Goal: Task Accomplishment & Management: Manage account settings

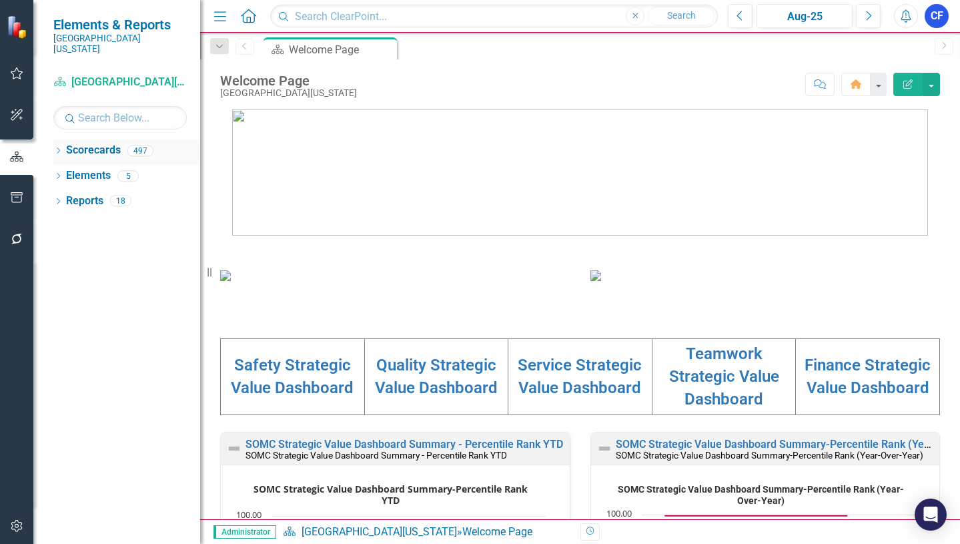
click at [60, 147] on icon at bounding box center [58, 150] width 3 height 6
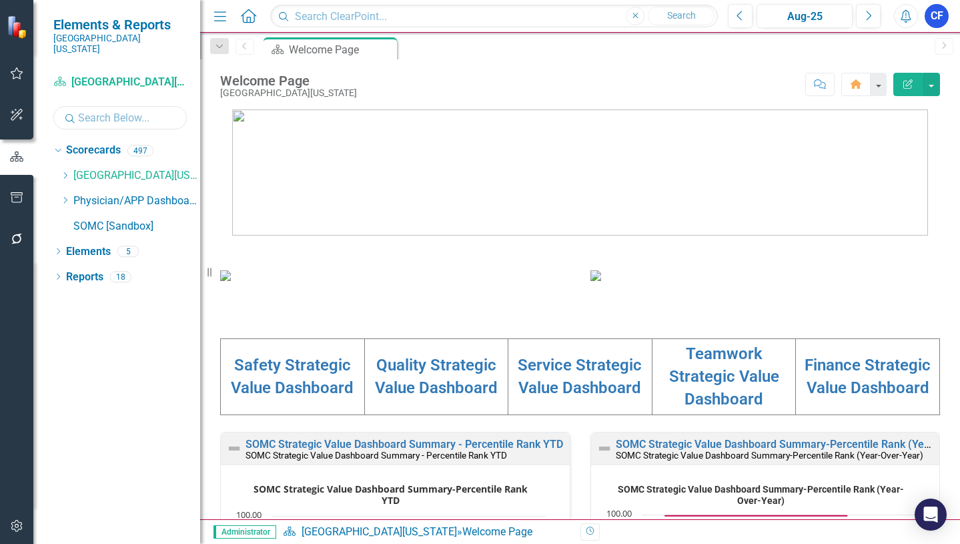
click at [89, 106] on input "text" at bounding box center [119, 117] width 133 height 23
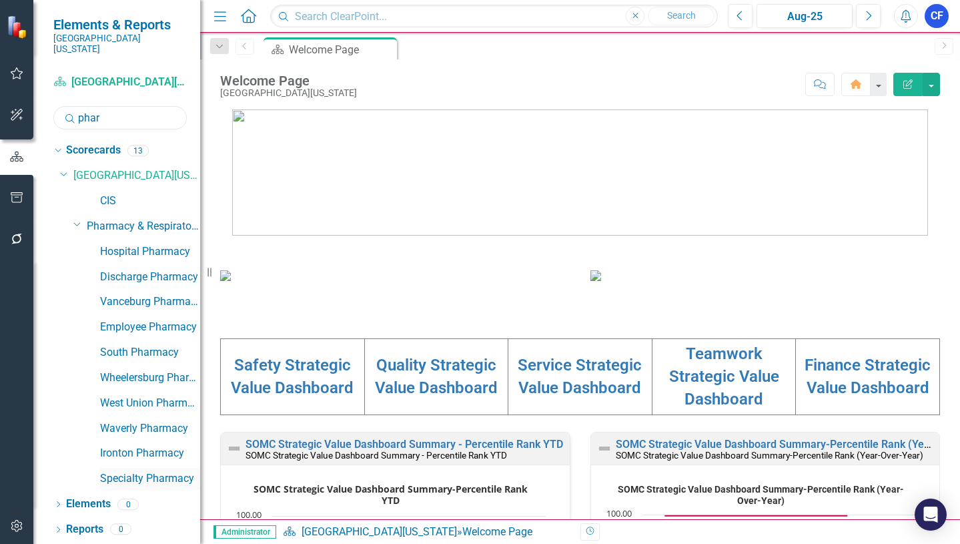
type input "phar"
click at [130, 471] on link "Specialty Pharmacy" at bounding box center [150, 478] width 100 height 15
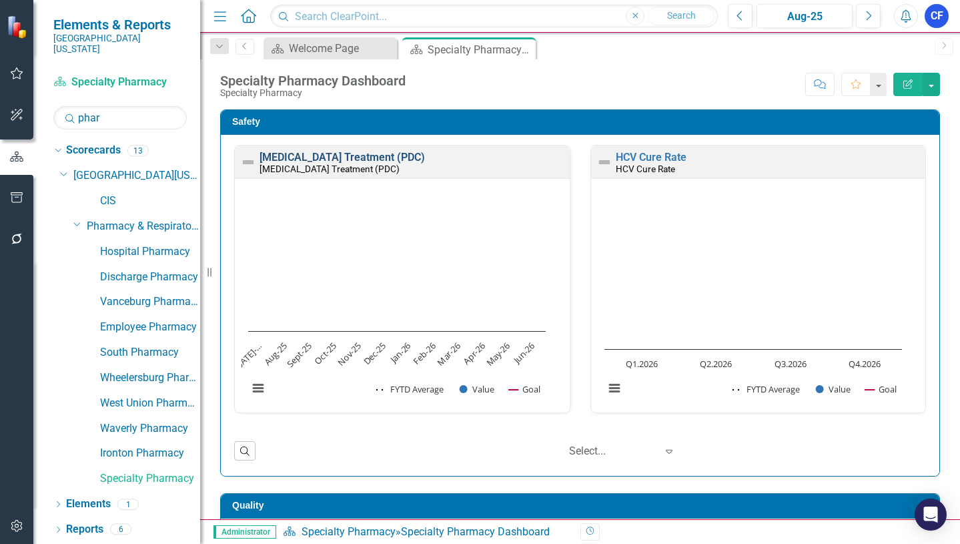
click at [300, 157] on link "HIV Treatment (PDC)" at bounding box center [342, 157] width 165 height 13
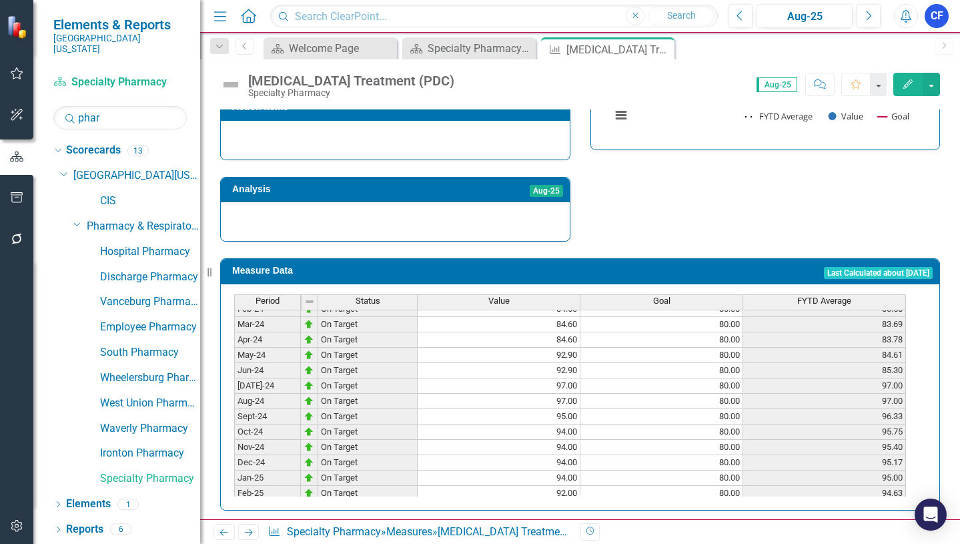
scroll to position [400, 0]
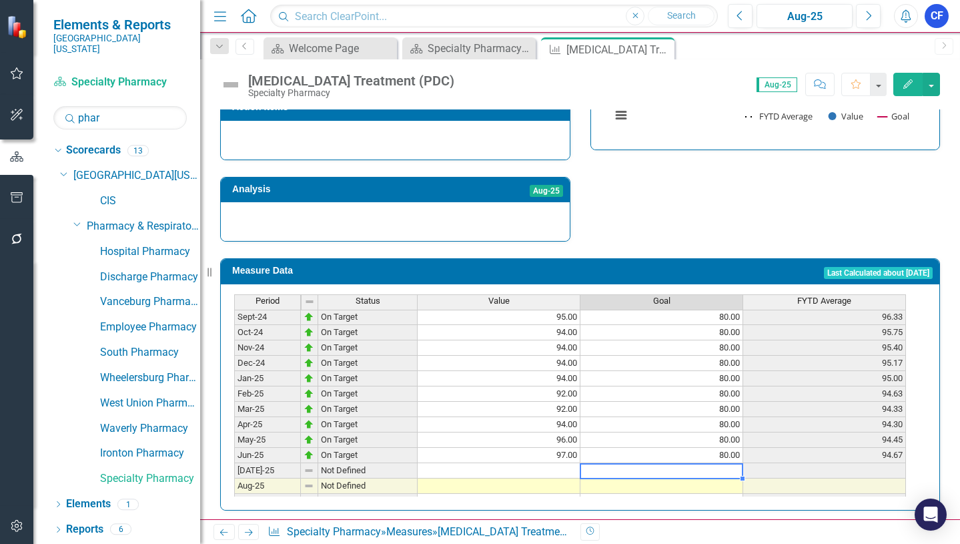
click at [725, 462] on tbody "Nov-23 On Target 84.60 80.00 82.96 Dec-23 On Target 84.60 80.00 83.23 Jan-24 On…" at bounding box center [570, 401] width 672 height 492
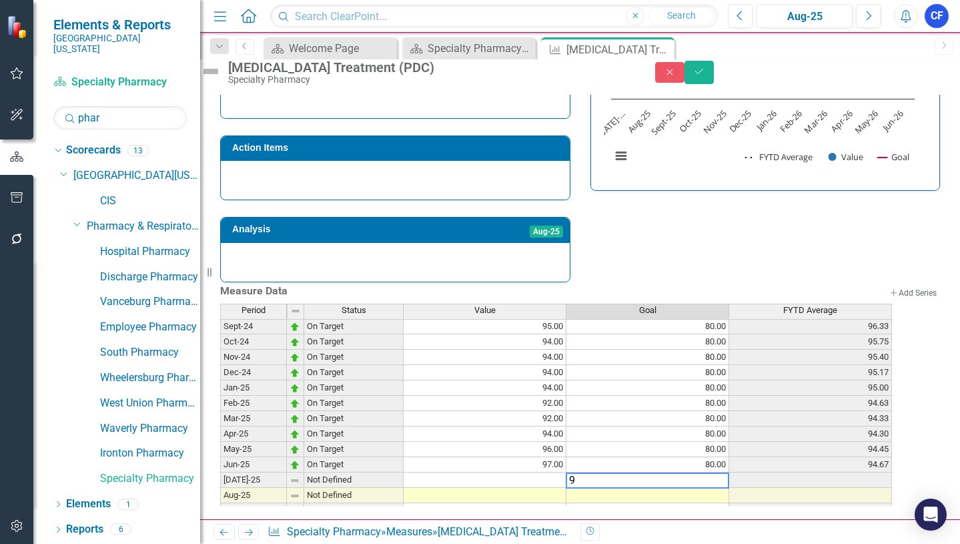
type textarea "90"
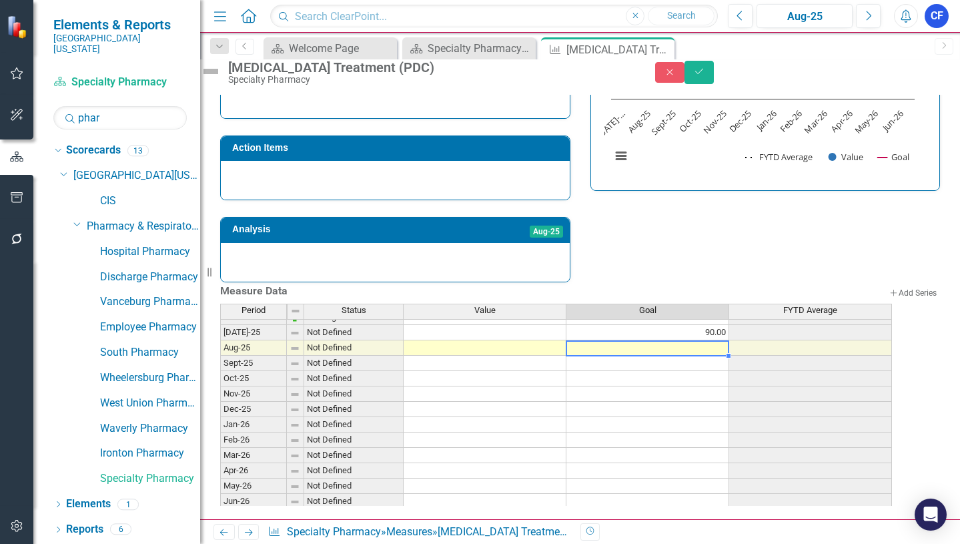
scroll to position [552, 0]
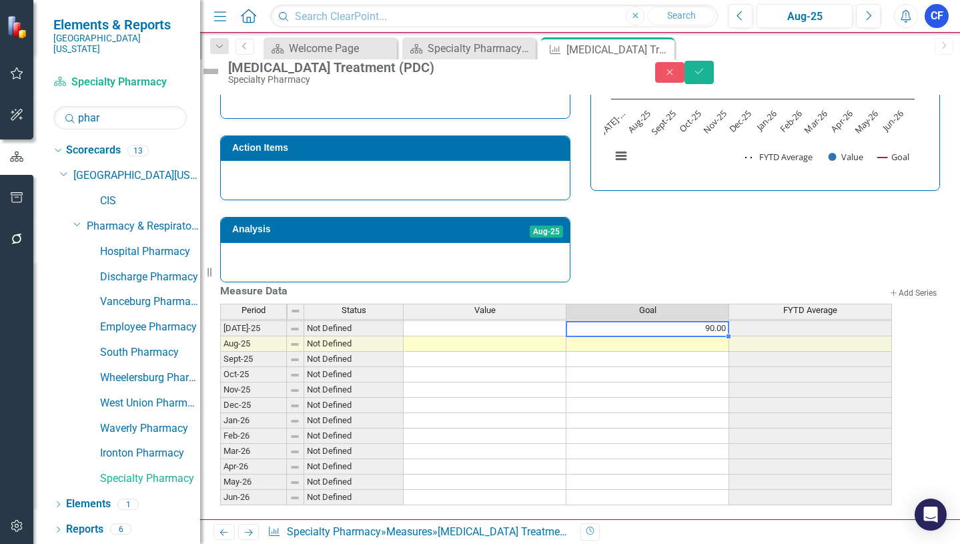
click at [731, 317] on tbody "Jun-24 On Target 92.90 80.00 85.30 Jul-24 On Target 97.00 80.00 97.00 Aug-24 On…" at bounding box center [556, 313] width 672 height 384
drag, startPoint x: 743, startPoint y: 324, endPoint x: 731, endPoint y: 485, distance: 161.3
click at [220, 485] on div "Period Status Value Goal FYTD Average Jun-24 On Target 92.90 80.00 85.30 Jul-24…" at bounding box center [220, 313] width 0 height 416
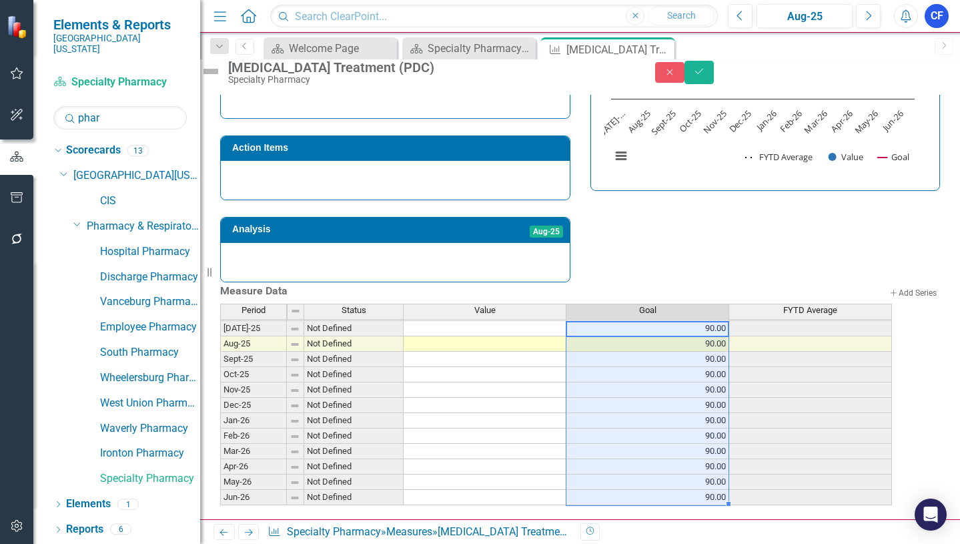
click at [539, 321] on td at bounding box center [485, 328] width 163 height 15
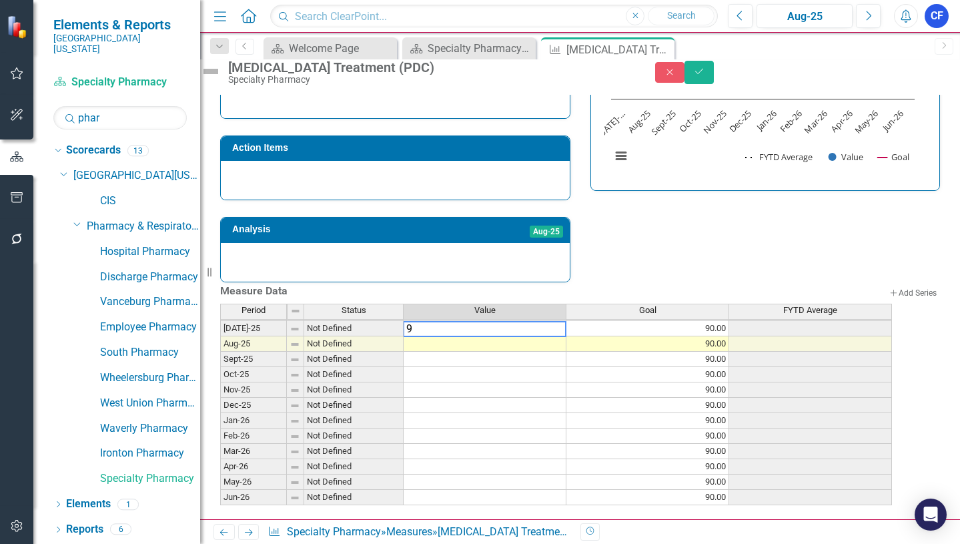
type textarea "96"
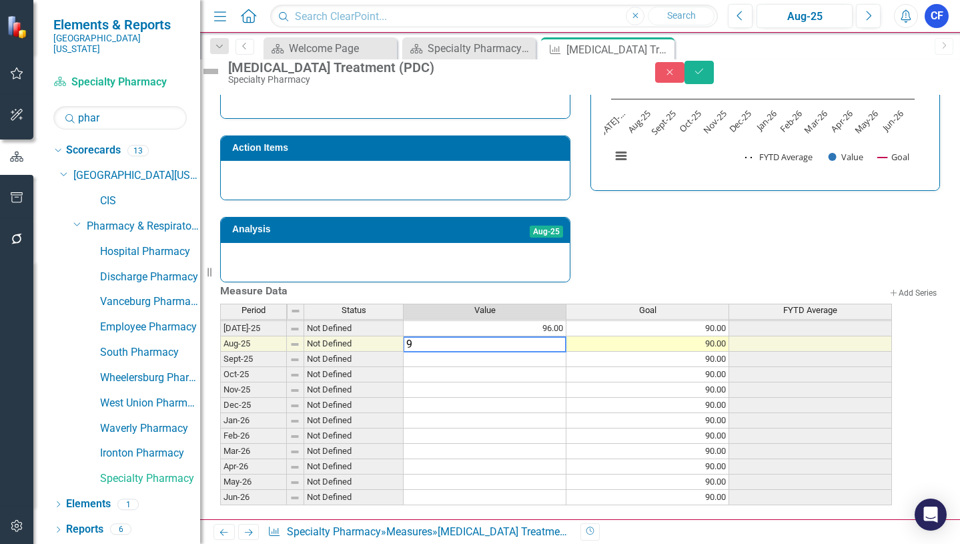
type textarea "96"
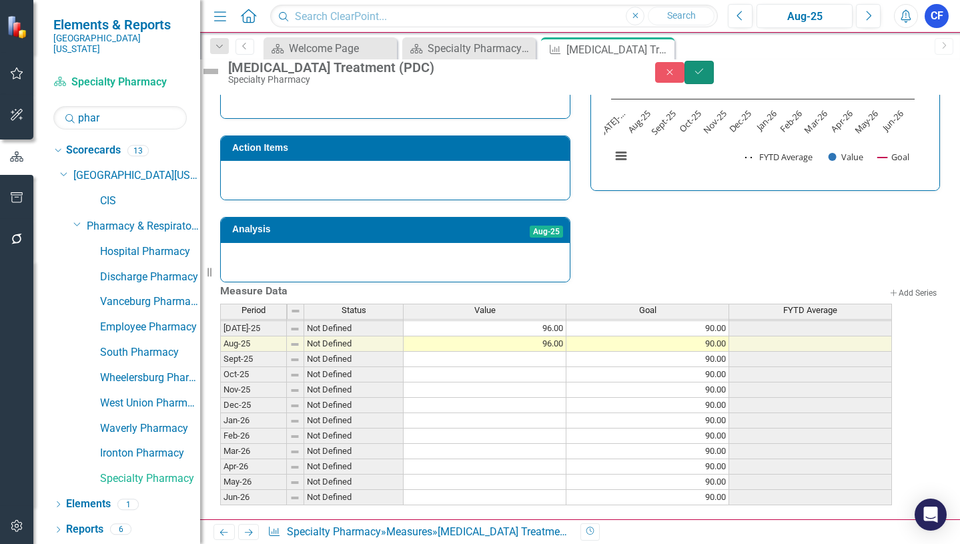
click at [705, 76] on icon "Save" at bounding box center [699, 71] width 12 height 9
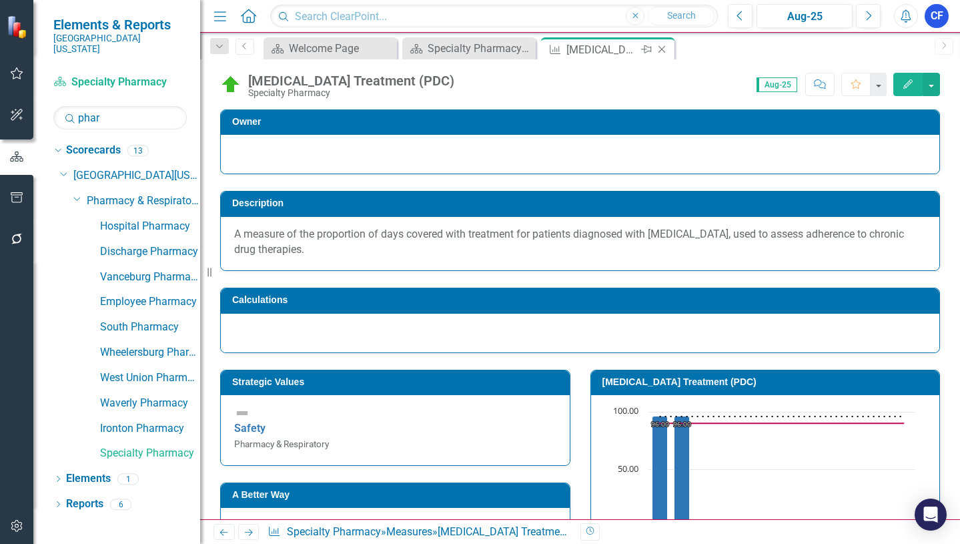
click at [663, 50] on icon "Close" at bounding box center [661, 49] width 13 height 11
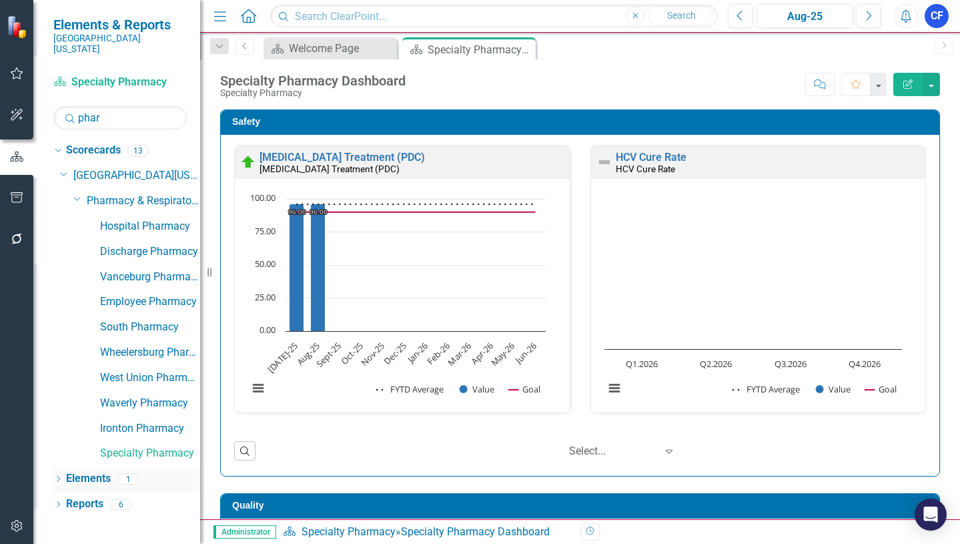
click at [93, 471] on link "Elements" at bounding box center [88, 478] width 45 height 15
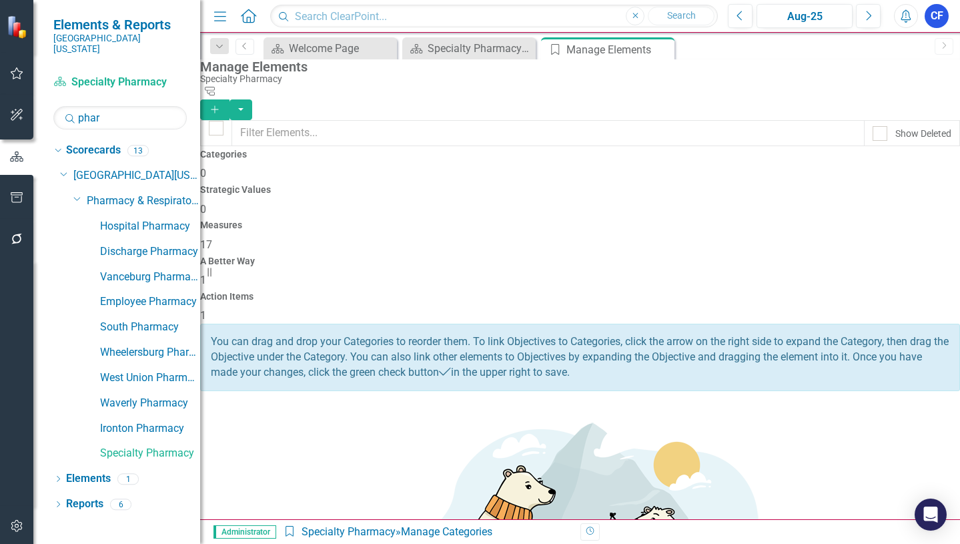
click at [569, 220] on h4 "Measures" at bounding box center [580, 225] width 760 height 10
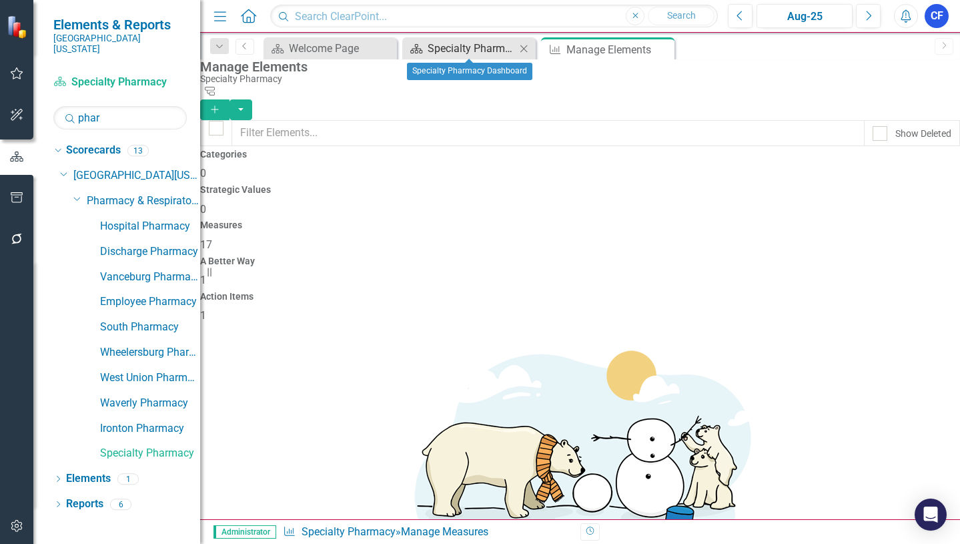
click at [460, 48] on div "Specialty Pharmacy Dashboard" at bounding box center [472, 48] width 88 height 17
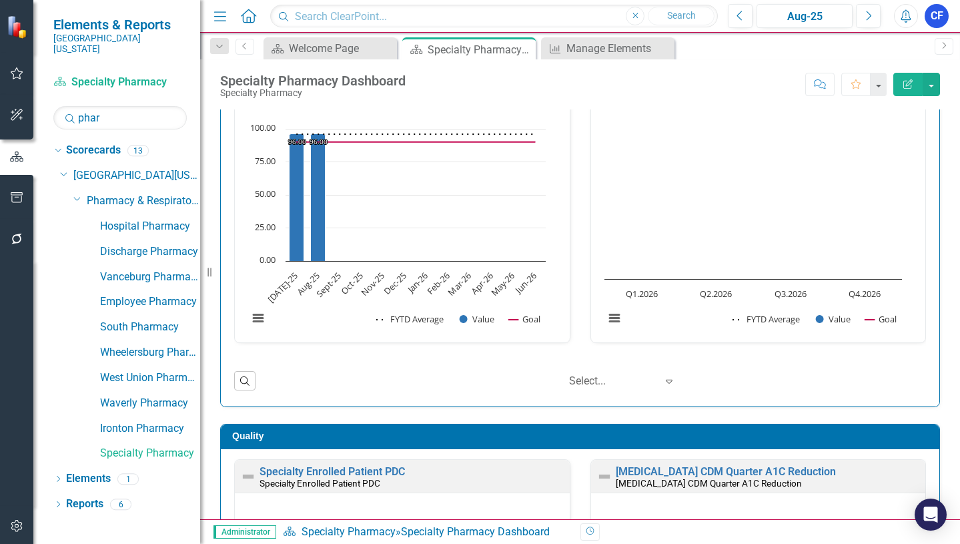
scroll to position [67, 0]
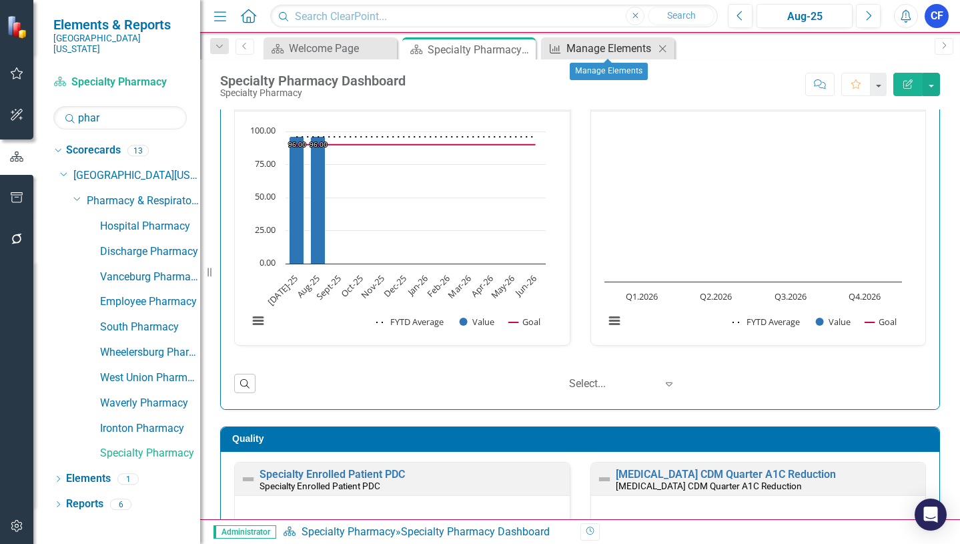
click at [621, 47] on div "Manage Elements" at bounding box center [611, 48] width 88 height 17
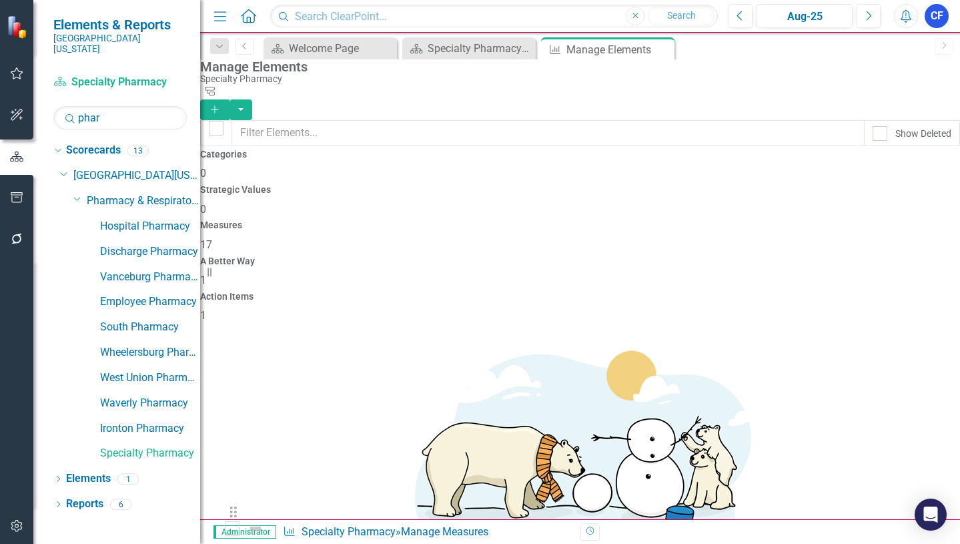
scroll to position [436, 0]
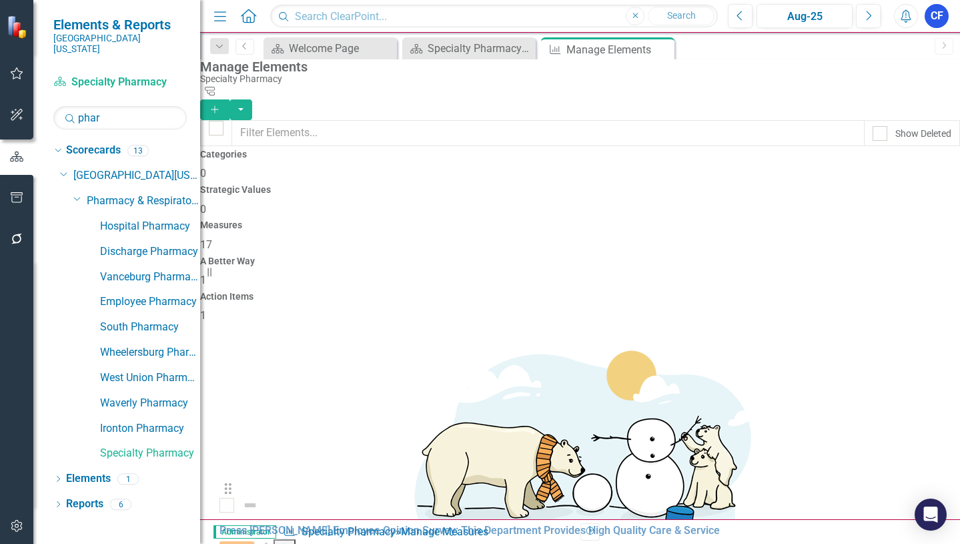
drag, startPoint x: 235, startPoint y: 299, endPoint x: 234, endPoint y: 498, distance: 198.9
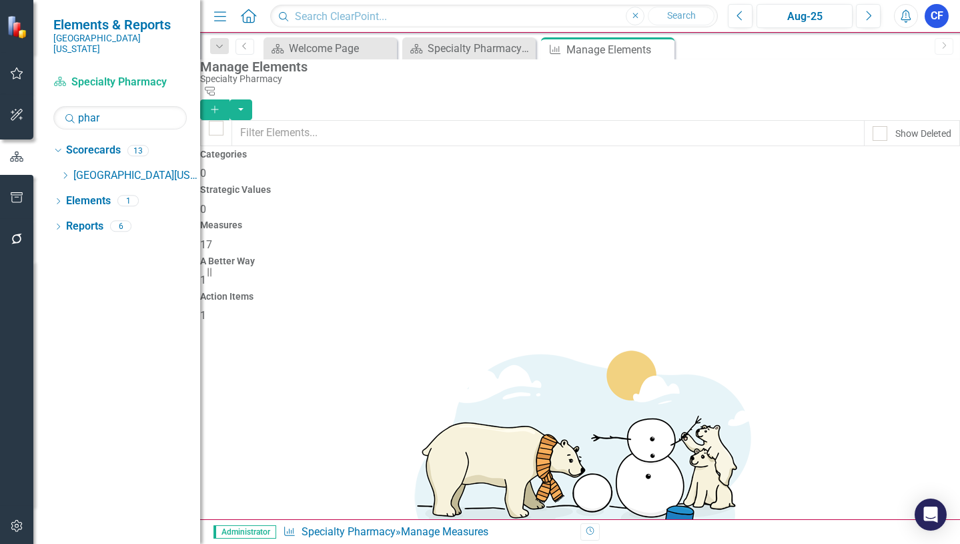
scroll to position [0, 0]
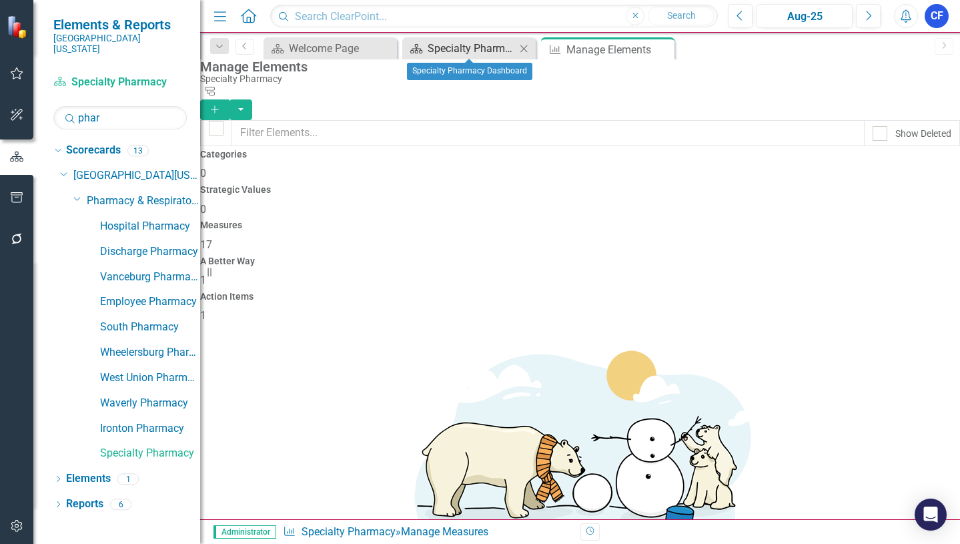
click at [481, 49] on div "Specialty Pharmacy Dashboard" at bounding box center [472, 48] width 88 height 17
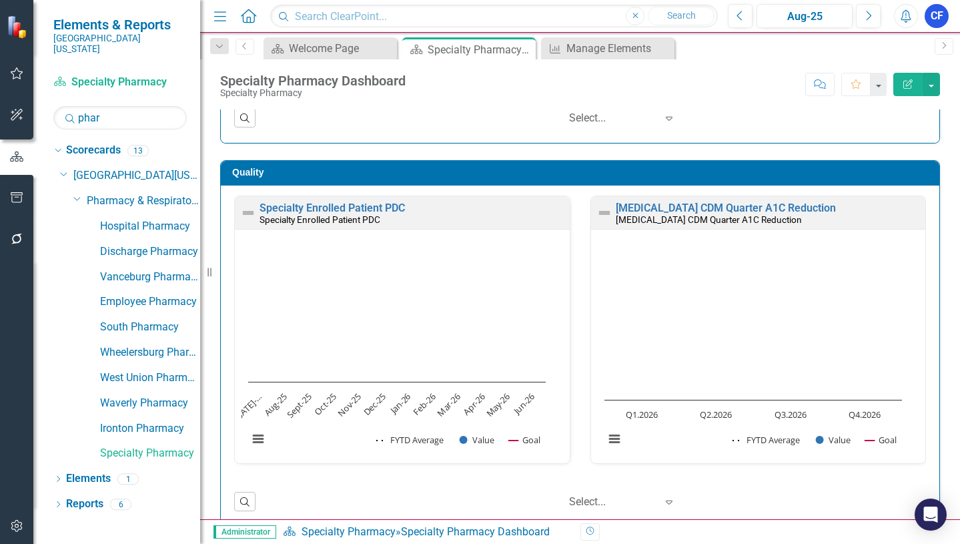
scroll to position [340, 0]
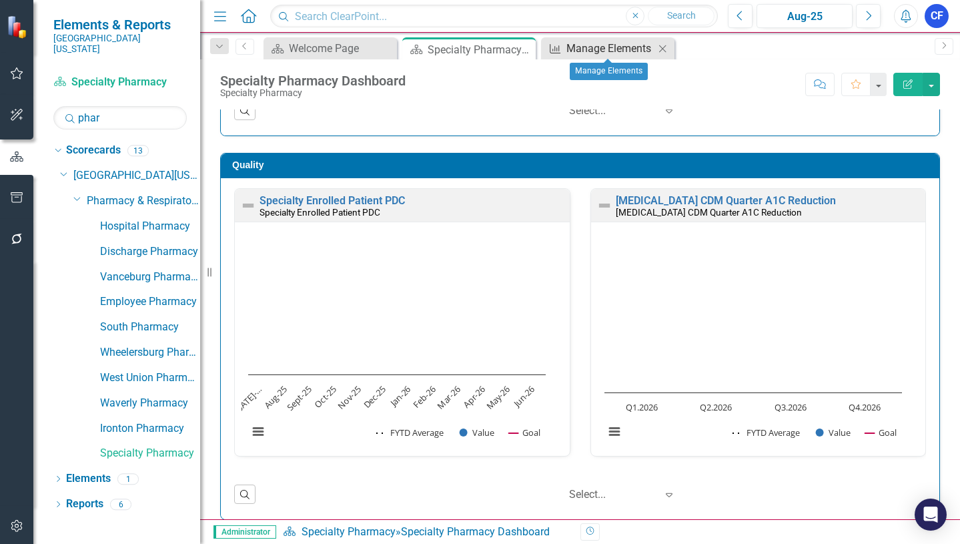
click at [586, 49] on div "Manage Elements" at bounding box center [611, 48] width 88 height 17
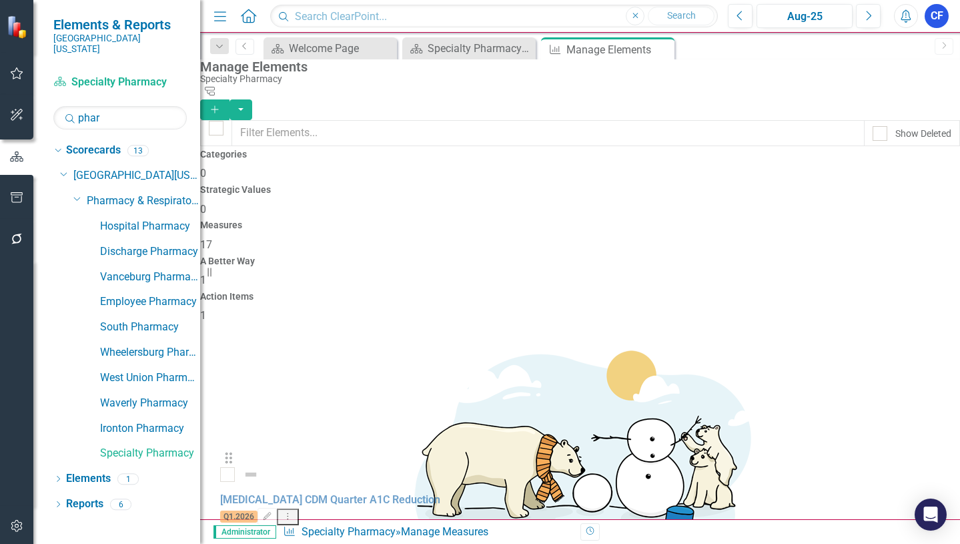
scroll to position [18, 0]
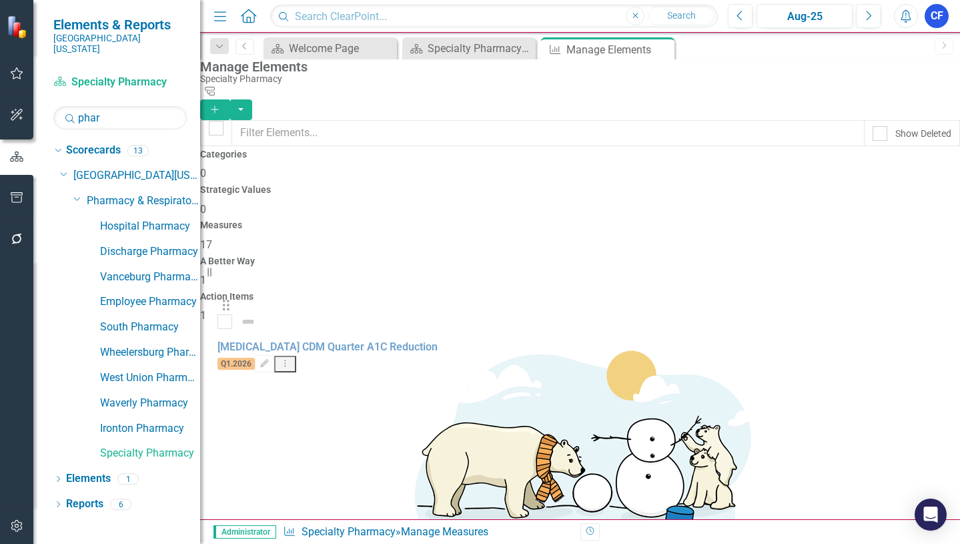
drag, startPoint x: 236, startPoint y: 474, endPoint x: 233, endPoint y: 323, distance: 151.5
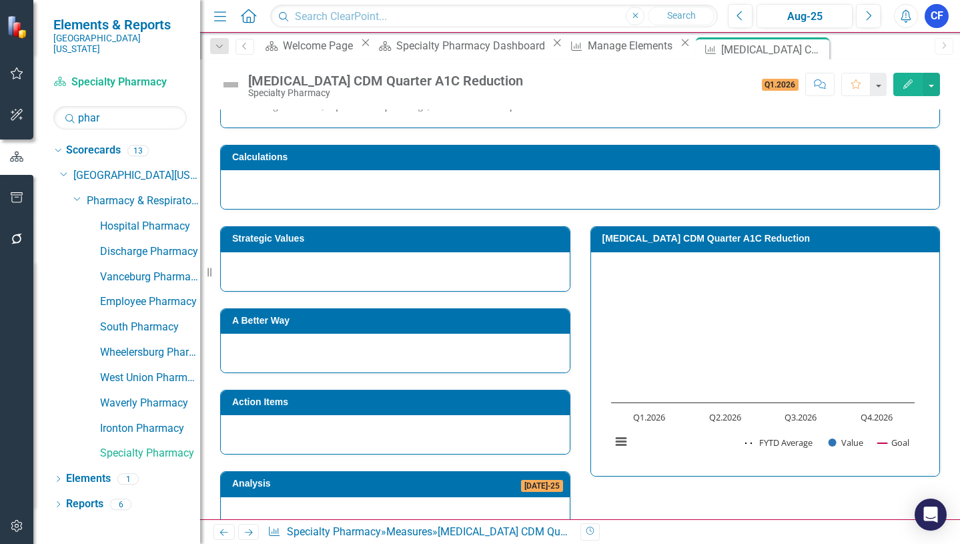
scroll to position [133, 0]
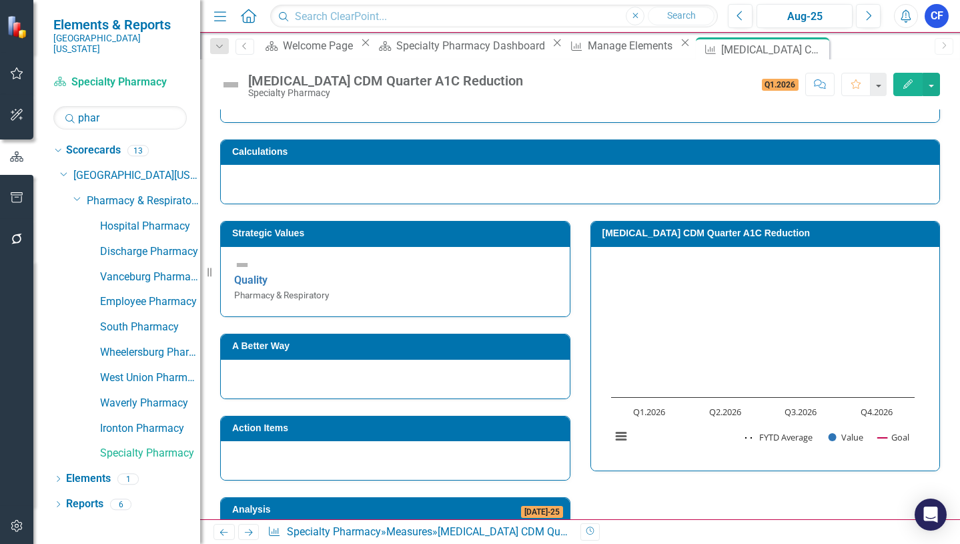
drag, startPoint x: 769, startPoint y: 50, endPoint x: 747, endPoint y: 48, distance: 22.1
click at [0, 0] on icon "Close" at bounding box center [0, 0] width 0 height 0
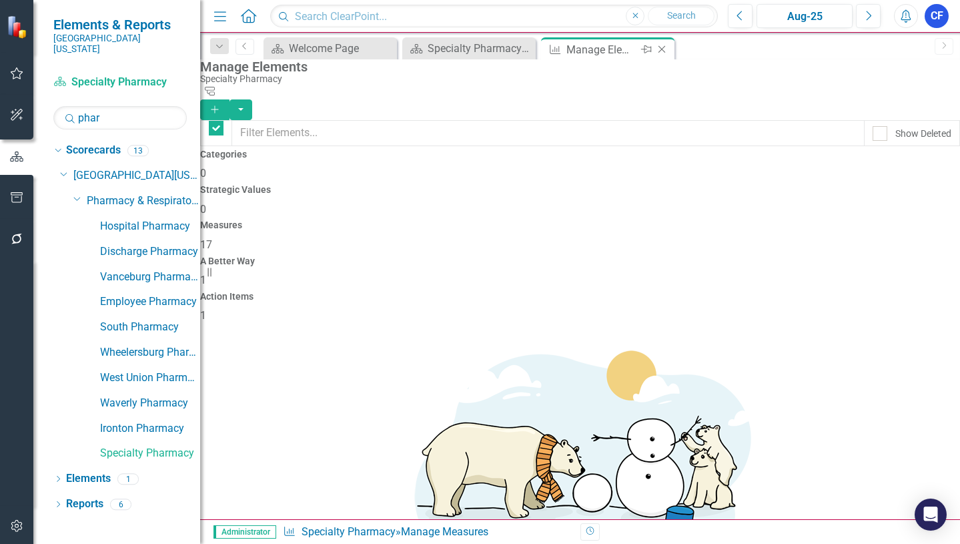
checkbox input "false"
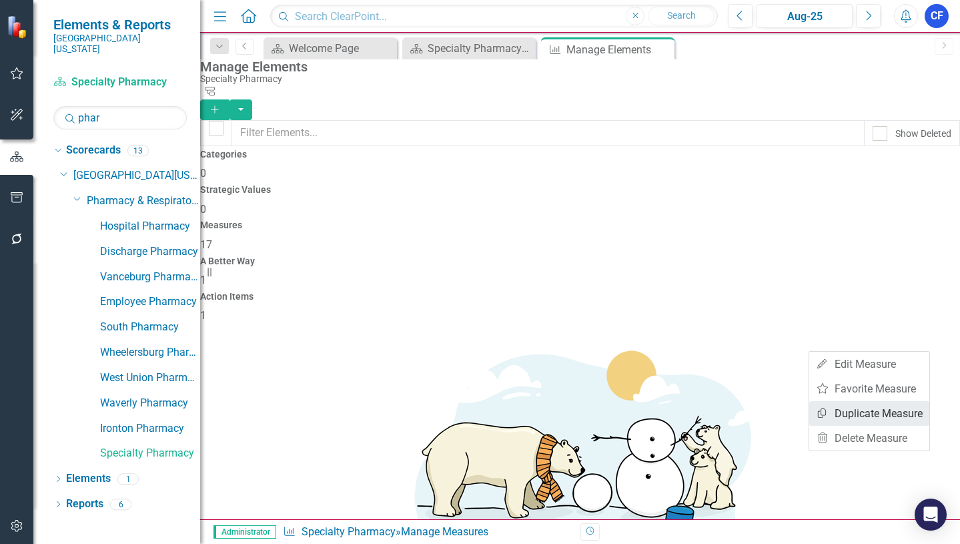
click at [909, 410] on link "Copy Duplicate Measure" at bounding box center [869, 413] width 120 height 25
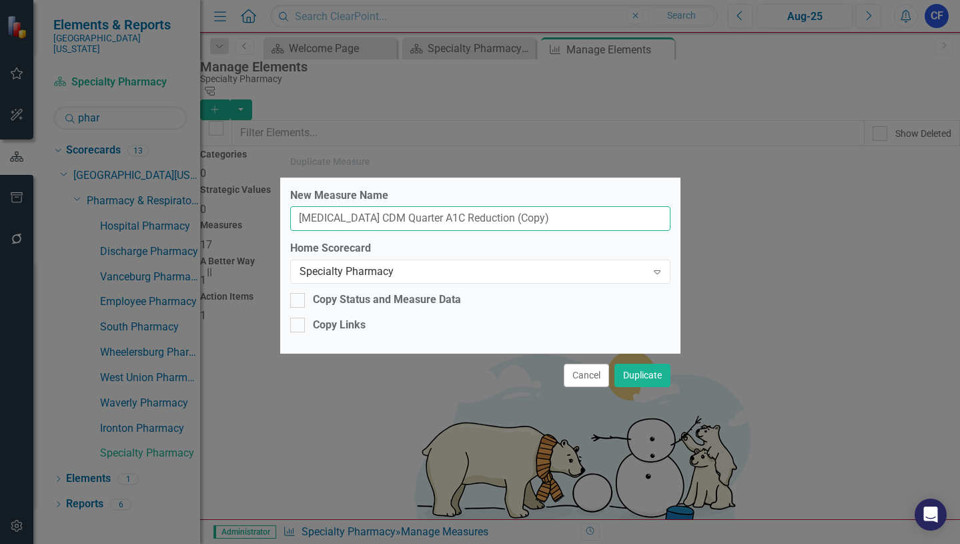
drag, startPoint x: 520, startPoint y: 220, endPoint x: 478, endPoint y: 222, distance: 41.4
click at [478, 222] on input "Diabetes CDM Quarter A1C Reduction (Copy)" at bounding box center [480, 218] width 380 height 25
drag, startPoint x: 344, startPoint y: 218, endPoint x: 406, endPoint y: 218, distance: 62.1
click at [406, 218] on input "[MEDICAL_DATA] CDM Quarter A1C Reduction" at bounding box center [480, 218] width 380 height 25
click at [427, 221] on input "Diabetes A1C Reduction" at bounding box center [480, 218] width 380 height 25
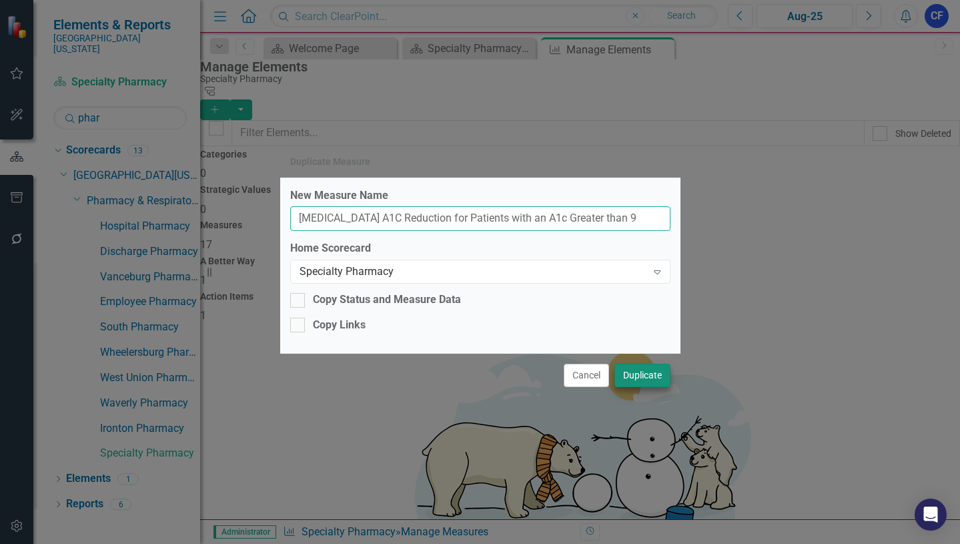
type input "[MEDICAL_DATA] A1C Reduction for Patients with an A1c Greater than 9"
click at [653, 373] on button "Duplicate" at bounding box center [643, 375] width 56 height 23
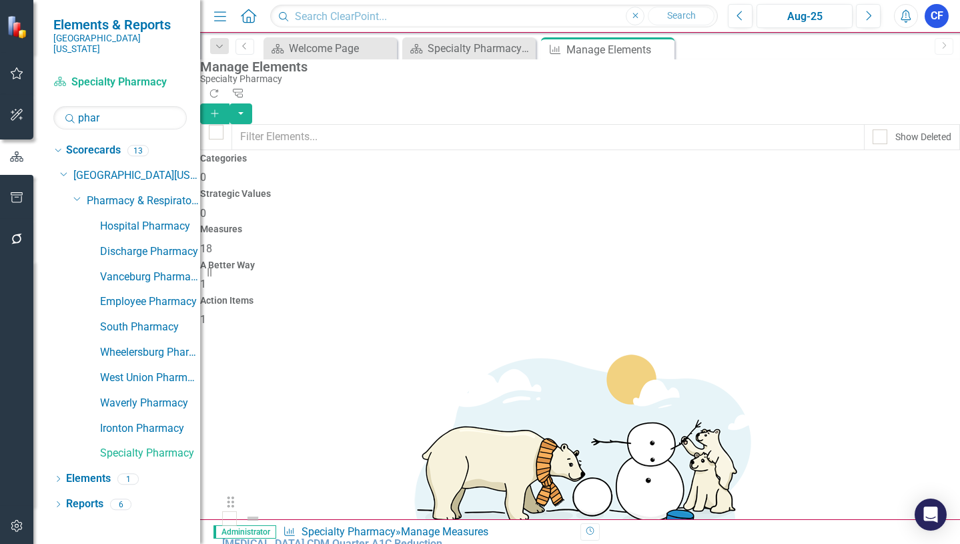
scroll to position [478, 0]
drag, startPoint x: 238, startPoint y: 384, endPoint x: 238, endPoint y: 499, distance: 114.8
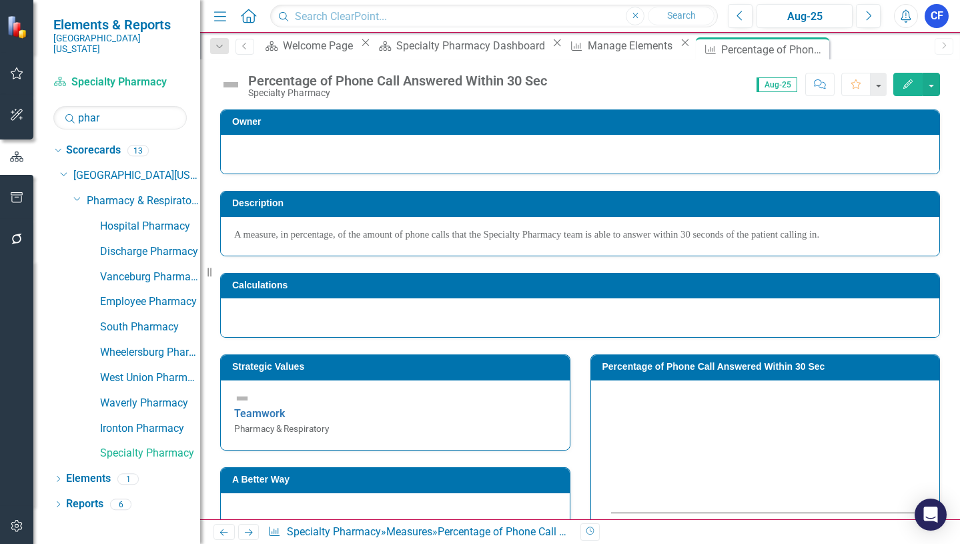
drag, startPoint x: 770, startPoint y: 49, endPoint x: 765, endPoint y: 56, distance: 8.5
click at [0, 0] on icon "Close" at bounding box center [0, 0] width 0 height 0
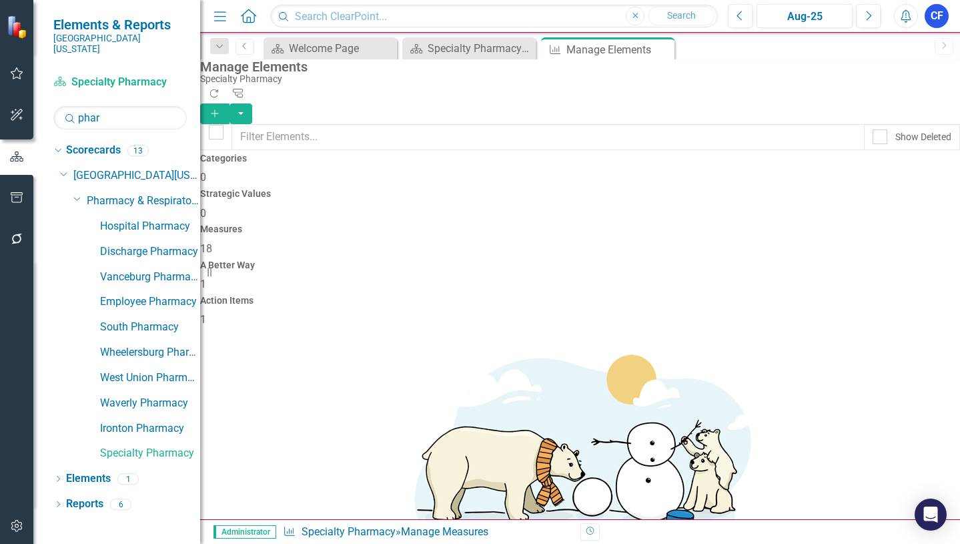
scroll to position [200, 0]
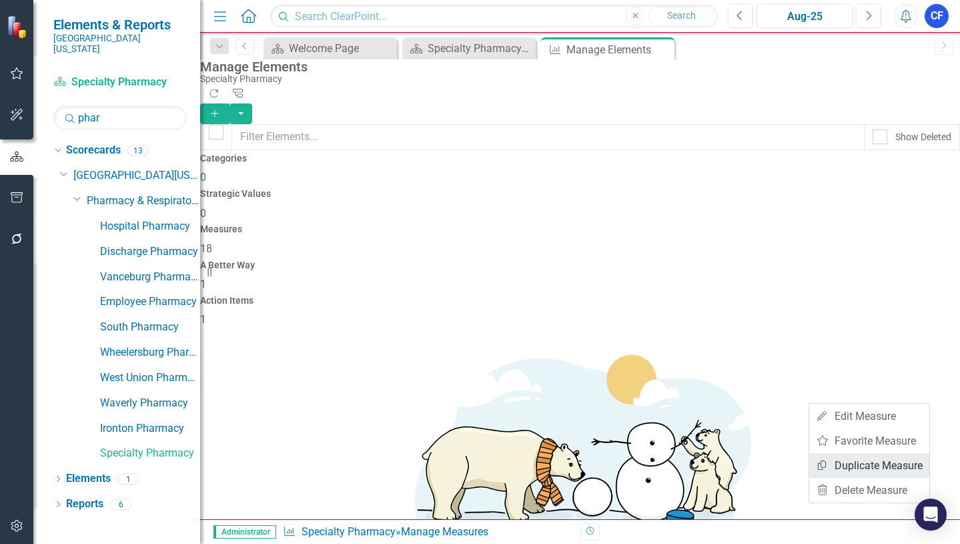
click at [892, 466] on link "Copy Duplicate Measure" at bounding box center [869, 465] width 120 height 25
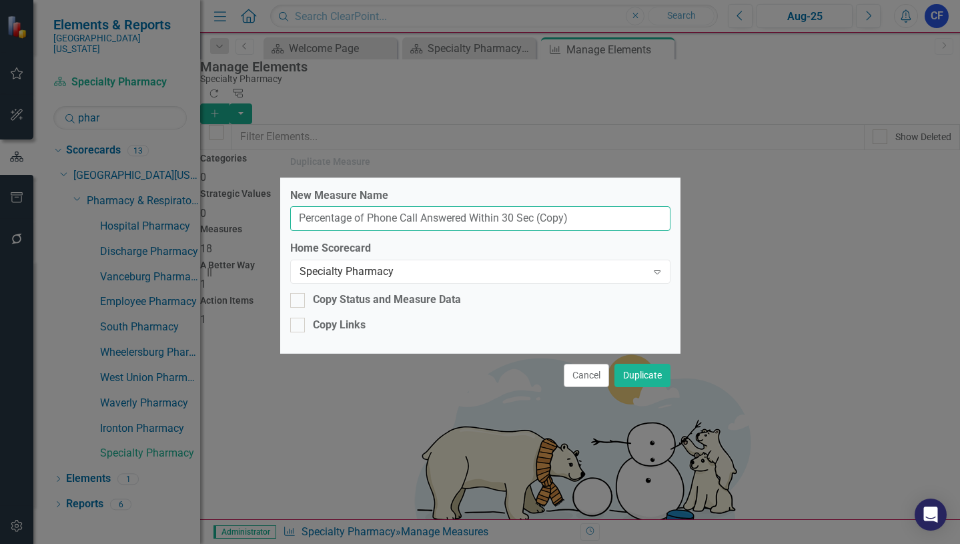
drag, startPoint x: 580, startPoint y: 216, endPoint x: 298, endPoint y: 222, distance: 282.3
click at [298, 222] on input "Percentage of Phone Call Answered Within 30 Sec (Copy)" at bounding box center [480, 218] width 380 height 25
type input "Specialty Medication Adherence"
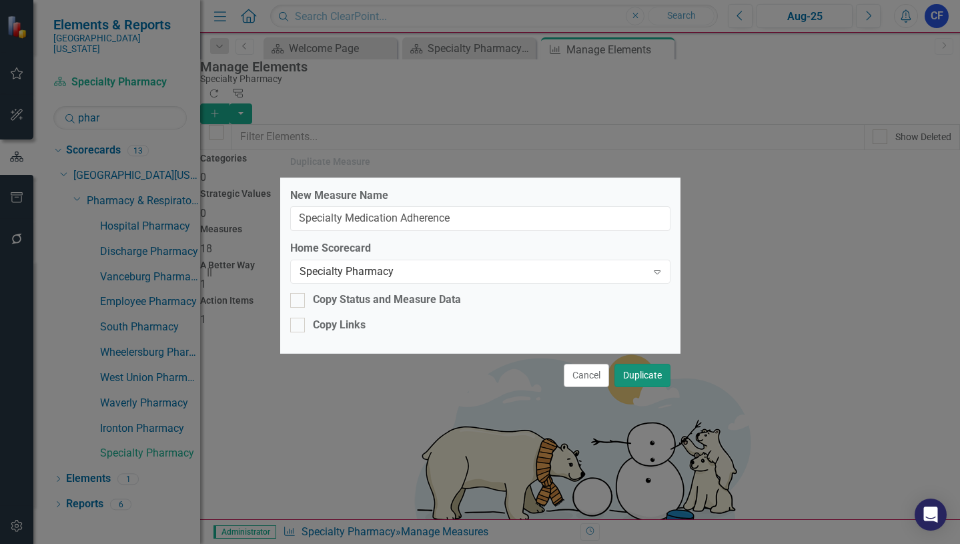
click at [649, 378] on button "Duplicate" at bounding box center [643, 375] width 56 height 23
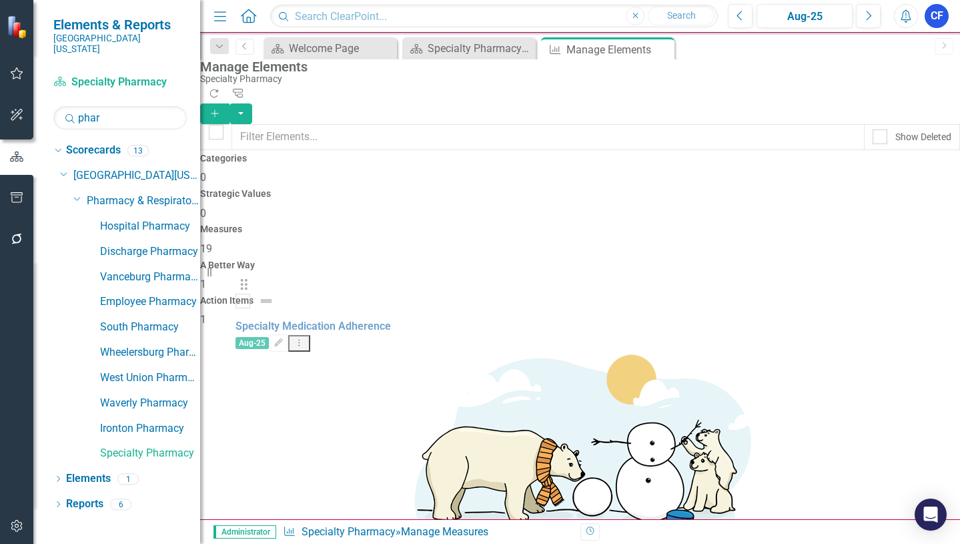
scroll to position [59, 0]
drag, startPoint x: 237, startPoint y: 442, endPoint x: 230, endPoint y: 326, distance: 117.0
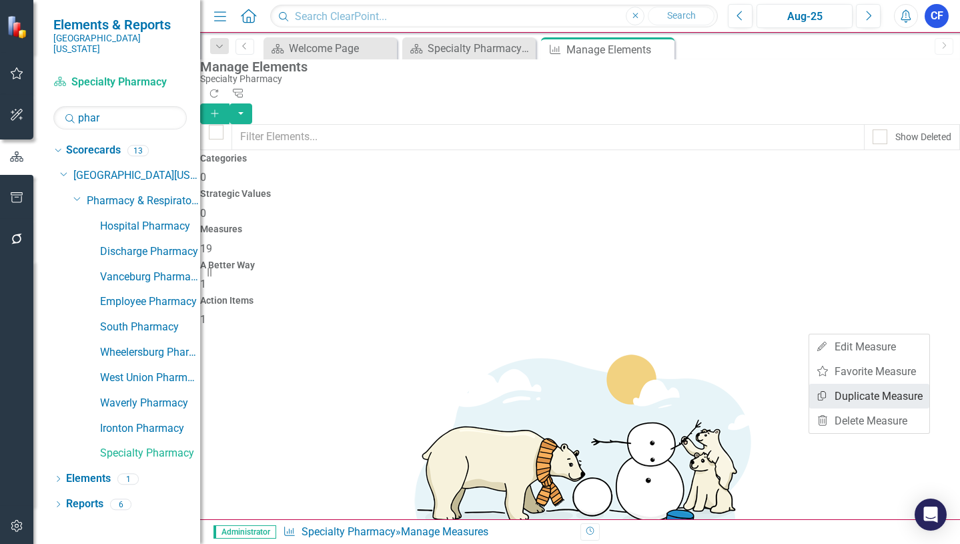
click at [894, 398] on link "Copy Duplicate Measure" at bounding box center [869, 396] width 120 height 25
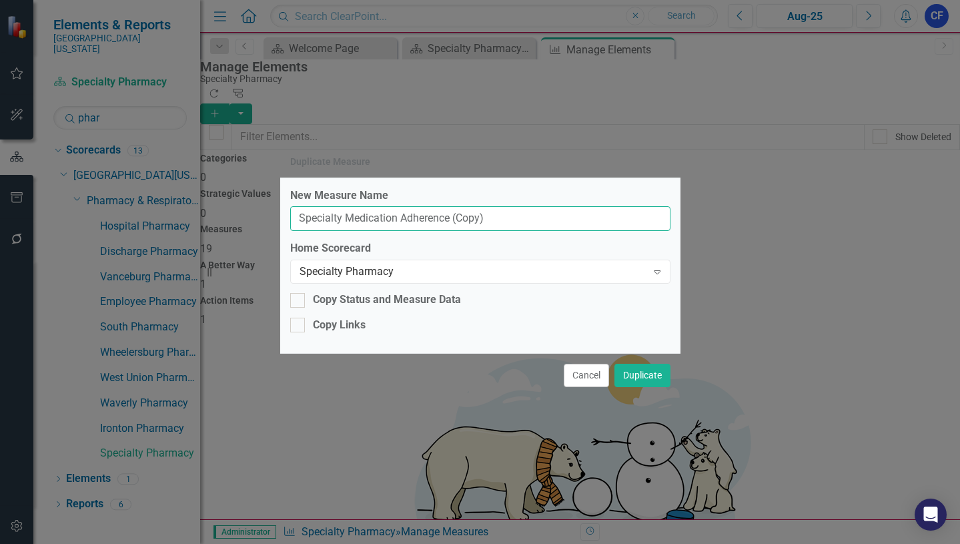
drag, startPoint x: 495, startPoint y: 224, endPoint x: 300, endPoint y: 216, distance: 195.7
click at [300, 216] on input "Specialty Medication Adherence (Copy)" at bounding box center [480, 218] width 380 height 25
click at [456, 220] on input "Annual Provider Education per CLinic(%)" at bounding box center [480, 218] width 380 height 25
type input "Annual Provider Education per Clinic(%)"
click at [649, 378] on button "Duplicate" at bounding box center [643, 375] width 56 height 23
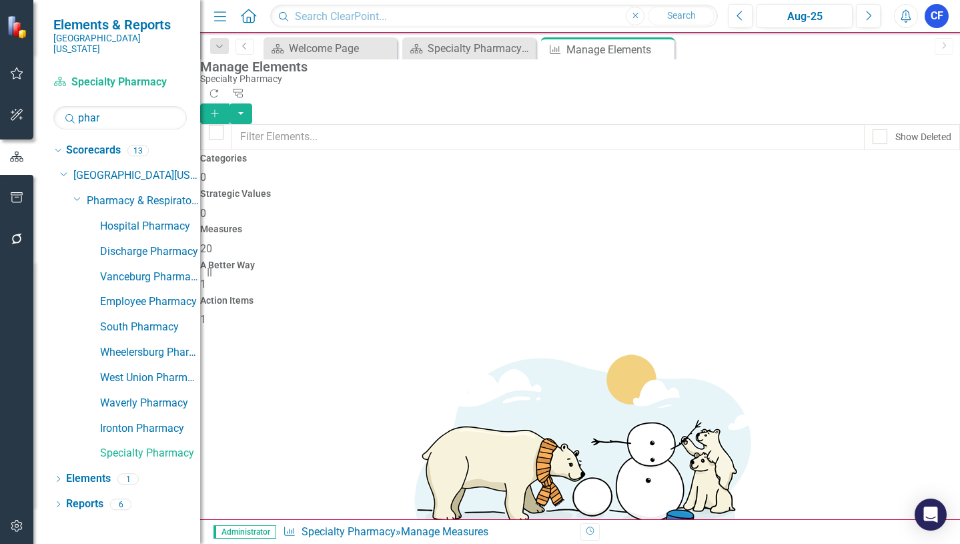
drag, startPoint x: 234, startPoint y: 371, endPoint x: 232, endPoint y: 322, distance: 49.4
click at [479, 49] on div "Specialty Pharmacy Dashboard" at bounding box center [472, 48] width 88 height 17
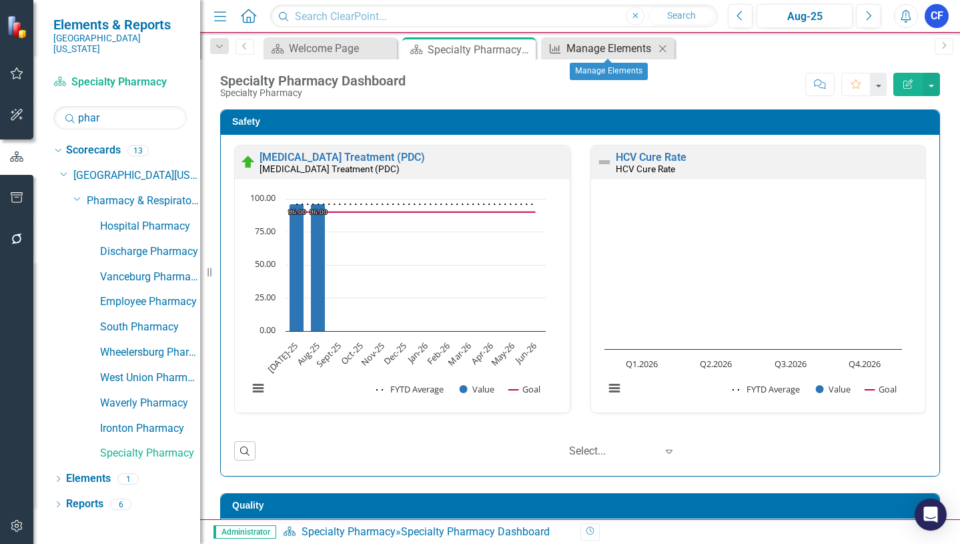
click at [629, 51] on div "Manage Elements" at bounding box center [611, 48] width 88 height 17
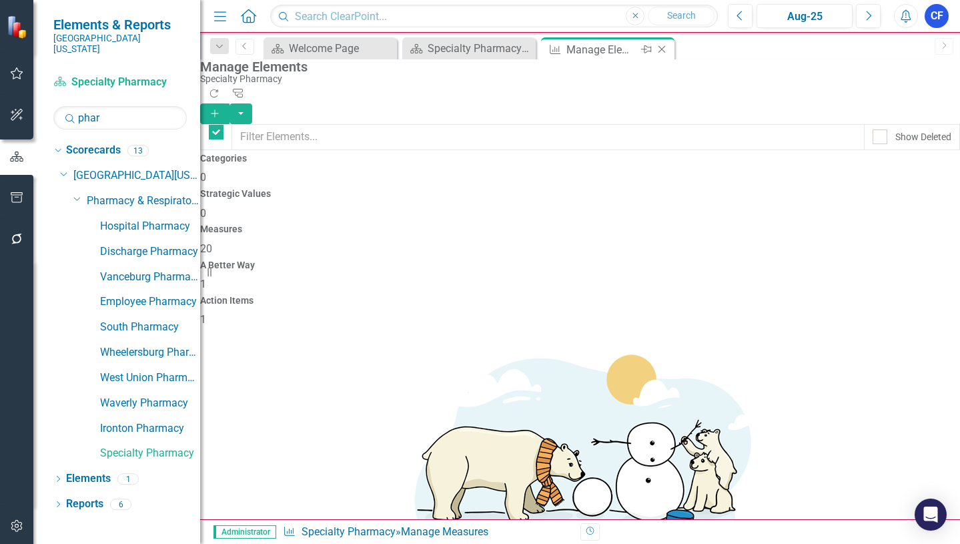
checkbox input "false"
click at [486, 56] on div "Specialty Pharmacy Dashboard" at bounding box center [472, 48] width 88 height 17
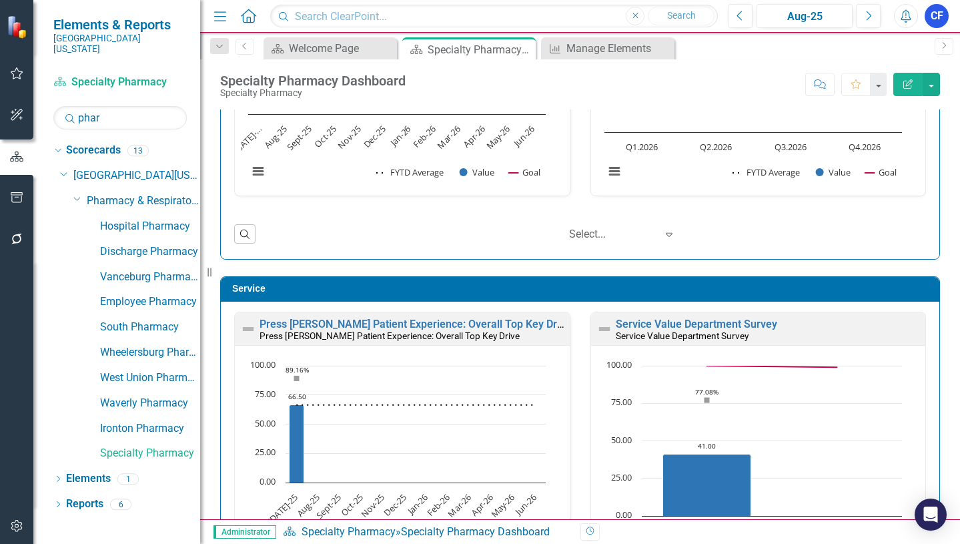
scroll to position [667, 0]
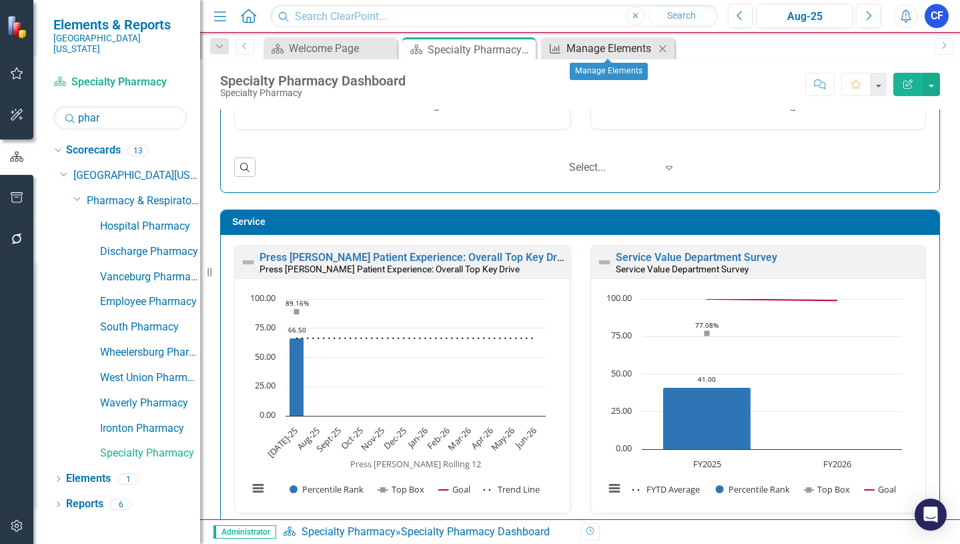
click at [609, 53] on div "Manage Elements" at bounding box center [611, 48] width 88 height 17
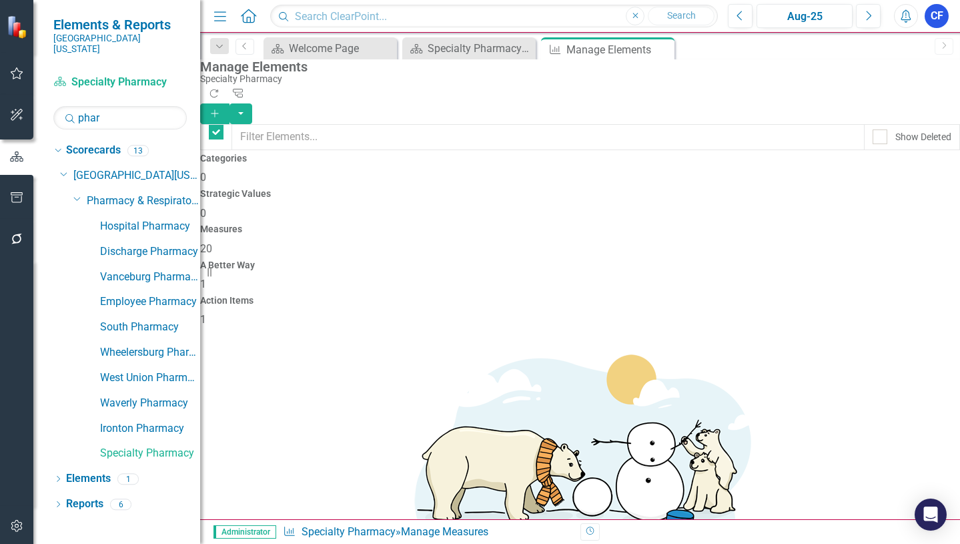
checkbox input "false"
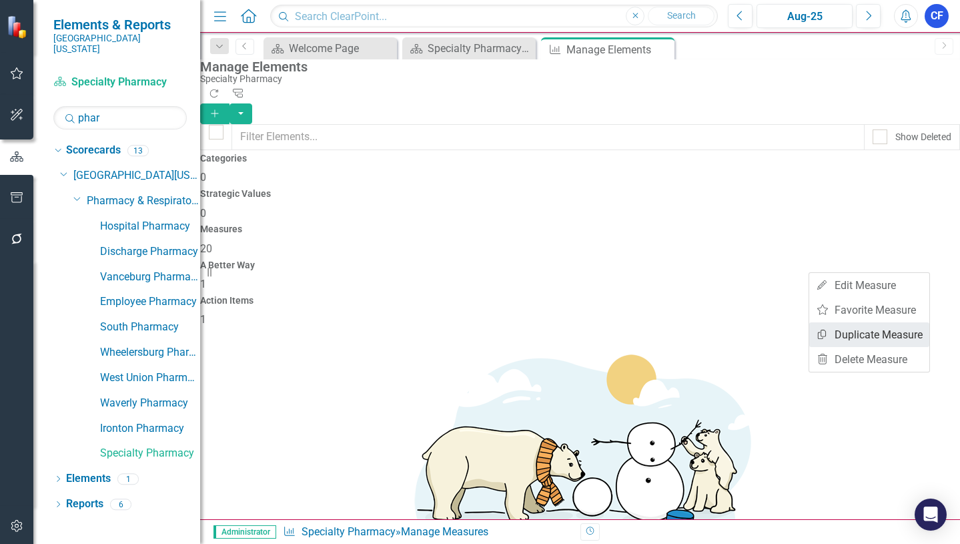
click at [906, 334] on link "Copy Duplicate Measure" at bounding box center [869, 334] width 120 height 25
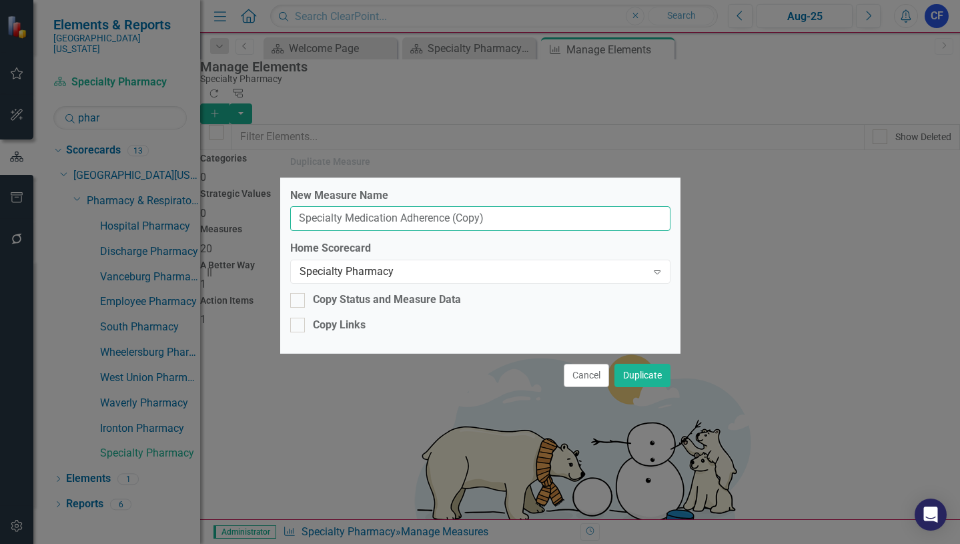
drag, startPoint x: 492, startPoint y: 223, endPoint x: 296, endPoint y: 224, distance: 195.5
click at [295, 224] on input "Specialty Medication Adherence (Copy)" at bounding box center [480, 218] width 380 height 25
click at [615, 364] on button "Duplicate" at bounding box center [643, 375] width 56 height 23
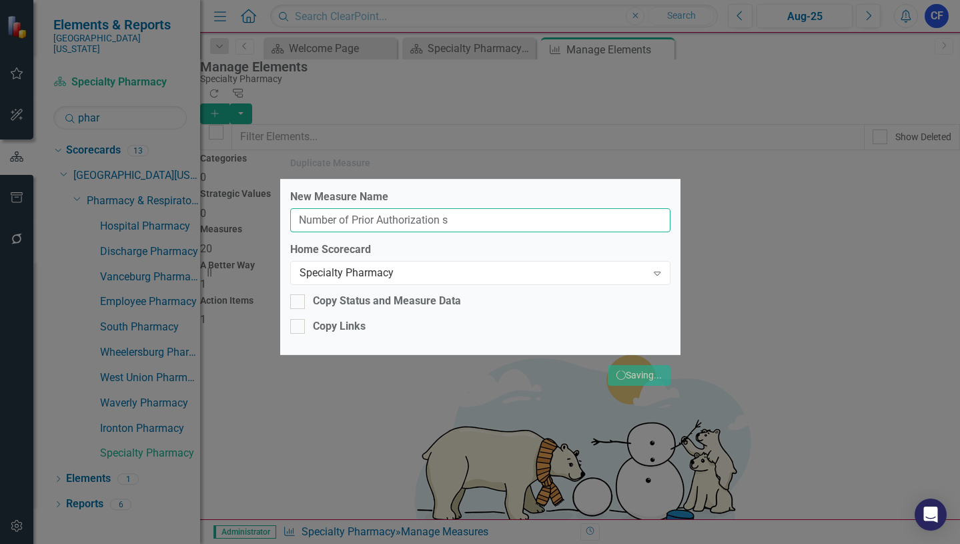
type input "Number of Prior Authorization su"
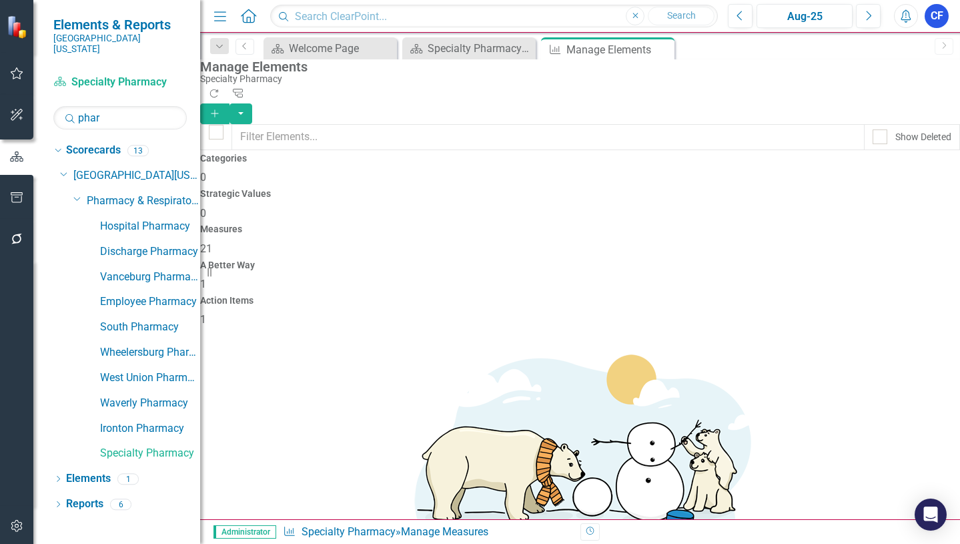
scroll to position [0, 0]
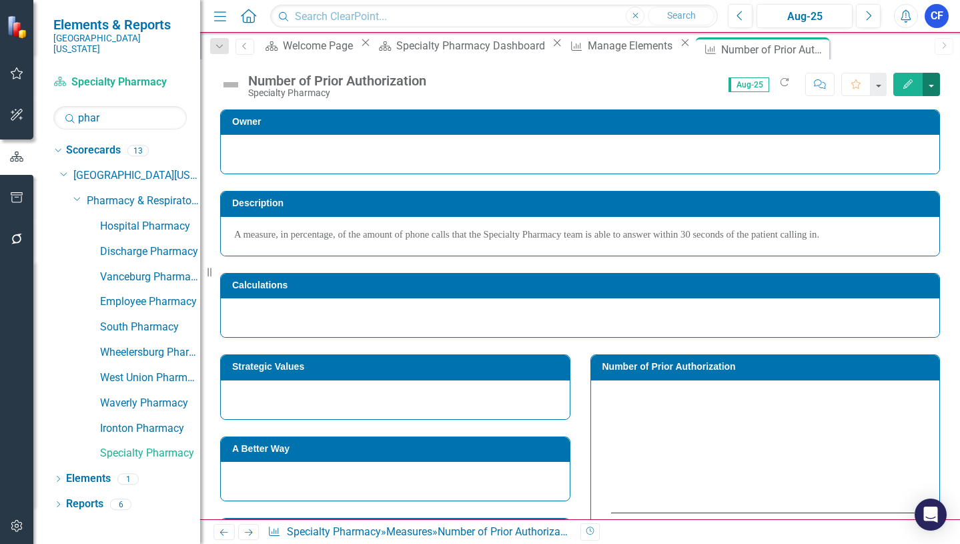
click at [933, 81] on button "button" at bounding box center [931, 84] width 17 height 23
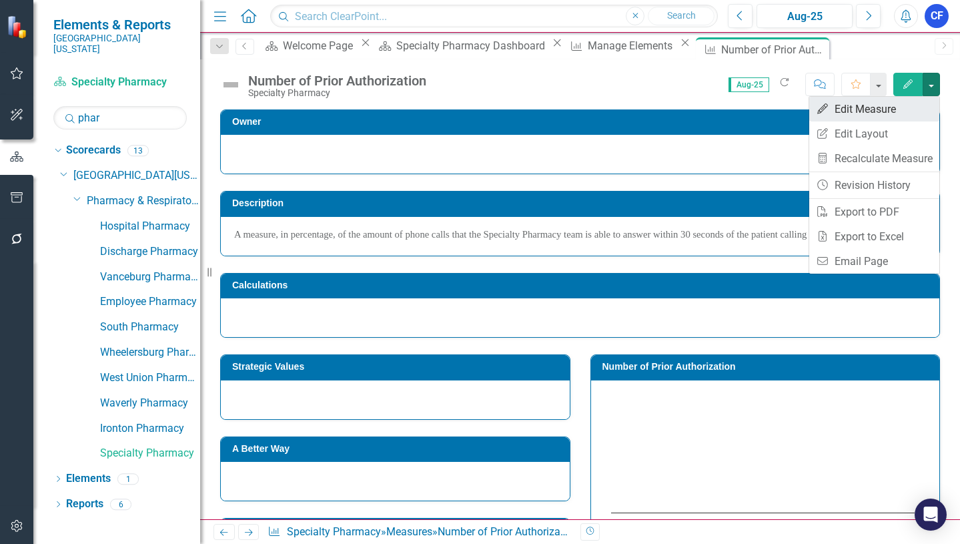
click at [879, 111] on link "Edit Edit Measure" at bounding box center [874, 109] width 130 height 25
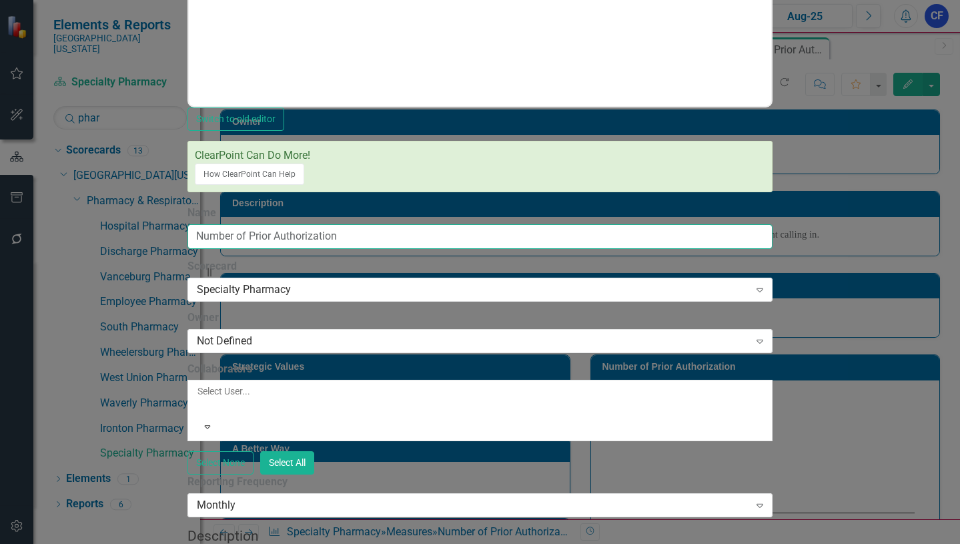
click at [448, 224] on input "Number of Prior Authorization" at bounding box center [480, 236] width 585 height 25
type input "Number of Prior Authorization Submitted per Month"
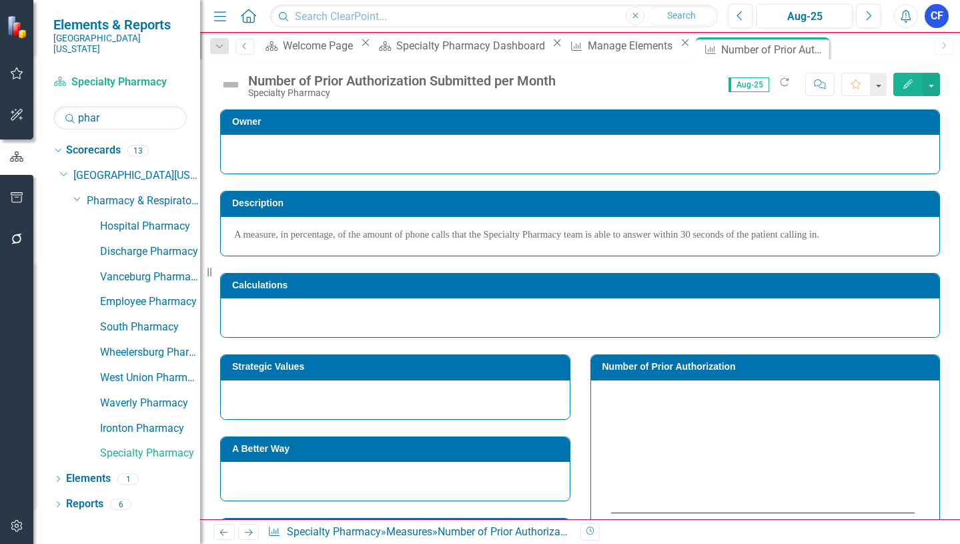
click at [0, 0] on icon "Close" at bounding box center [0, 0] width 0 height 0
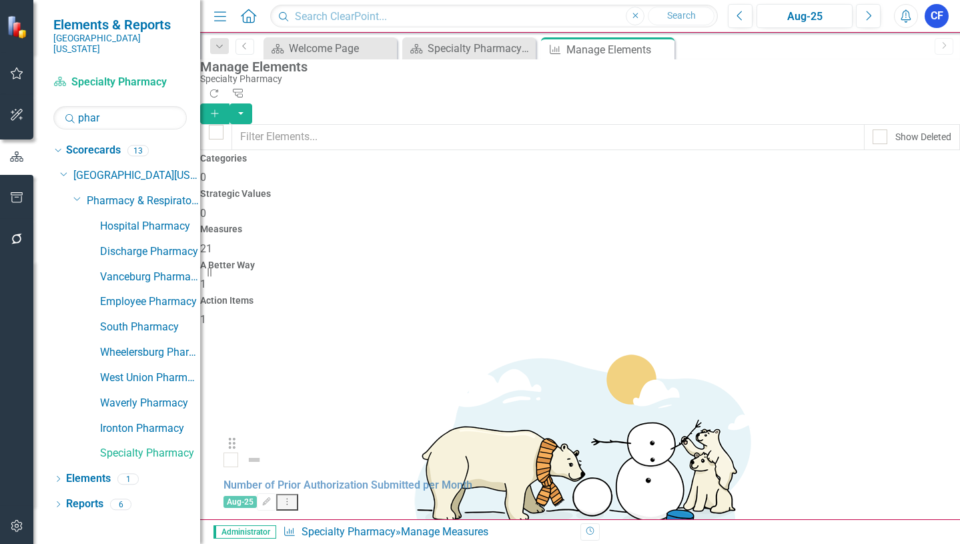
scroll to position [196, 0]
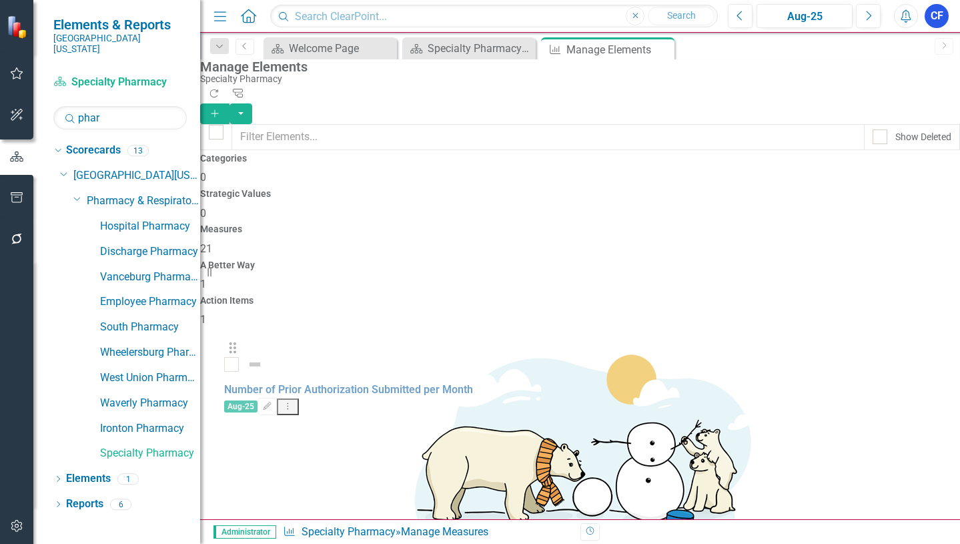
drag, startPoint x: 234, startPoint y: 390, endPoint x: 238, endPoint y: 364, distance: 26.3
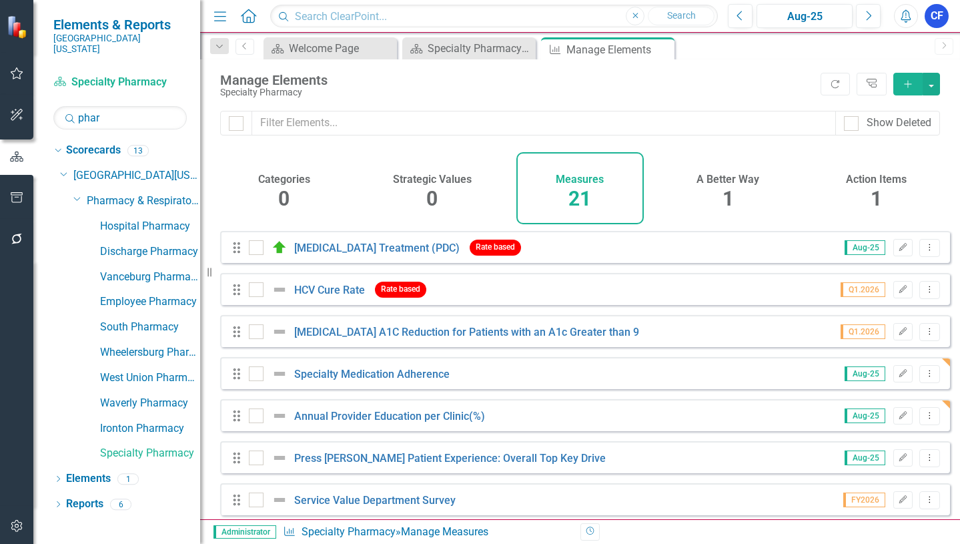
scroll to position [196, 0]
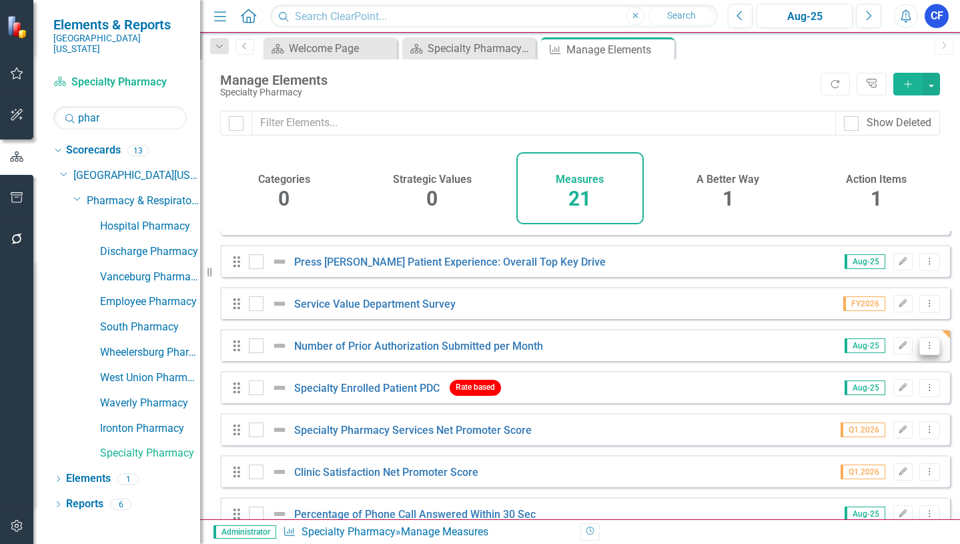
click at [924, 350] on icon "Dropdown Menu" at bounding box center [929, 345] width 11 height 9
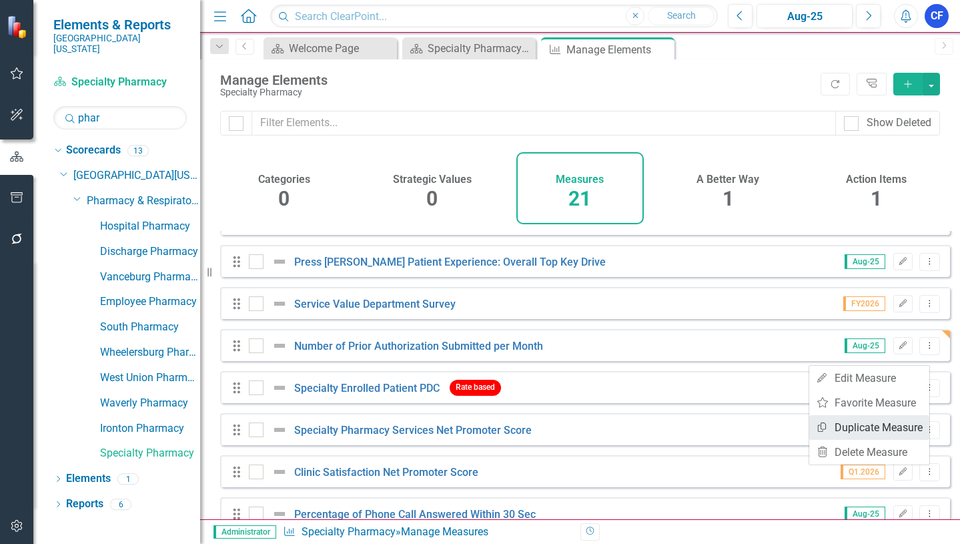
click at [881, 428] on link "Copy Duplicate Measure" at bounding box center [869, 427] width 120 height 25
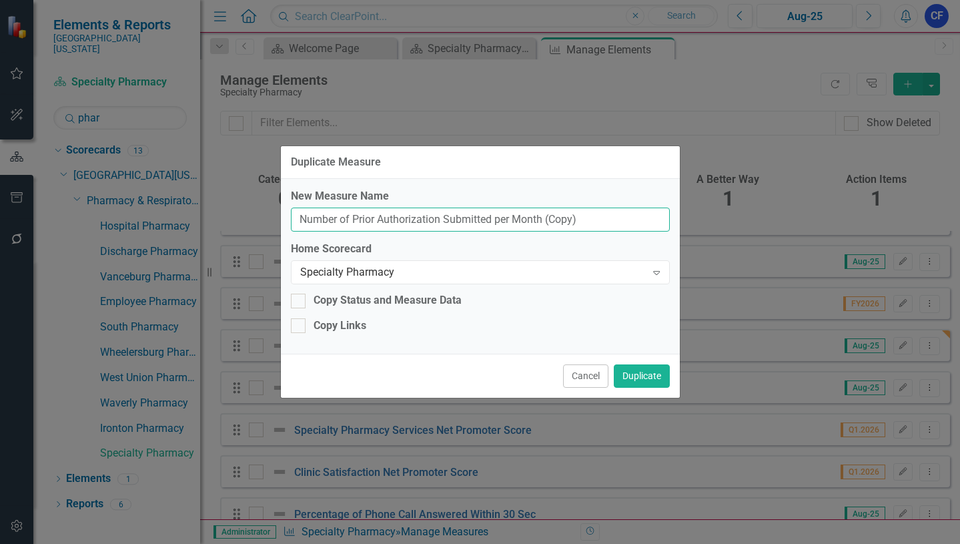
click at [595, 220] on input "Number of Prior Authorization Submitted per Month (Copy)" at bounding box center [480, 220] width 379 height 25
drag, startPoint x: 587, startPoint y: 218, endPoint x: 291, endPoint y: 217, distance: 296.3
click at [291, 217] on input "Number of Prior Authorization Submitted per Month (Copy)" at bounding box center [480, 220] width 379 height 25
type input "Percent of Prior Authorizations Submitted Within 1 Business Day of Referral"
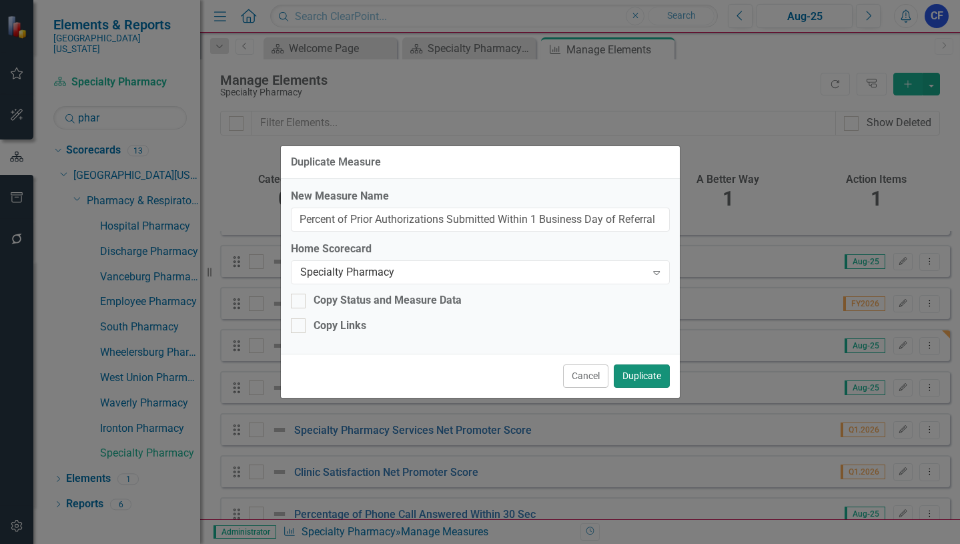
click at [639, 377] on button "Duplicate" at bounding box center [642, 375] width 56 height 23
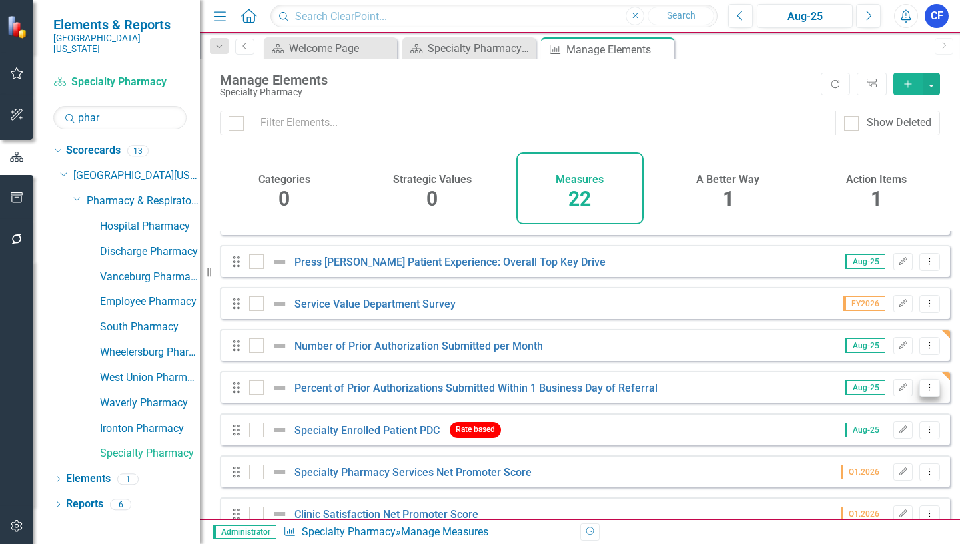
click at [920, 397] on button "Dropdown Menu" at bounding box center [930, 388] width 21 height 18
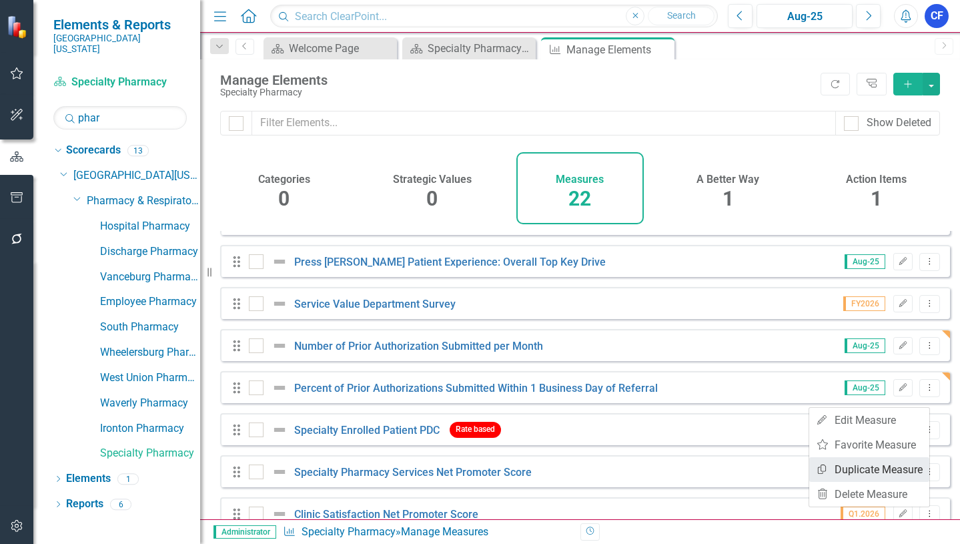
click at [896, 466] on link "Copy Duplicate Measure" at bounding box center [869, 469] width 120 height 25
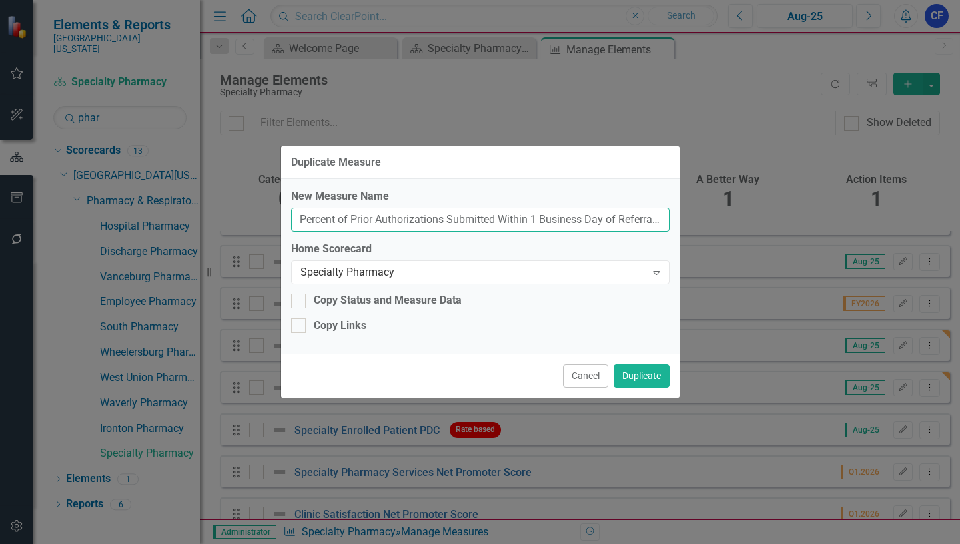
drag, startPoint x: 350, startPoint y: 216, endPoint x: 445, endPoint y: 215, distance: 94.8
click at [445, 215] on input "Percent of Prior Authorizations Submitted Within 1 Business Day of Referral (Co…" at bounding box center [480, 220] width 379 height 25
click at [585, 218] on input "Percent of Financial Assistance Referrals Submitted Within 1 Business Day of Re…" at bounding box center [480, 220] width 379 height 25
type input "Percent of Financial Assistance Referrals Submitted [DATE]"
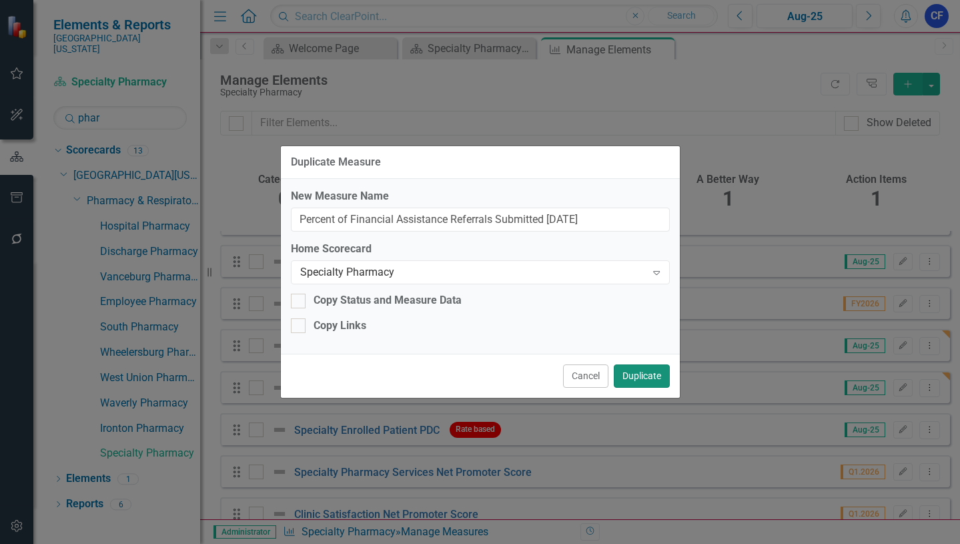
click at [659, 375] on button "Duplicate" at bounding box center [642, 375] width 56 height 23
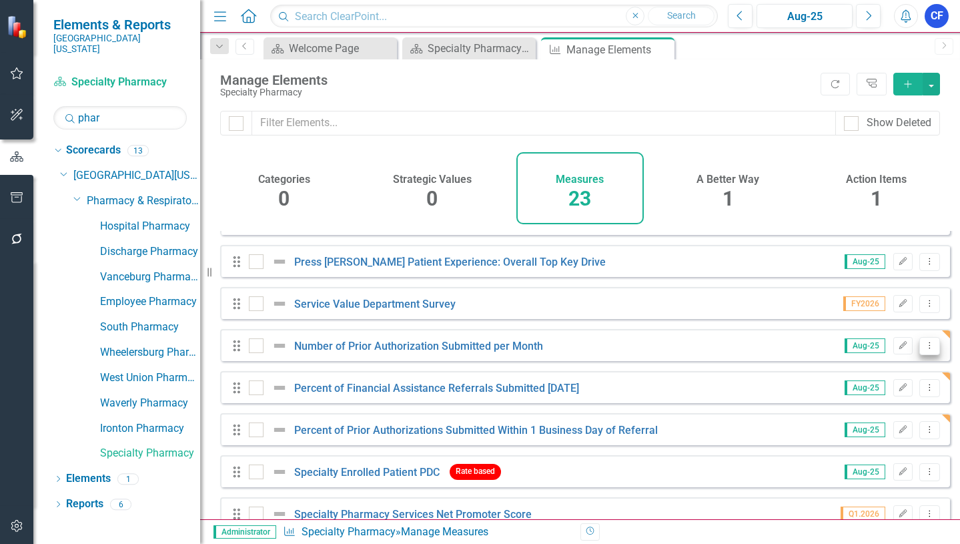
click at [924, 350] on icon "Dropdown Menu" at bounding box center [929, 345] width 11 height 9
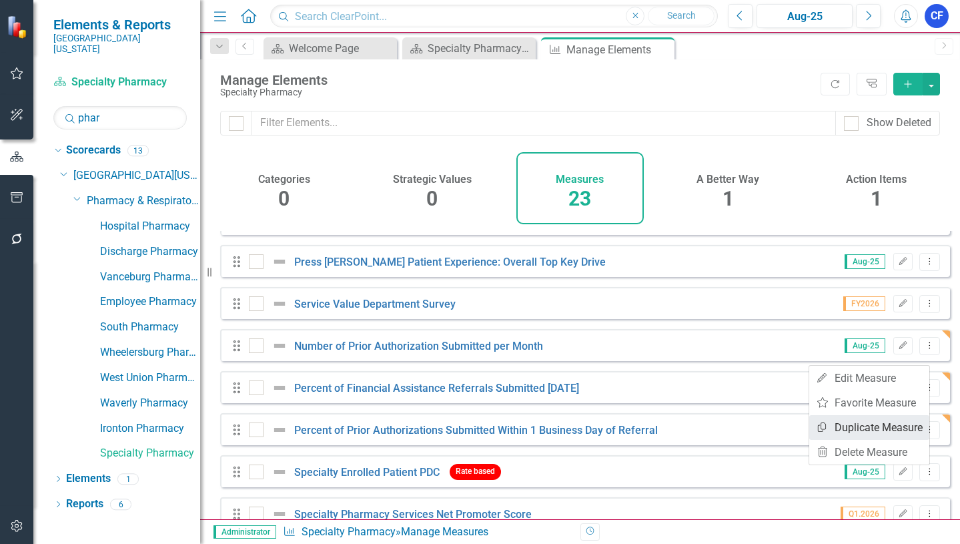
click at [906, 432] on link "Copy Duplicate Measure" at bounding box center [869, 427] width 120 height 25
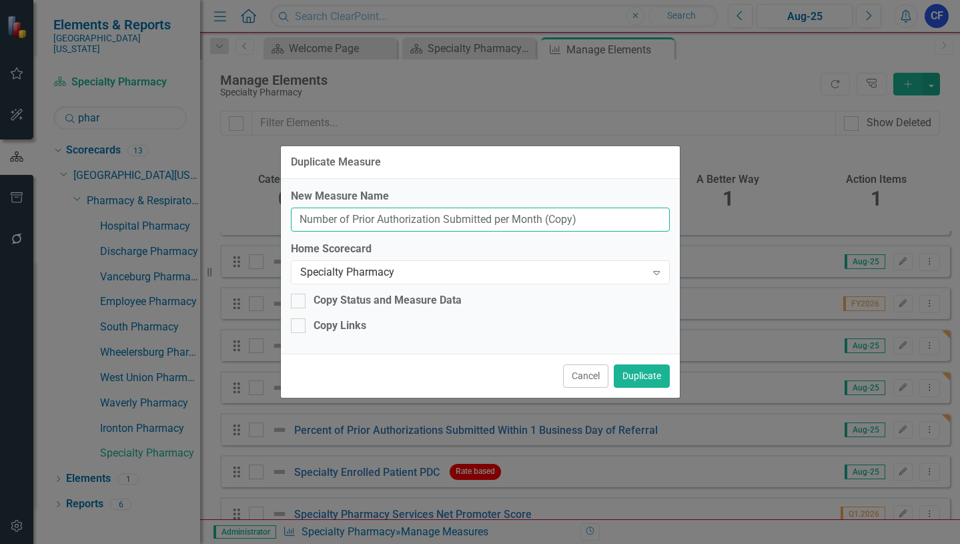
drag, startPoint x: 578, startPoint y: 217, endPoint x: 355, endPoint y: 221, distance: 222.9
click at [355, 221] on input "Number of Prior Authorization Submitted per Month (Copy)" at bounding box center [480, 220] width 379 height 25
type input "Number of Active Specialty Patients Served"
click at [653, 371] on button "Duplicate" at bounding box center [642, 375] width 56 height 23
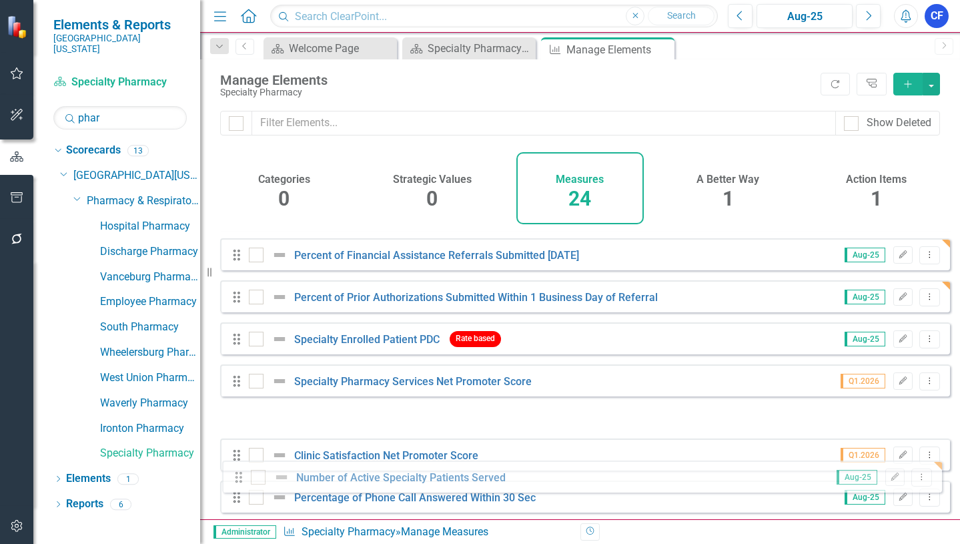
scroll to position [348, 0]
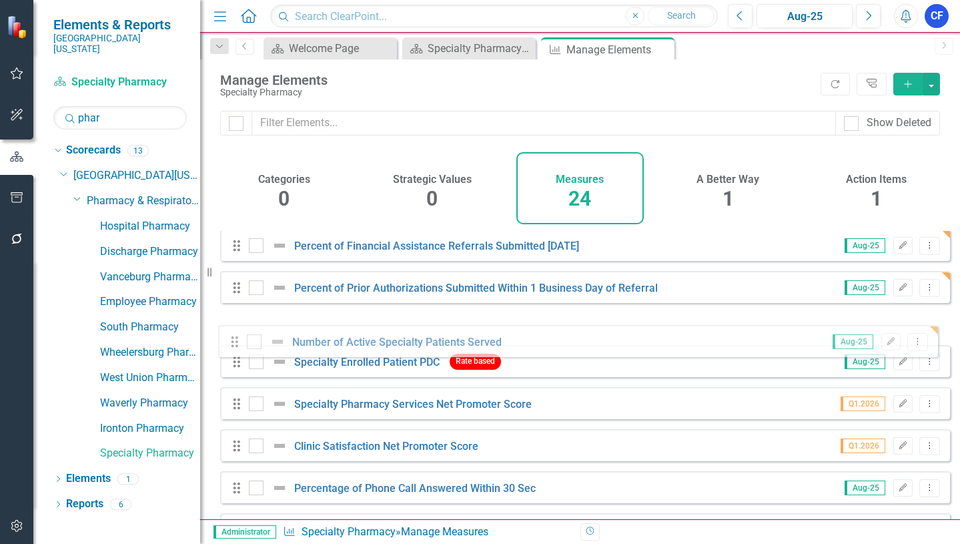
drag, startPoint x: 240, startPoint y: 362, endPoint x: 238, endPoint y: 350, distance: 12.8
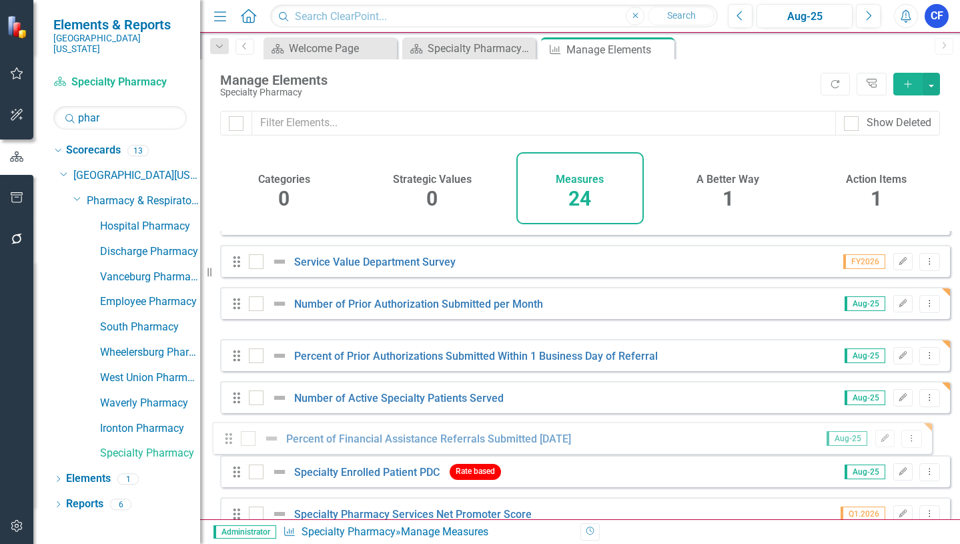
scroll to position [240, 0]
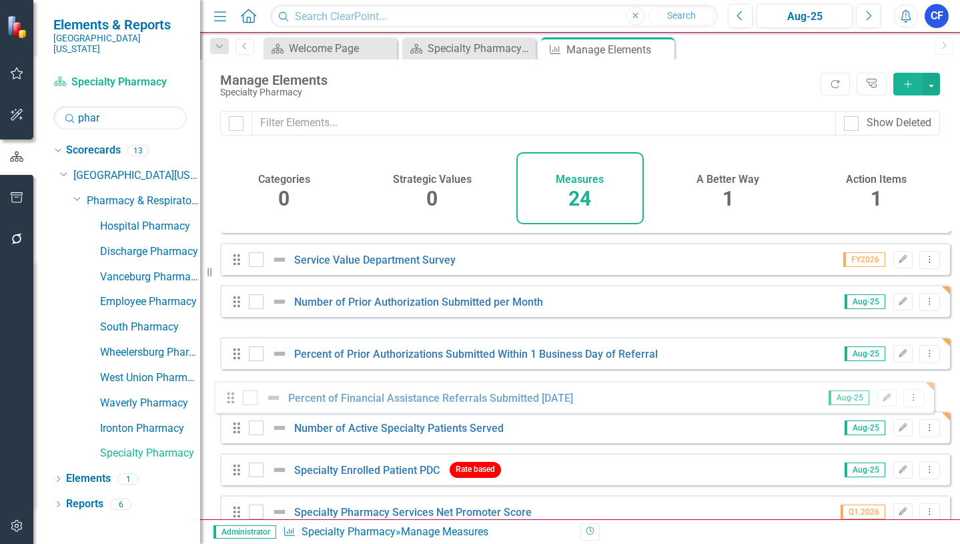
drag, startPoint x: 242, startPoint y: 252, endPoint x: 232, endPoint y: 404, distance: 153.1
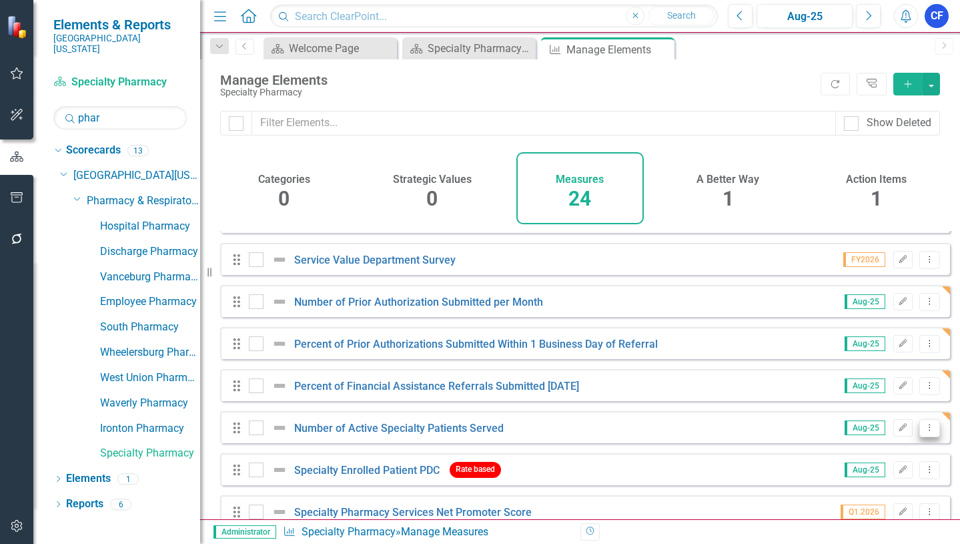
click at [924, 432] on icon "Dropdown Menu" at bounding box center [929, 427] width 11 height 9
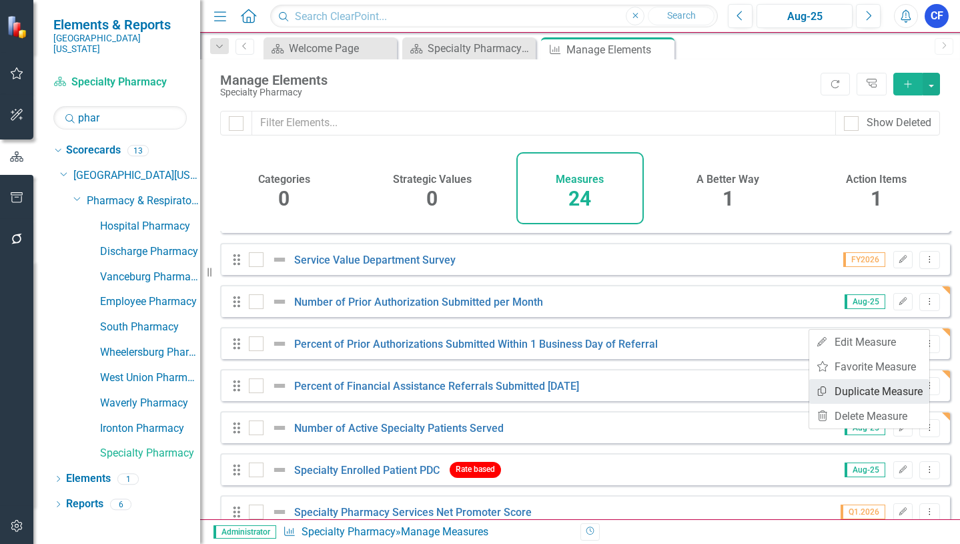
click at [873, 392] on link "Copy Duplicate Measure" at bounding box center [869, 391] width 120 height 25
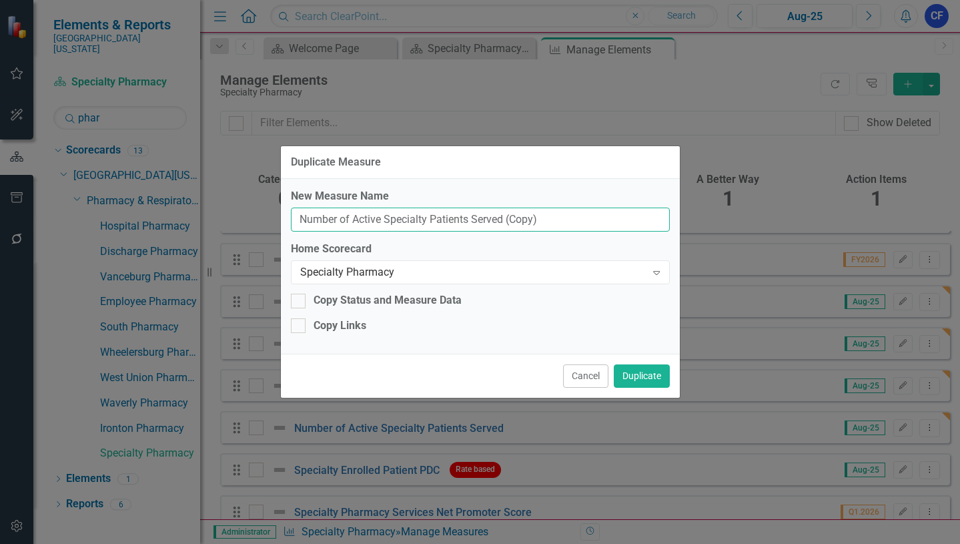
drag, startPoint x: 547, startPoint y: 222, endPoint x: 296, endPoint y: 219, distance: 250.9
click at [296, 219] on input "Number of Active Specialty Patients Served (Copy)" at bounding box center [480, 220] width 379 height 25
paste input "# of active CDM&HVA patients served"
drag, startPoint x: 304, startPoint y: 217, endPoint x: 297, endPoint y: 218, distance: 7.4
click at [297, 218] on input "# of active CDM&HVA patients served" at bounding box center [480, 220] width 379 height 25
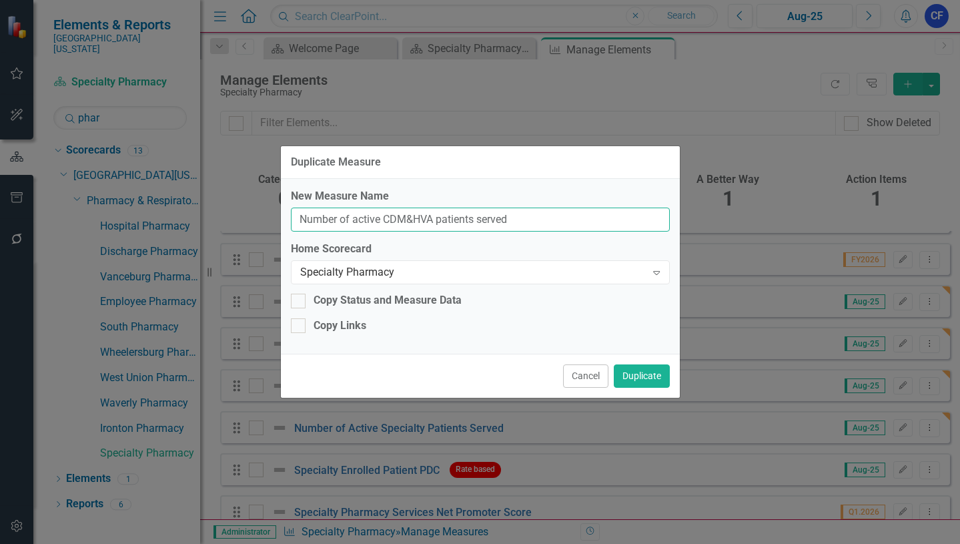
click at [353, 218] on input "Number of active CDM&HVA patients served" at bounding box center [480, 220] width 379 height 25
click at [438, 217] on input "Number of Active CDM&HVA patients served" at bounding box center [480, 220] width 379 height 25
drag, startPoint x: 483, startPoint y: 217, endPoint x: 465, endPoint y: 214, distance: 18.3
click at [480, 218] on input "Number of Active CDM&HVA Patients served" at bounding box center [480, 220] width 379 height 25
type input "Number of Active CDM&HVA Patients Served"
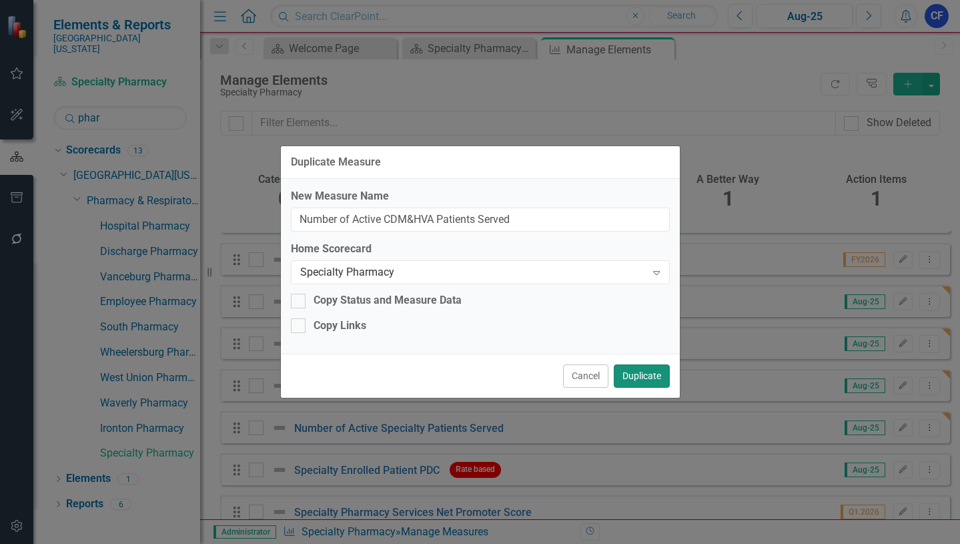
click at [649, 376] on button "Duplicate" at bounding box center [642, 375] width 56 height 23
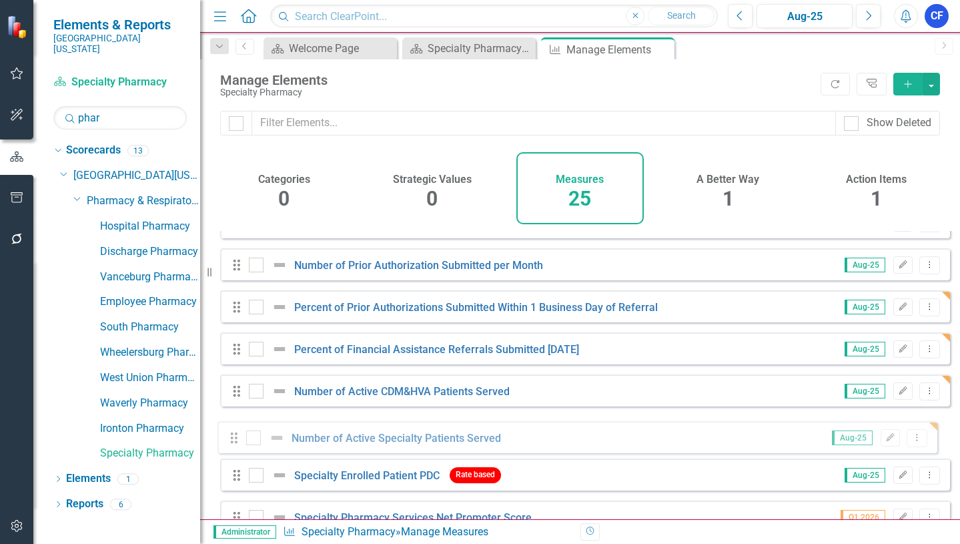
scroll to position [278, 0]
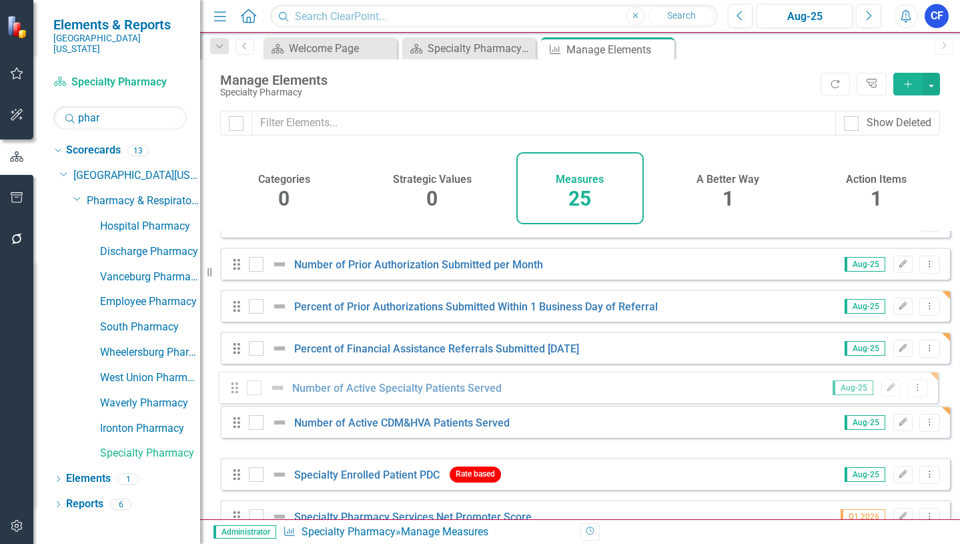
drag, startPoint x: 235, startPoint y: 484, endPoint x: 232, endPoint y: 392, distance: 92.1
click at [232, 392] on div "Drag [MEDICAL_DATA] Treatment (PDC) Rate based Aug-25 Edit Dropdown Menu Drag H…" at bounding box center [585, 473] width 730 height 1041
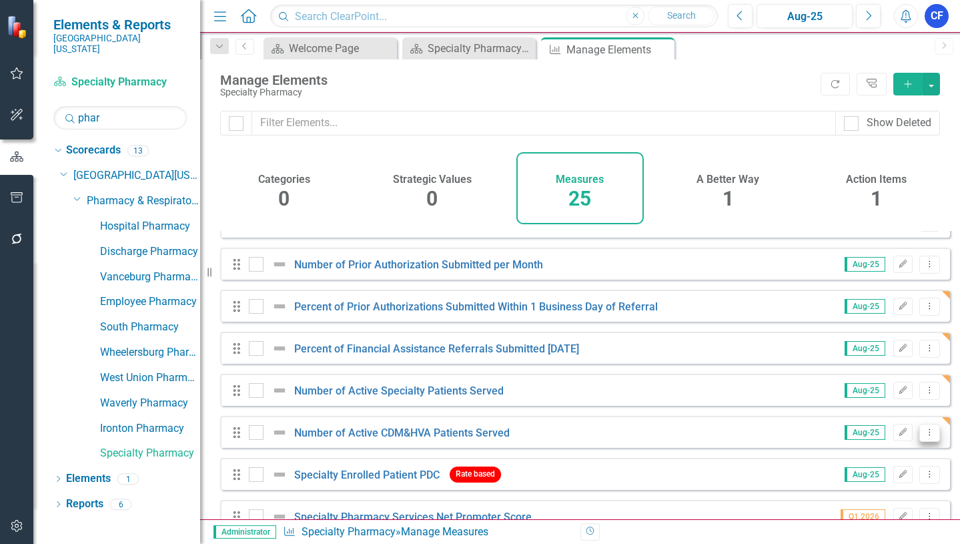
click at [924, 436] on icon "Dropdown Menu" at bounding box center [929, 432] width 11 height 9
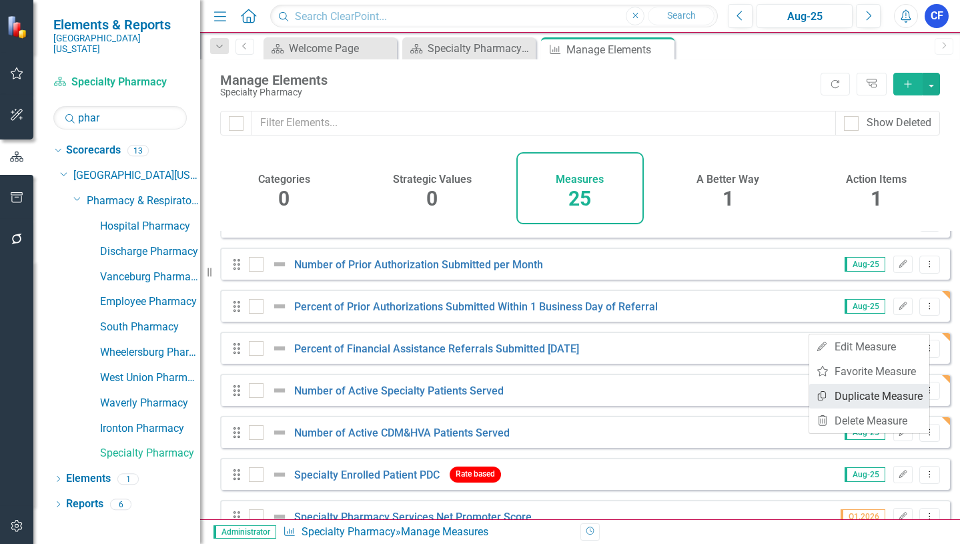
click at [888, 400] on link "Copy Duplicate Measure" at bounding box center [869, 396] width 120 height 25
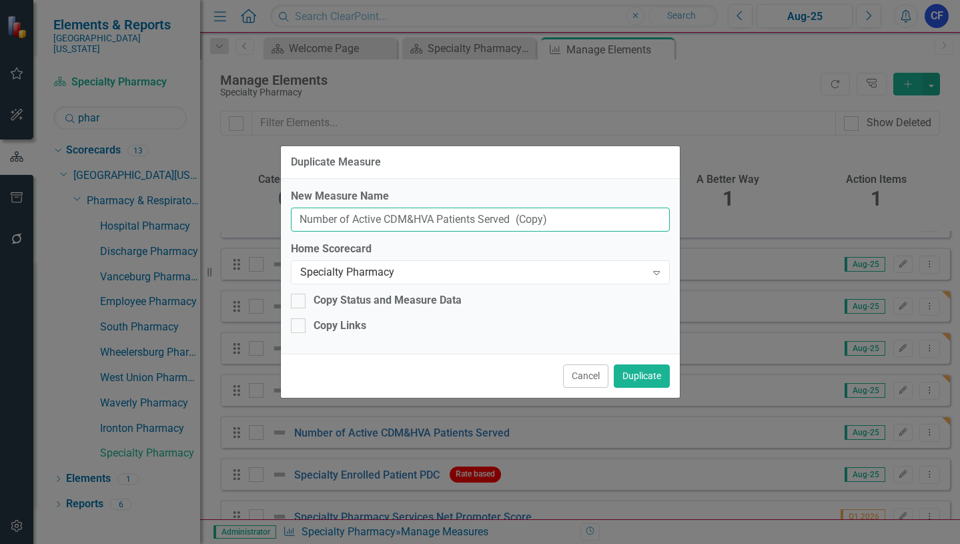
drag, startPoint x: 354, startPoint y: 218, endPoint x: 434, endPoint y: 219, distance: 80.1
click at [434, 219] on input "Number of Active CDM&HVA Patients Served (Copy)" at bounding box center [480, 220] width 379 height 25
click at [513, 222] on input "Number of TOC Patients Served (Copy)" at bounding box center [480, 220] width 379 height 25
type input "Number of TOC Patients Served"
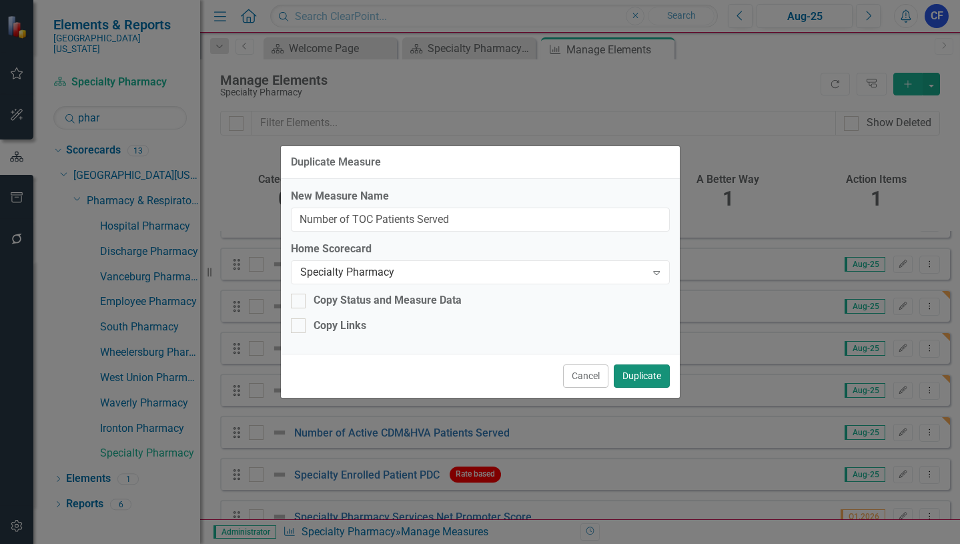
click at [647, 378] on button "Duplicate" at bounding box center [642, 375] width 56 height 23
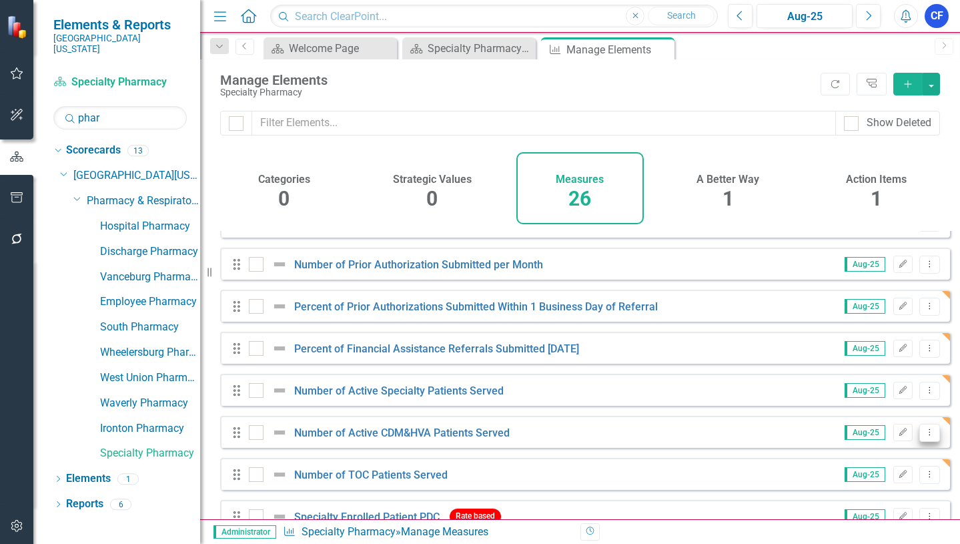
click at [924, 436] on icon "Dropdown Menu" at bounding box center [929, 432] width 11 height 9
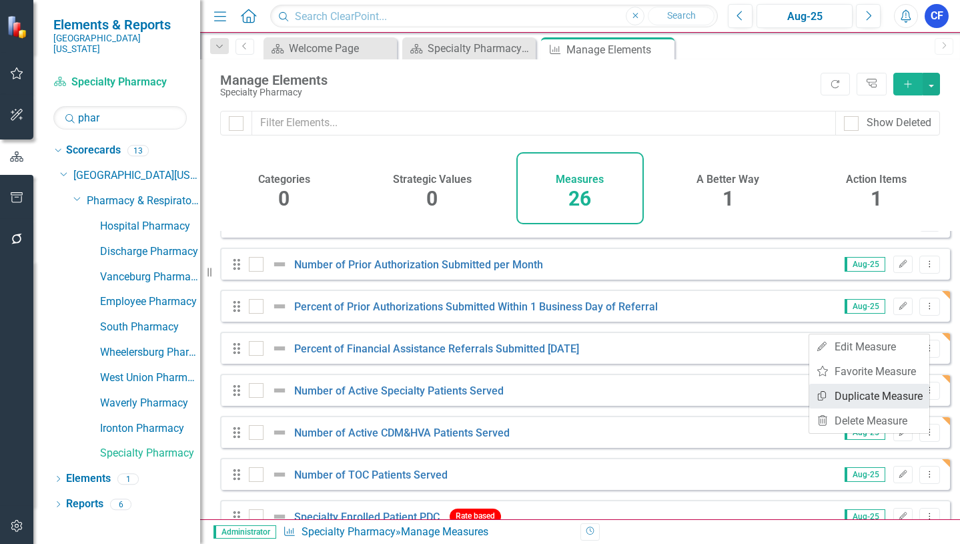
click at [909, 399] on link "Copy Duplicate Measure" at bounding box center [869, 396] width 120 height 25
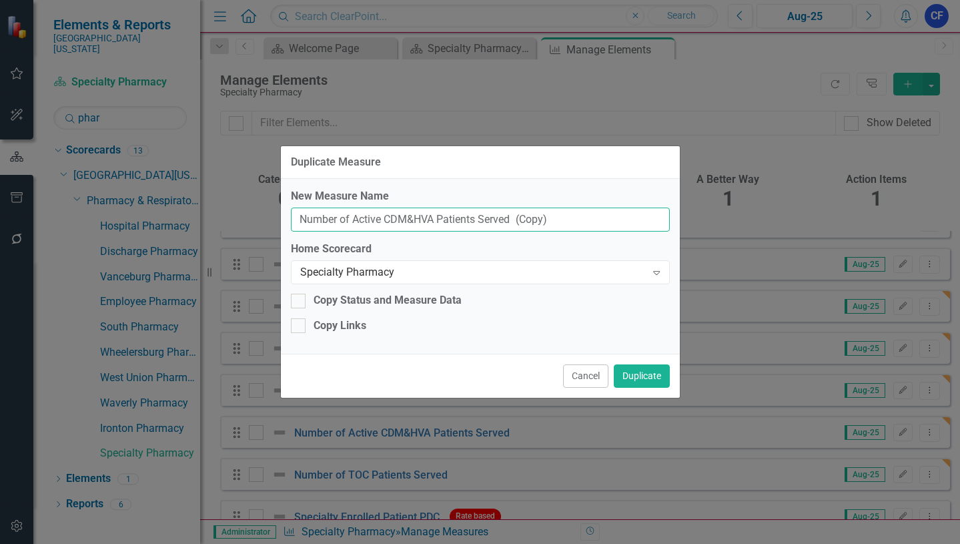
drag, startPoint x: 572, startPoint y: 218, endPoint x: 520, endPoint y: 221, distance: 51.5
click at [520, 221] on input "Number of Active CDM&HVA Patients Served (Copy)" at bounding box center [480, 220] width 379 height 25
drag, startPoint x: 386, startPoint y: 218, endPoint x: 432, endPoint y: 214, distance: 46.9
click at [432, 214] on input "Number of Active CDM&HVA Patients Served" at bounding box center [480, 220] width 379 height 25
type input "Number of Active Diabetic Patients Served"
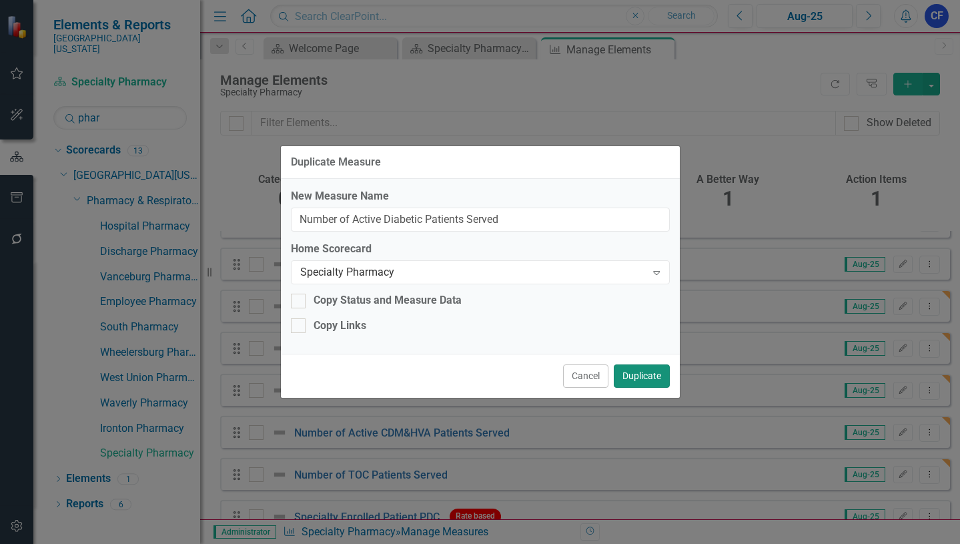
click at [642, 376] on button "Duplicate" at bounding box center [642, 375] width 56 height 23
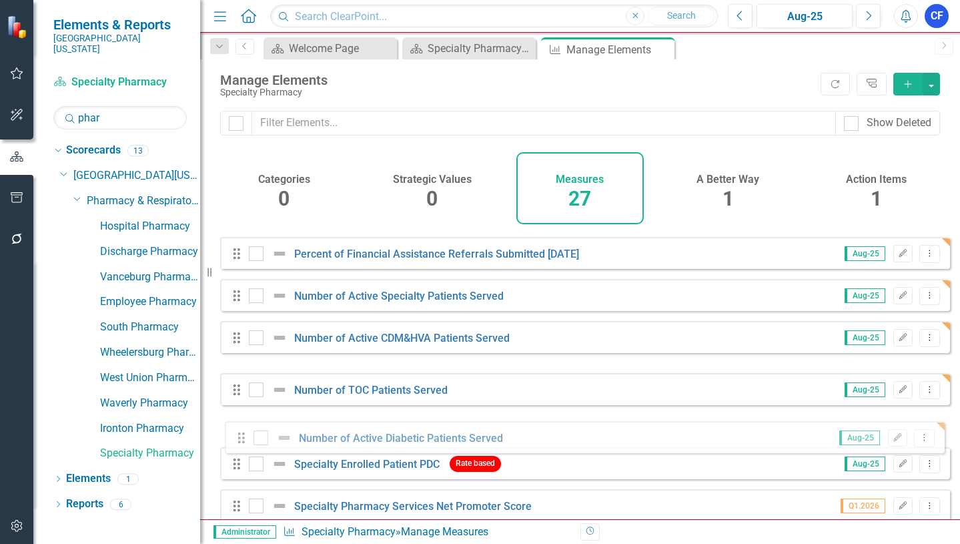
scroll to position [372, 0]
drag, startPoint x: 237, startPoint y: 420, endPoint x: 237, endPoint y: 435, distance: 15.3
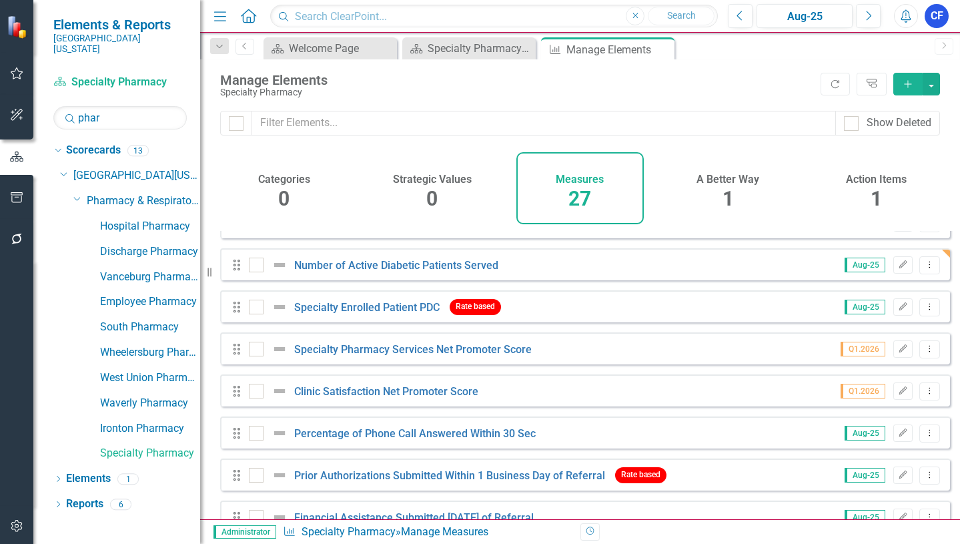
scroll to position [573, 0]
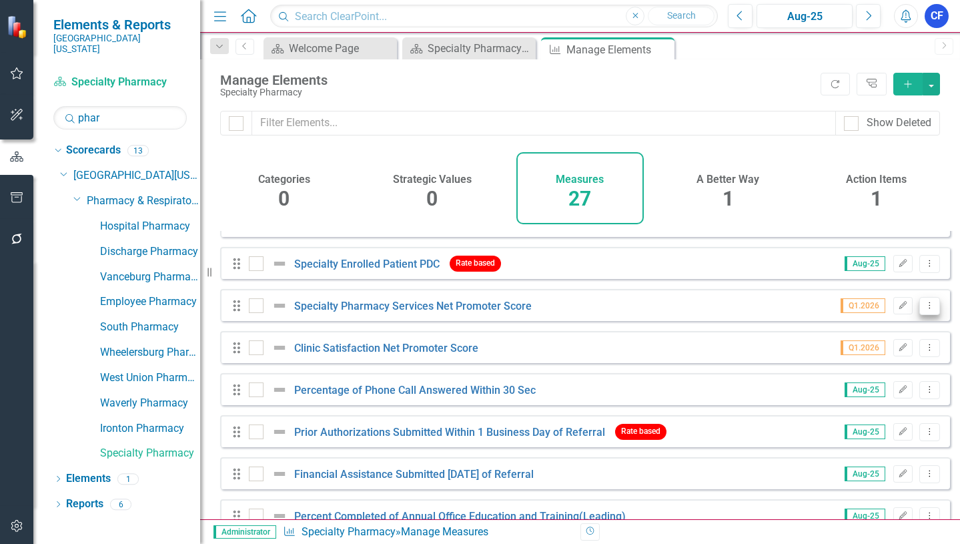
click at [924, 310] on icon "Dropdown Menu" at bounding box center [929, 305] width 11 height 9
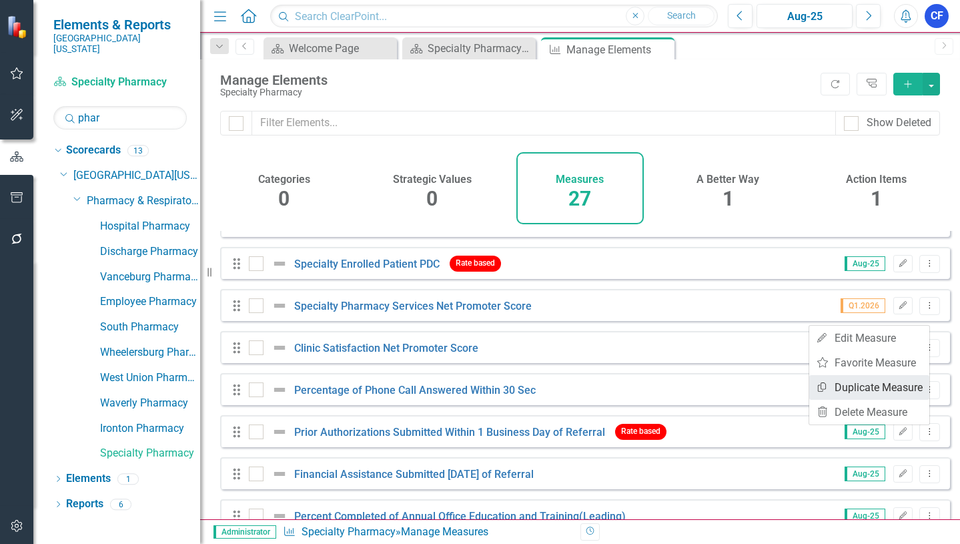
click at [898, 387] on link "Copy Duplicate Measure" at bounding box center [869, 387] width 120 height 25
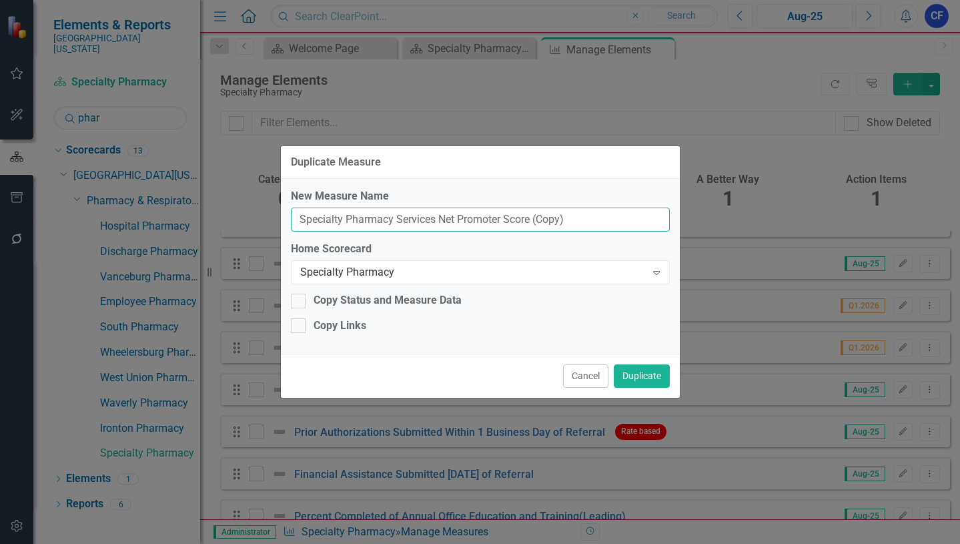
drag, startPoint x: 435, startPoint y: 218, endPoint x: 298, endPoint y: 220, distance: 137.5
click at [296, 220] on input "Specialty Pharmacy Services Net Promoter Score (Copy)" at bounding box center [480, 220] width 379 height 25
drag, startPoint x: 422, startPoint y: 218, endPoint x: 400, endPoint y: 217, distance: 21.4
click at [400, 217] on input "Net Promoter Score (Copy)" at bounding box center [480, 220] width 379 height 25
click at [462, 218] on input "Net Promoter Score (Providers)" at bounding box center [480, 220] width 379 height 25
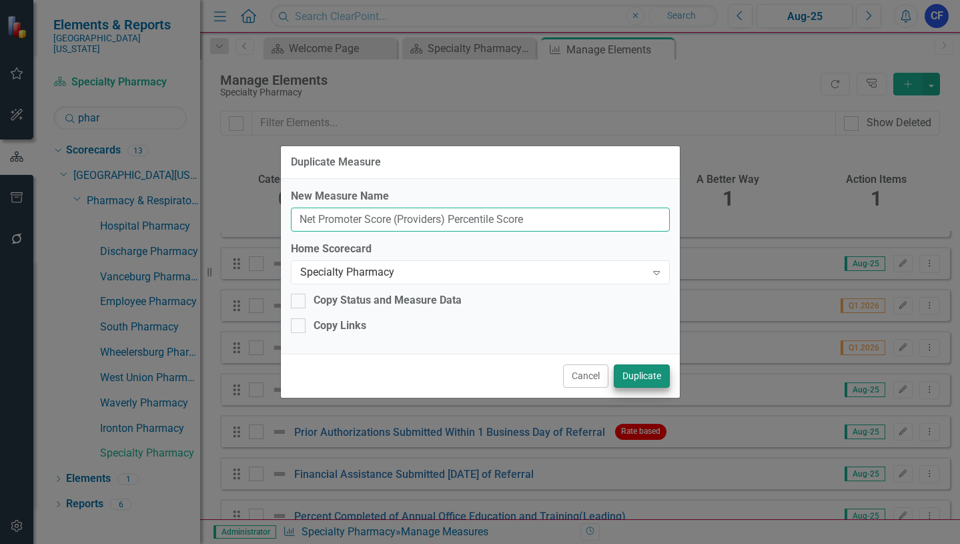
type input "Net Promoter Score (Providers) Percentile Score"
click at [633, 379] on button "Duplicate" at bounding box center [642, 375] width 56 height 23
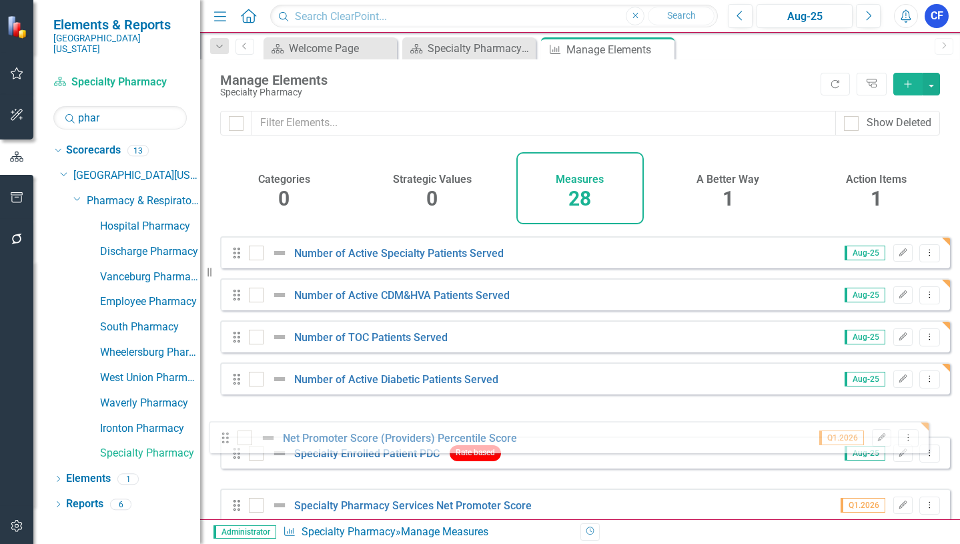
scroll to position [419, 0]
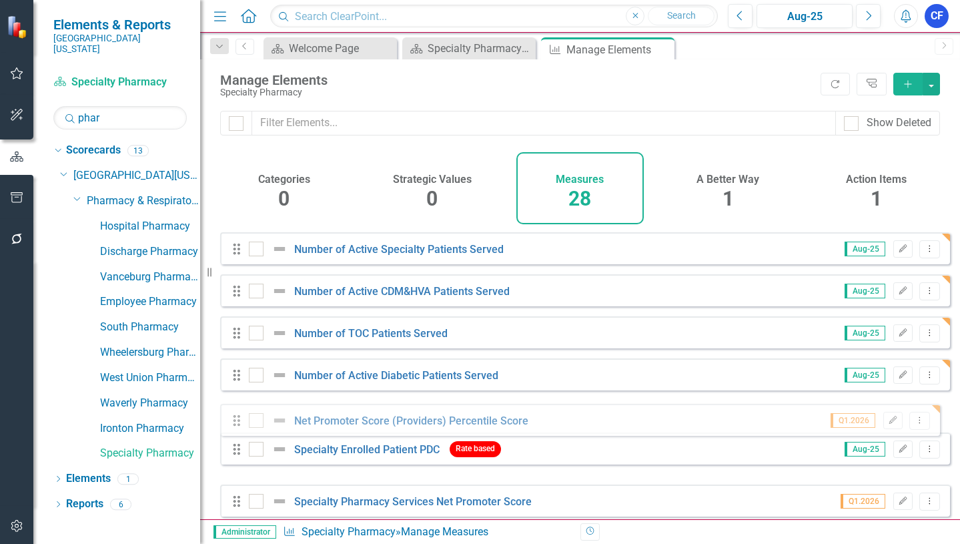
drag, startPoint x: 240, startPoint y: 322, endPoint x: 240, endPoint y: 427, distance: 104.8
click at [240, 427] on div "Drag HIV Treatment (PDC) Rate based Aug-25 Edit Dropdown Menu Drag HCV Cure Rat…" at bounding box center [585, 395] width 730 height 1167
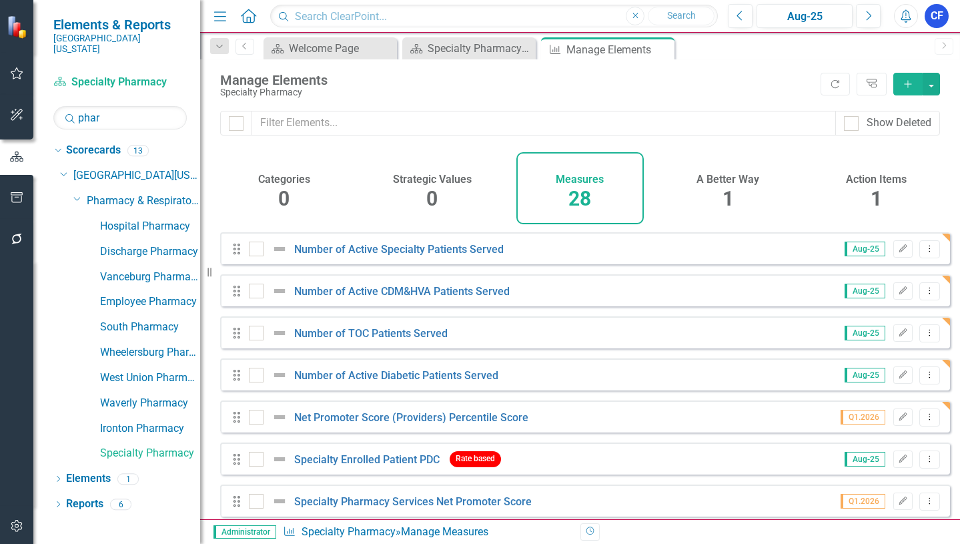
scroll to position [486, 0]
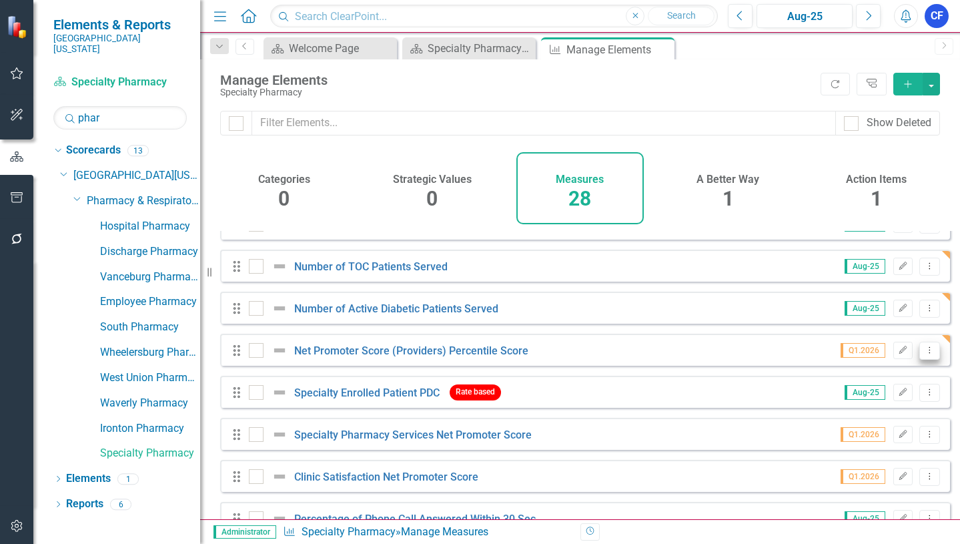
click at [924, 354] on icon "Dropdown Menu" at bounding box center [929, 350] width 11 height 9
click at [900, 430] on link "Copy Duplicate Measure" at bounding box center [869, 432] width 120 height 25
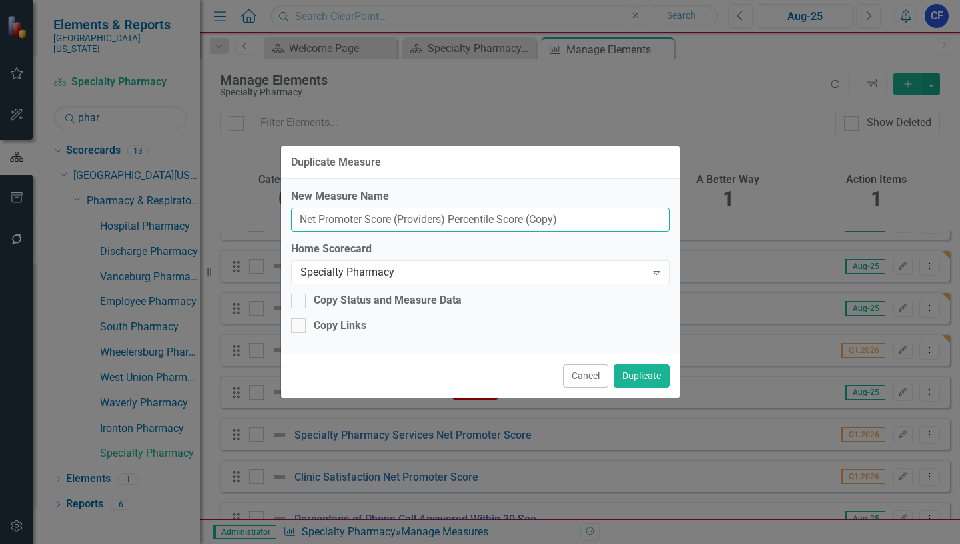
drag, startPoint x: 443, startPoint y: 220, endPoint x: 402, endPoint y: 214, distance: 41.8
click at [402, 214] on input "Net Promoter Score (Providers) Percentile Score (Copy)" at bounding box center [480, 220] width 379 height 25
click at [571, 218] on input "Net Promoter Score (Patients) Percentile Score (Copy)" at bounding box center [480, 220] width 379 height 25
type input "Net Promoter Score (Patients) Percentile Score"
click at [653, 381] on button "Duplicate" at bounding box center [642, 375] width 56 height 23
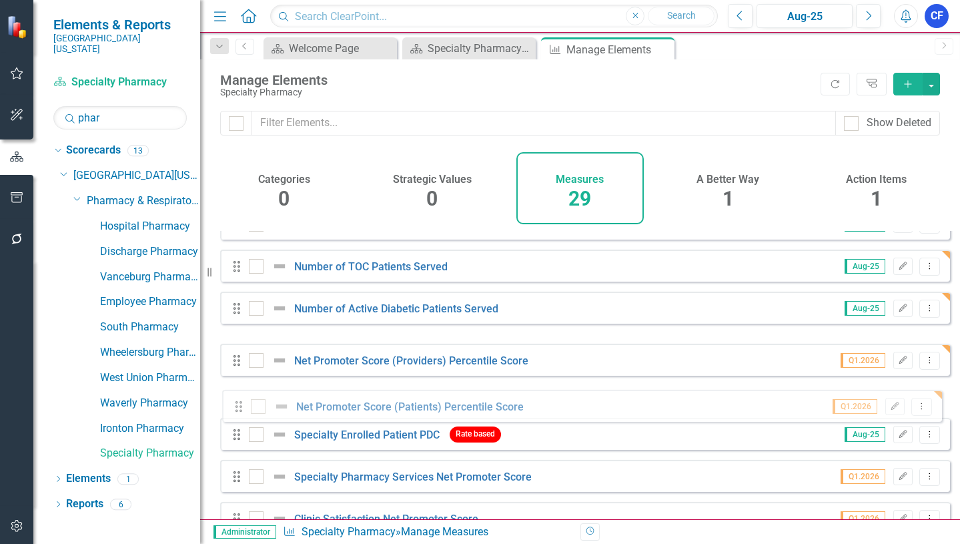
drag, startPoint x: 238, startPoint y: 360, endPoint x: 240, endPoint y: 406, distance: 46.1
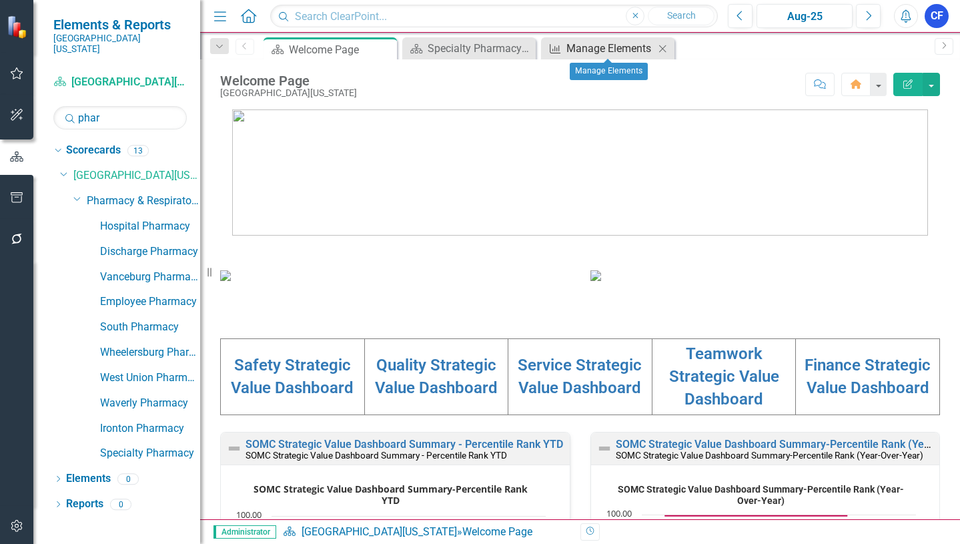
click at [607, 45] on div "Manage Elements" at bounding box center [611, 48] width 88 height 17
click at [621, 45] on div "Manage Elements" at bounding box center [611, 48] width 88 height 17
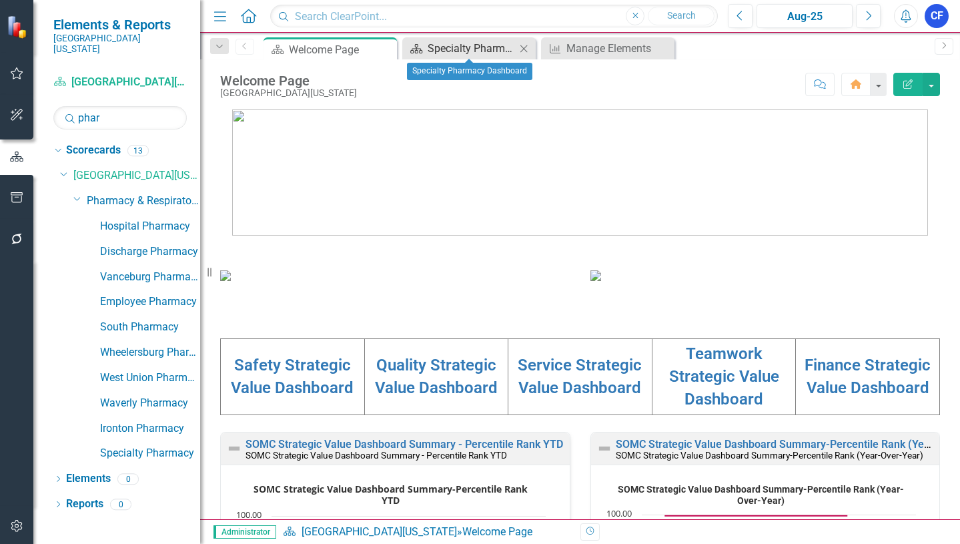
click at [486, 50] on div "Specialty Pharmacy Dashboard" at bounding box center [472, 48] width 88 height 17
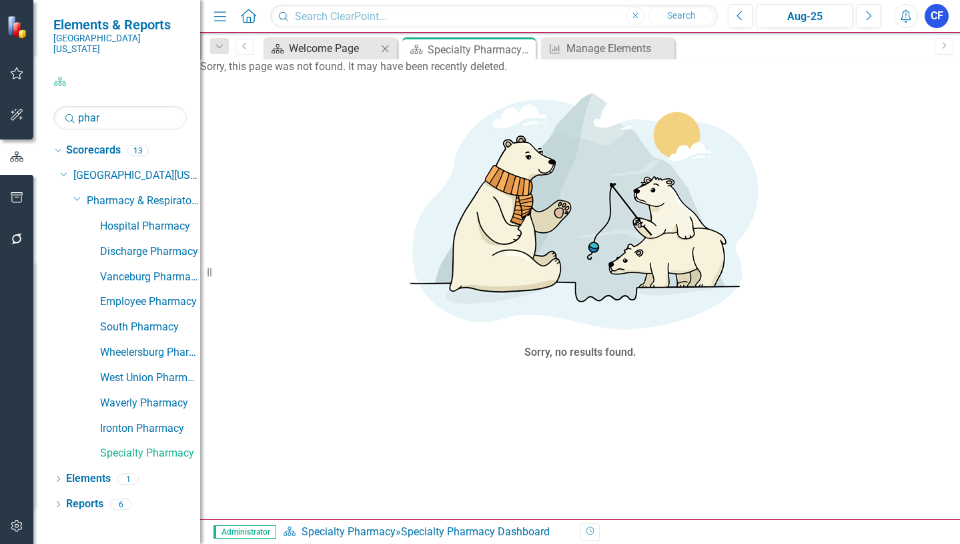
click at [338, 50] on div "Welcome Page" at bounding box center [333, 48] width 88 height 17
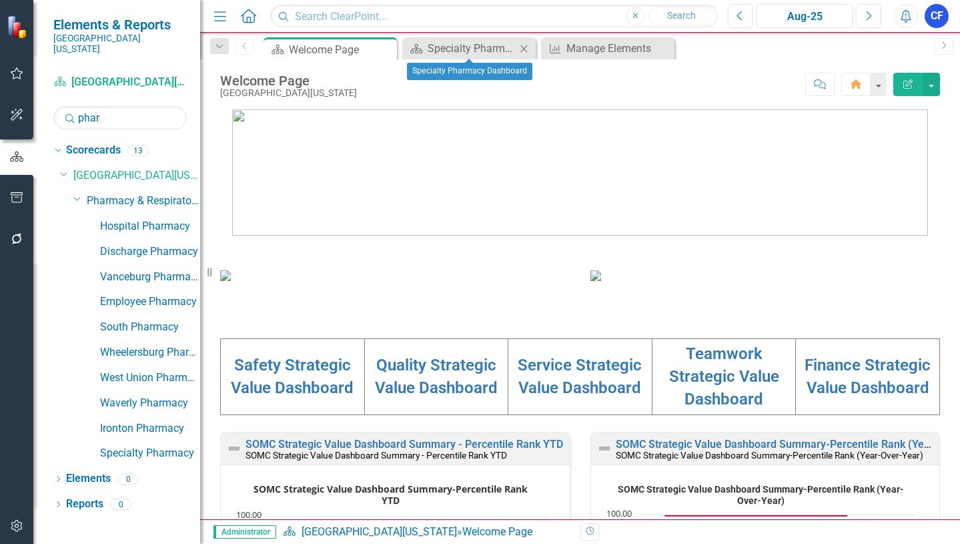
click at [528, 47] on icon "Close" at bounding box center [523, 48] width 13 height 11
click at [528, 45] on icon "Close" at bounding box center [523, 48] width 13 height 11
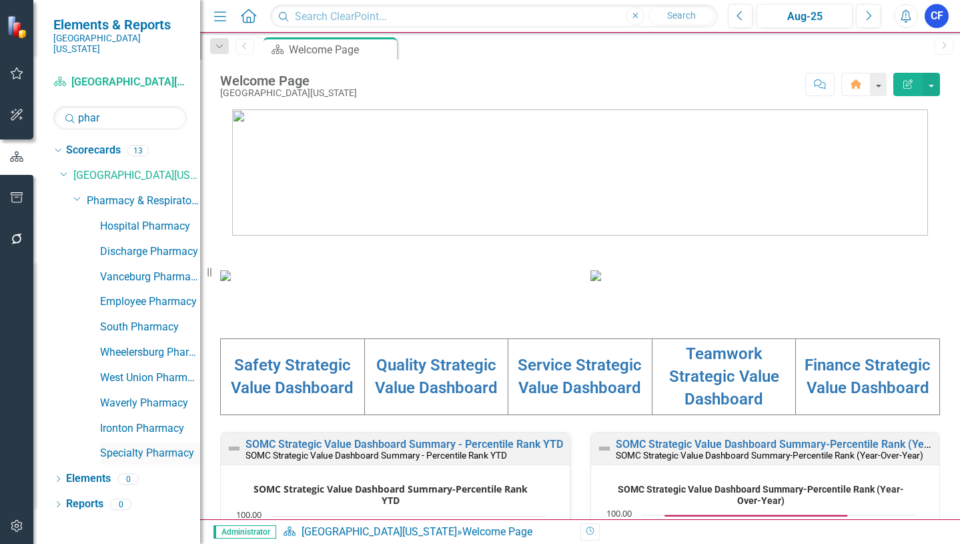
click at [151, 446] on link "Specialty Pharmacy" at bounding box center [150, 453] width 100 height 15
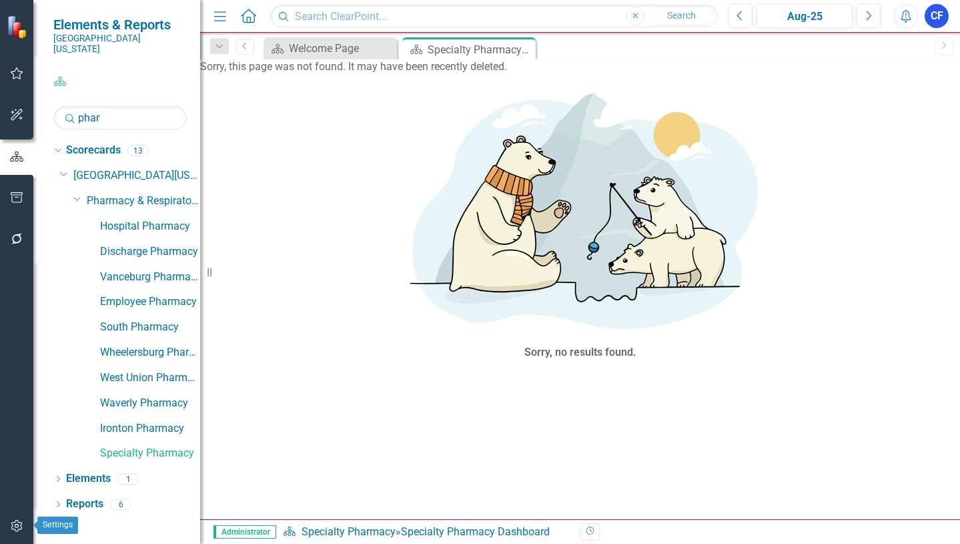
click at [20, 526] on icon "button" at bounding box center [17, 525] width 14 height 11
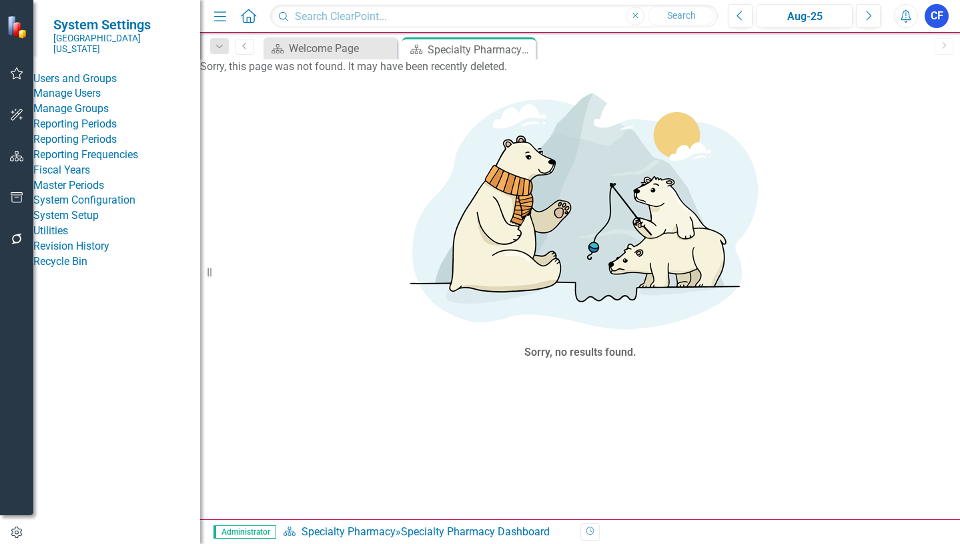
click at [111, 254] on link "Revision History" at bounding box center [116, 246] width 167 height 15
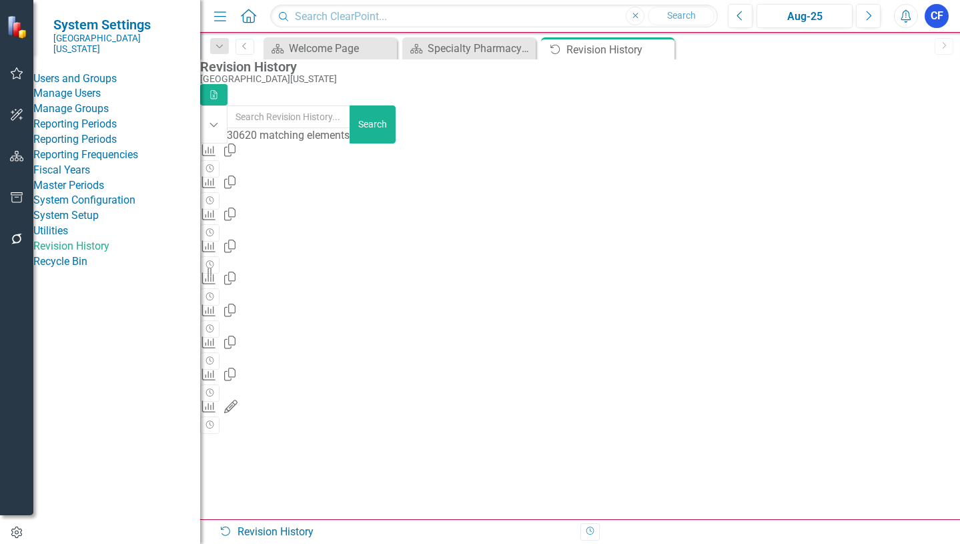
click at [101, 270] on link "Recycle Bin" at bounding box center [116, 261] width 167 height 15
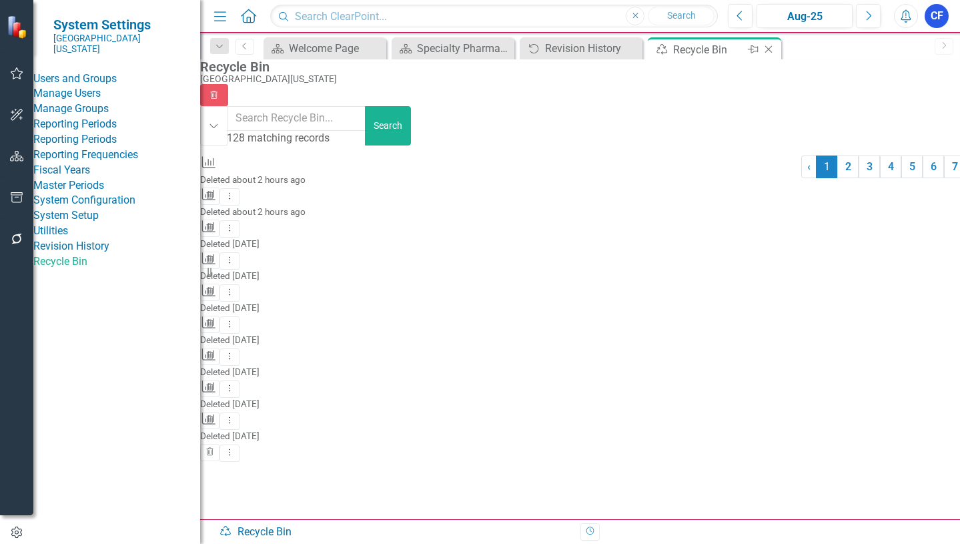
click at [770, 50] on icon "Close" at bounding box center [768, 49] width 13 height 11
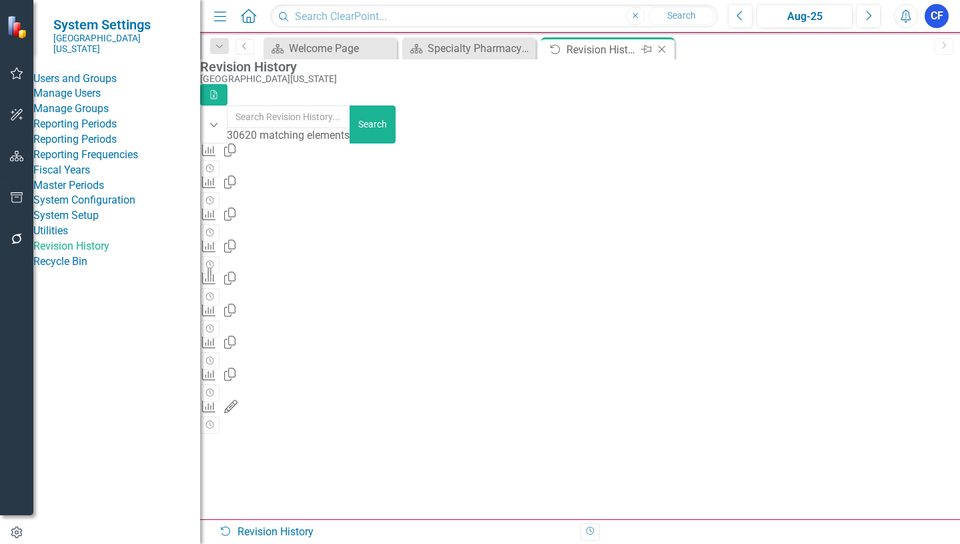
click at [665, 50] on icon "Close" at bounding box center [661, 49] width 13 height 11
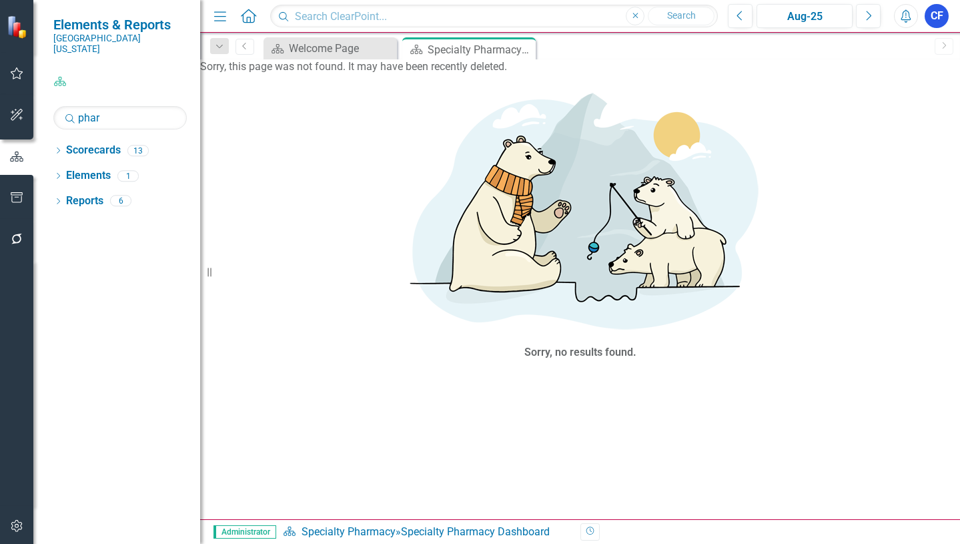
click at [0, 0] on icon "Close" at bounding box center [0, 0] width 0 height 0
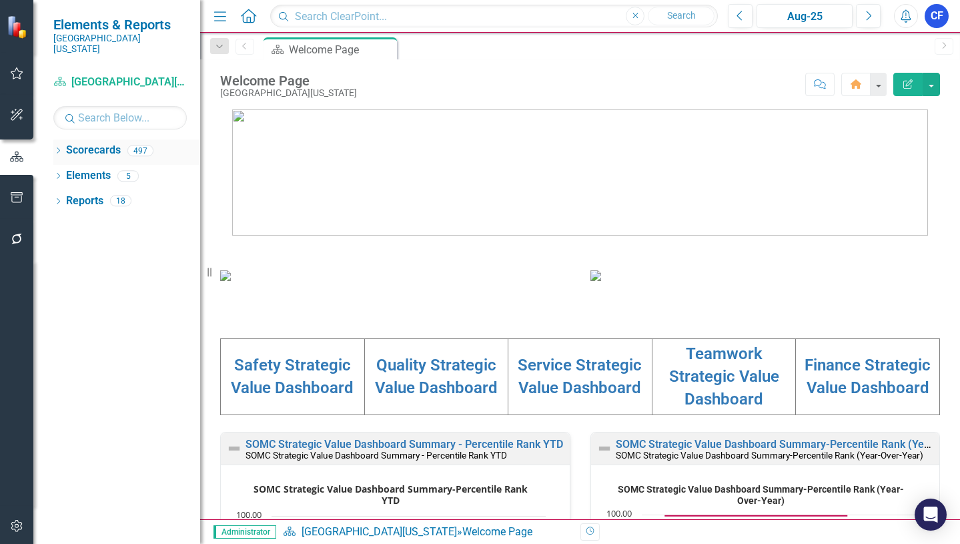
click at [57, 148] on icon "Dropdown" at bounding box center [57, 151] width 9 height 7
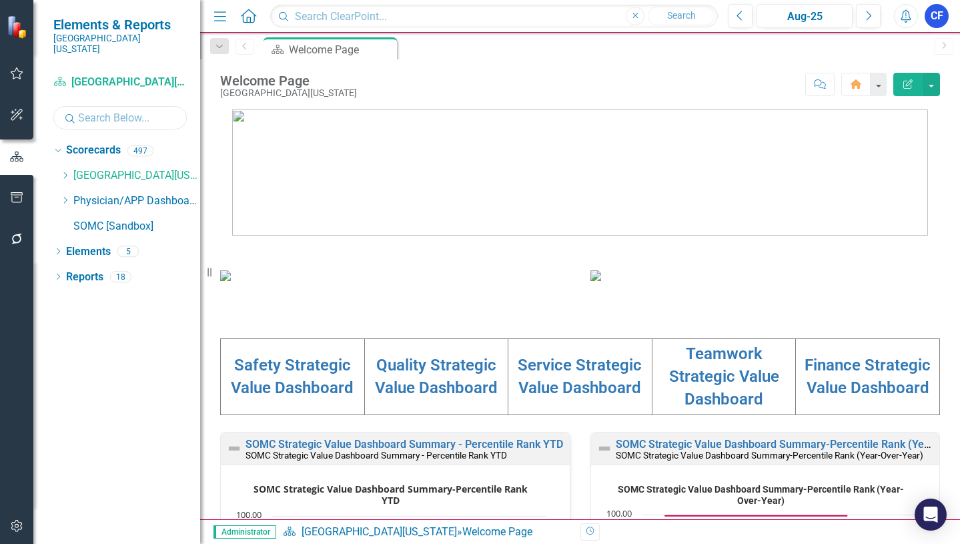
click at [133, 106] on input "text" at bounding box center [119, 117] width 133 height 23
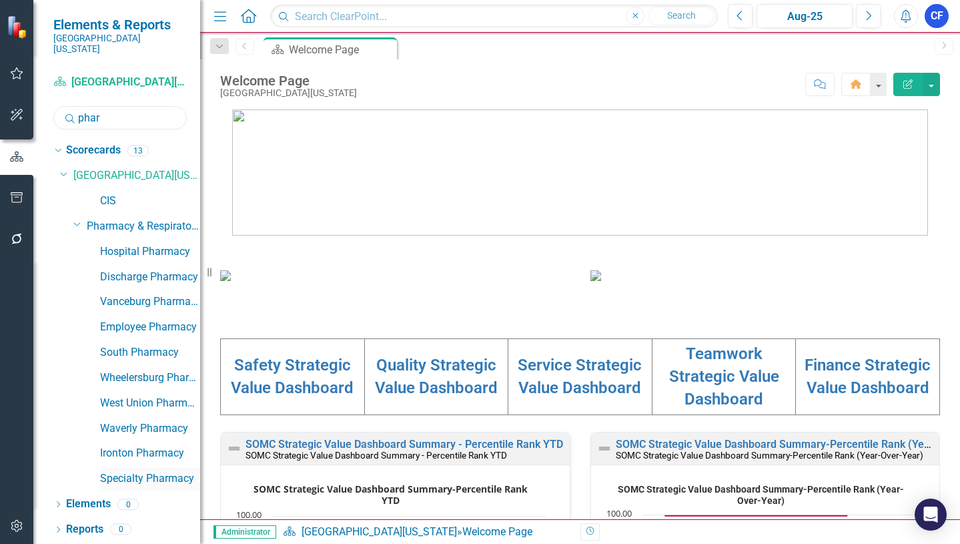
type input "phar"
click at [134, 471] on link "Specialty Pharmacy" at bounding box center [150, 478] width 100 height 15
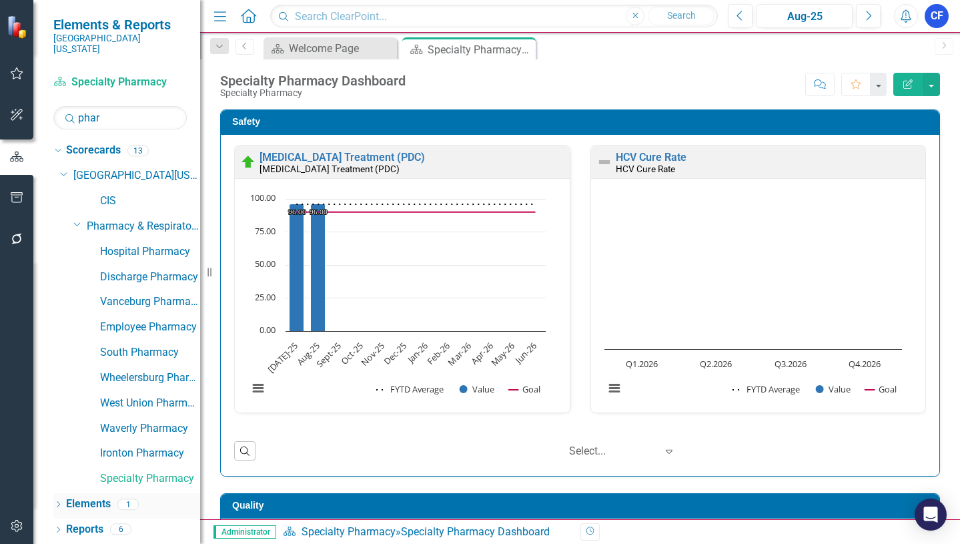
click at [84, 496] on link "Elements" at bounding box center [88, 503] width 45 height 15
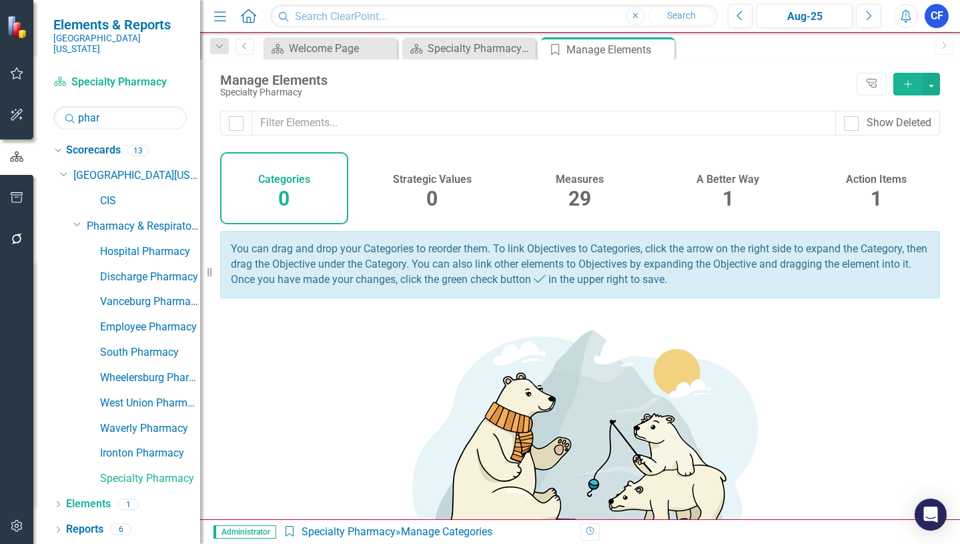
click at [577, 182] on h4 "Measures" at bounding box center [580, 179] width 48 height 12
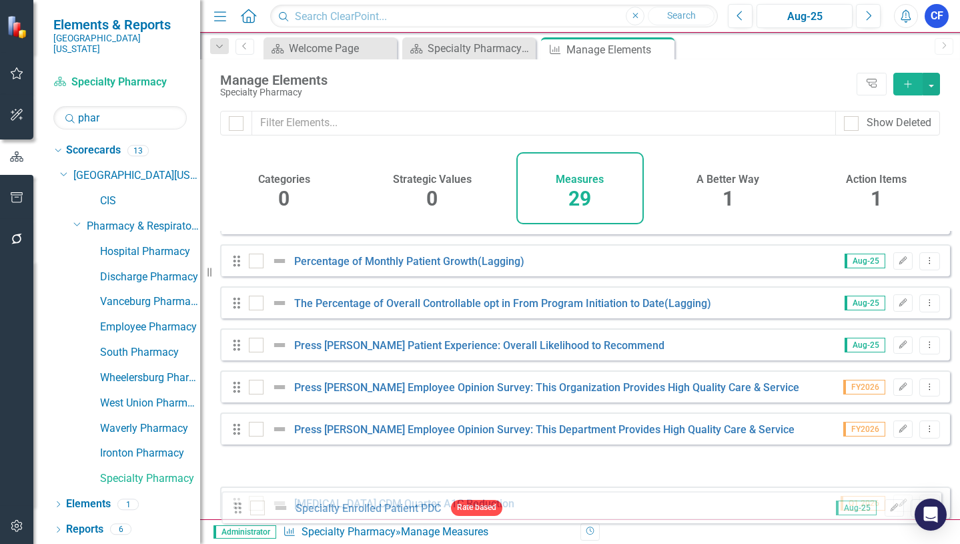
scroll to position [941, 0]
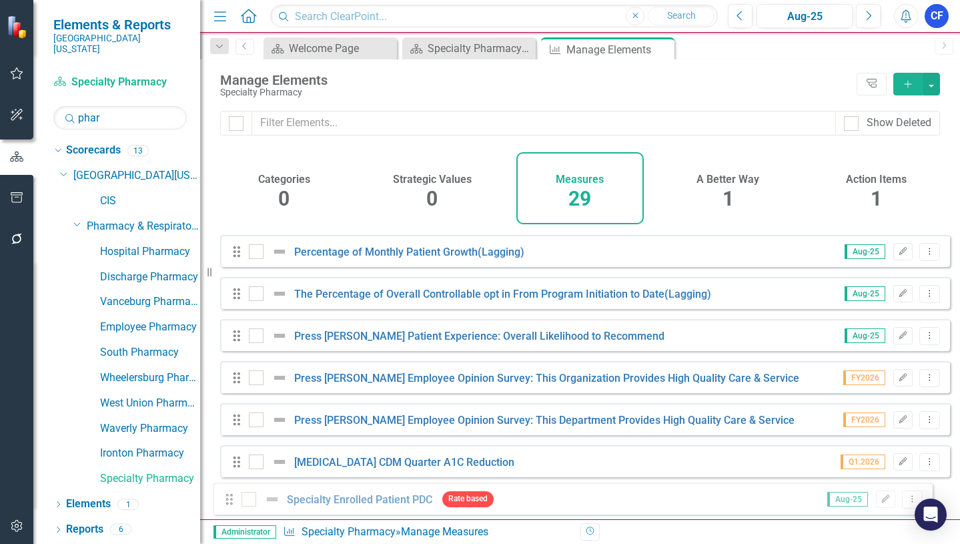
drag, startPoint x: 235, startPoint y: 335, endPoint x: 228, endPoint y: 504, distance: 169.7
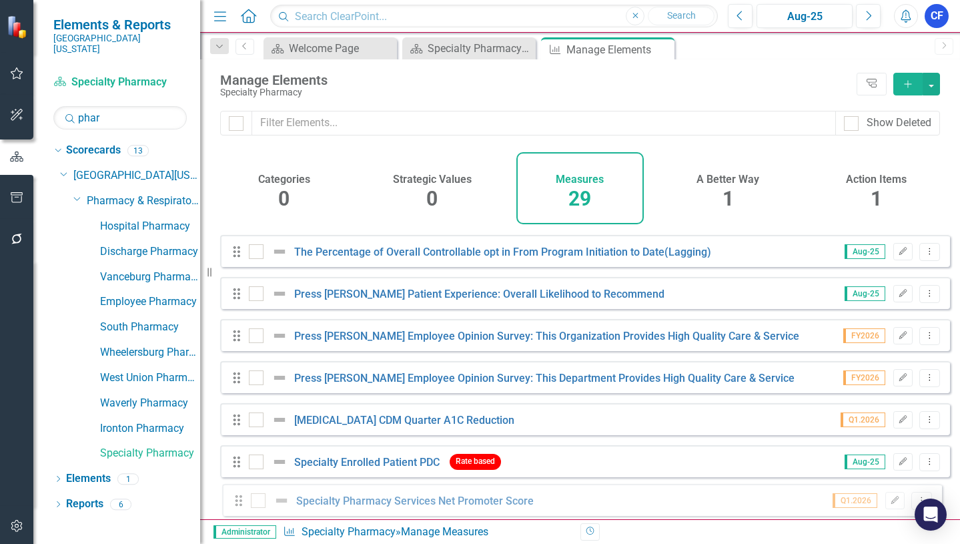
drag, startPoint x: 238, startPoint y: 390, endPoint x: 240, endPoint y: 500, distance: 110.8
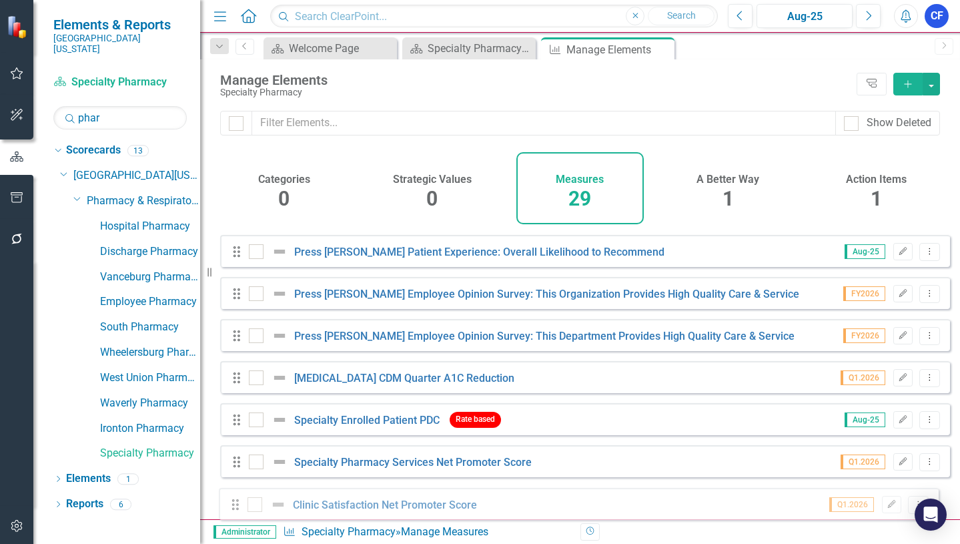
drag, startPoint x: 235, startPoint y: 327, endPoint x: 234, endPoint y: 504, distance: 176.8
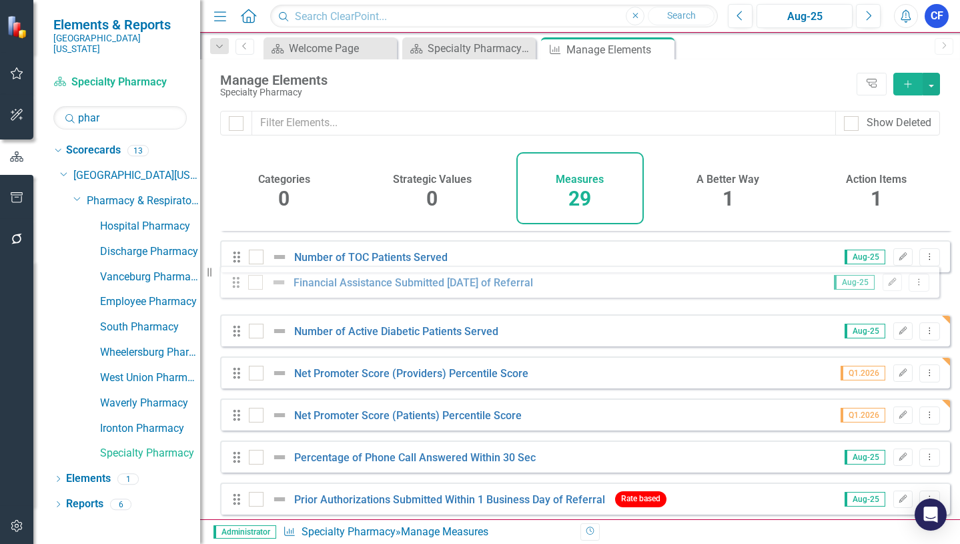
scroll to position [478, 0]
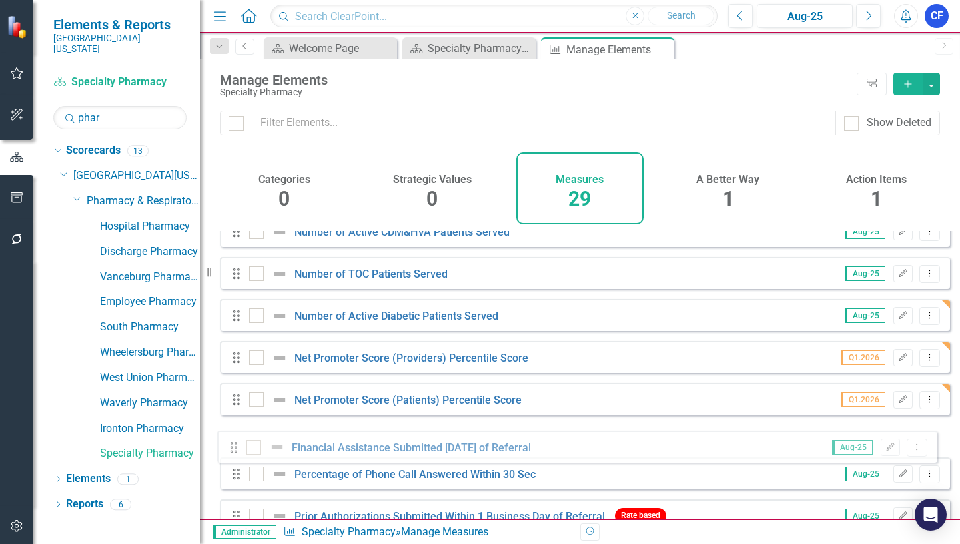
drag, startPoint x: 235, startPoint y: 412, endPoint x: 233, endPoint y: 452, distance: 40.8
click at [233, 452] on div "Drag [MEDICAL_DATA] Treatment (PDC) Rate based Aug-25 Edit Dropdown Menu Drag H…" at bounding box center [585, 356] width 730 height 1209
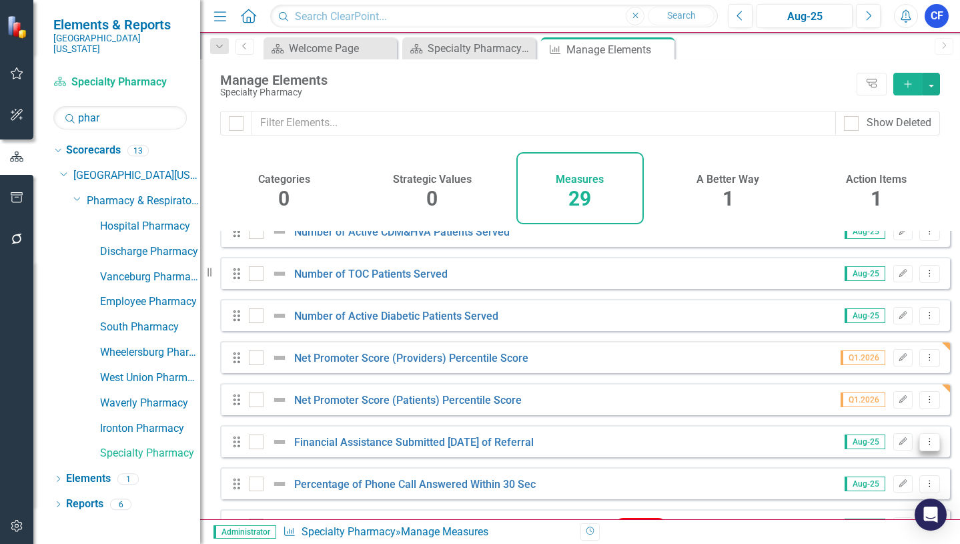
click at [921, 451] on button "Dropdown Menu" at bounding box center [930, 442] width 21 height 18
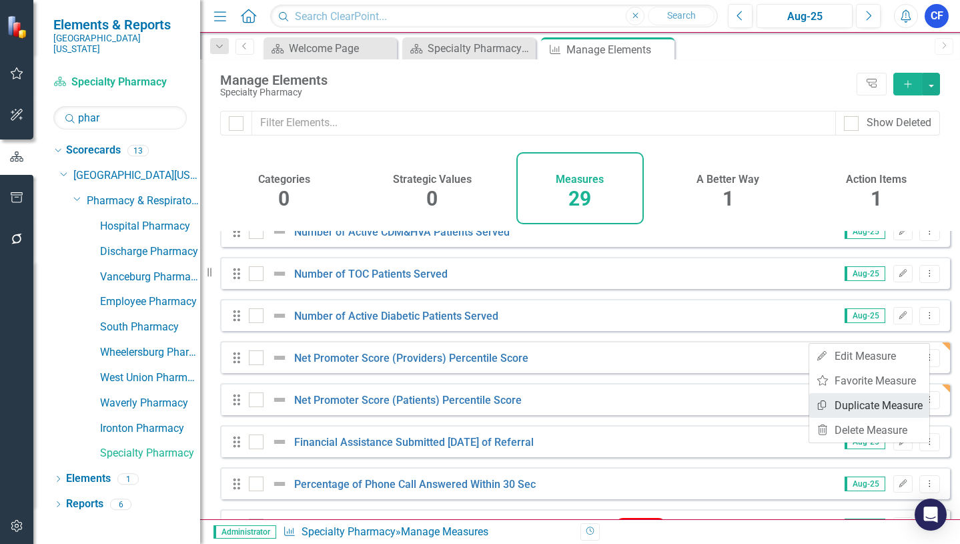
click at [894, 409] on link "Copy Duplicate Measure" at bounding box center [869, 405] width 120 height 25
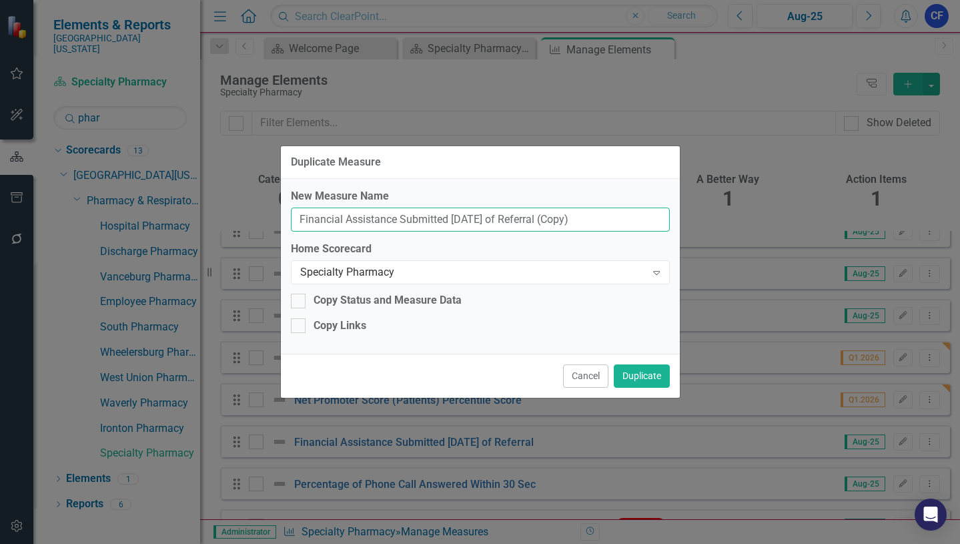
drag, startPoint x: 609, startPoint y: 218, endPoint x: 398, endPoint y: 218, distance: 210.9
click at [398, 218] on input "Financial Assistance Submitted Within 14 Days of Referral (Copy)" at bounding box center [480, 220] width 379 height 25
click at [298, 216] on input "Financial Assistance" at bounding box center [480, 220] width 379 height 25
click at [569, 218] on input "Percentage of Patients Obtained Financial Assistance" at bounding box center [480, 220] width 379 height 25
type input "Percentage of Patients Obtained Financial Assistance per Month"
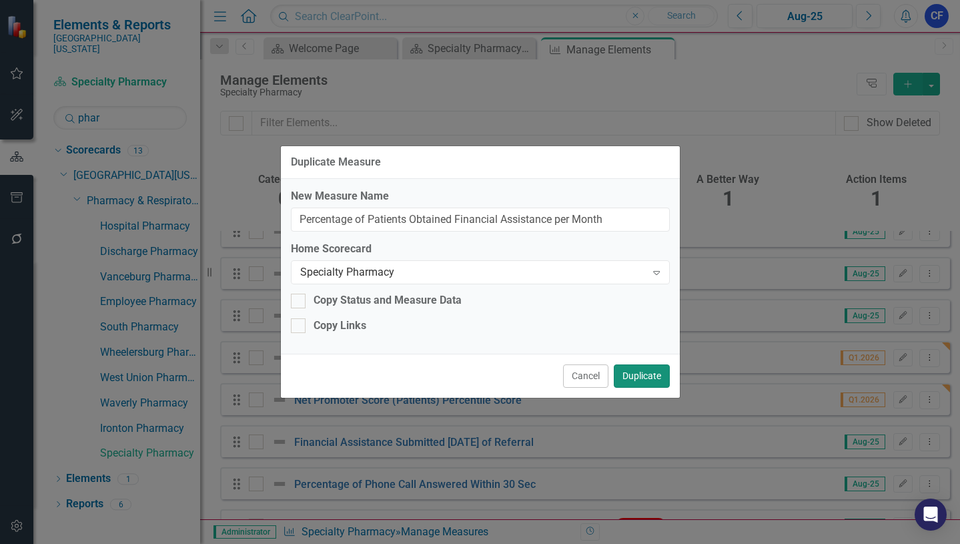
click at [649, 378] on button "Duplicate" at bounding box center [642, 375] width 56 height 23
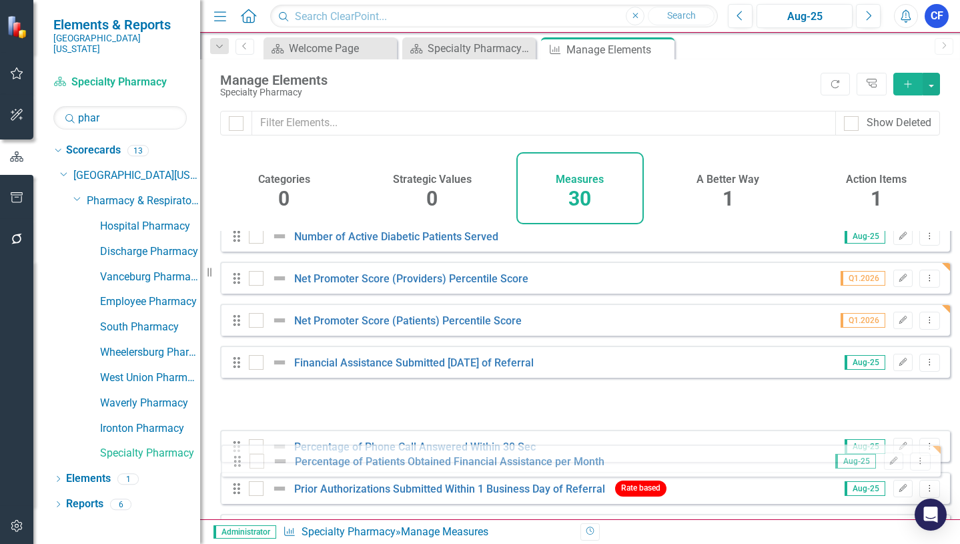
scroll to position [560, 0]
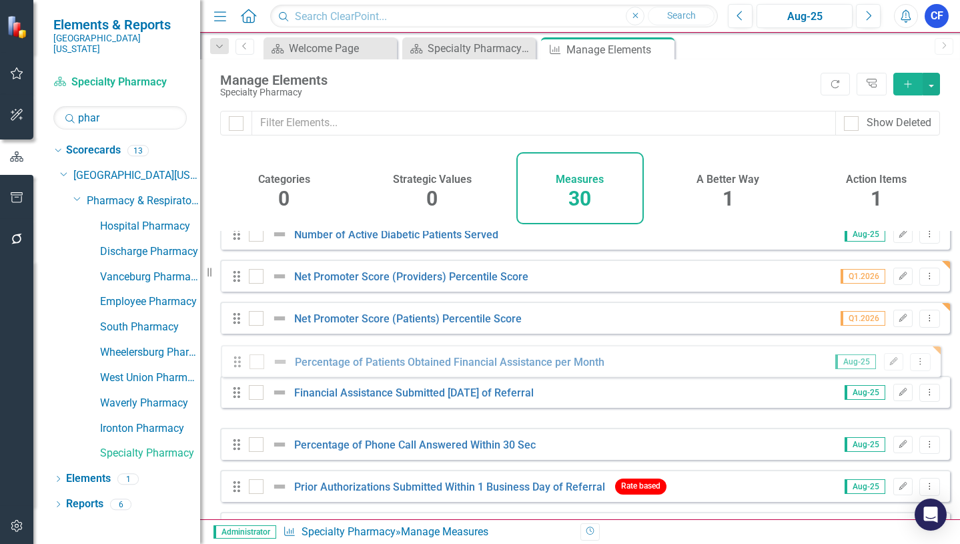
drag, startPoint x: 234, startPoint y: 500, endPoint x: 235, endPoint y: 368, distance: 132.1
click at [235, 368] on div "Drag [MEDICAL_DATA] Treatment (PDC) Rate based Aug-25 Edit Dropdown Menu Drag H…" at bounding box center [585, 296] width 730 height 1251
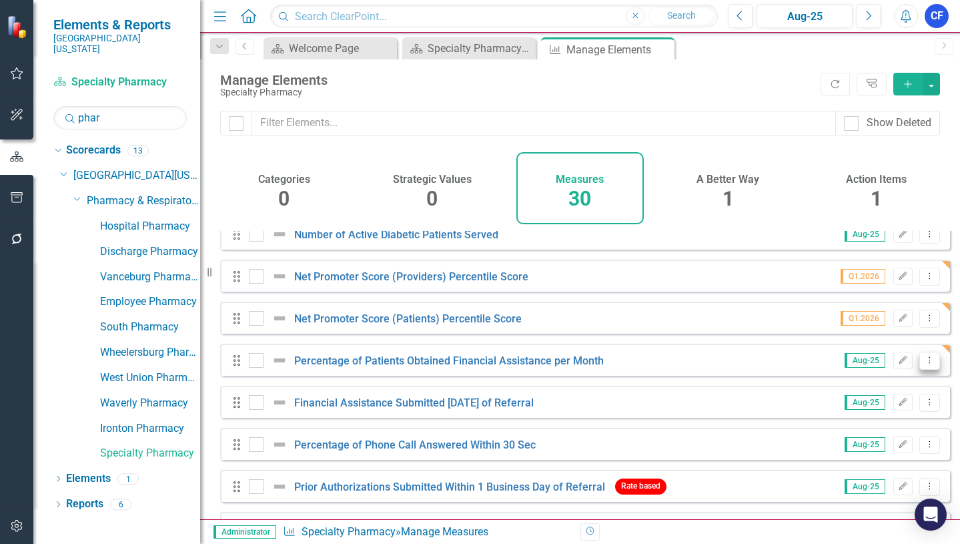
click at [924, 364] on icon "Dropdown Menu" at bounding box center [929, 360] width 11 height 9
click at [913, 438] on link "Copy Duplicate Measure" at bounding box center [869, 442] width 120 height 25
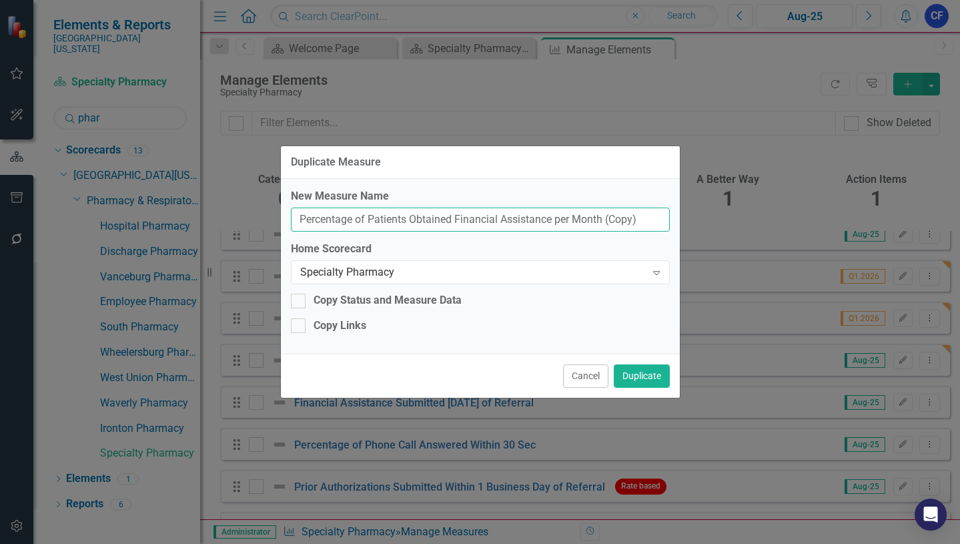
drag, startPoint x: 645, startPoint y: 220, endPoint x: 560, endPoint y: 223, distance: 85.5
click at [560, 223] on input "Percentage of Patients Obtained Financial Assistance per Month (Copy)" at bounding box center [480, 220] width 379 height 25
type input "Percentage of Patients Obtained Financial Assistance p"
drag, startPoint x: 581, startPoint y: 373, endPoint x: 580, endPoint y: 366, distance: 6.8
click at [583, 372] on button "Cancel" at bounding box center [585, 375] width 45 height 23
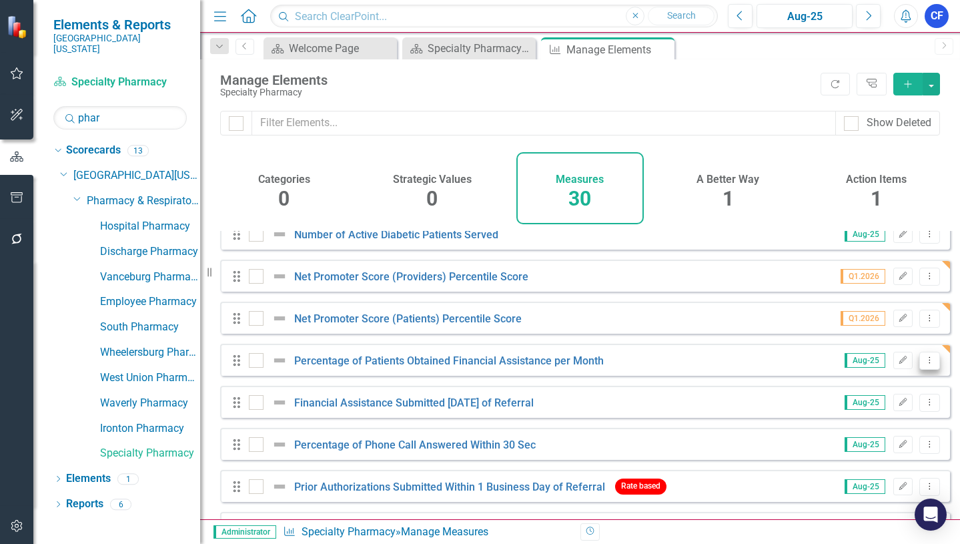
click at [924, 364] on icon "Dropdown Menu" at bounding box center [929, 360] width 11 height 9
click at [911, 444] on link "Copy Duplicate Measure" at bounding box center [869, 442] width 120 height 25
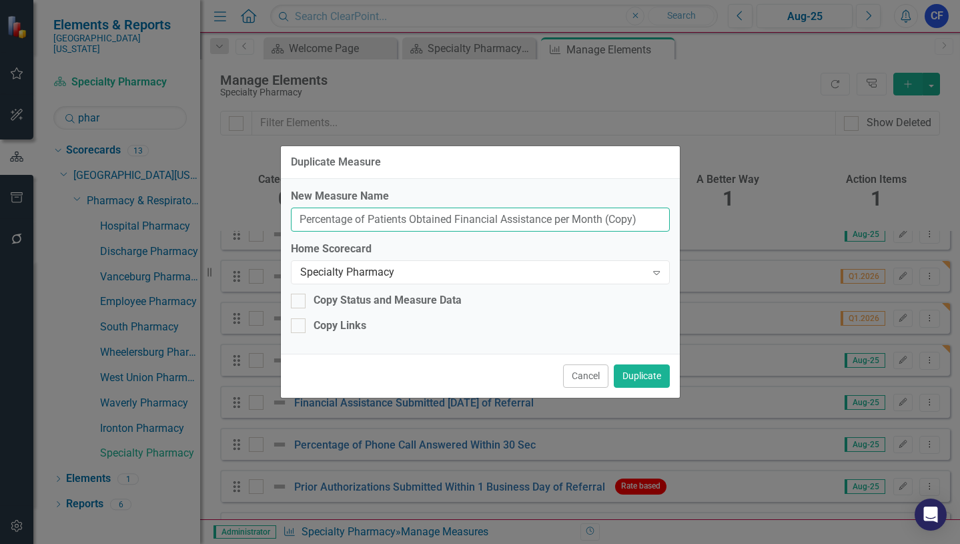
drag, startPoint x: 454, startPoint y: 217, endPoint x: 298, endPoint y: 212, distance: 156.2
click at [298, 212] on input "Percentage of Patients Obtained Financial Assistance per Month (Copy)" at bounding box center [480, 220] width 379 height 25
drag, startPoint x: 486, startPoint y: 218, endPoint x: 450, endPoint y: 218, distance: 36.7
click at [450, 218] on input "Financial Assistance per Month (Copy)" at bounding box center [480, 220] width 379 height 25
type input "Financial Assistance per Month"
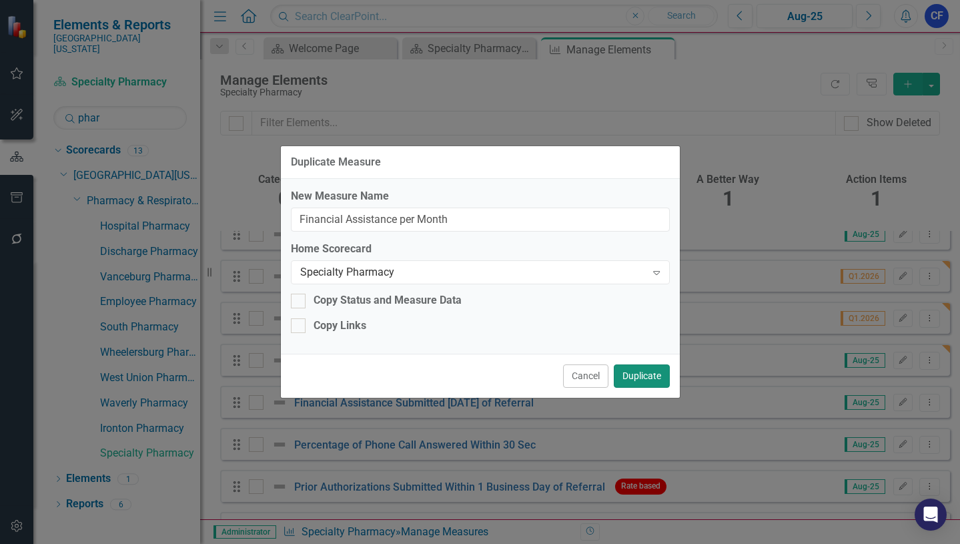
click at [651, 378] on button "Duplicate" at bounding box center [642, 375] width 56 height 23
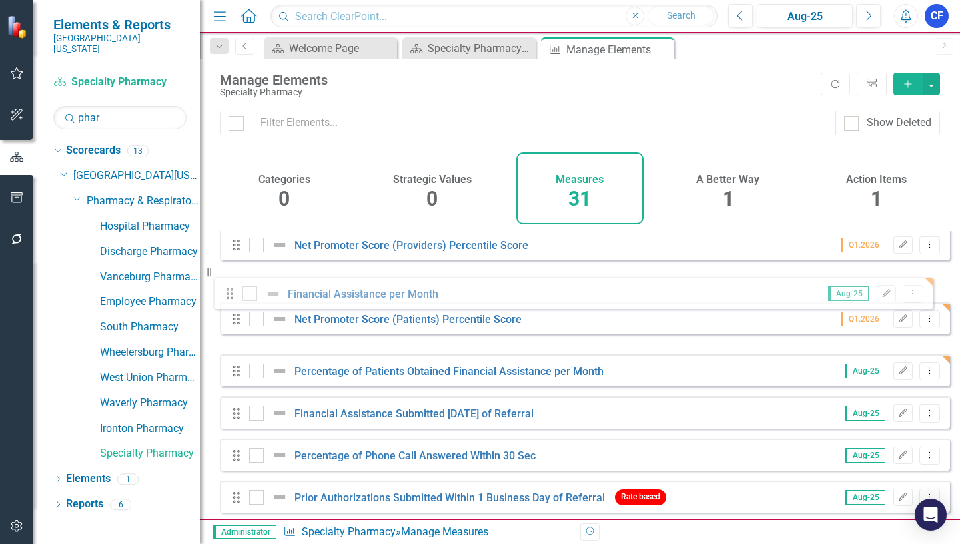
scroll to position [589, 0]
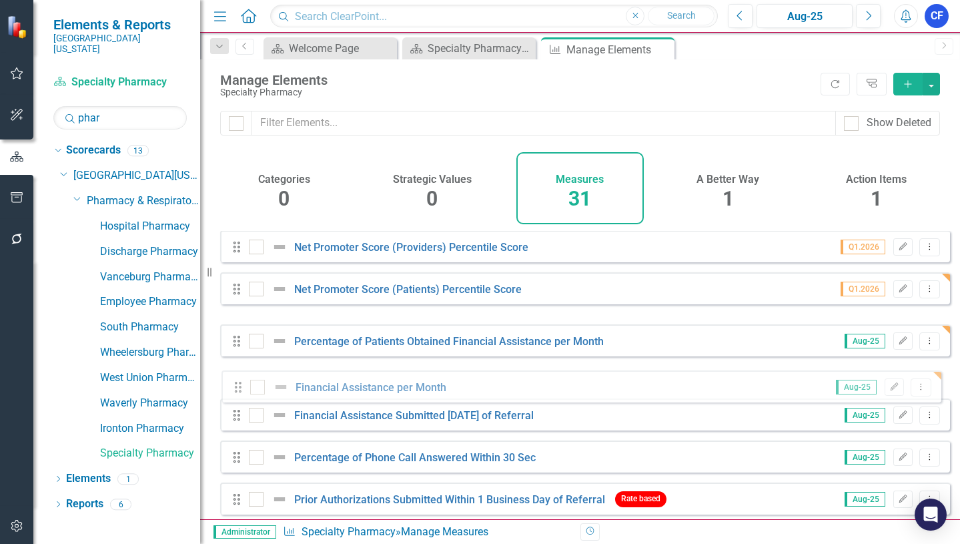
drag, startPoint x: 237, startPoint y: 267, endPoint x: 238, endPoint y: 392, distance: 124.8
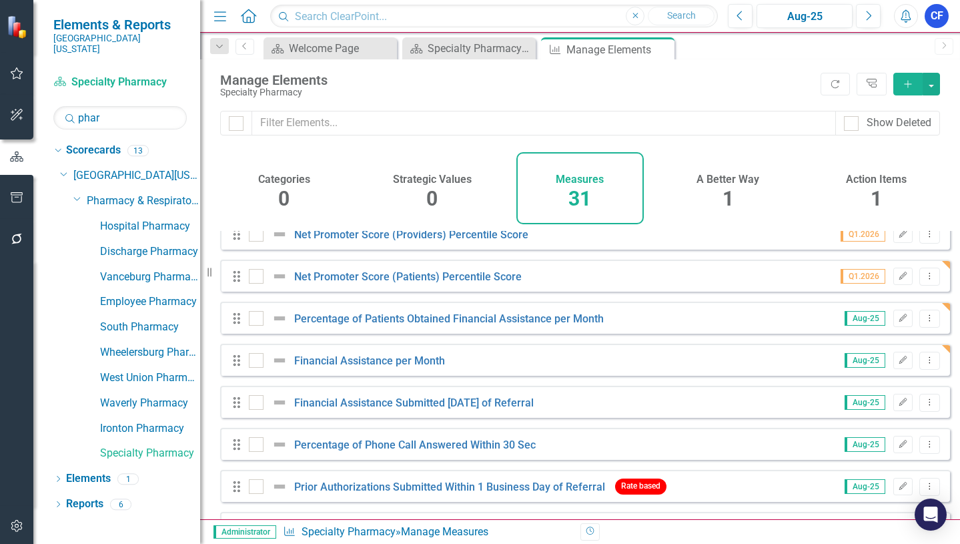
scroll to position [601, 0]
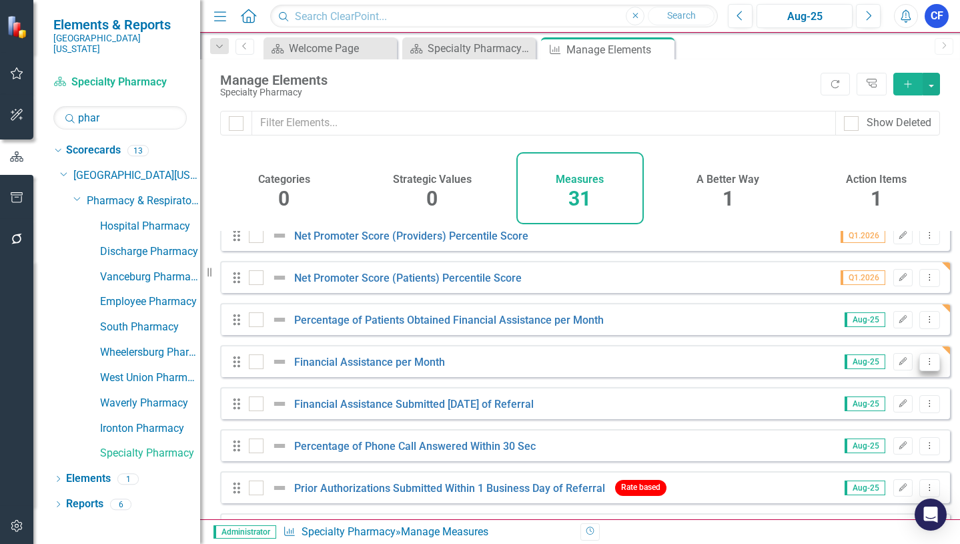
click at [930, 364] on icon at bounding box center [930, 361] width 1 height 7
click at [904, 444] on link "Copy Duplicate Measure" at bounding box center [869, 443] width 120 height 25
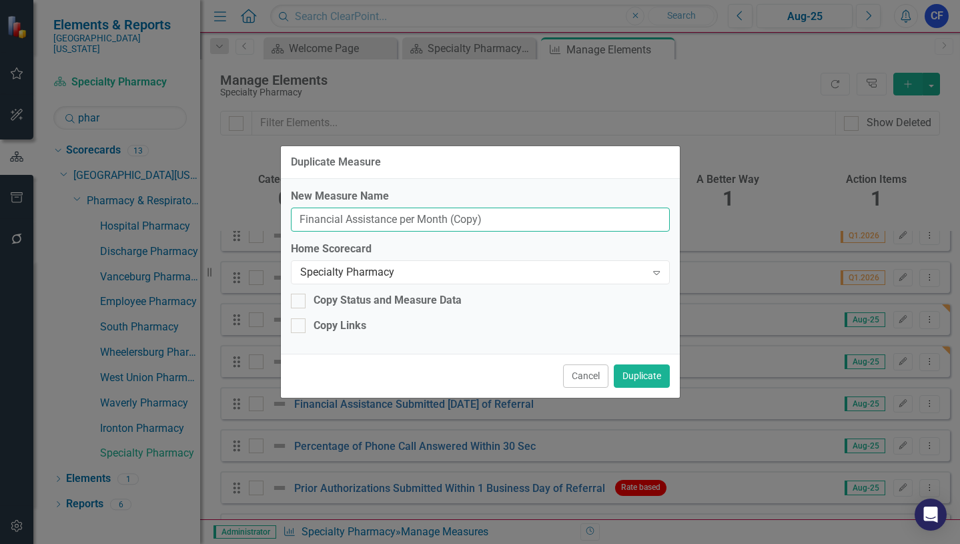
drag, startPoint x: 498, startPoint y: 220, endPoint x: 298, endPoint y: 212, distance: 201.0
click at [298, 212] on input "Financial Assistance per Month (Copy)" at bounding box center [480, 220] width 379 height 25
paste input "Pharmacy Contribution Margin"
type input "Pharmacy Contribution Margin"
click at [647, 374] on button "Duplicate" at bounding box center [642, 375] width 56 height 23
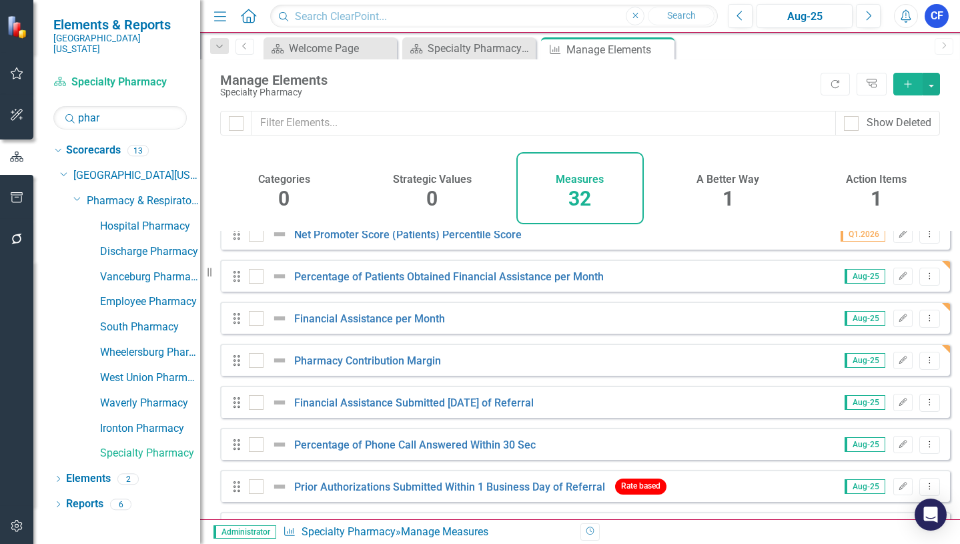
scroll to position [667, 0]
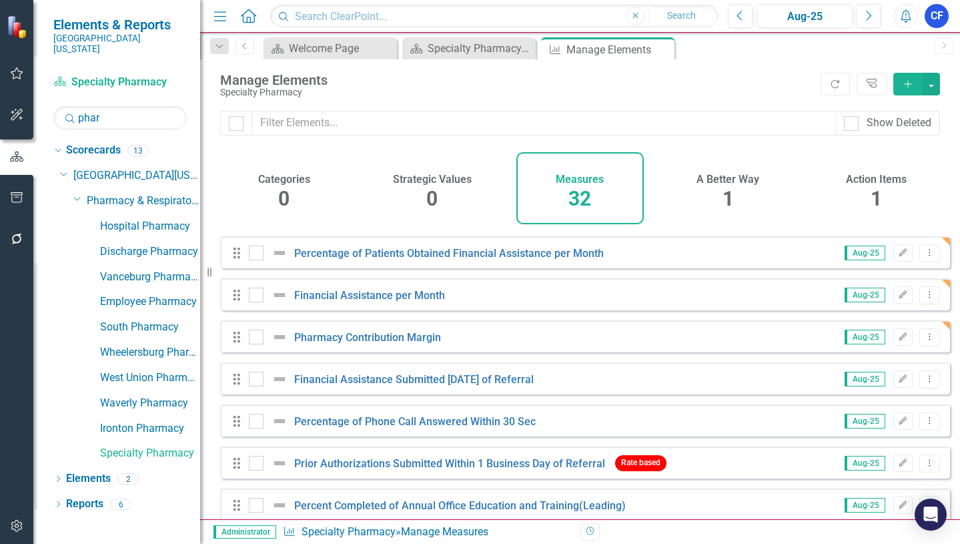
drag, startPoint x: 662, startPoint y: 53, endPoint x: 11, endPoint y: 288, distance: 691.7
click at [0, 0] on icon "Close" at bounding box center [0, 0] width 0 height 0
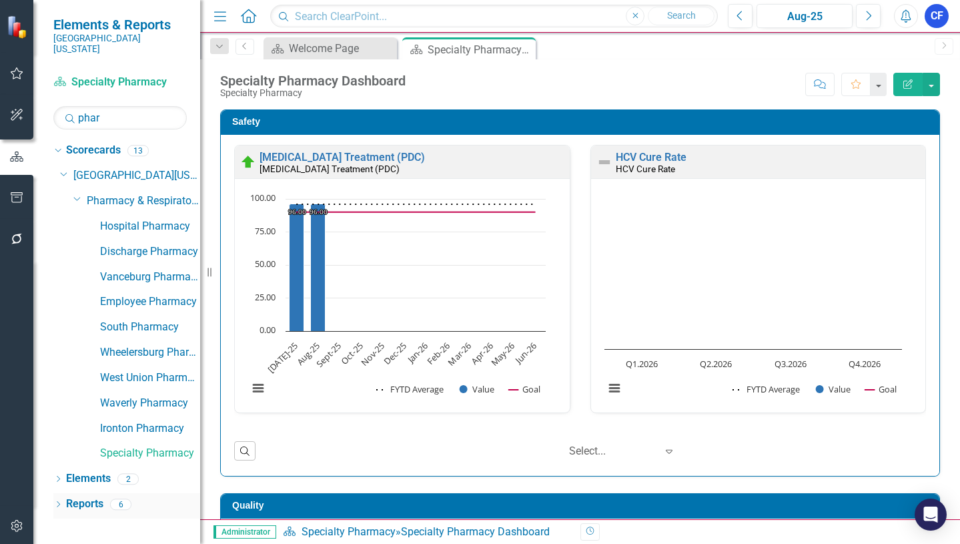
click at [58, 502] on icon "Dropdown" at bounding box center [57, 505] width 9 height 7
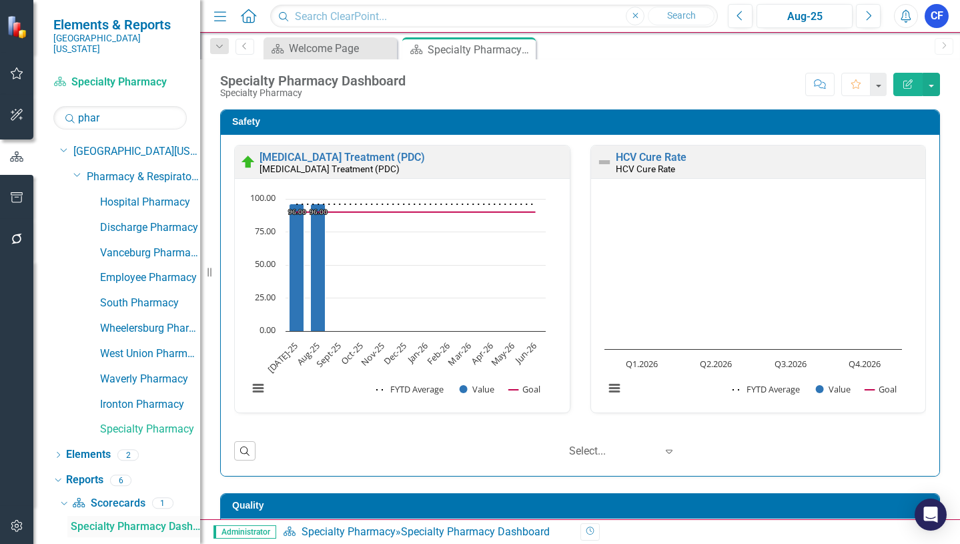
scroll to position [67, 0]
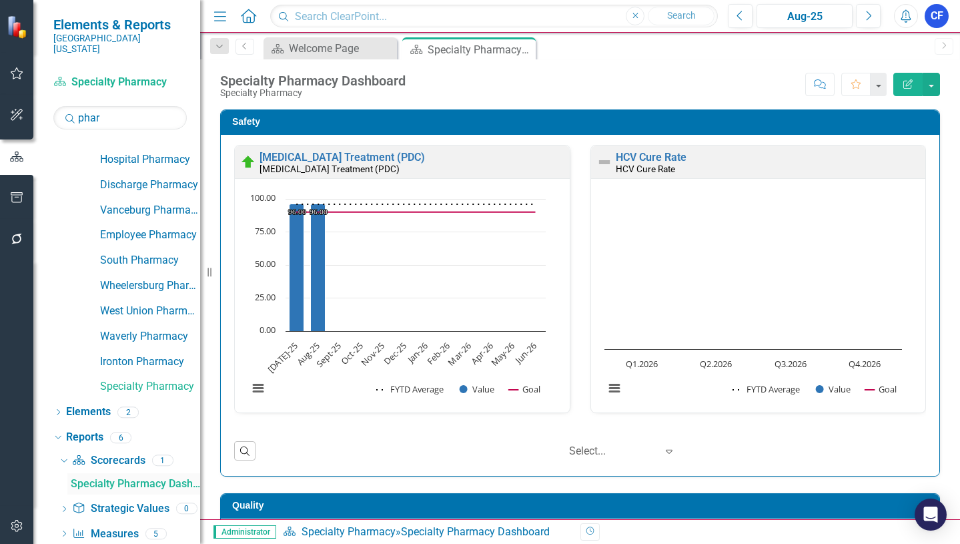
click at [129, 478] on div "Specialty Pharmacy Dashboard" at bounding box center [135, 484] width 129 height 12
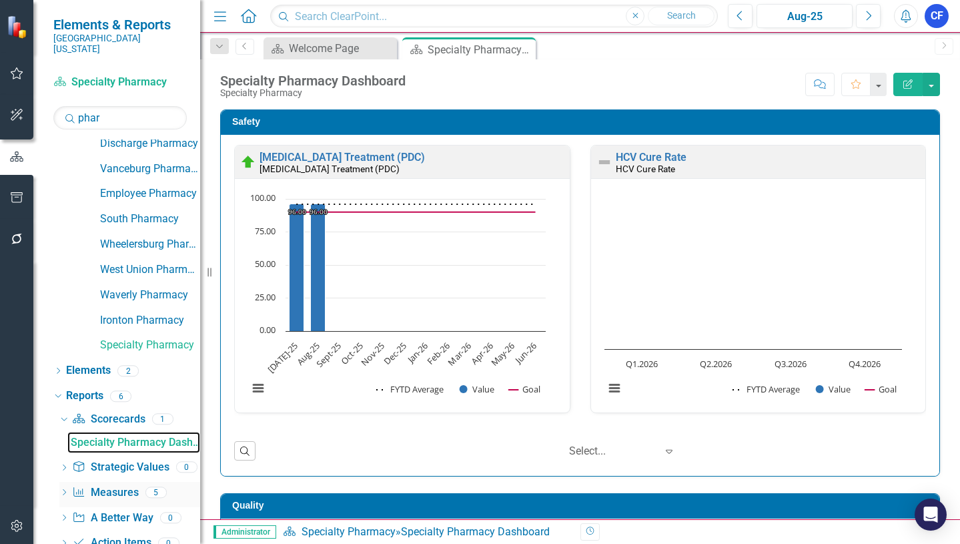
scroll to position [131, 0]
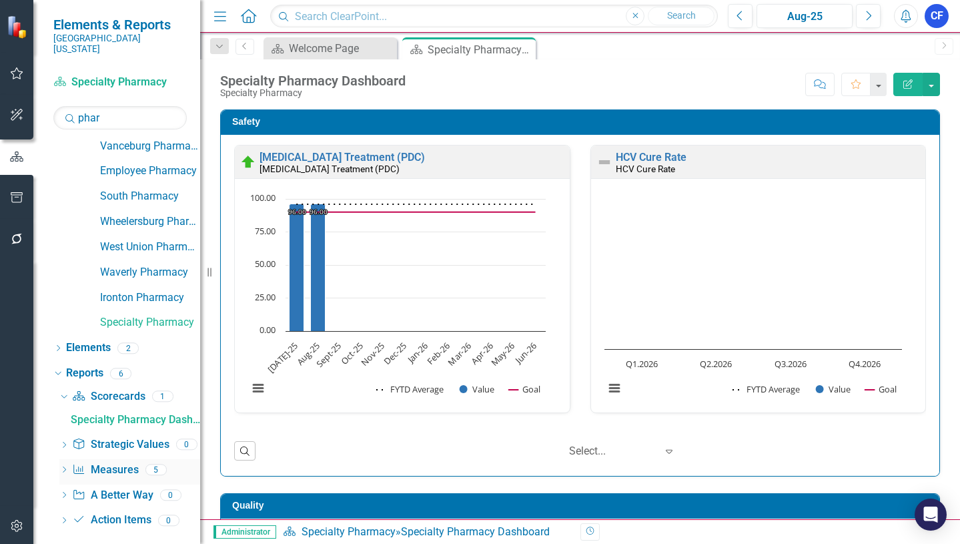
click at [123, 462] on link "Measure Measures" at bounding box center [105, 469] width 66 height 15
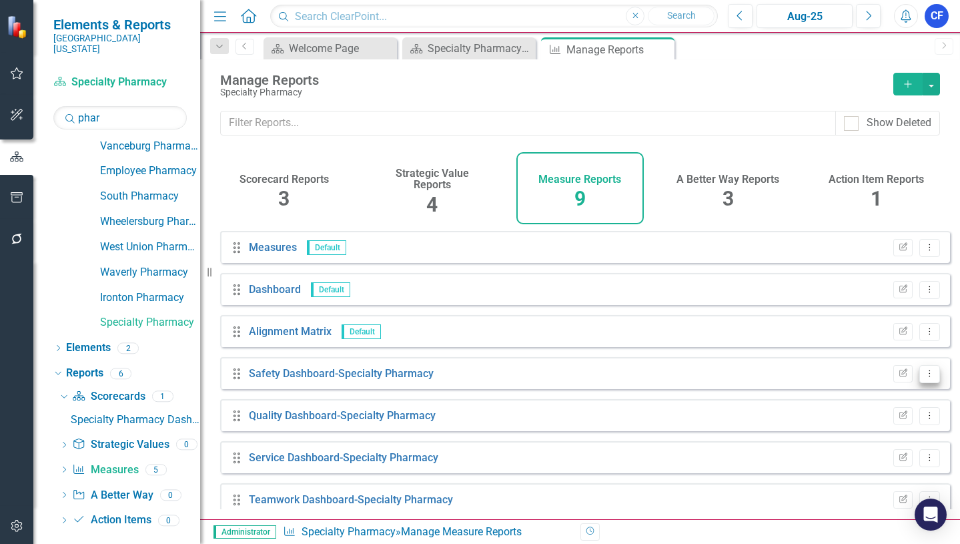
click at [930, 376] on icon at bounding box center [930, 373] width 1 height 7
click at [885, 406] on link "Edit Report Edit Report" at bounding box center [874, 406] width 110 height 25
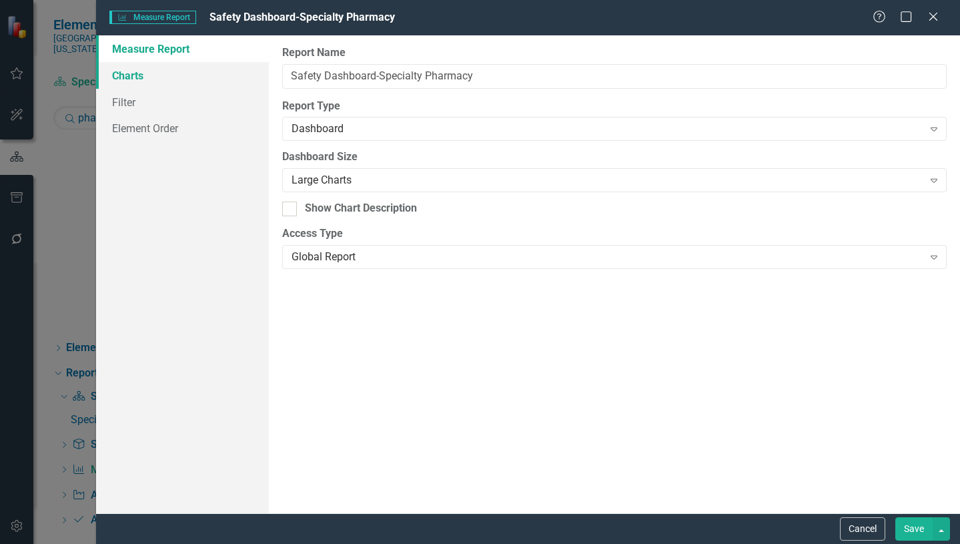
click at [127, 75] on link "Charts" at bounding box center [182, 75] width 173 height 27
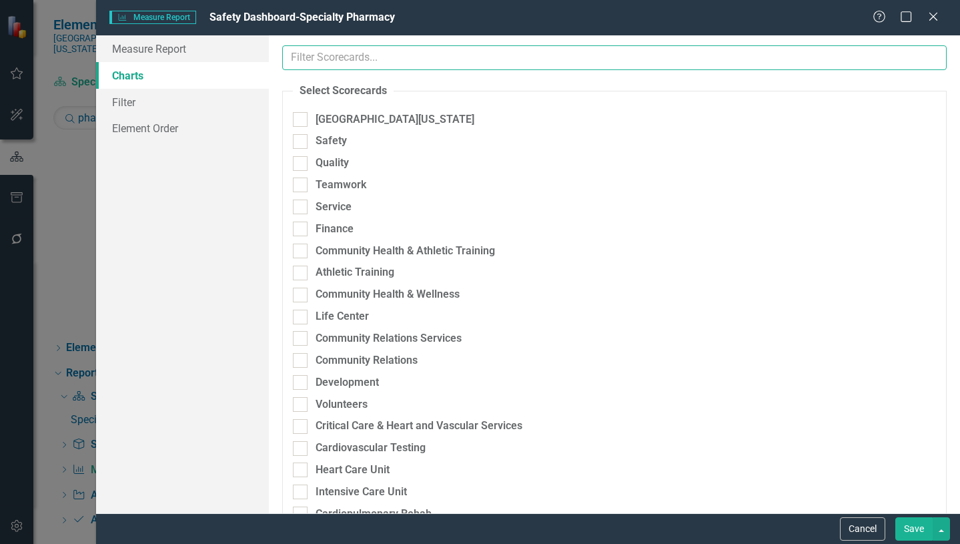
click at [420, 59] on input "text" at bounding box center [614, 57] width 665 height 25
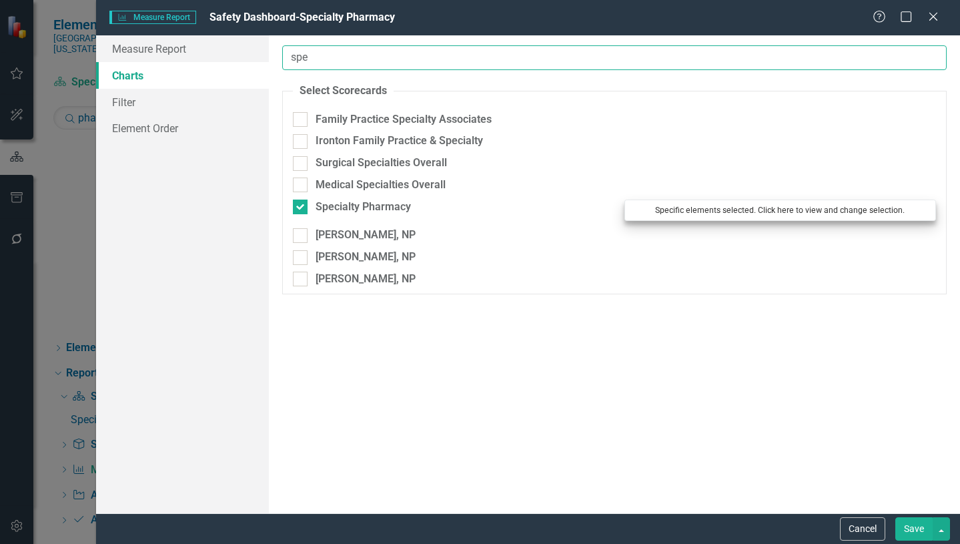
type input "spe"
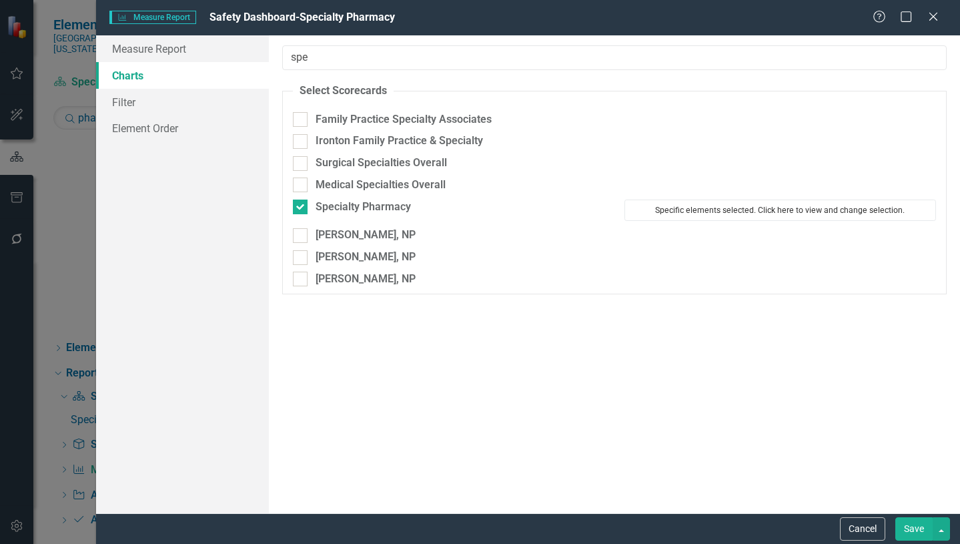
click at [717, 210] on button "Specific elements selected. Click here to view and change selection." at bounding box center [781, 210] width 312 height 21
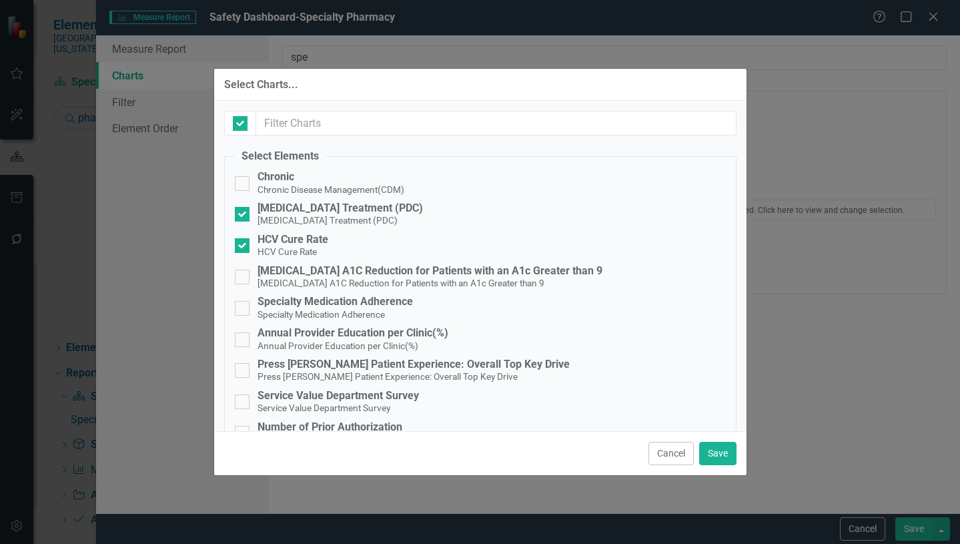
checkbox input "false"
click at [721, 457] on button "Save" at bounding box center [717, 453] width 37 height 23
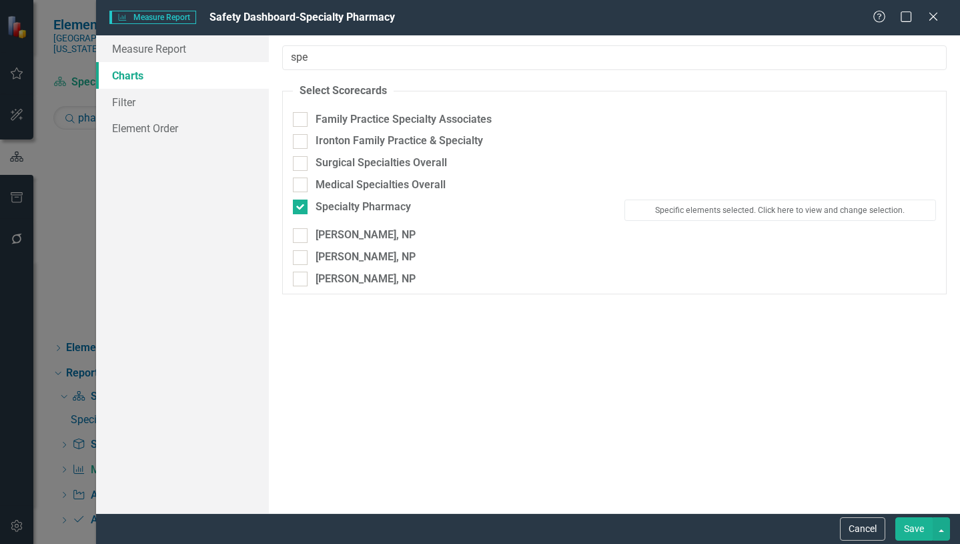
click at [915, 532] on button "Save" at bounding box center [914, 528] width 37 height 23
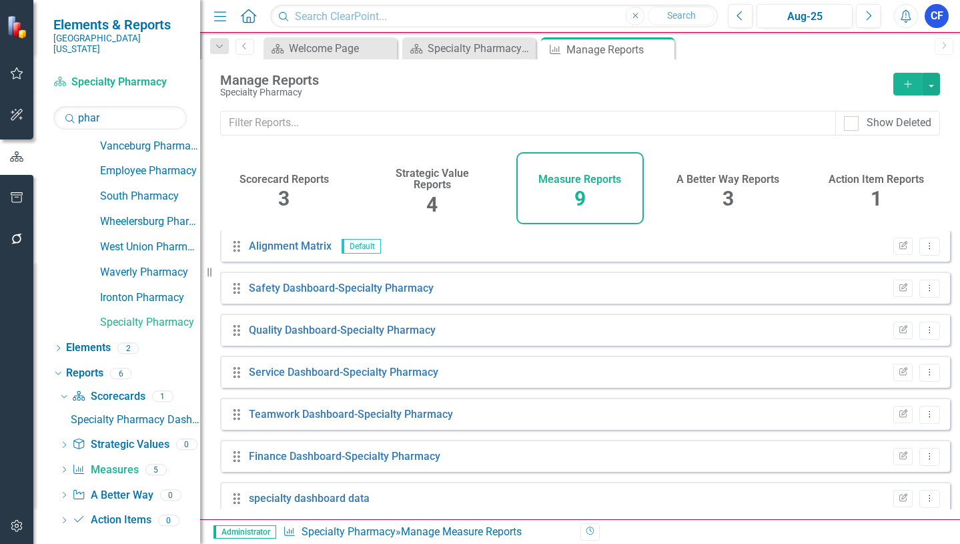
scroll to position [100, 0]
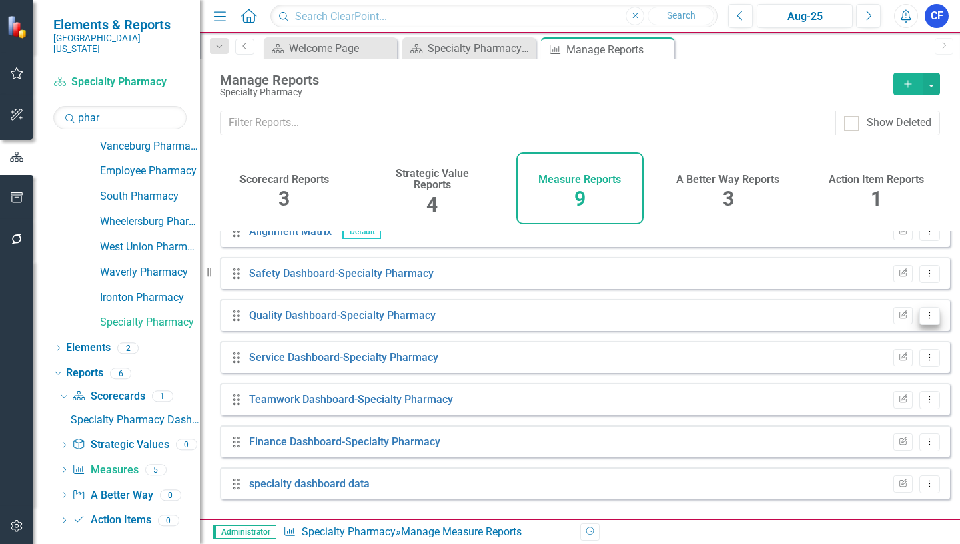
click at [920, 325] on button "Dropdown Menu" at bounding box center [930, 316] width 21 height 18
click at [876, 346] on link "Edit Report Edit Report" at bounding box center [874, 348] width 110 height 25
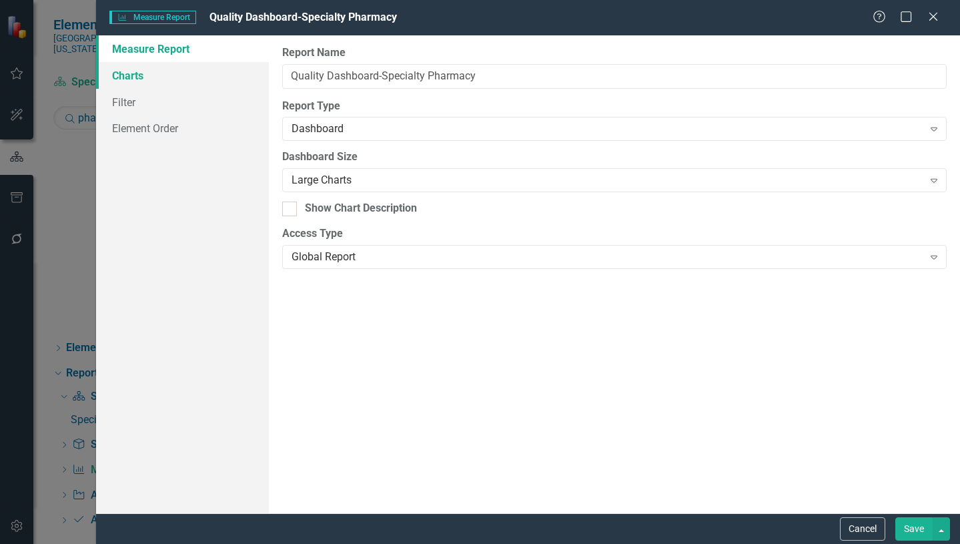
click at [130, 79] on link "Charts" at bounding box center [182, 75] width 173 height 27
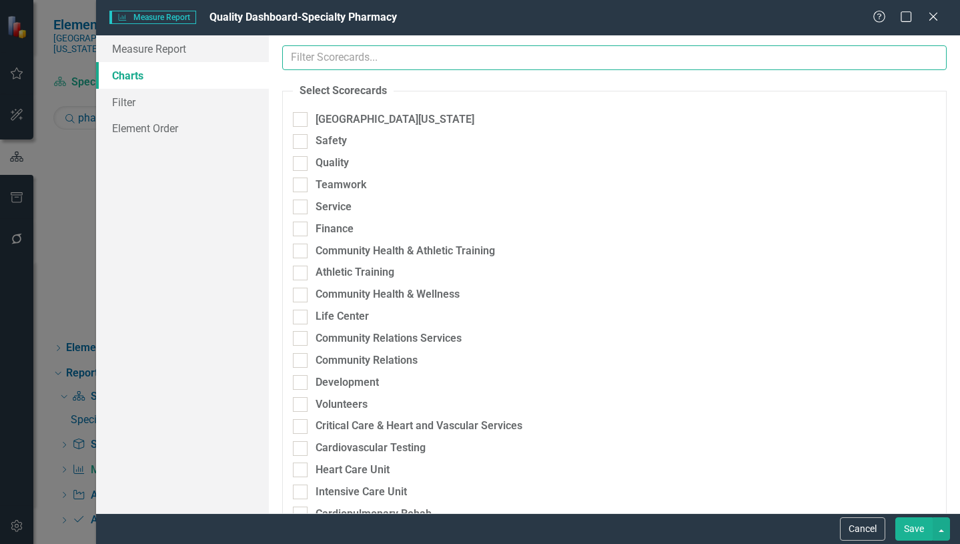
click at [358, 54] on input "text" at bounding box center [614, 57] width 665 height 25
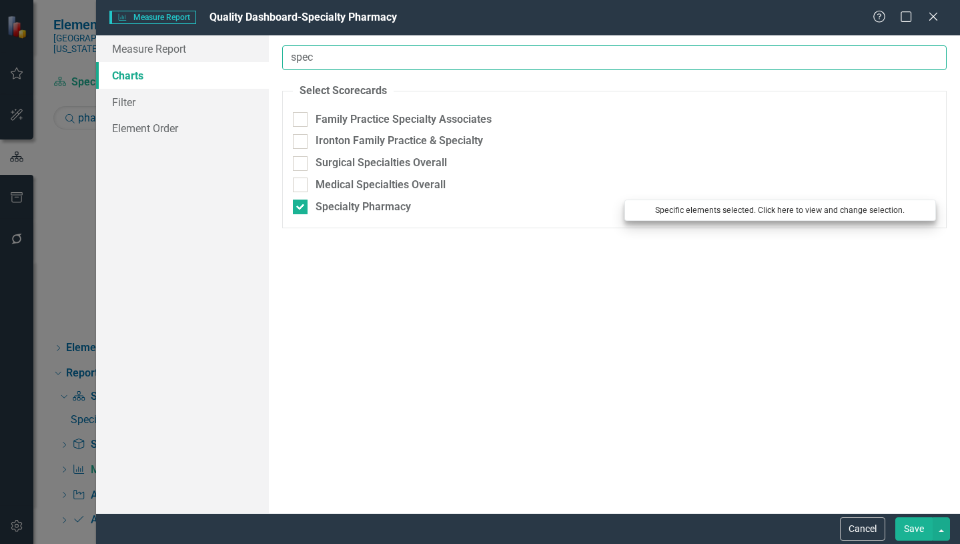
type input "spec"
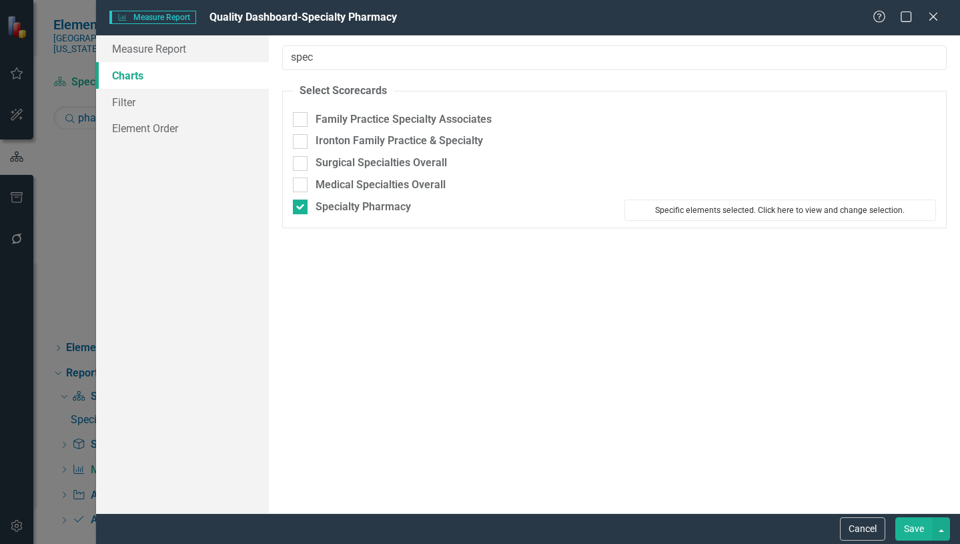
click at [758, 214] on button "Specific elements selected. Click here to view and change selection." at bounding box center [781, 210] width 312 height 21
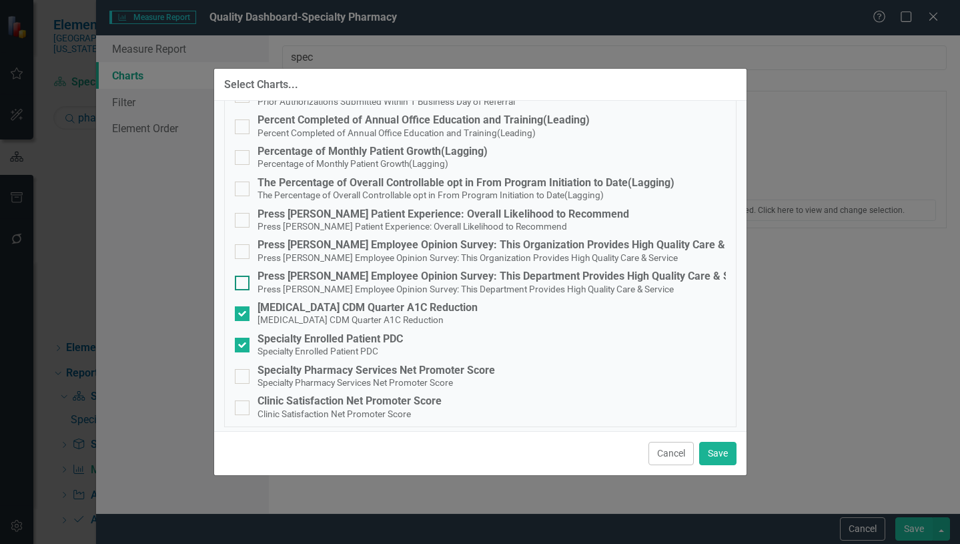
scroll to position [781, 0]
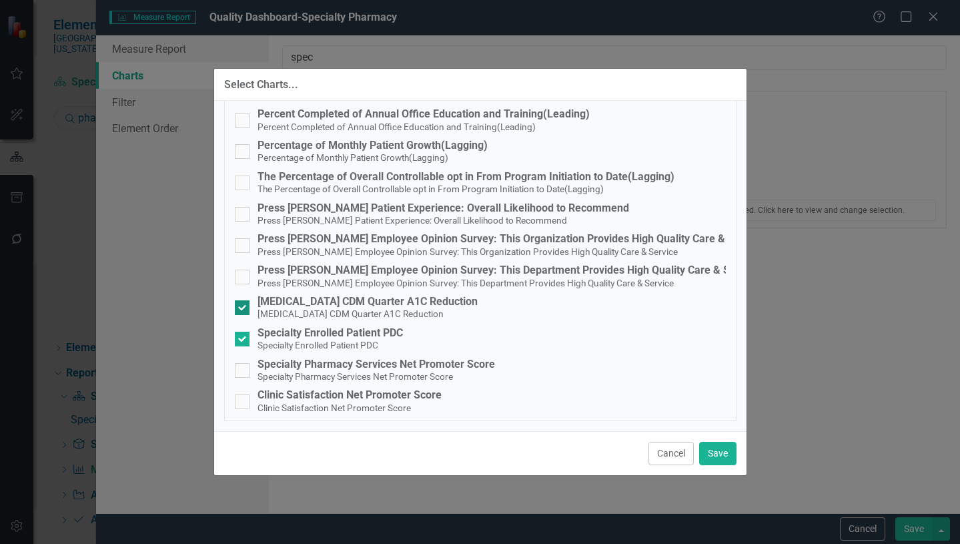
click at [246, 308] on div at bounding box center [242, 307] width 15 height 15
click at [244, 308] on input "Diabetes CDM Quarter A1C Reduction Diabetes CDM Quarter A1C Reduction" at bounding box center [239, 304] width 9 height 9
checkbox input "false"
click at [248, 338] on div at bounding box center [242, 339] width 15 height 15
click at [244, 338] on input "Specialty Enrolled Patient PDC Specialty Enrolled Patient PDC" at bounding box center [239, 336] width 9 height 9
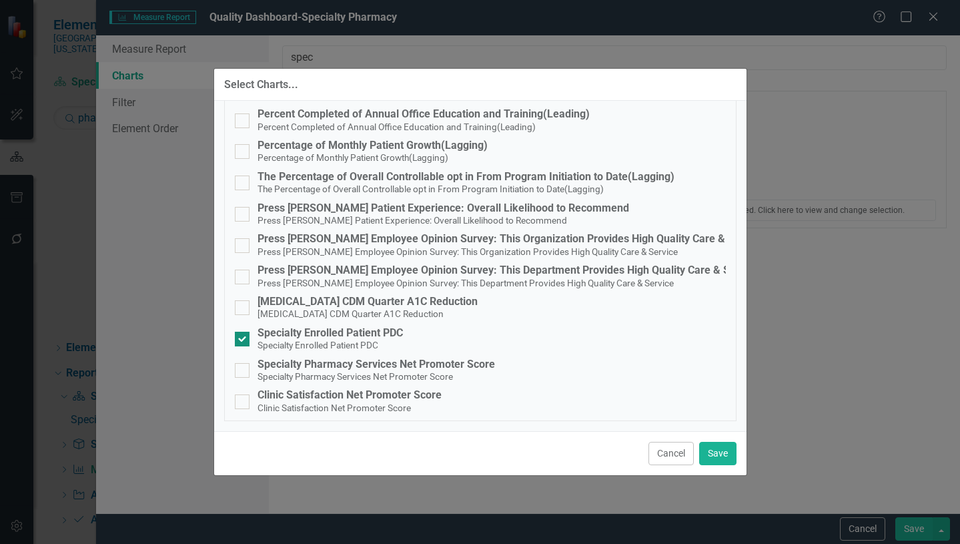
checkbox input "false"
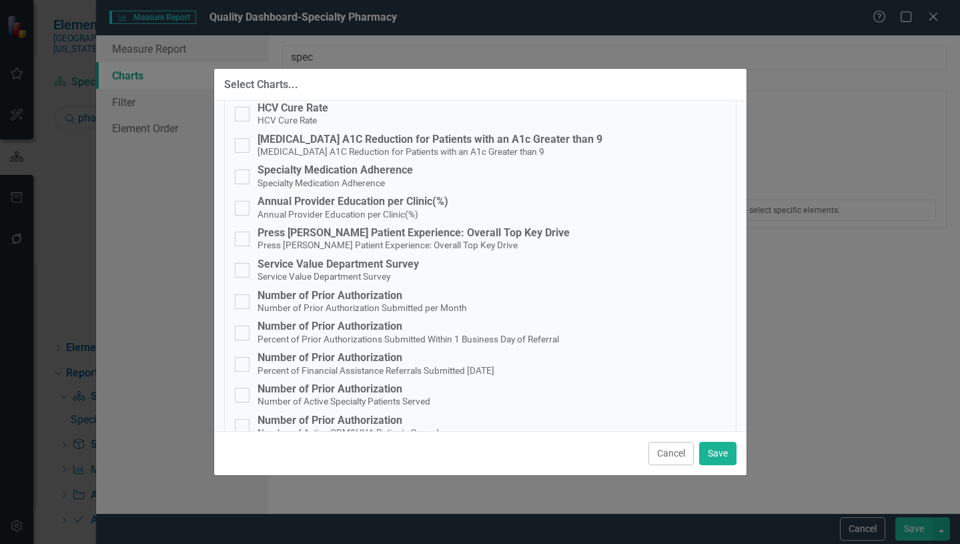
scroll to position [113, 0]
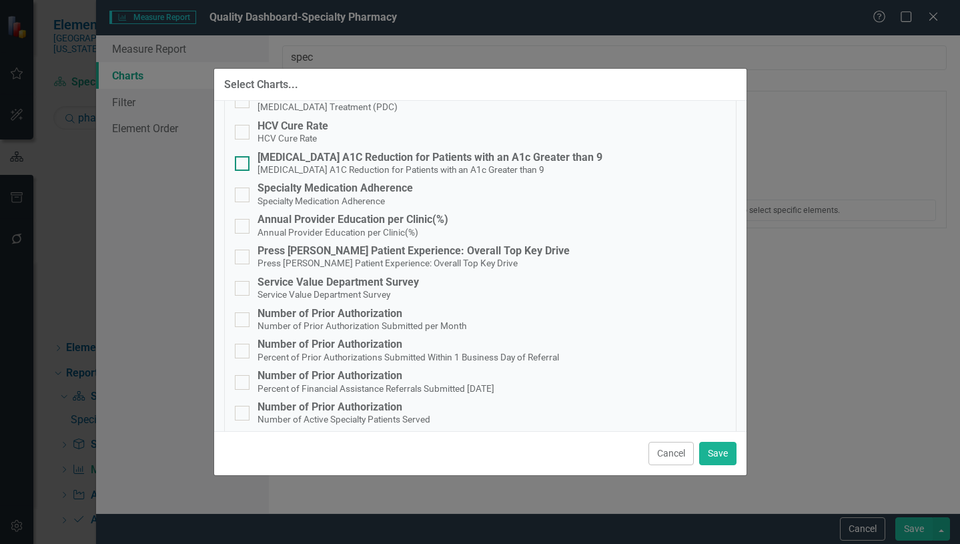
click at [240, 163] on input "Diabetes A1C Reduction for Patients with an A1c Greater than 9 Diabetes A1C Red…" at bounding box center [239, 160] width 9 height 9
checkbox input "true"
click at [243, 196] on input "Specialty Medication Adherence Specialty Medication Adherence" at bounding box center [239, 192] width 9 height 9
checkbox input "true"
click at [244, 225] on div at bounding box center [242, 226] width 15 height 15
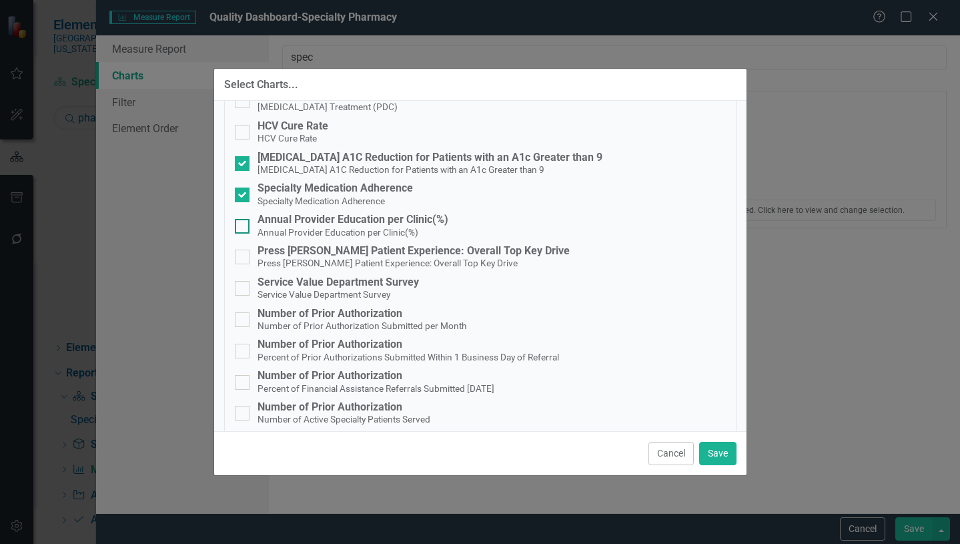
click at [244, 225] on input "Annual Provider Education per Clinic(%) Annual Provider Education per Clinic(%)" at bounding box center [239, 223] width 9 height 9
checkbox input "true"
click at [717, 451] on button "Save" at bounding box center [717, 453] width 37 height 23
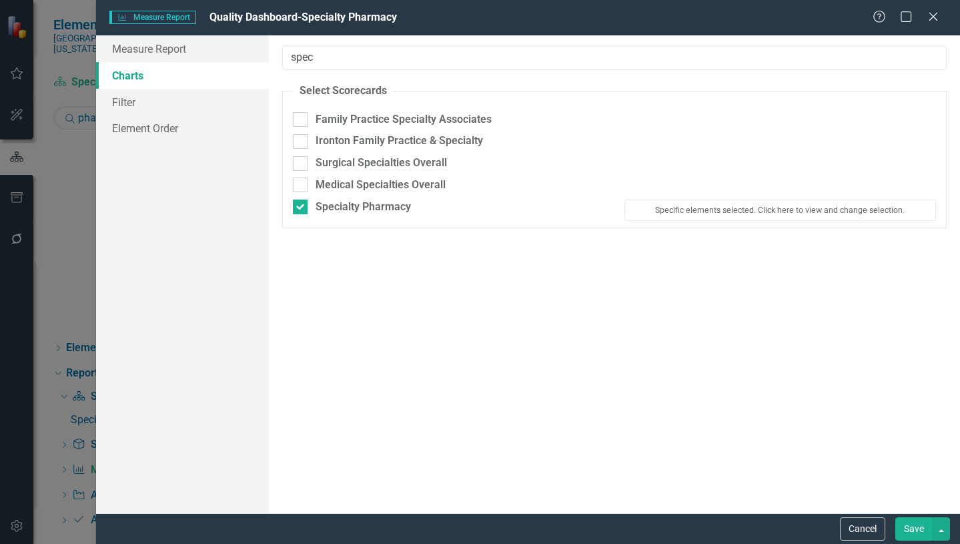
click at [909, 528] on button "Save" at bounding box center [914, 528] width 37 height 23
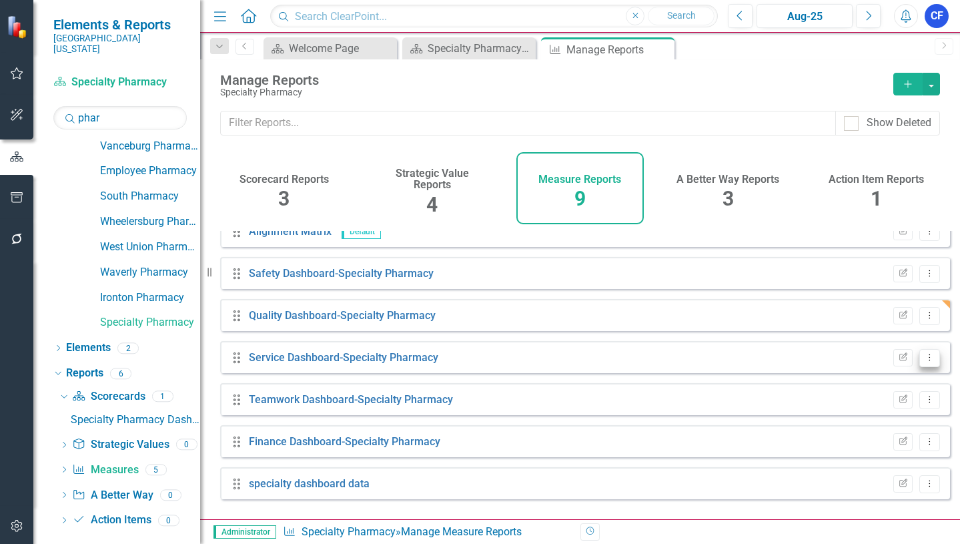
click at [924, 362] on icon "Dropdown Menu" at bounding box center [929, 357] width 11 height 9
click at [892, 390] on link "Edit Report Edit Report" at bounding box center [874, 390] width 110 height 25
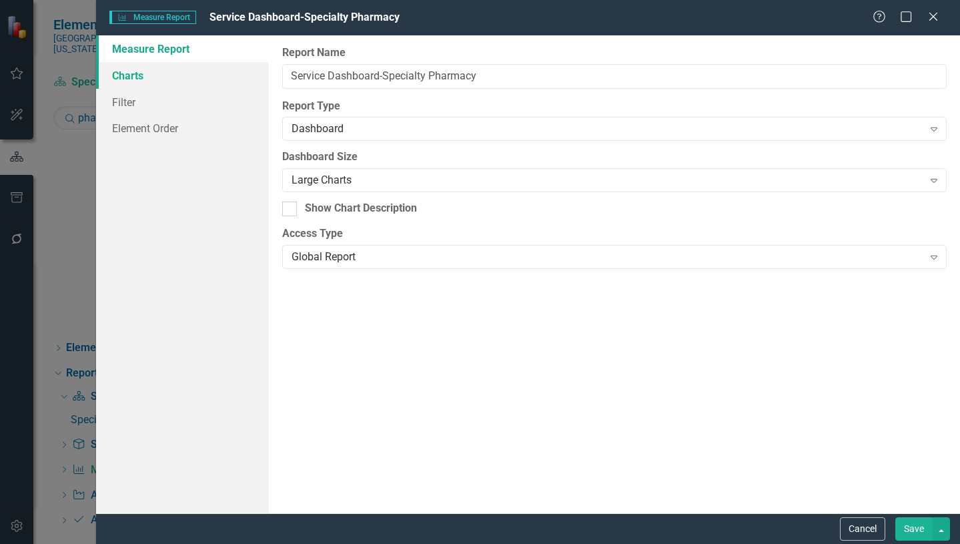
click at [141, 77] on link "Charts" at bounding box center [182, 75] width 173 height 27
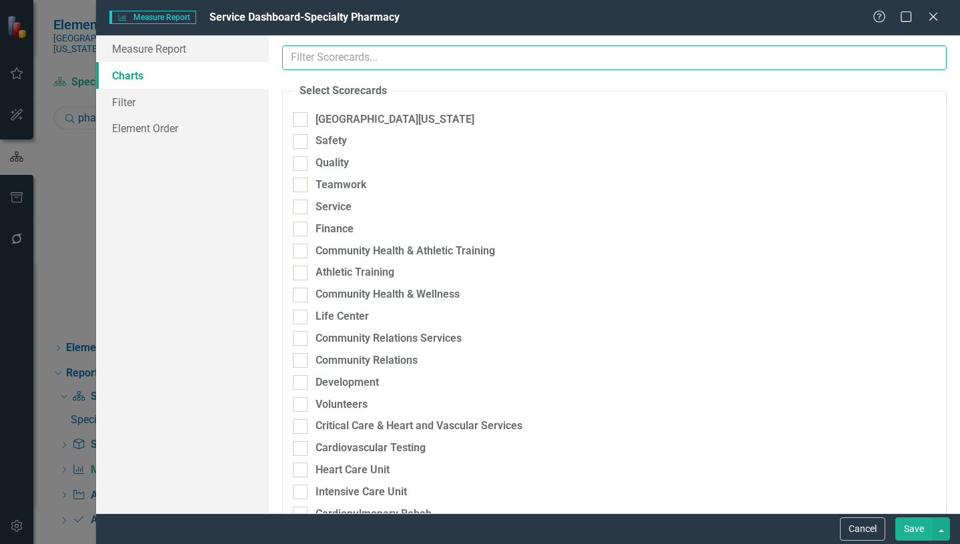
click at [392, 53] on input "text" at bounding box center [614, 57] width 665 height 25
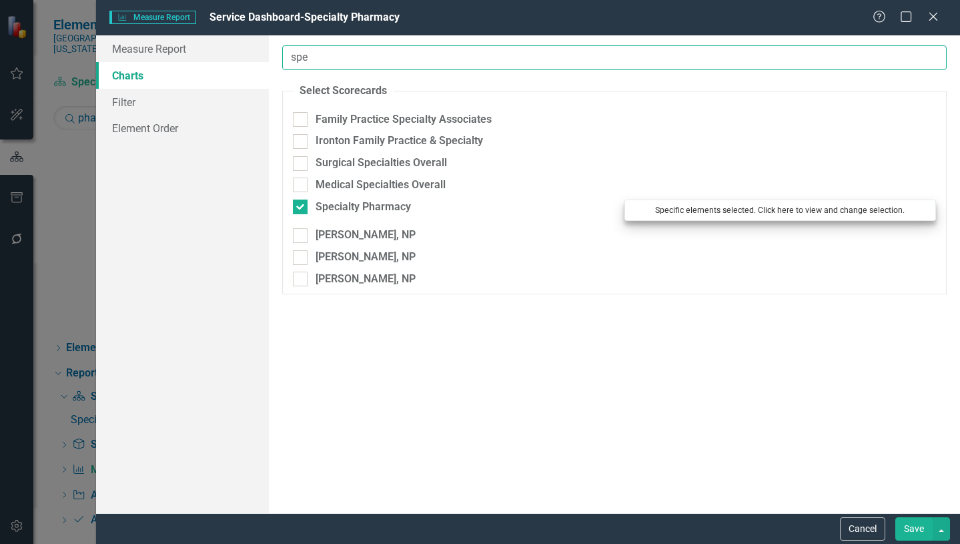
type input "spe"
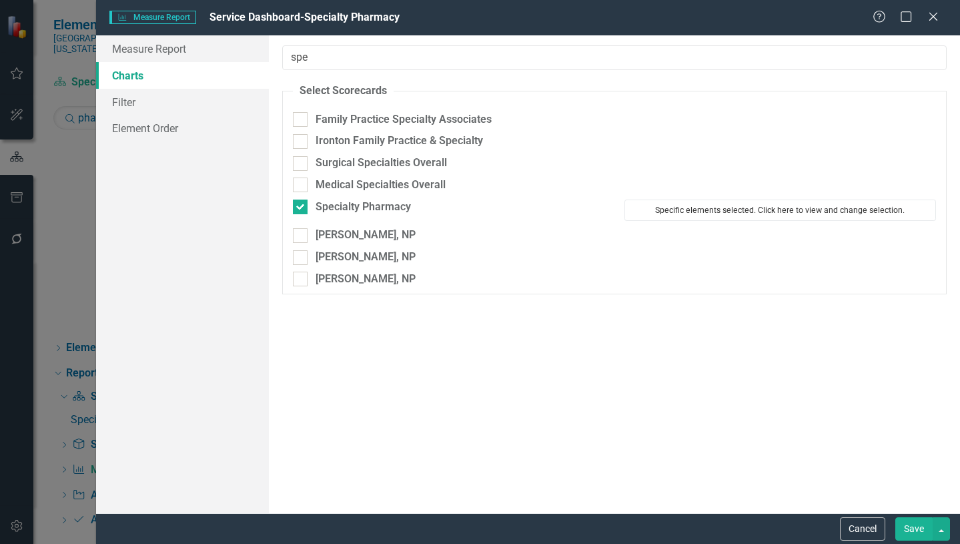
click at [733, 210] on button "Specific elements selected. Click here to view and change selection." at bounding box center [781, 210] width 312 height 21
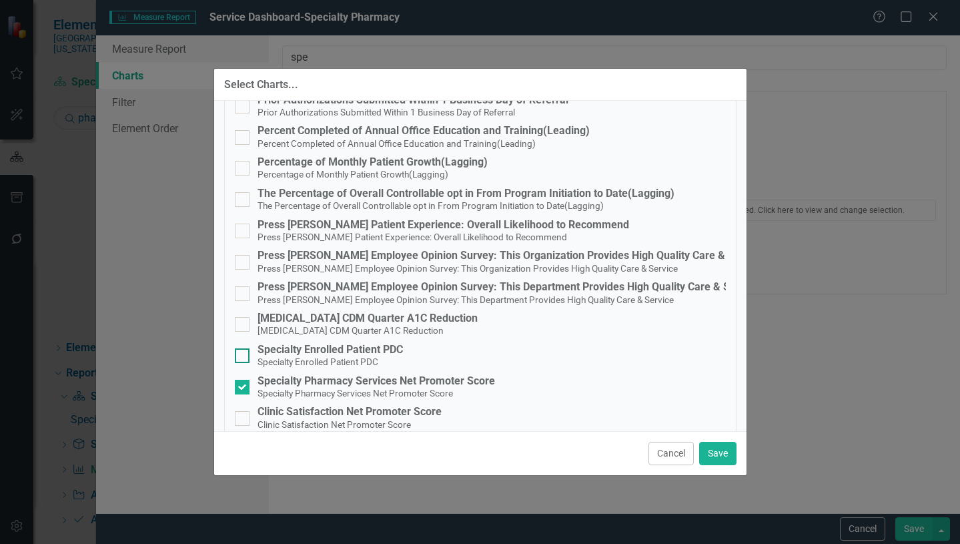
scroll to position [781, 0]
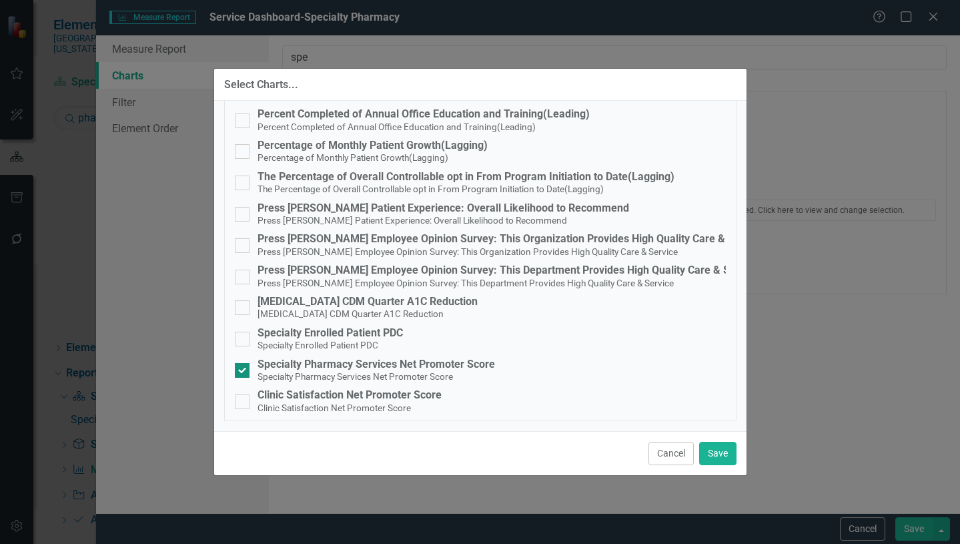
click at [238, 369] on input "Specialty Pharmacy Services Net Promoter Score Specialty Pharmacy Services Net …" at bounding box center [239, 367] width 9 height 9
checkbox input "false"
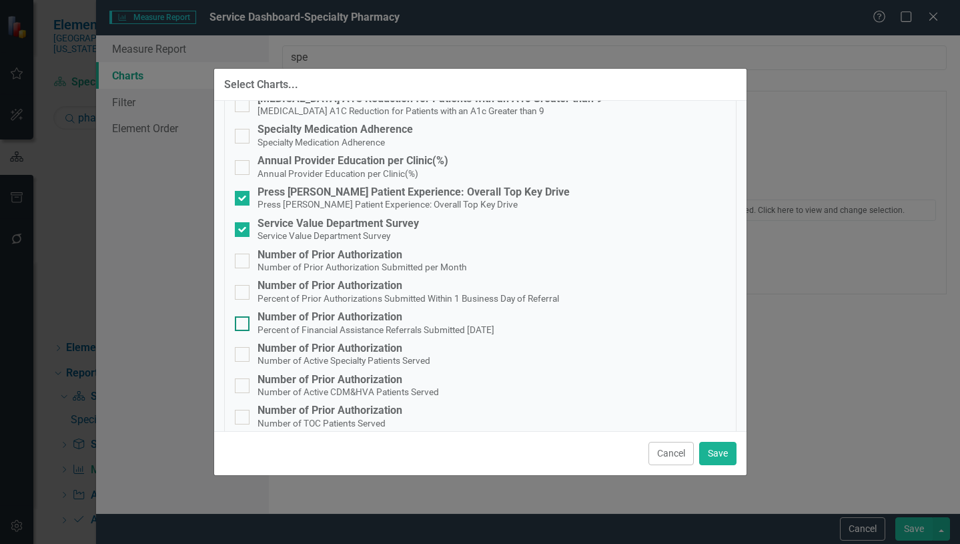
scroll to position [180, 0]
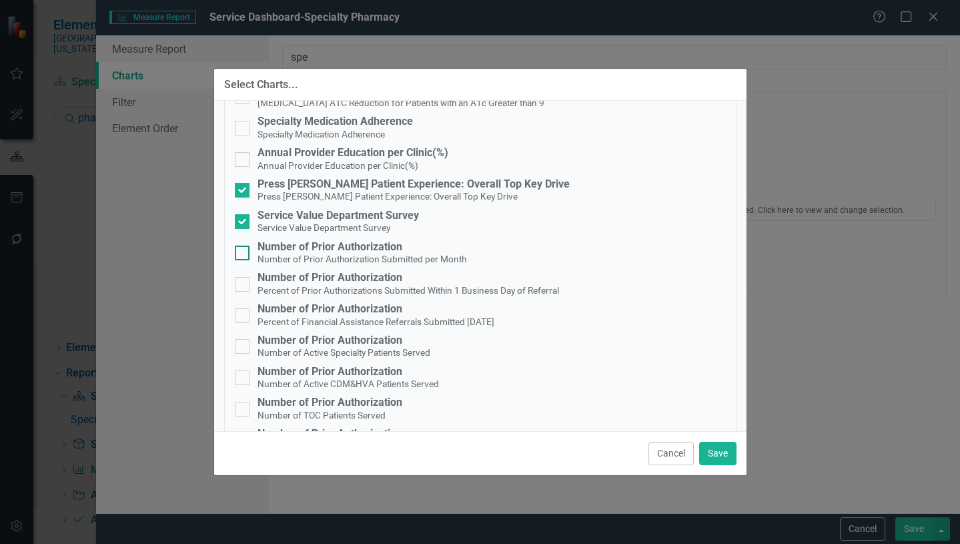
click at [241, 251] on input "Number of Prior Authorization Number of Prior Authorization Submitted per Month" at bounding box center [239, 250] width 9 height 9
checkbox input "true"
click at [241, 287] on div at bounding box center [242, 284] width 15 height 15
click at [241, 286] on input "Number of Prior Authorization Percent of Prior Authorizations Submitted Within …" at bounding box center [239, 281] width 9 height 9
checkbox input "true"
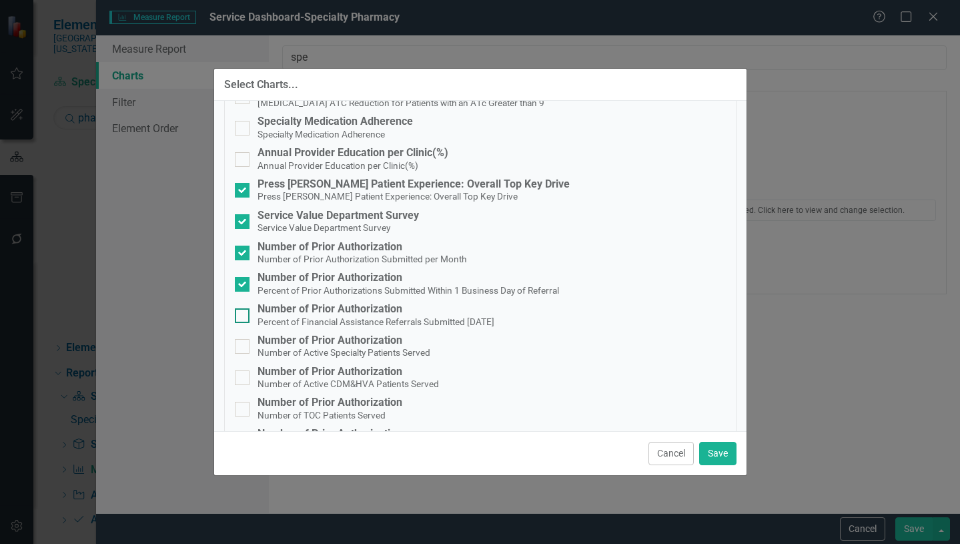
click at [238, 314] on input "Number of Prior Authorization Percent of Financial Assistance Referrals Submitt…" at bounding box center [239, 312] width 9 height 9
checkbox input "true"
click at [240, 342] on input "Number of Prior Authorization Number of Active Specialty Patients Served" at bounding box center [239, 343] width 9 height 9
checkbox input "true"
click at [240, 375] on input "Number of Prior Authorization Number of Active CDM&HVA Patients Served" at bounding box center [239, 374] width 9 height 9
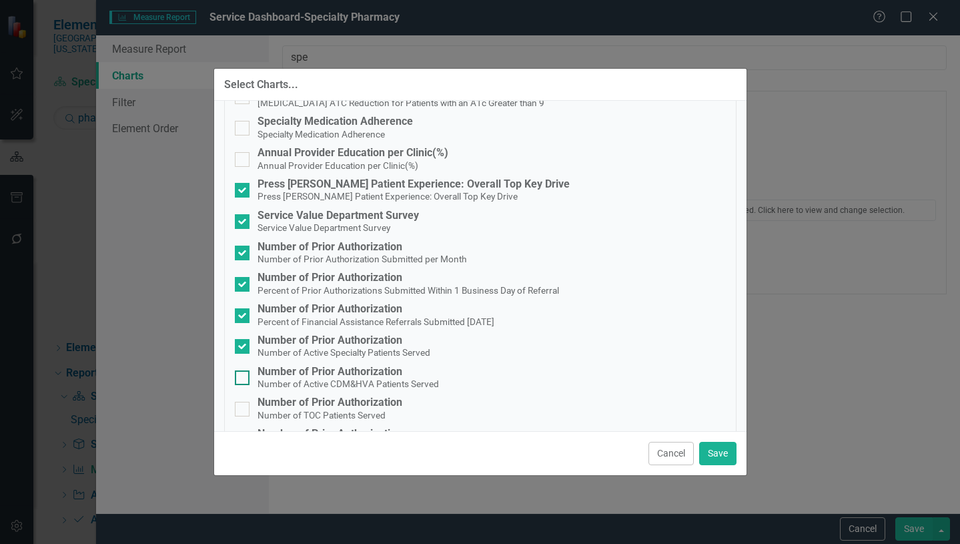
checkbox input "true"
click at [242, 411] on div at bounding box center [242, 409] width 15 height 15
click at [242, 410] on input "Number of Prior Authorization Number of TOC Patients Served" at bounding box center [239, 406] width 9 height 9
checkbox input "true"
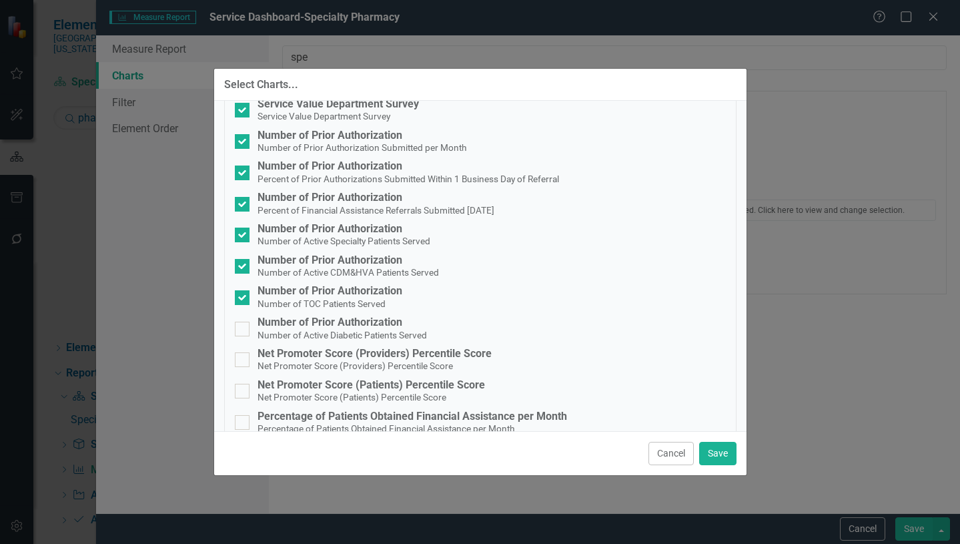
scroll to position [314, 0]
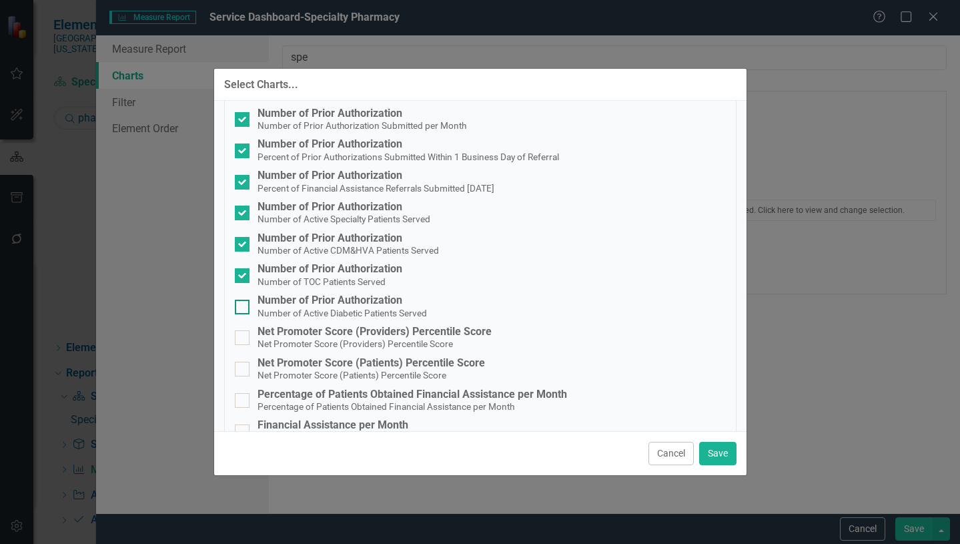
click at [244, 306] on div at bounding box center [242, 307] width 15 height 15
click at [244, 306] on input "Number of Prior Authorization Number of Active Diabetic Patients Served" at bounding box center [239, 304] width 9 height 9
checkbox input "true"
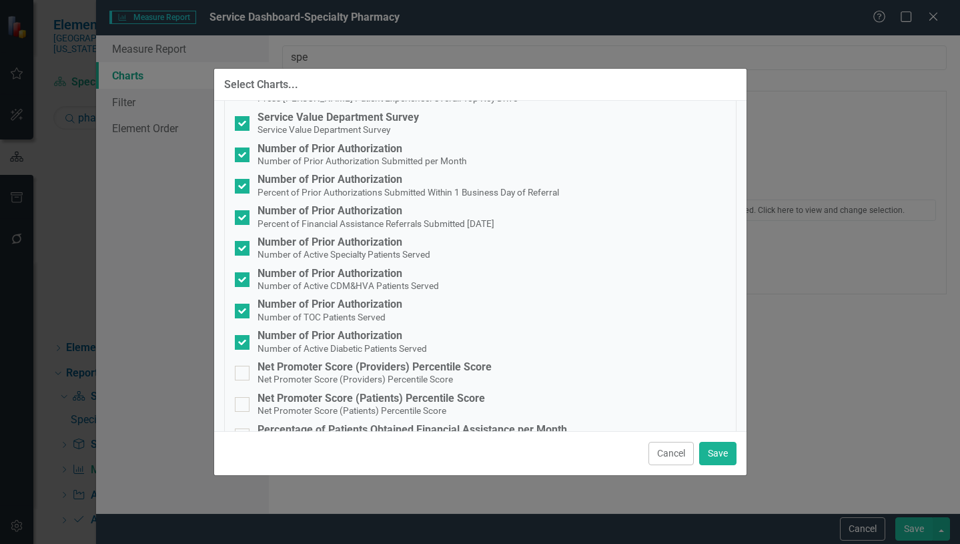
scroll to position [247, 0]
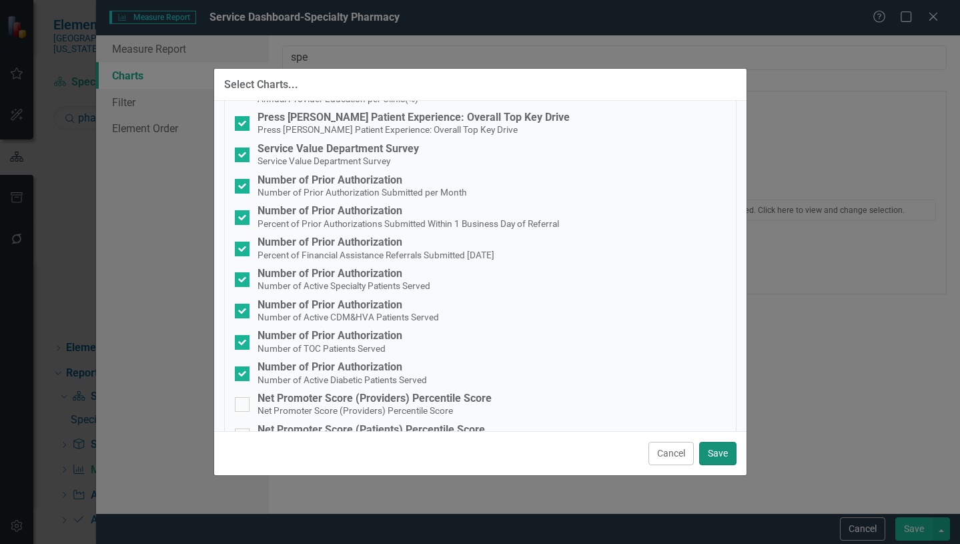
click at [717, 456] on button "Save" at bounding box center [717, 453] width 37 height 23
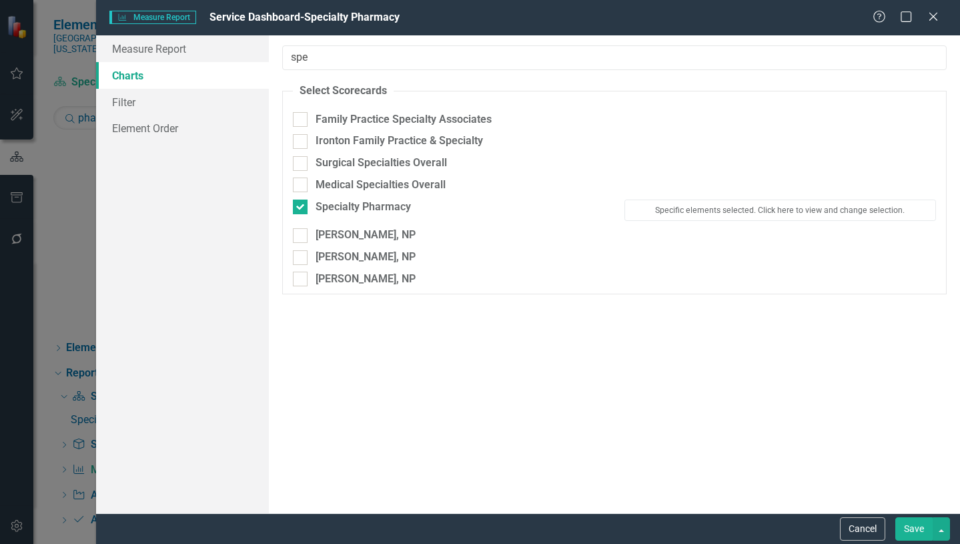
click at [920, 529] on button "Save" at bounding box center [914, 528] width 37 height 23
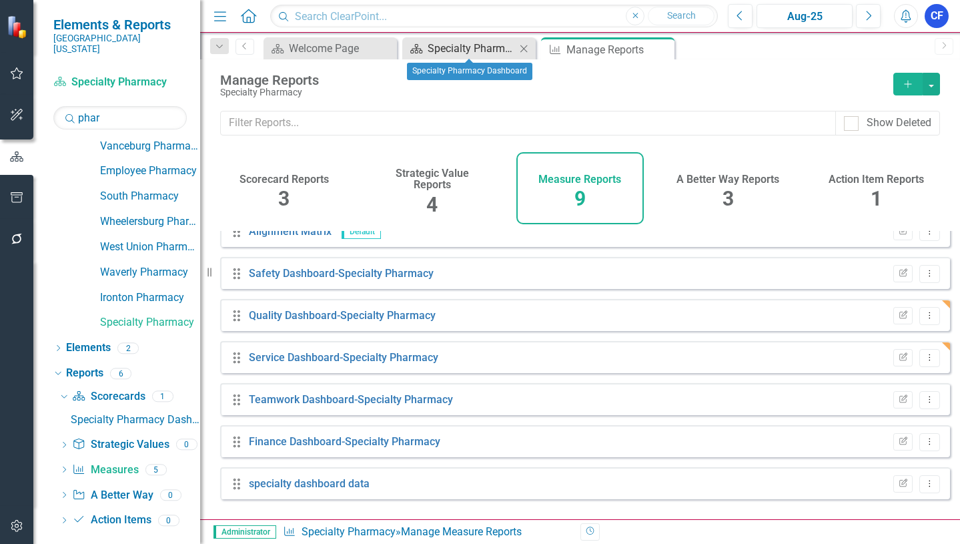
click at [440, 48] on div "Specialty Pharmacy Dashboard" at bounding box center [472, 48] width 88 height 17
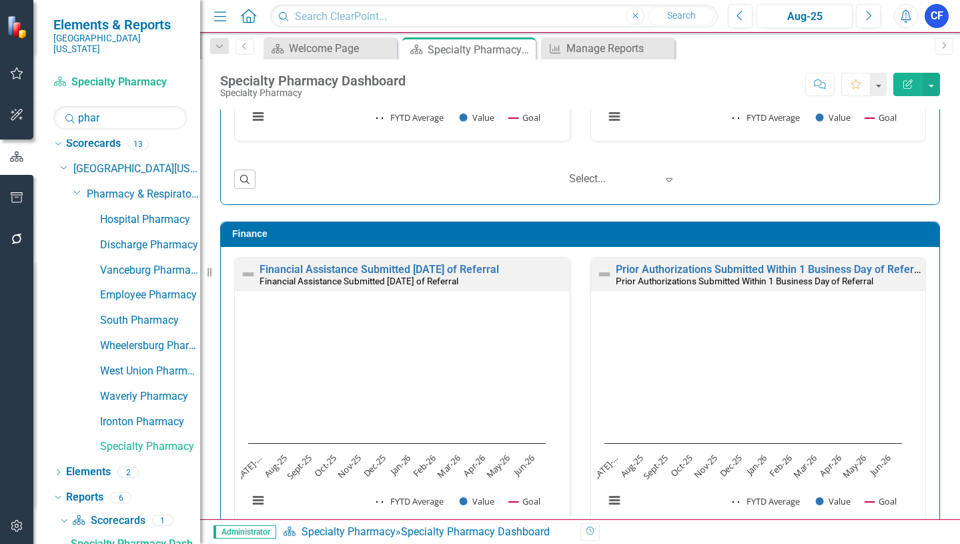
scroll to position [2929, 0]
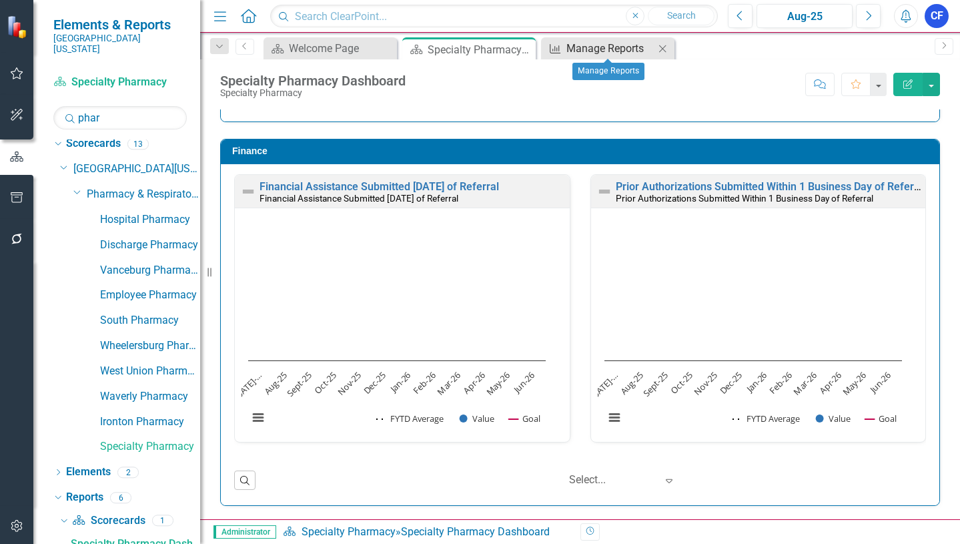
click at [619, 47] on div "Manage Reports" at bounding box center [611, 48] width 88 height 17
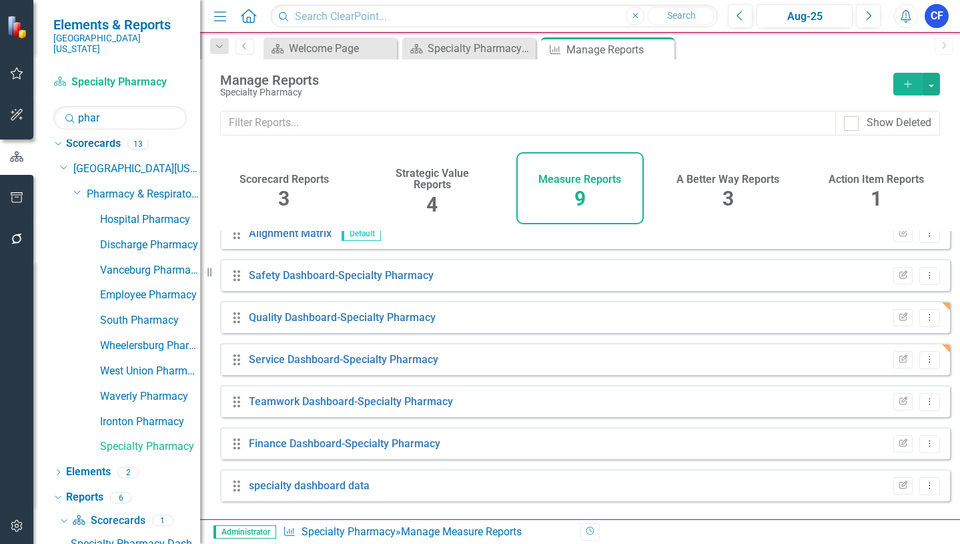
scroll to position [100, 0]
click at [921, 409] on button "Dropdown Menu" at bounding box center [930, 400] width 21 height 18
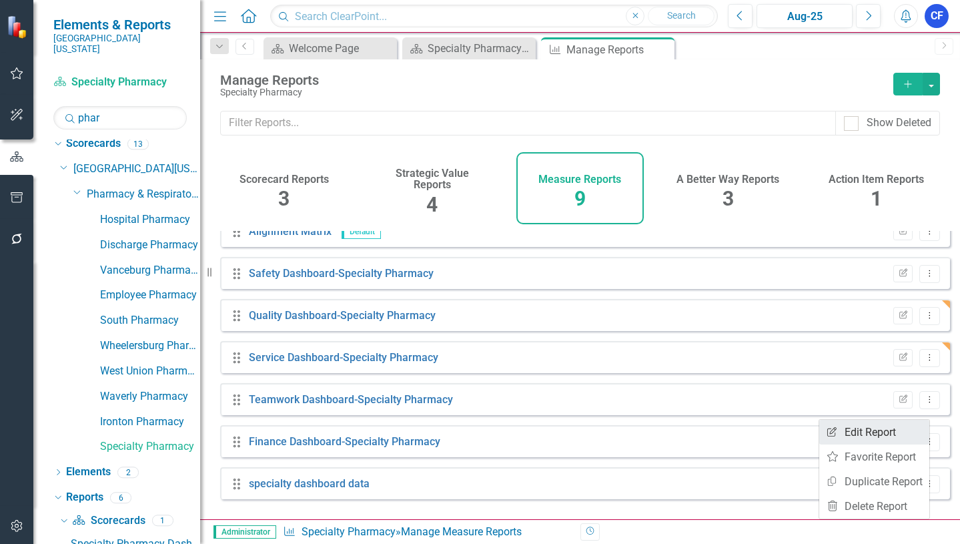
click at [875, 430] on link "Edit Report Edit Report" at bounding box center [874, 432] width 110 height 25
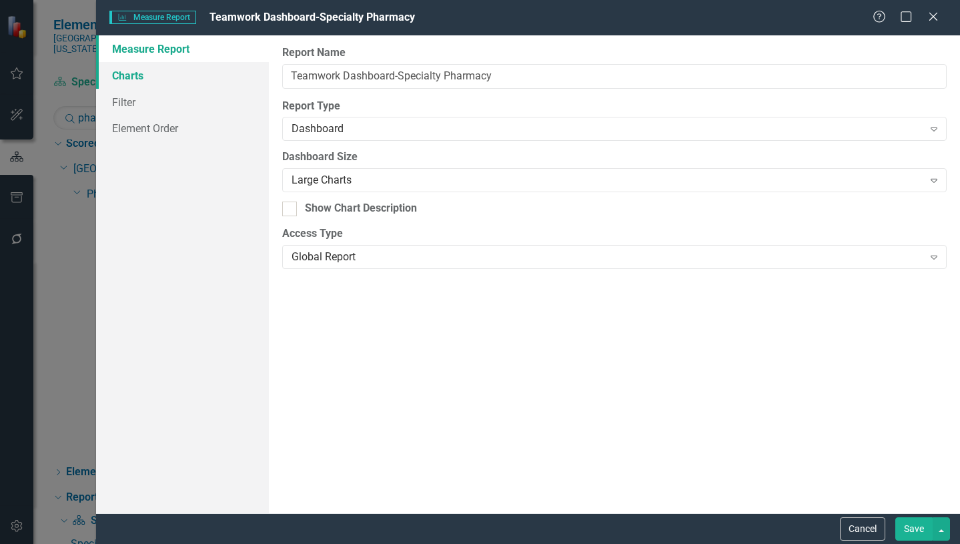
click at [135, 76] on link "Charts" at bounding box center [182, 75] width 173 height 27
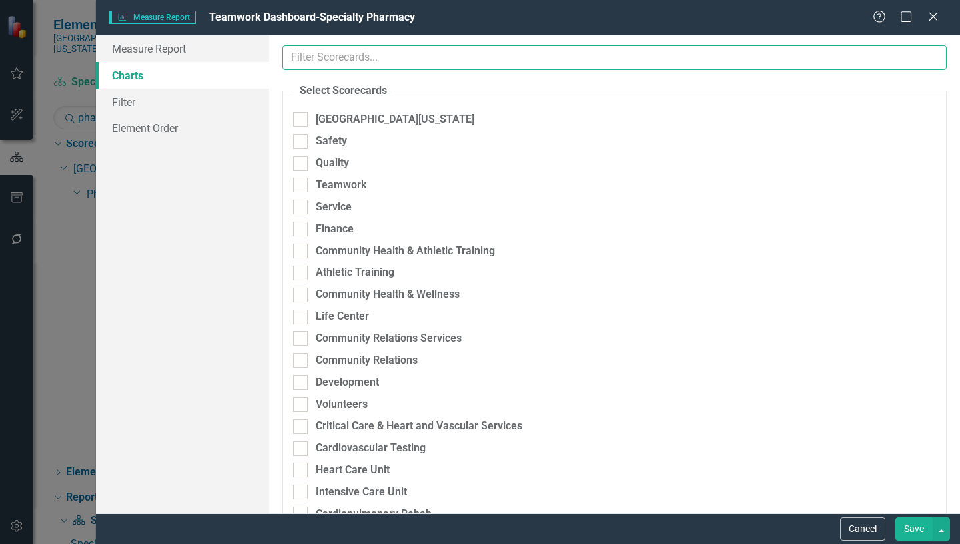
click at [376, 59] on input "text" at bounding box center [614, 57] width 665 height 25
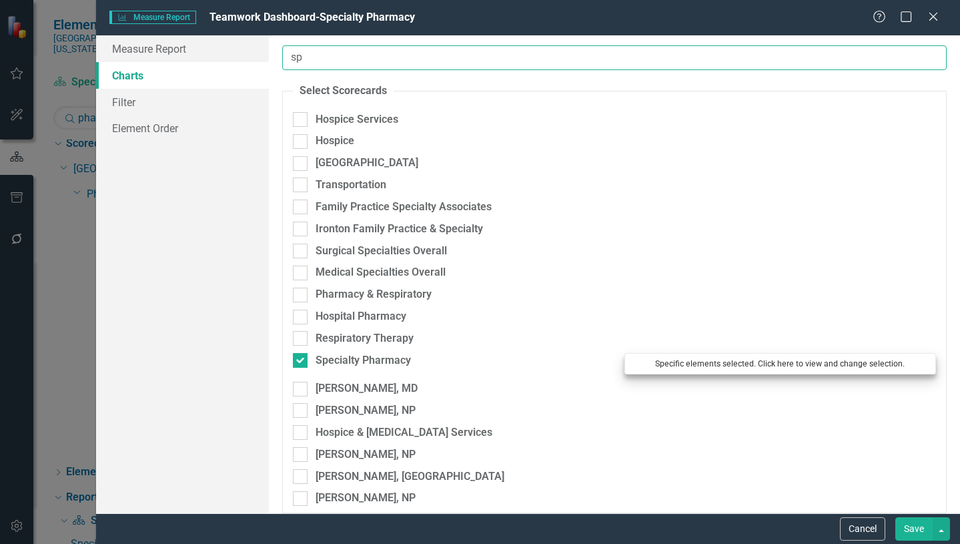
type input "sp"
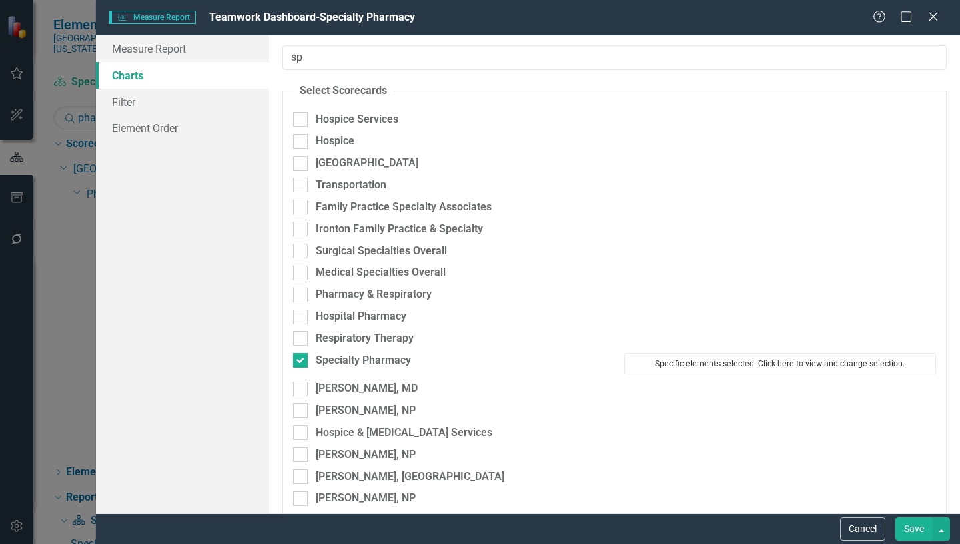
click at [679, 363] on button "Specific elements selected. Click here to view and change selection." at bounding box center [781, 363] width 312 height 21
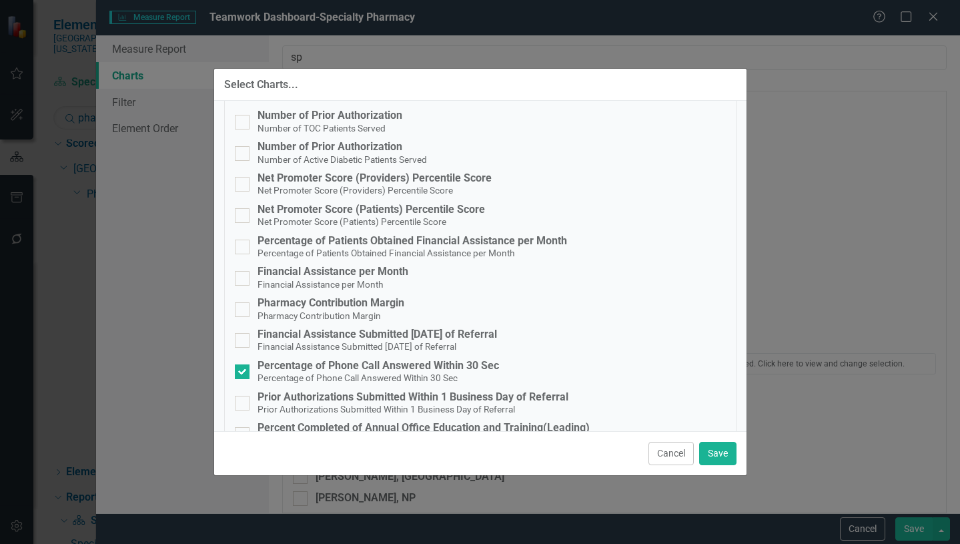
scroll to position [667, 0]
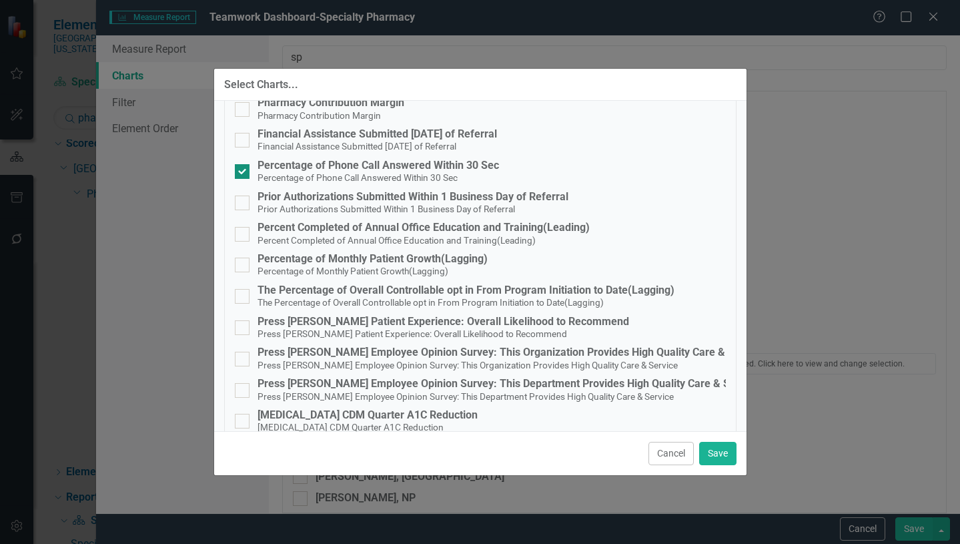
click at [240, 173] on div at bounding box center [242, 171] width 15 height 15
click at [240, 173] on input "Percentage of Phone Call Answered Within 30 Sec Percentage of Phone Call Answer…" at bounding box center [239, 168] width 9 height 9
checkbox input "false"
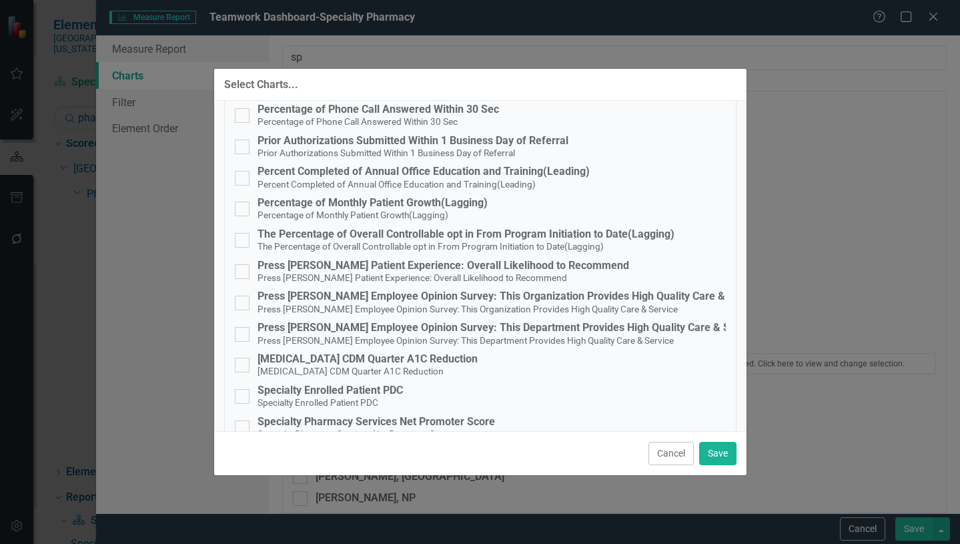
scroll to position [781, 0]
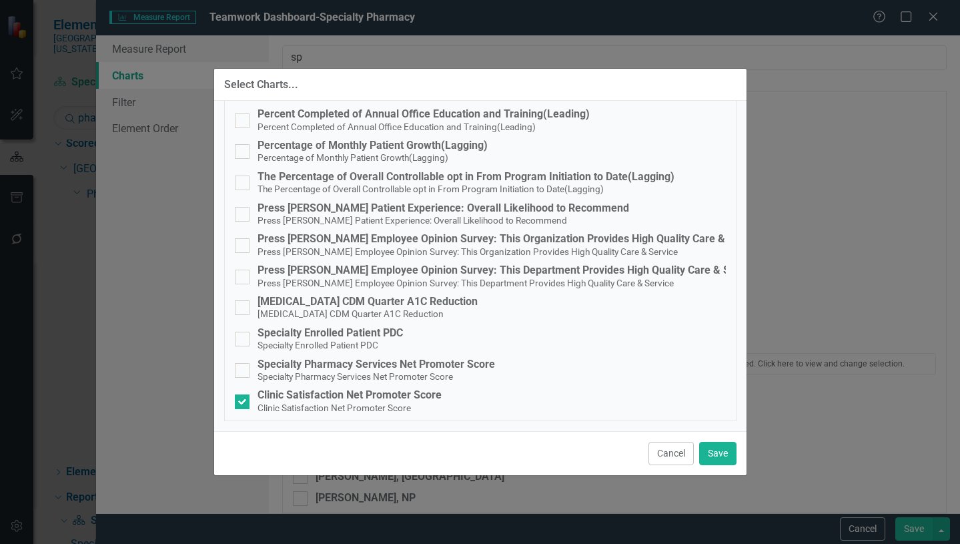
drag, startPoint x: 241, startPoint y: 400, endPoint x: 319, endPoint y: 386, distance: 79.3
click at [242, 400] on input "Clinic Satisfaction Net Promoter Score Clinic Satisfaction Net Promoter Score" at bounding box center [239, 398] width 9 height 9
checkbox input "false"
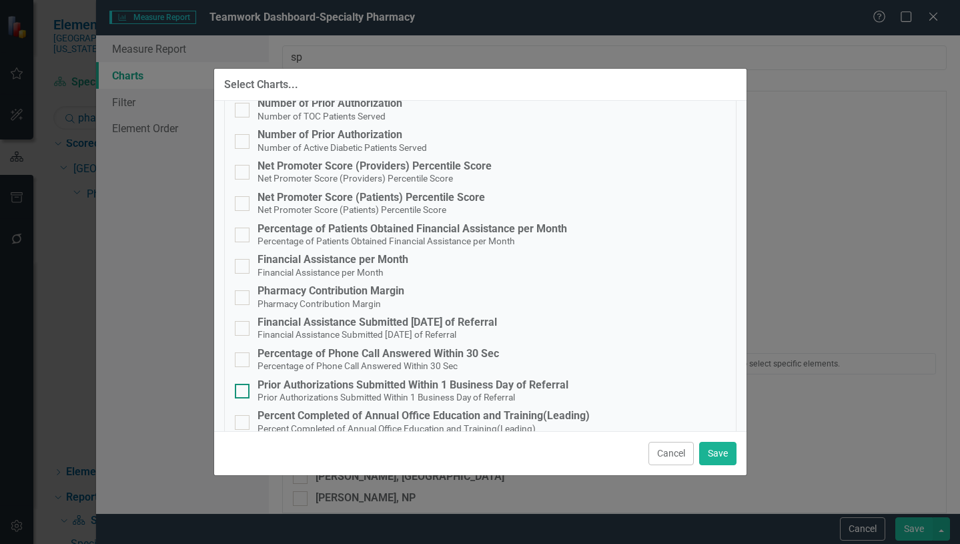
scroll to position [447, 0]
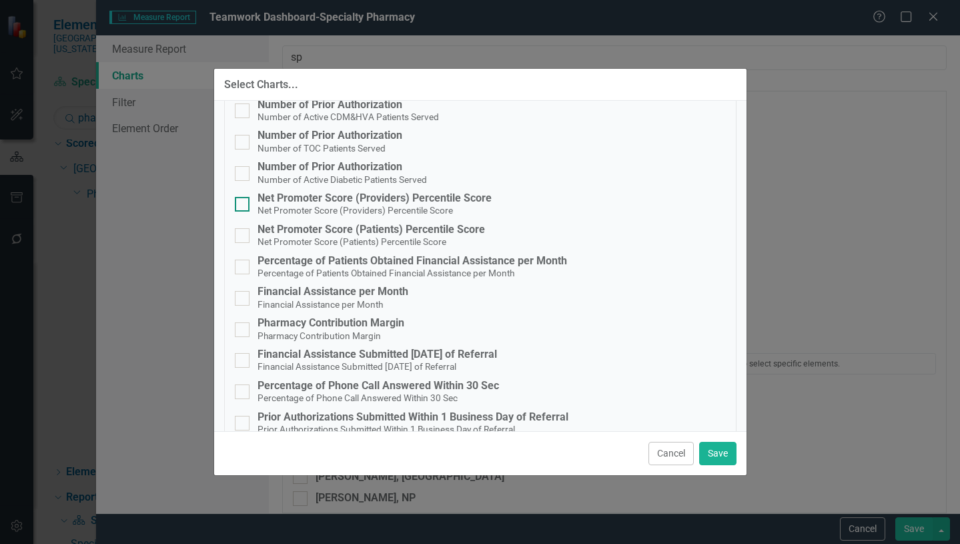
click at [242, 204] on input "Net Promoter Score (Providers) Percentile Score Net Promoter Score (Providers) …" at bounding box center [239, 201] width 9 height 9
checkbox input "true"
click at [240, 238] on div at bounding box center [242, 235] width 15 height 15
click at [240, 237] on input "Net Promoter Score (Patients) Percentile Score Net Promoter Score (Patients) Pe…" at bounding box center [239, 232] width 9 height 9
checkbox input "true"
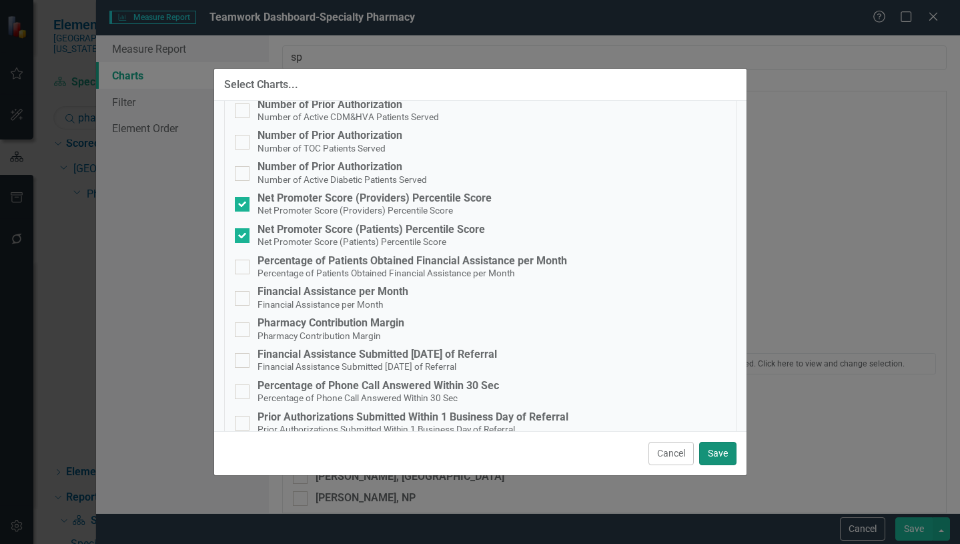
click at [709, 450] on button "Save" at bounding box center [717, 453] width 37 height 23
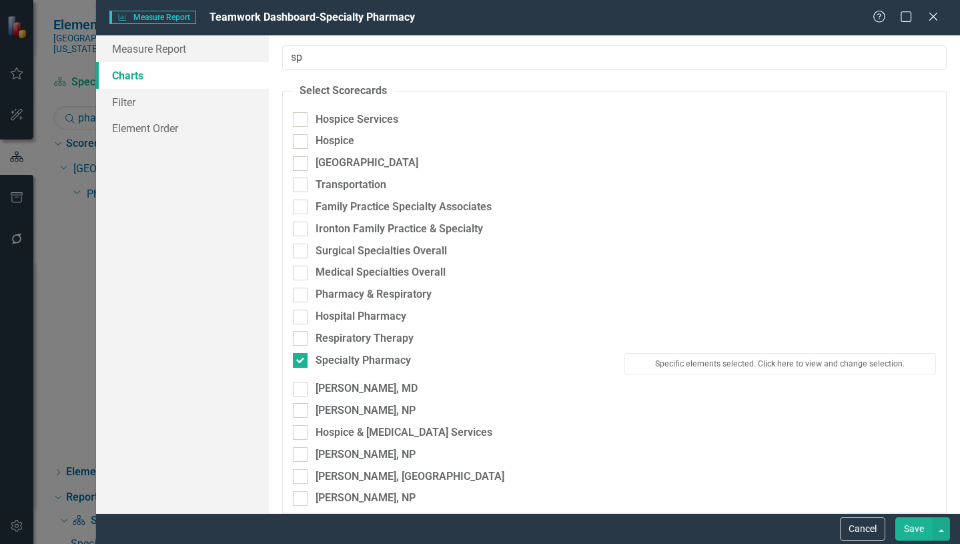
click at [918, 529] on button "Save" at bounding box center [914, 528] width 37 height 23
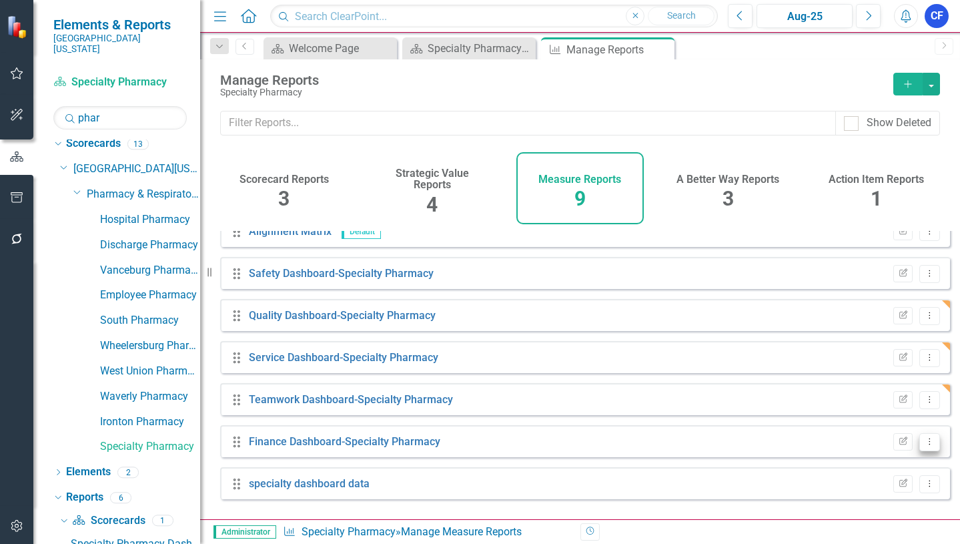
click at [924, 446] on icon "Dropdown Menu" at bounding box center [929, 441] width 11 height 9
click at [885, 352] on link "Edit Report Edit Report" at bounding box center [874, 356] width 110 height 25
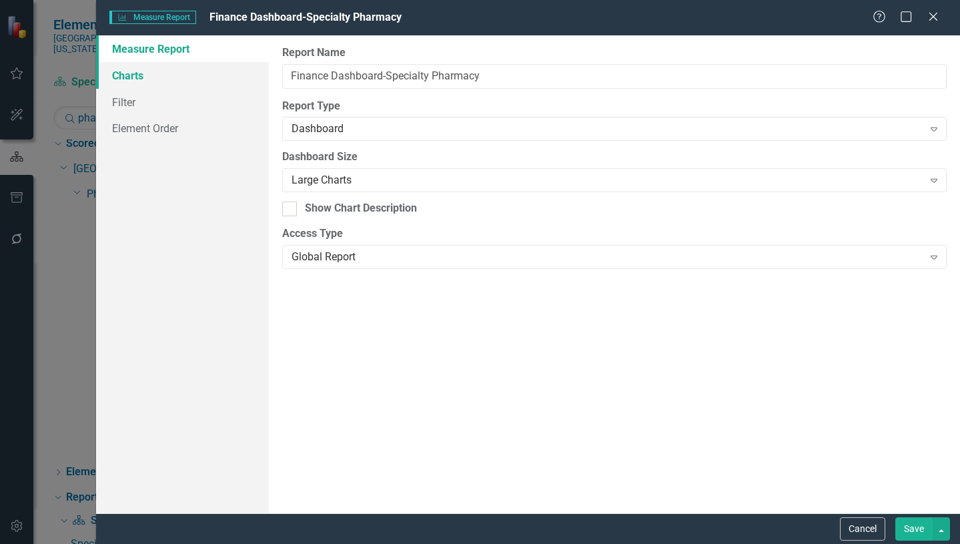
drag, startPoint x: 132, startPoint y: 75, endPoint x: 187, endPoint y: 66, distance: 55.5
click at [133, 75] on link "Charts" at bounding box center [182, 75] width 173 height 27
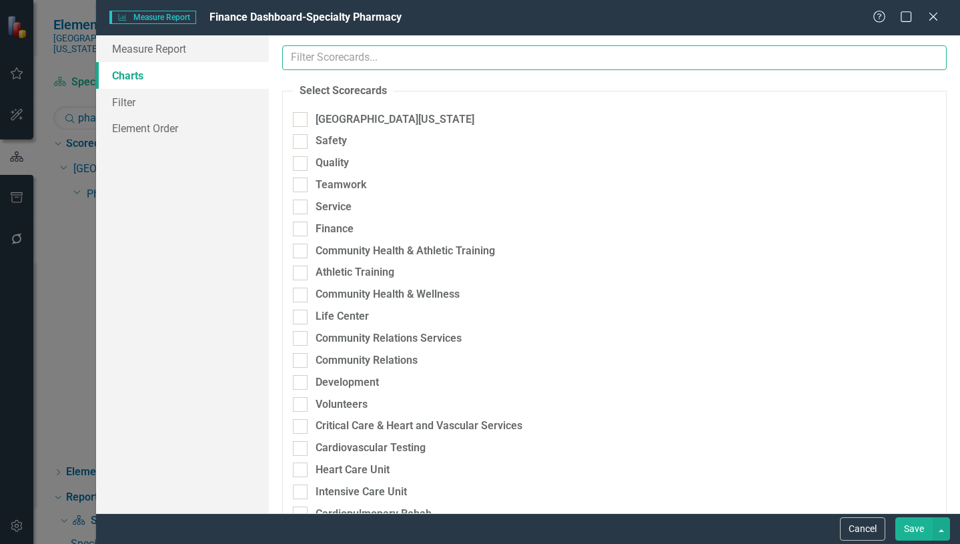
click at [348, 56] on input "text" at bounding box center [614, 57] width 665 height 25
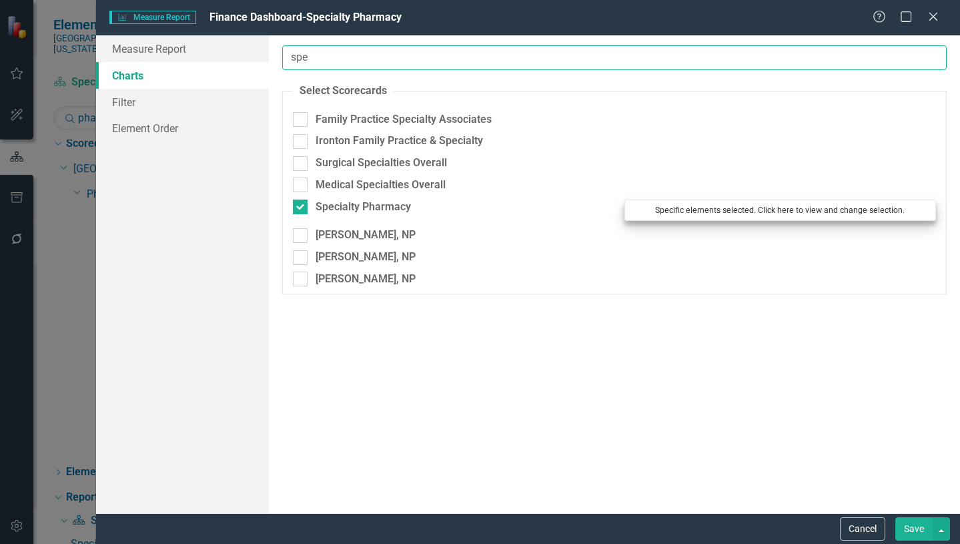
type input "spe"
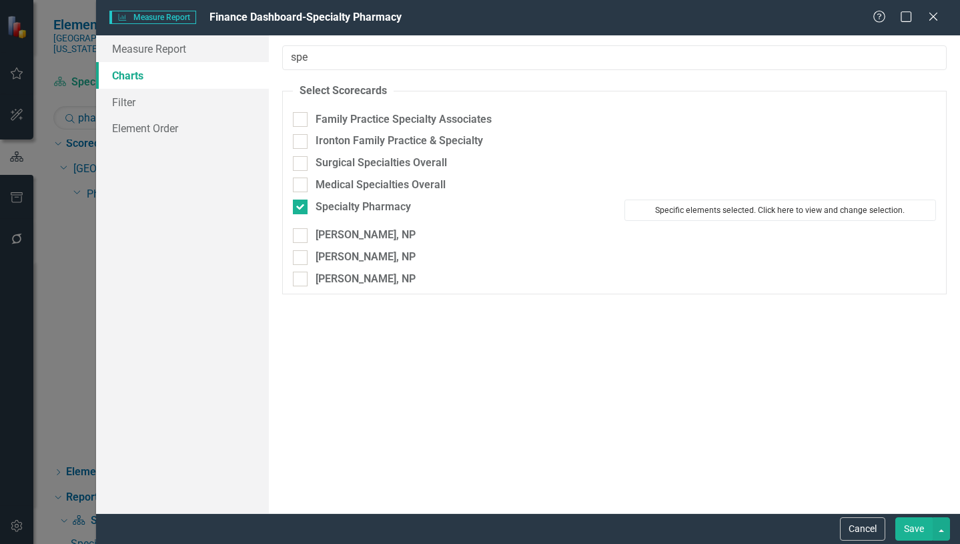
click at [737, 208] on button "Specific elements selected. Click here to view and change selection." at bounding box center [781, 210] width 312 height 21
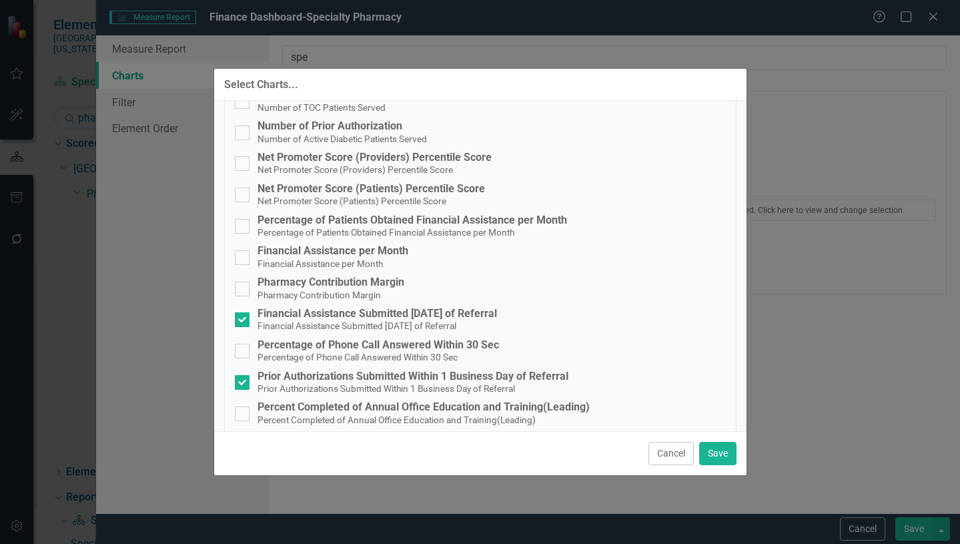
scroll to position [534, 0]
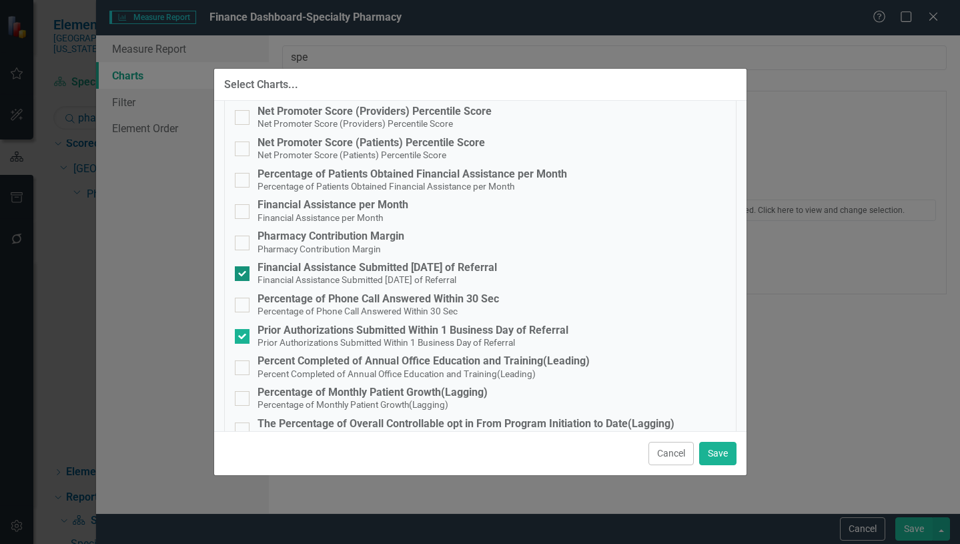
click at [242, 274] on input "Financial Assistance Submitted Within 14 Days of Referral Financial Assistance …" at bounding box center [239, 270] width 9 height 9
checkbox input "false"
click at [244, 338] on div at bounding box center [242, 336] width 15 height 15
click at [244, 338] on input "Prior Authorizations Submitted Within 1 Business Day of Referral Prior Authoriz…" at bounding box center [239, 333] width 9 height 9
checkbox input "false"
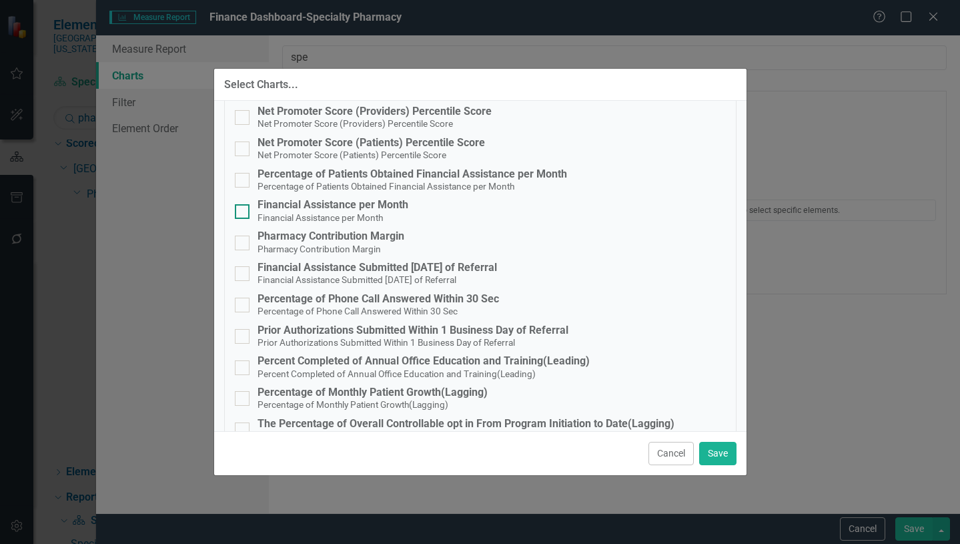
click at [242, 210] on input "Financial Assistance per Month Financial Assistance per Month" at bounding box center [239, 208] width 9 height 9
checkbox input "true"
click at [245, 242] on div at bounding box center [242, 243] width 15 height 15
click at [244, 242] on input "Pharmacy Contribution Margin Pharmacy Contribution Margin" at bounding box center [239, 240] width 9 height 9
checkbox input "true"
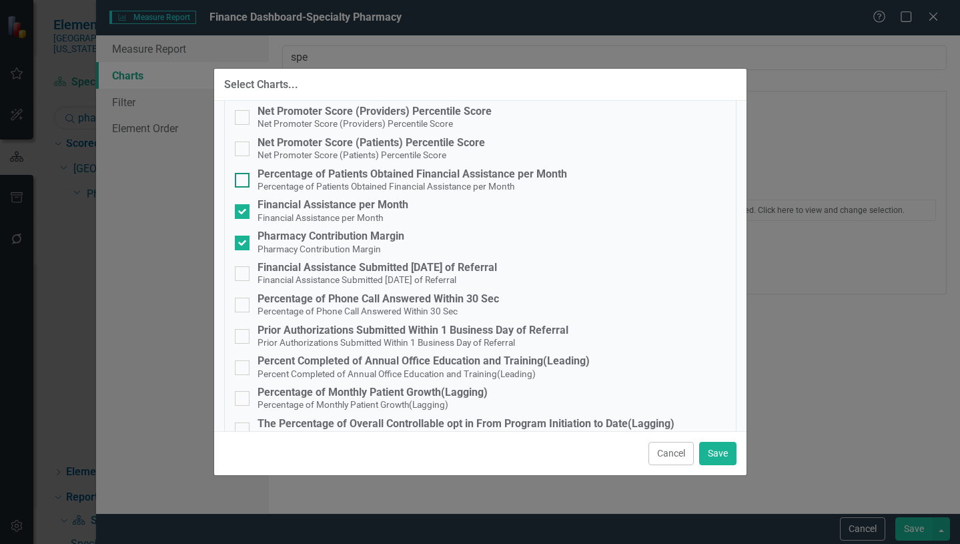
click at [238, 181] on input "Percentage of Patients Obtained Financial Assistance per Month Percentage of Pa…" at bounding box center [239, 177] width 9 height 9
checkbox input "true"
click at [716, 453] on button "Save" at bounding box center [717, 453] width 37 height 23
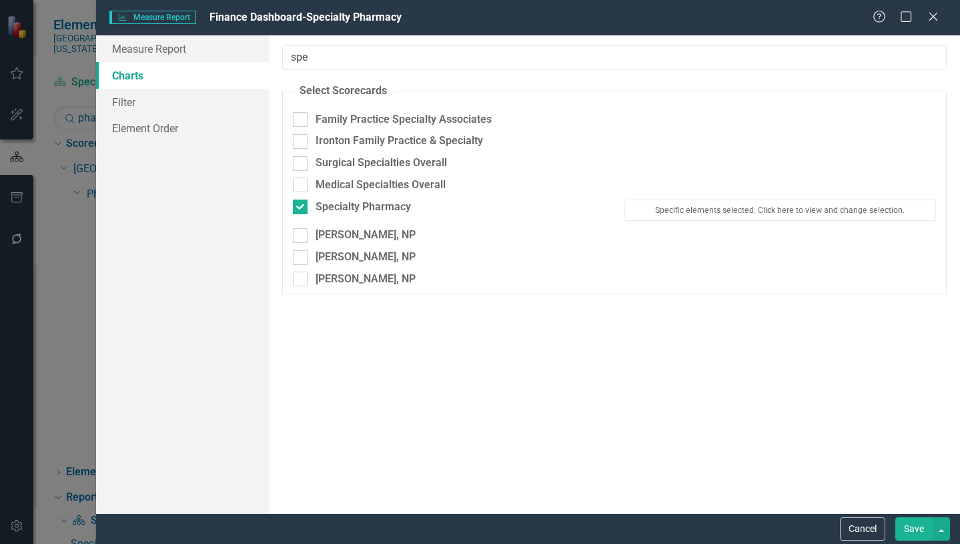
click at [919, 530] on button "Save" at bounding box center [914, 528] width 37 height 23
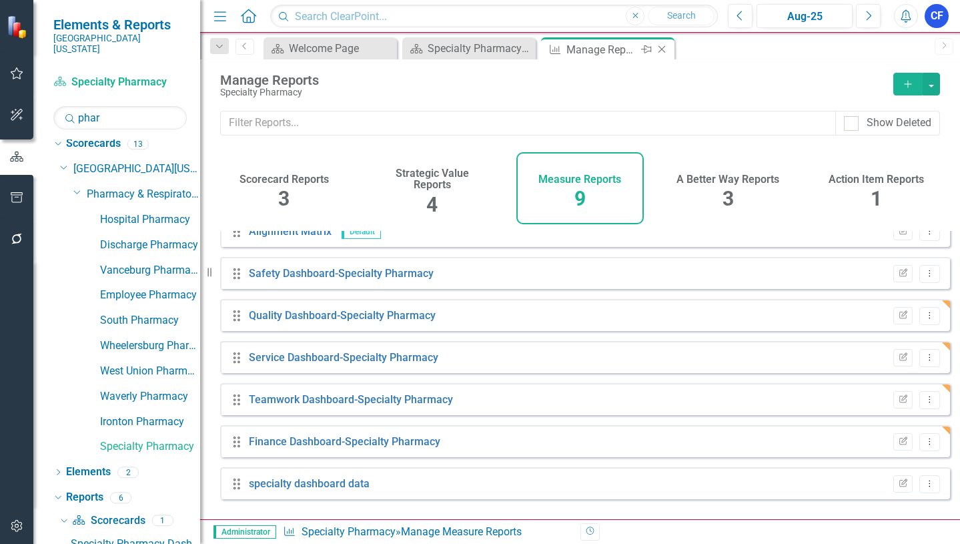
click at [661, 51] on icon "Close" at bounding box center [661, 49] width 13 height 11
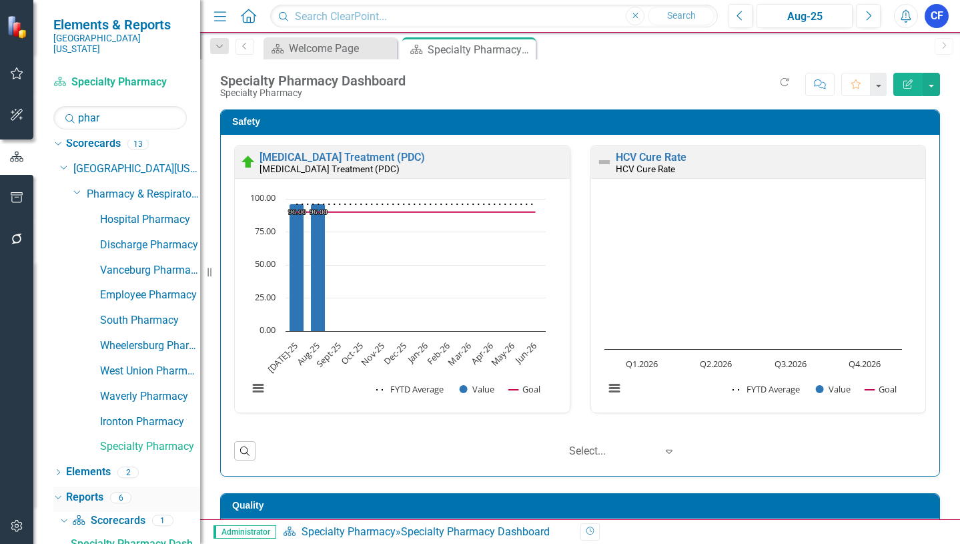
click at [61, 492] on div "Dropdown" at bounding box center [55, 496] width 11 height 9
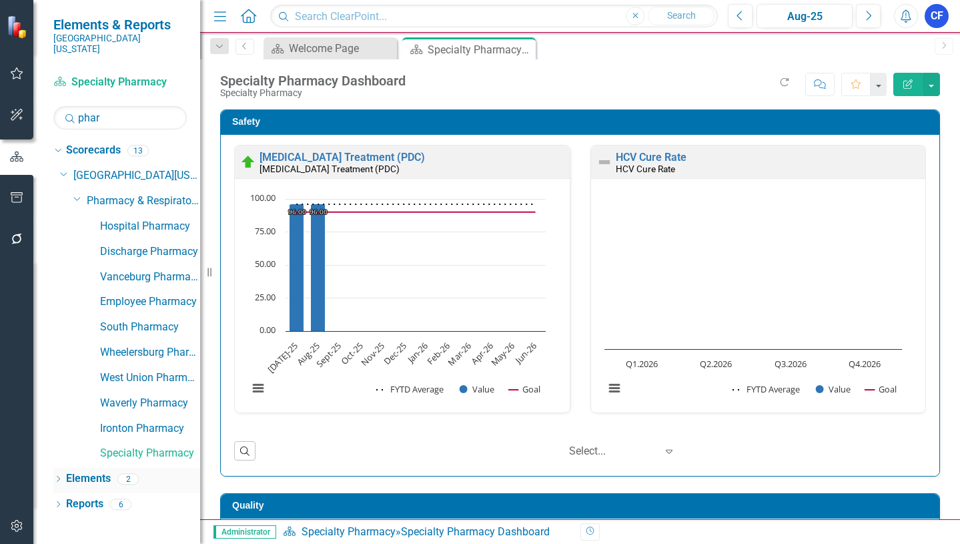
click at [79, 471] on link "Elements" at bounding box center [88, 478] width 45 height 15
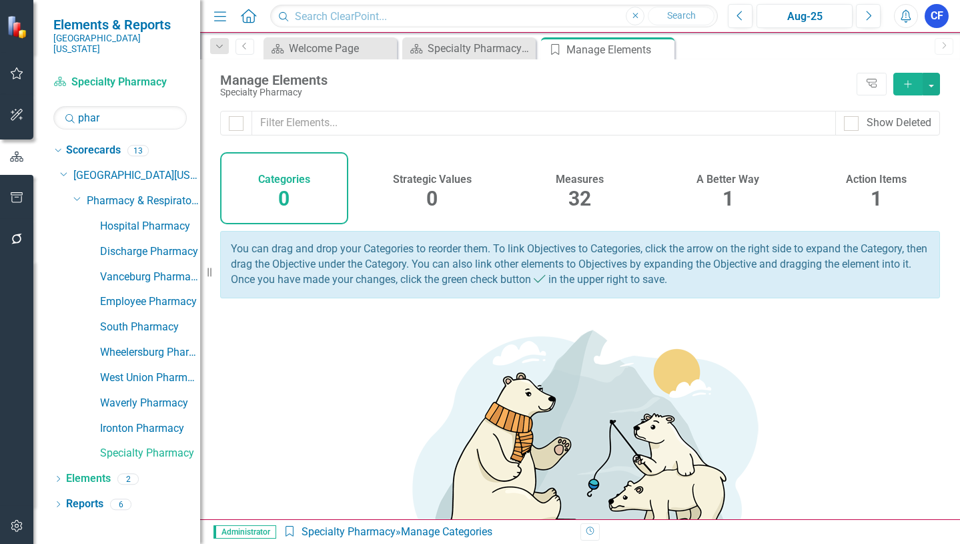
click at [583, 180] on h4 "Measures" at bounding box center [580, 179] width 48 height 12
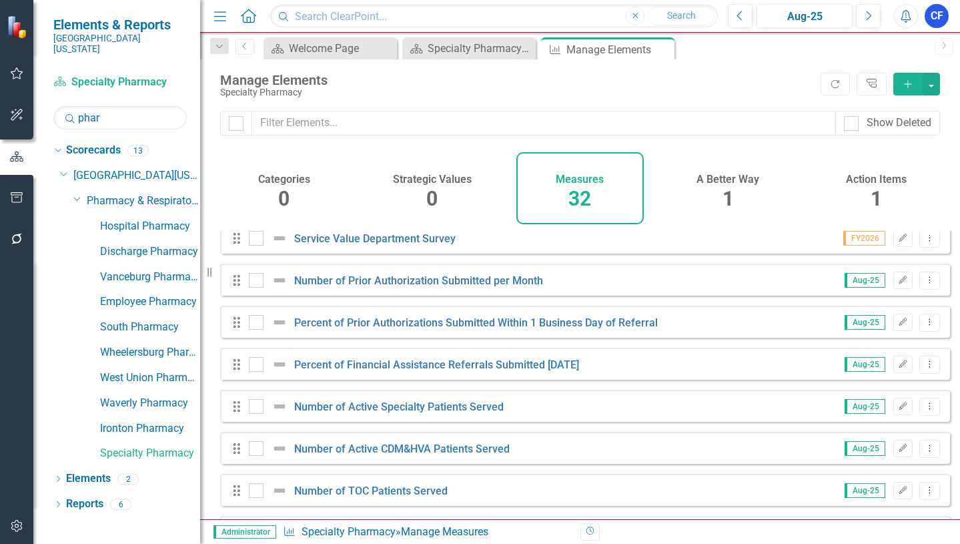
scroll to position [267, 0]
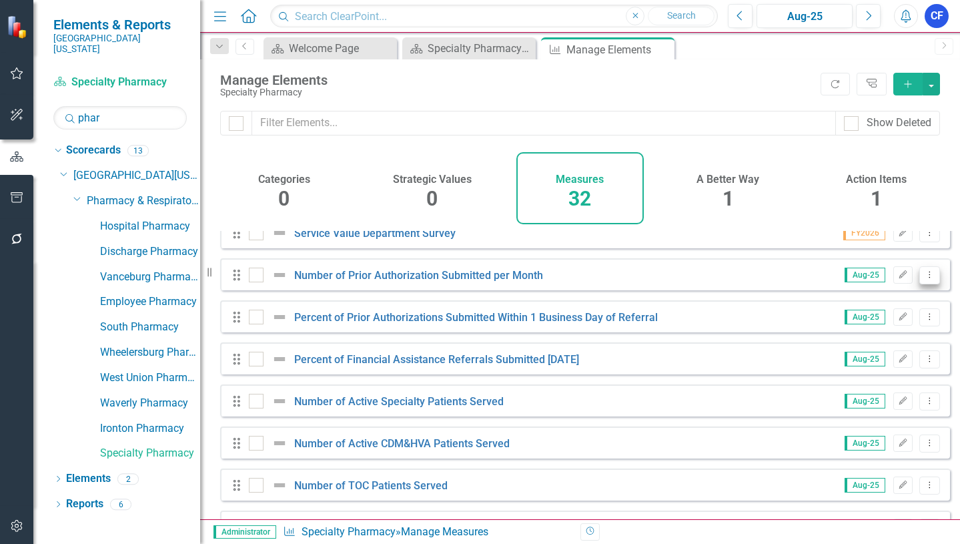
click at [924, 279] on icon "Dropdown Menu" at bounding box center [929, 274] width 11 height 9
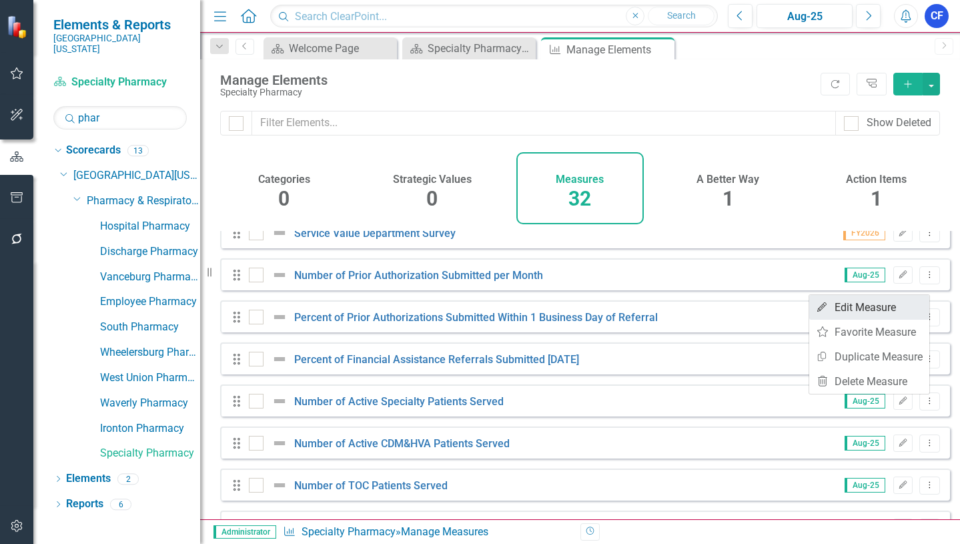
click at [863, 303] on link "Edit Edit Measure" at bounding box center [869, 307] width 120 height 25
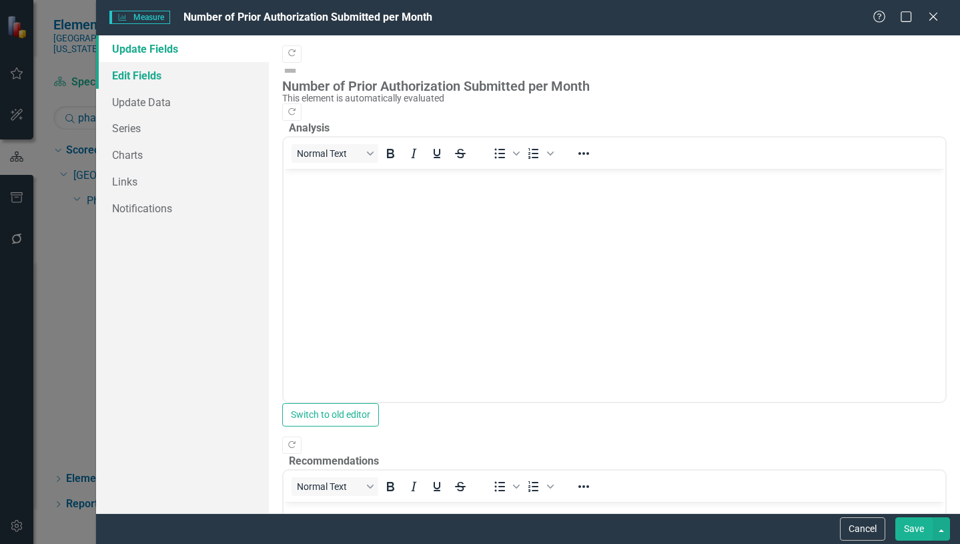
scroll to position [0, 0]
click at [133, 158] on link "Charts" at bounding box center [182, 154] width 173 height 27
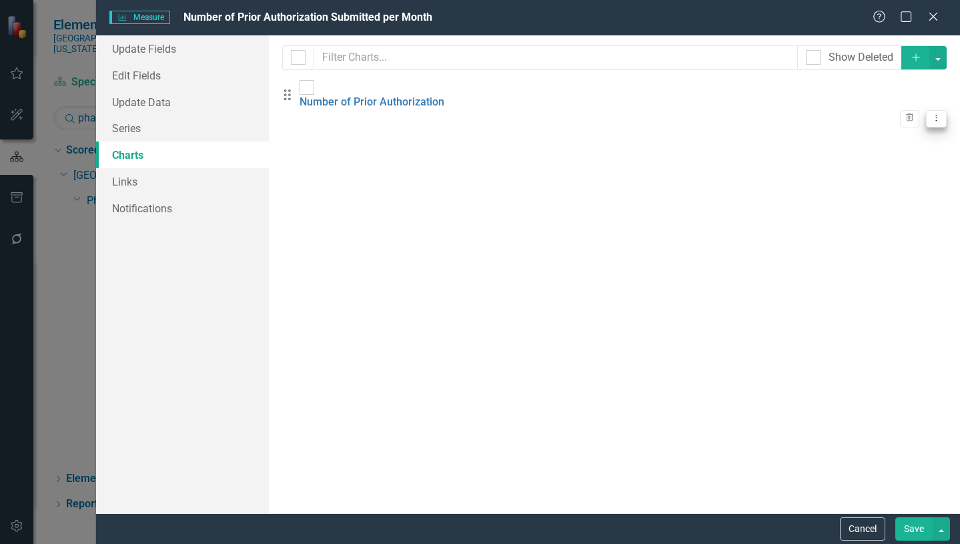
click at [931, 113] on icon "Dropdown Menu" at bounding box center [936, 117] width 11 height 9
click at [876, 121] on link "Edit Edit Chart" at bounding box center [882, 117] width 105 height 25
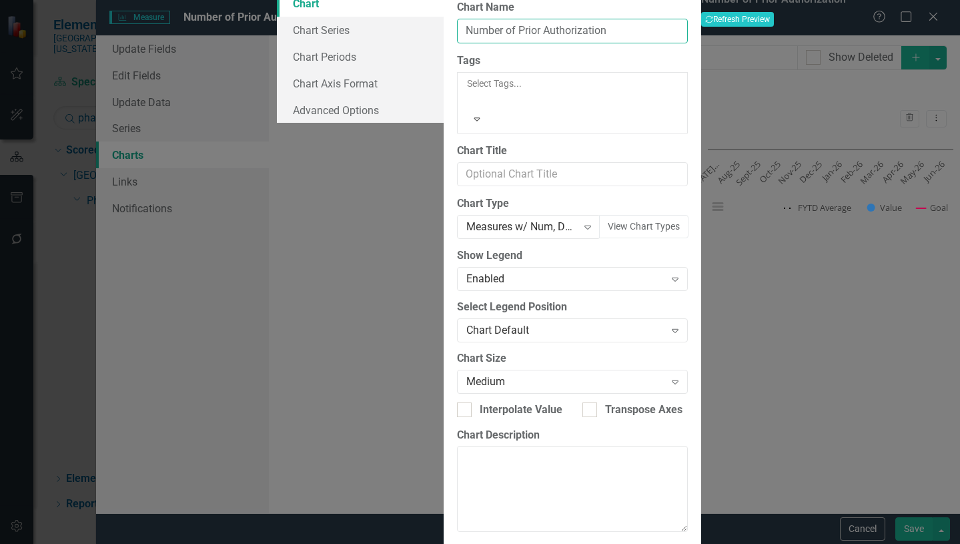
click at [533, 43] on input "Number of Prior Authorization" at bounding box center [572, 31] width 231 height 25
type input "Number of Prior Authorization Submitted per Month"
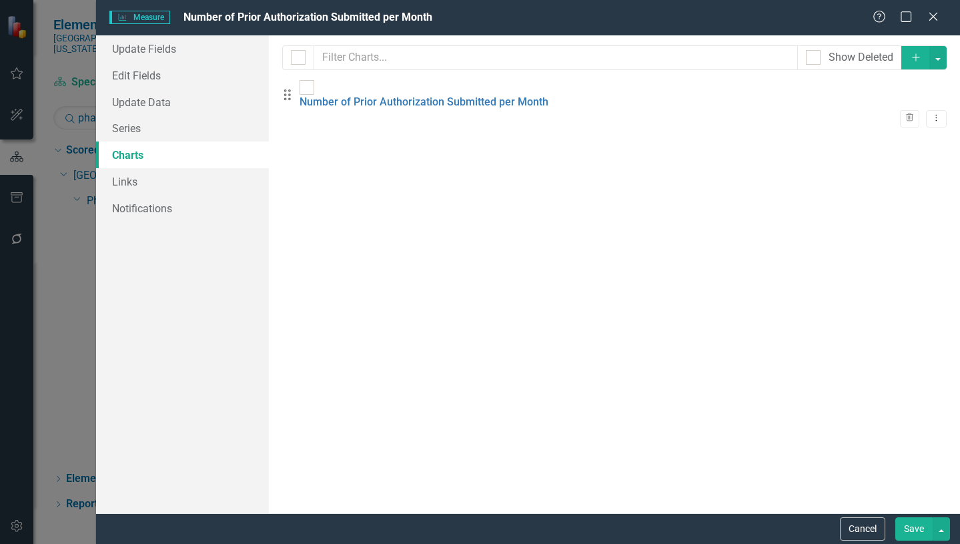
click at [915, 532] on button "Save" at bounding box center [914, 528] width 37 height 23
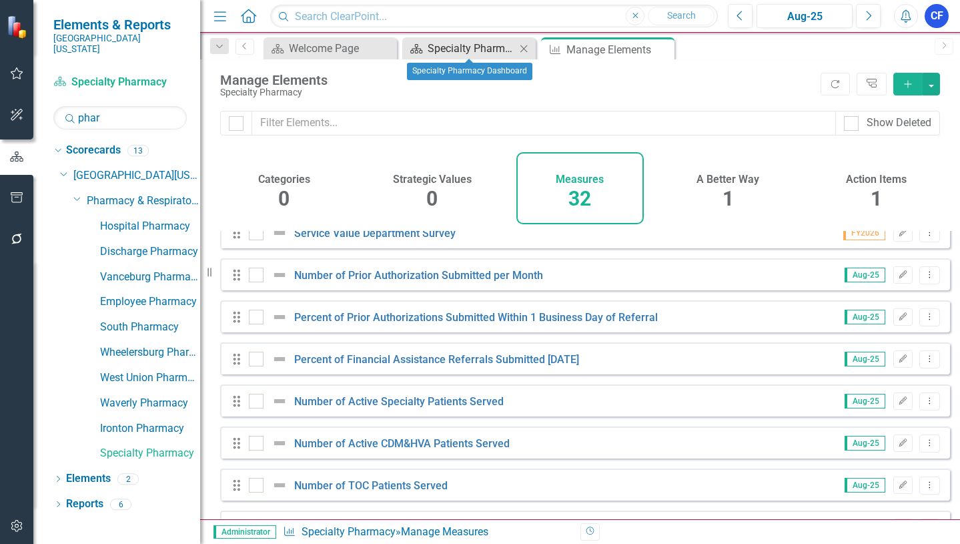
click at [470, 53] on div "Specialty Pharmacy Dashboard" at bounding box center [472, 48] width 88 height 17
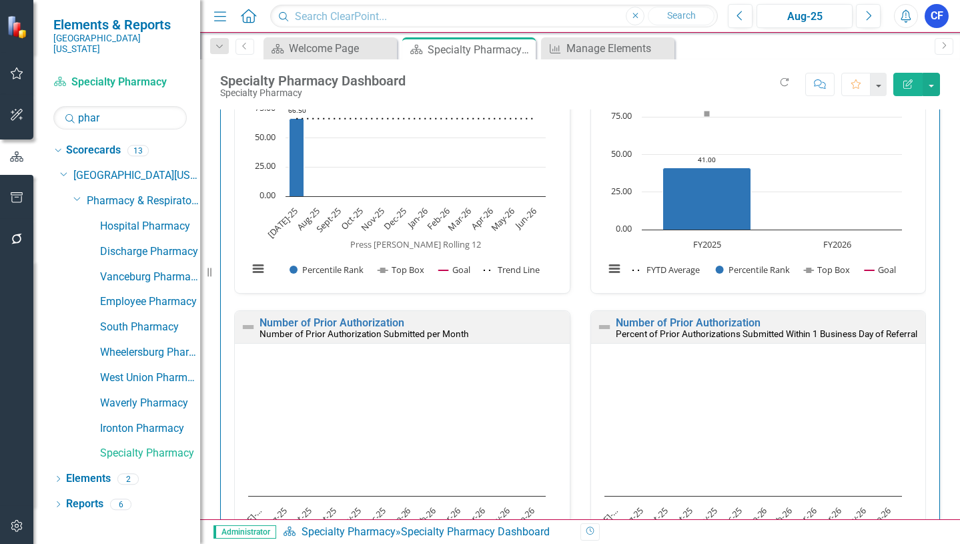
scroll to position [1201, 0]
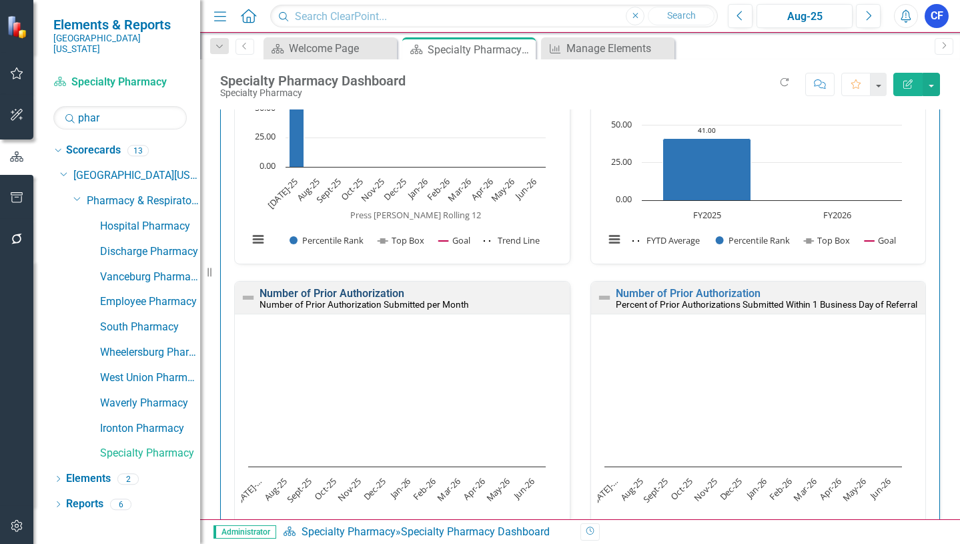
click at [381, 293] on link "Number of Prior Authorization" at bounding box center [332, 293] width 145 height 13
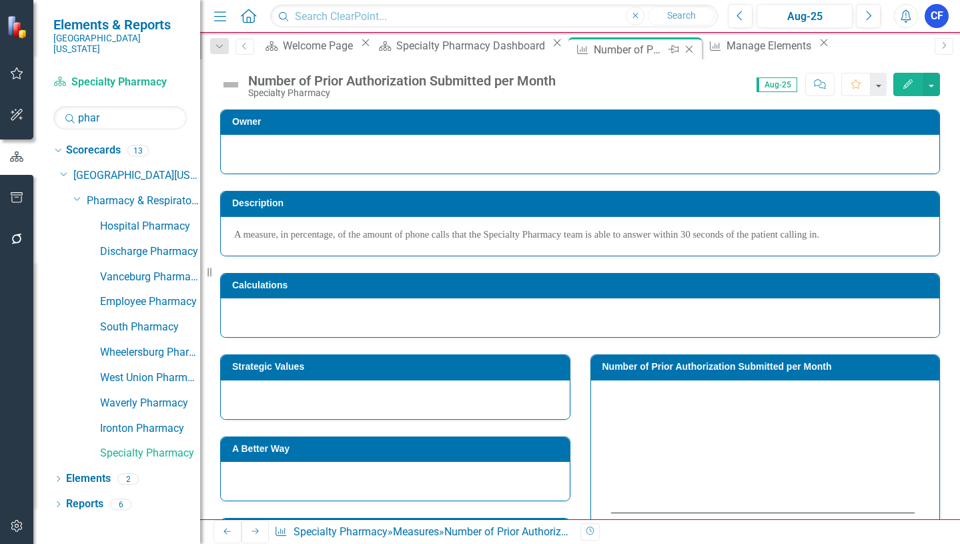
click at [683, 49] on icon "Close" at bounding box center [689, 49] width 13 height 11
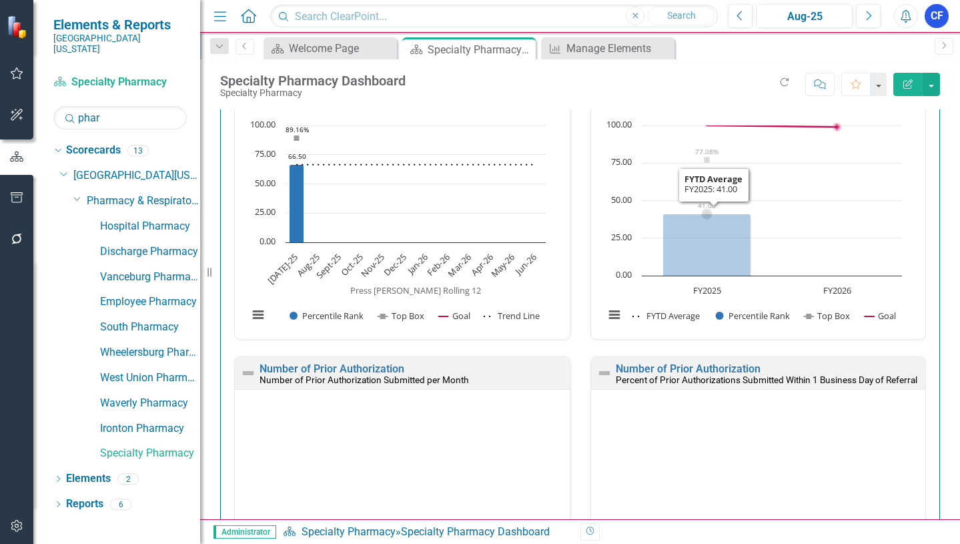
scroll to position [1134, 0]
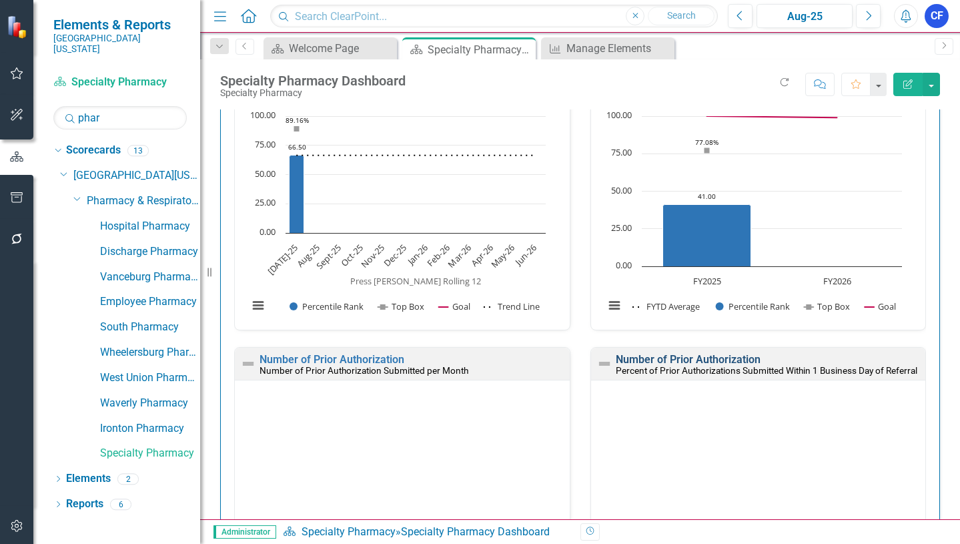
click at [710, 361] on link "Number of Prior Authorization" at bounding box center [688, 359] width 145 height 13
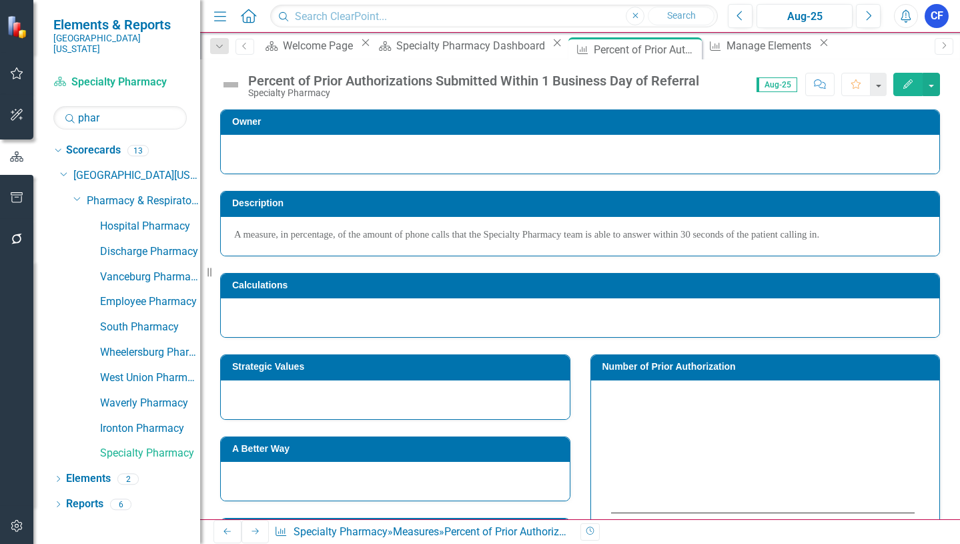
click at [655, 368] on h3 "Number of Prior Authorization" at bounding box center [768, 367] width 331 height 10
drag, startPoint x: 658, startPoint y: 367, endPoint x: 615, endPoint y: 364, distance: 42.8
click at [615, 364] on h3 "Number of Prior Authorization" at bounding box center [768, 367] width 331 height 10
click at [931, 86] on button "button" at bounding box center [931, 84] width 17 height 23
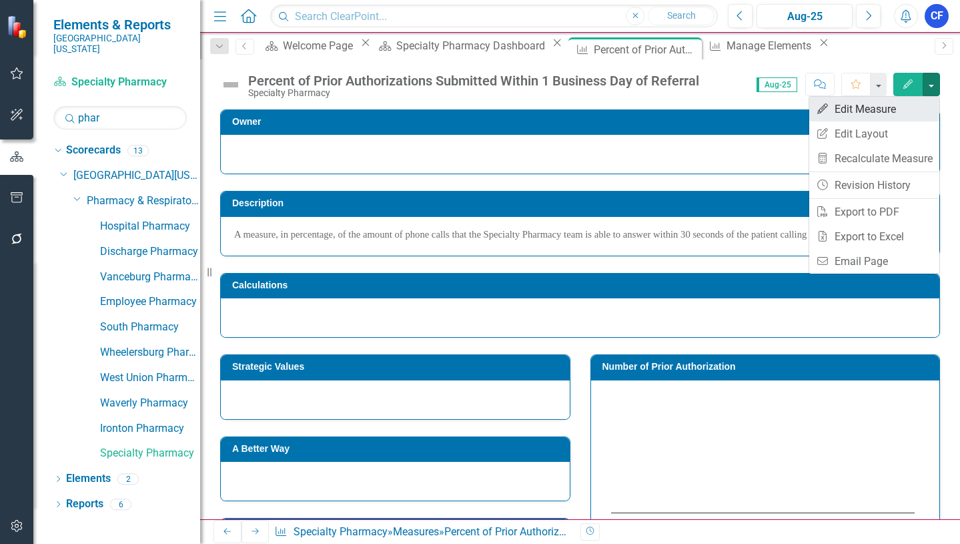
click at [870, 111] on link "Edit Edit Measure" at bounding box center [874, 109] width 130 height 25
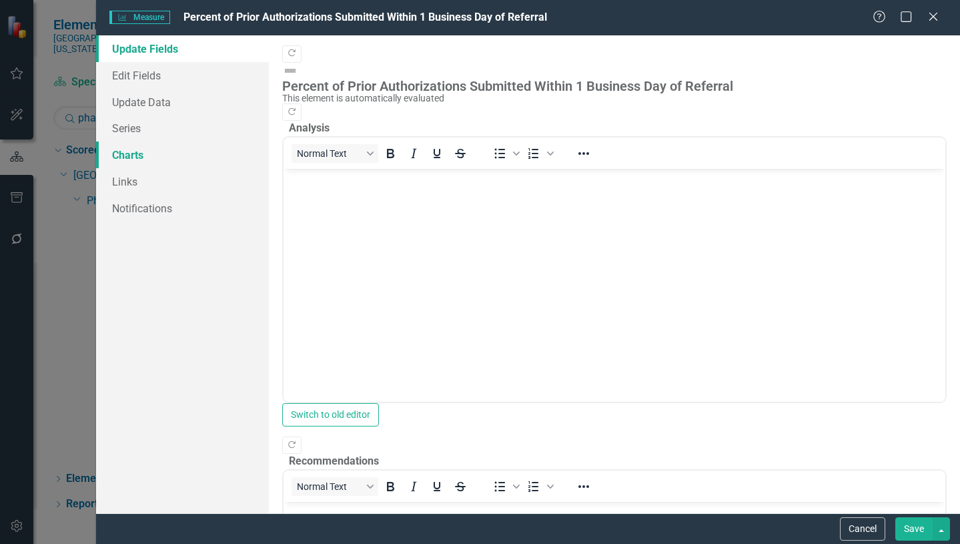
click at [133, 158] on link "Charts" at bounding box center [182, 154] width 173 height 27
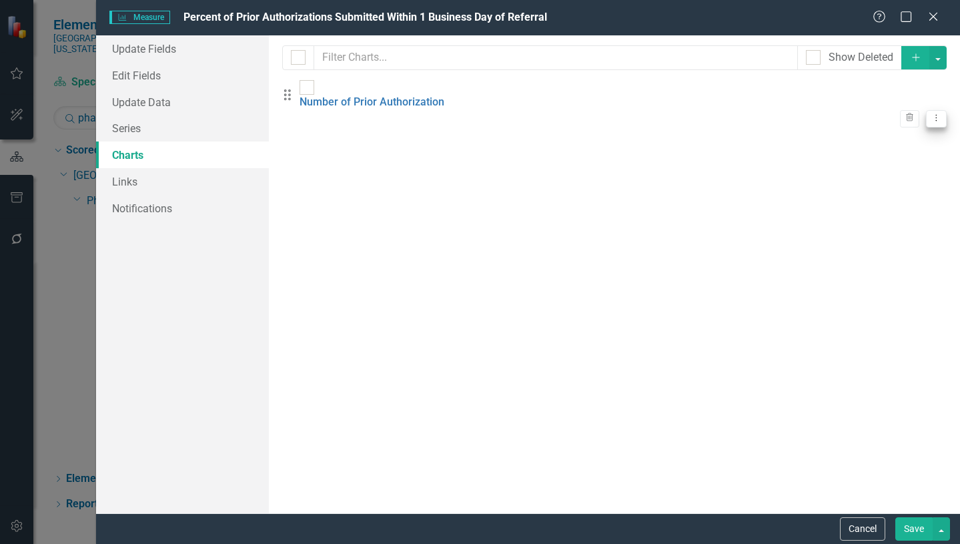
click at [931, 113] on icon "Dropdown Menu" at bounding box center [936, 117] width 11 height 9
click at [890, 115] on link "Edit Edit Chart" at bounding box center [882, 117] width 105 height 25
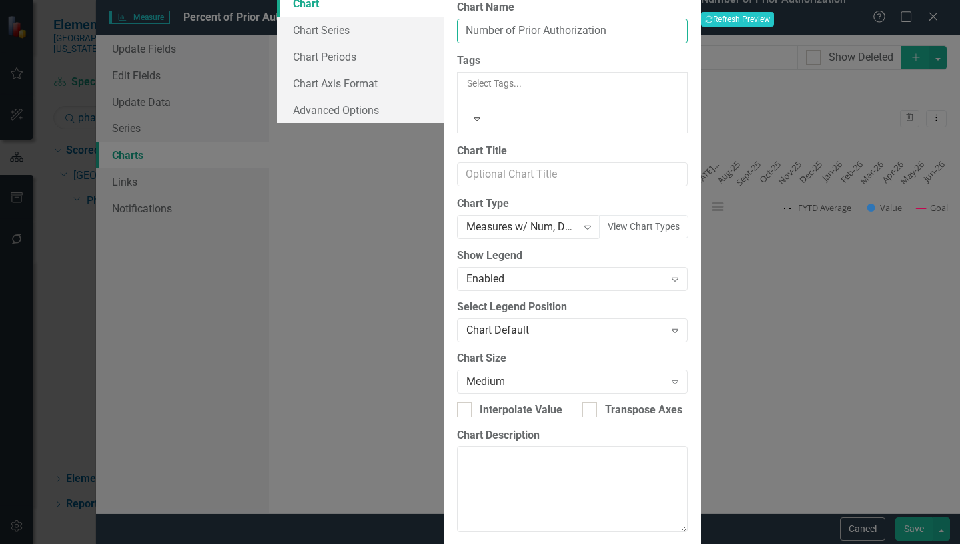
click at [530, 43] on input "Number of Prior Authorization" at bounding box center [572, 31] width 231 height 25
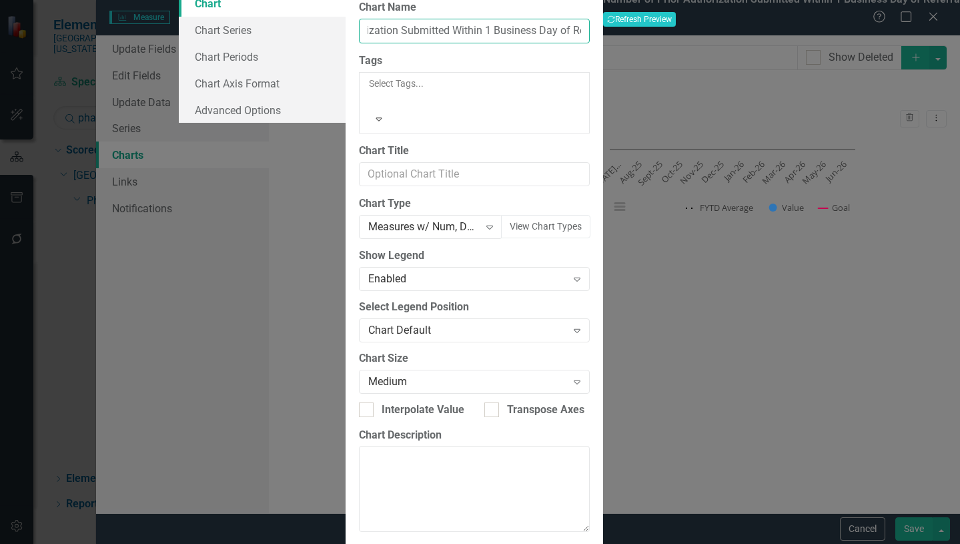
scroll to position [0, 113]
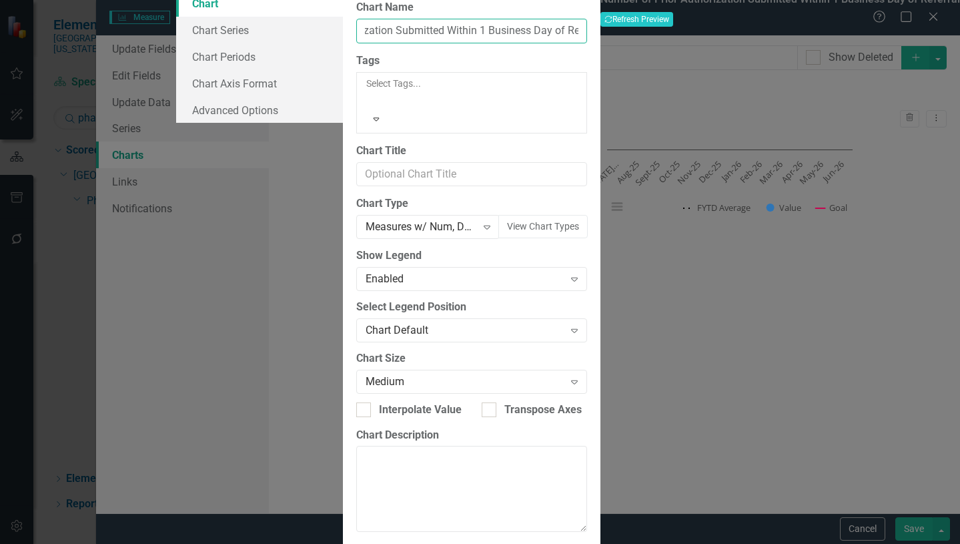
type input "Number of Prior Authorization Submitted Within 1 Business Day of Referral"
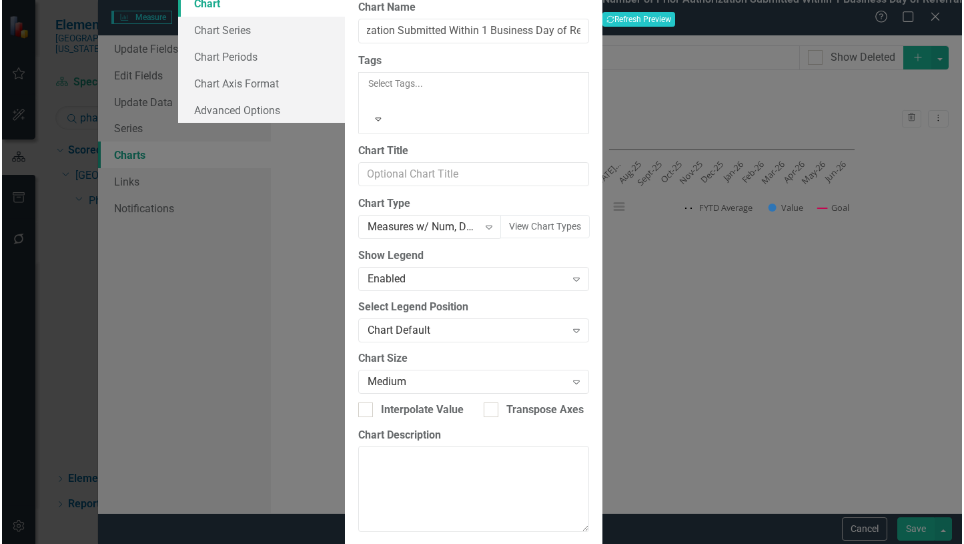
scroll to position [0, 0]
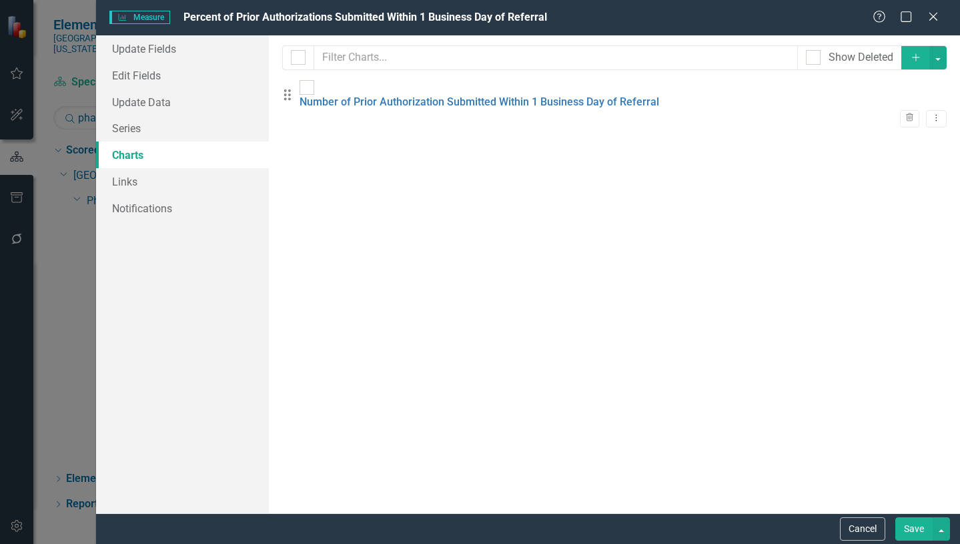
click at [918, 529] on button "Save" at bounding box center [914, 528] width 37 height 23
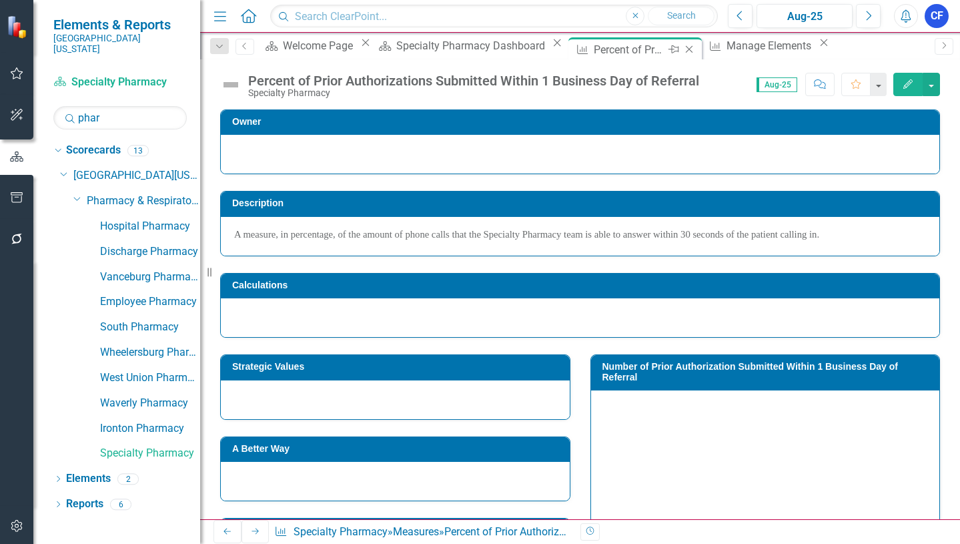
click at [683, 52] on icon "Close" at bounding box center [689, 49] width 13 height 11
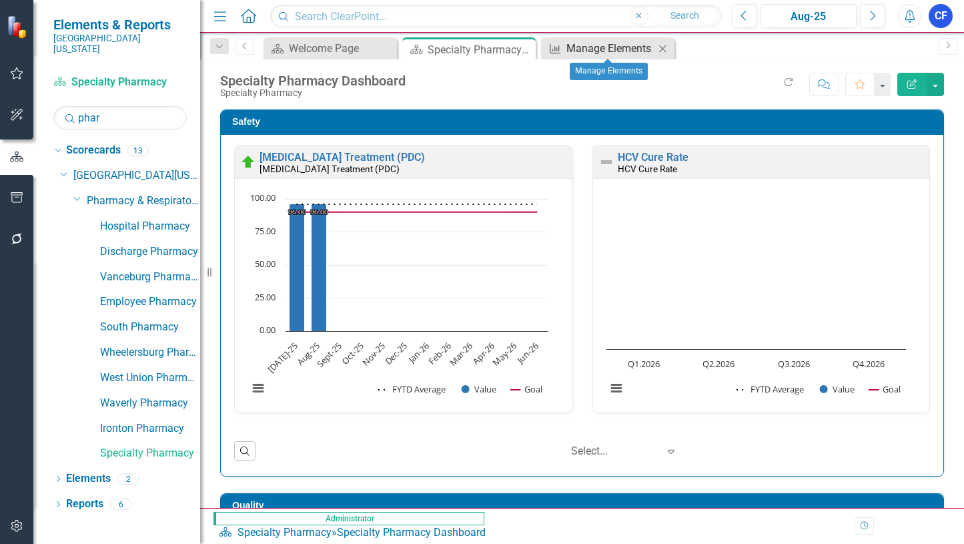
click at [616, 47] on div "Manage Elements" at bounding box center [611, 48] width 88 height 17
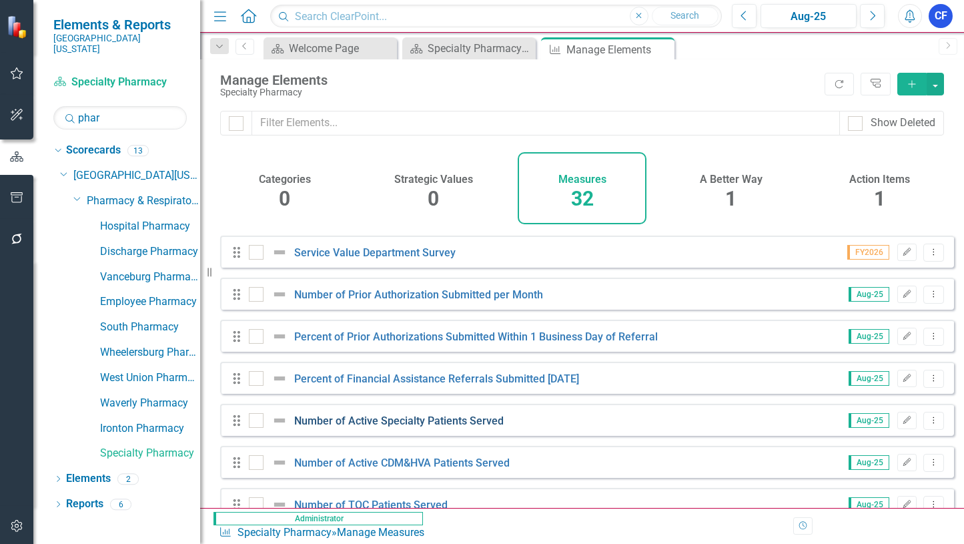
scroll to position [267, 0]
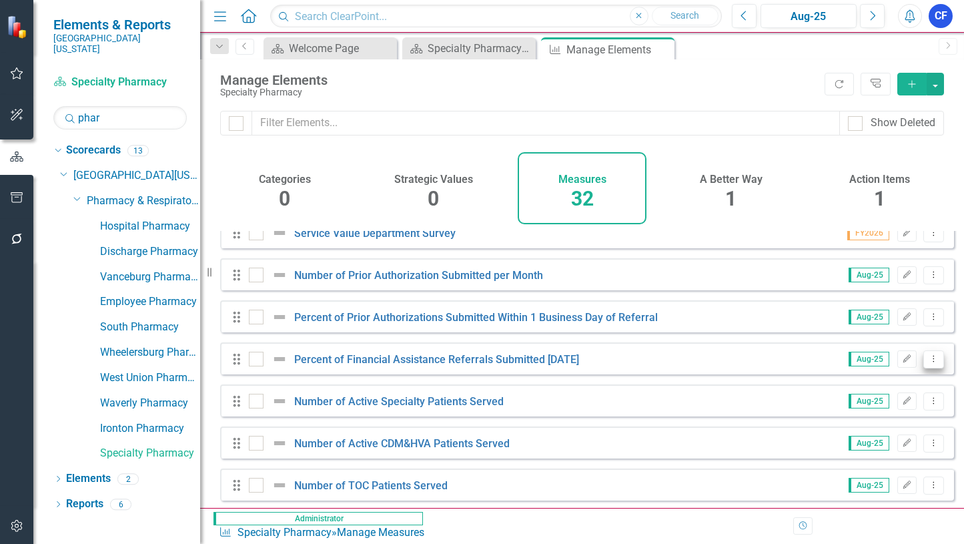
click at [925, 368] on button "Dropdown Menu" at bounding box center [934, 359] width 21 height 18
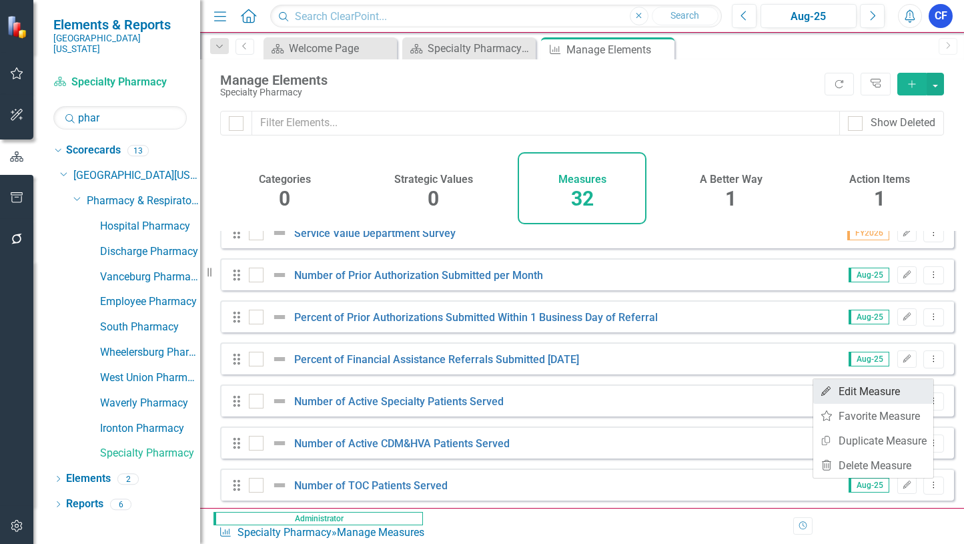
click at [889, 393] on link "Edit Edit Measure" at bounding box center [873, 391] width 120 height 25
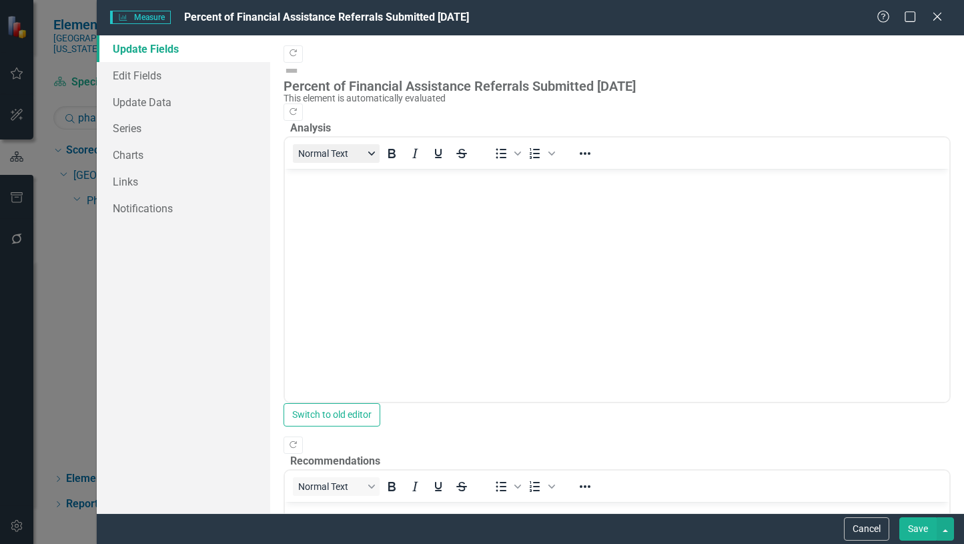
scroll to position [0, 0]
click at [128, 157] on link "Charts" at bounding box center [183, 154] width 173 height 27
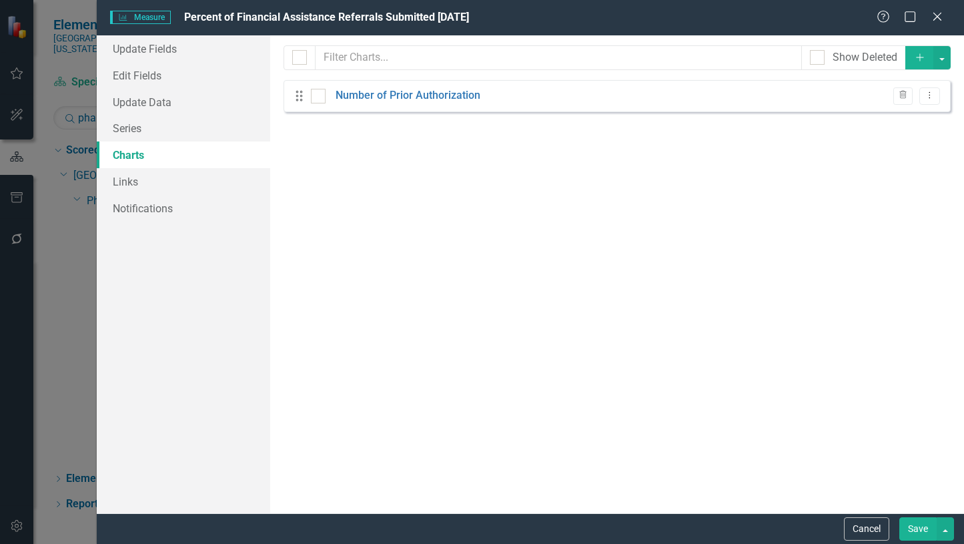
scroll to position [267, 0]
drag, startPoint x: 0, startPoint y: 0, endPoint x: 932, endPoint y: 99, distance: 936.8
click at [932, 99] on icon "Dropdown Menu" at bounding box center [929, 95] width 11 height 9
click at [901, 117] on link "Edit Edit Chart" at bounding box center [886, 117] width 105 height 25
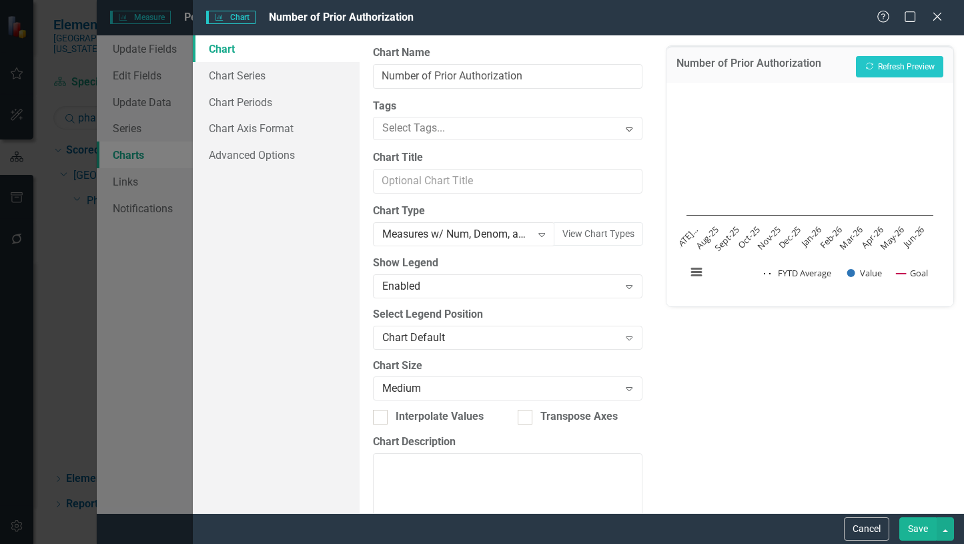
drag, startPoint x: 869, startPoint y: 528, endPoint x: 786, endPoint y: 497, distance: 88.5
click at [869, 528] on button "Cancel" at bounding box center [866, 528] width 45 height 23
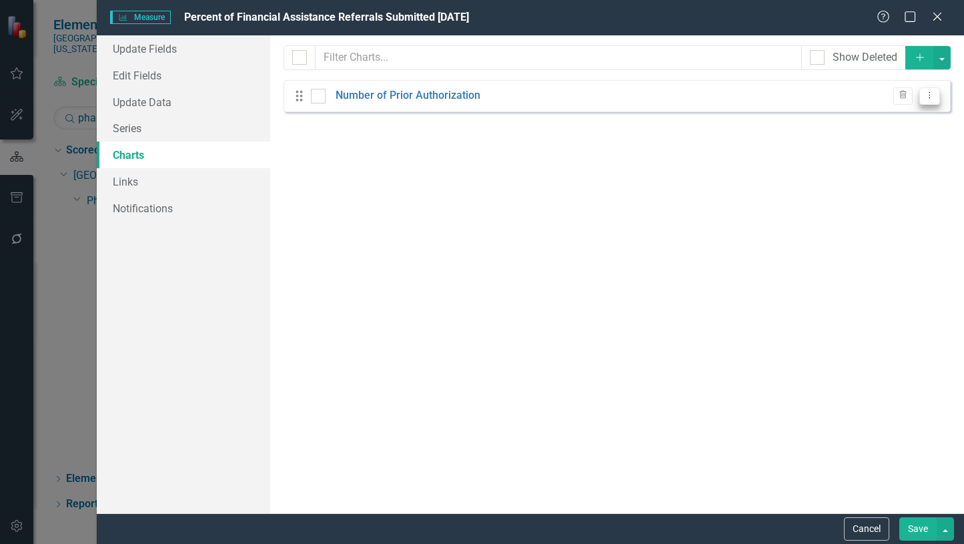
drag, startPoint x: 236, startPoint y: 15, endPoint x: 932, endPoint y: 95, distance: 699.9
click at [932, 95] on icon "Dropdown Menu" at bounding box center [929, 95] width 11 height 9
click at [900, 121] on link "Edit Edit Chart" at bounding box center [886, 117] width 105 height 25
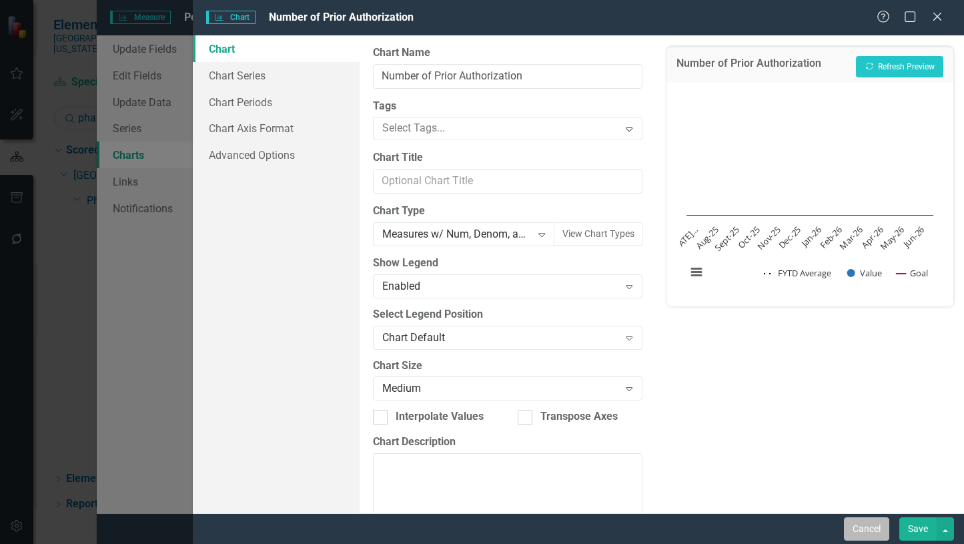
click at [870, 531] on button "Cancel" at bounding box center [866, 528] width 45 height 23
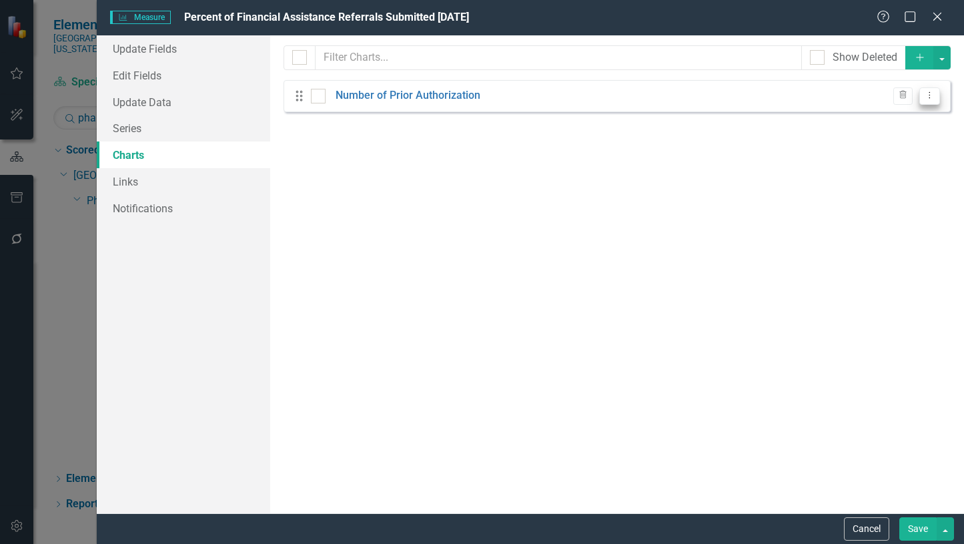
click at [930, 98] on icon "Dropdown Menu" at bounding box center [929, 95] width 11 height 9
click at [899, 117] on link "Edit Edit Chart" at bounding box center [886, 117] width 105 height 25
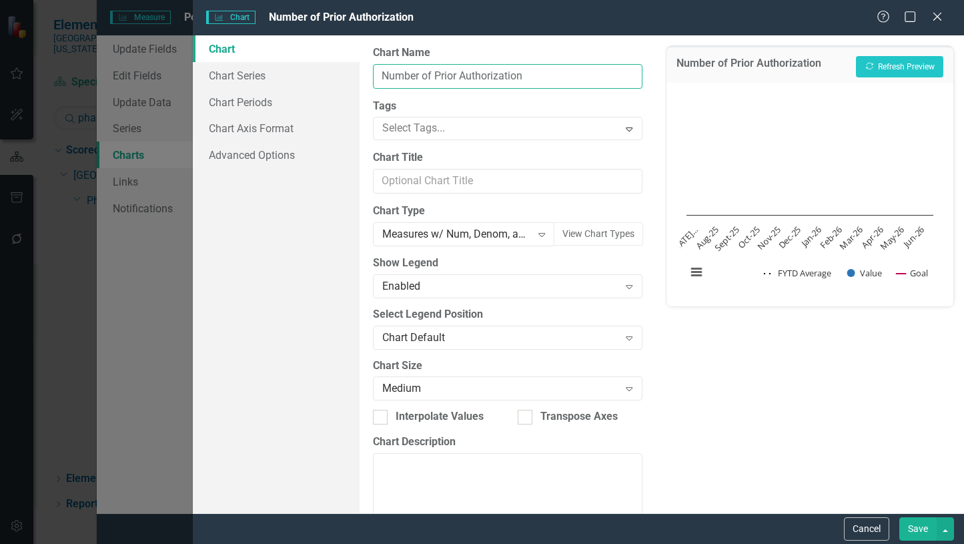
drag, startPoint x: 529, startPoint y: 75, endPoint x: 383, endPoint y: 71, distance: 146.2
click at [383, 71] on input "Number of Prior Authorization" at bounding box center [508, 76] width 270 height 25
paste input "% of financial assistance referrals submitted within 14 days"
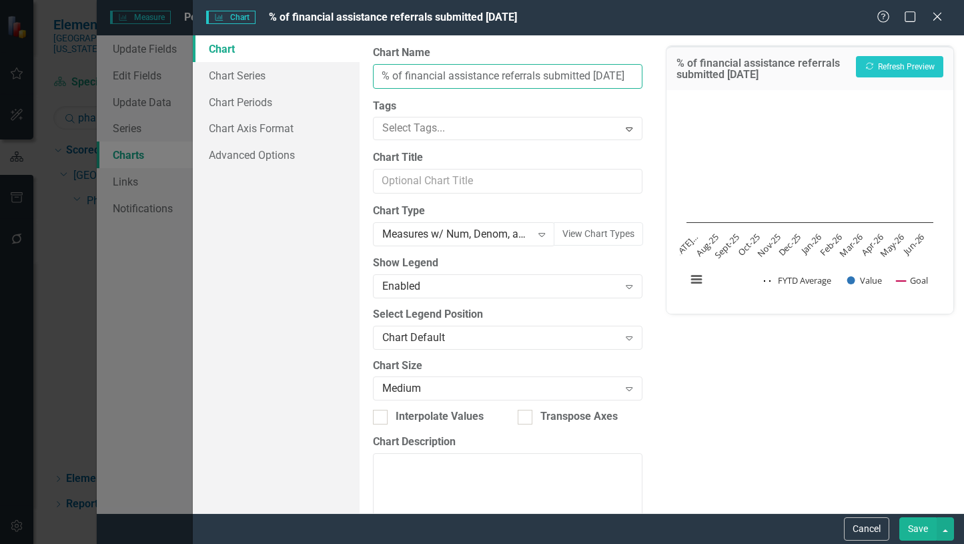
click at [547, 76] on input "% of financial assistance referrals submitted within 14 days" at bounding box center [508, 76] width 270 height 25
click at [509, 76] on input "% of financial assistance referrals submitted Within 14 days" at bounding box center [508, 76] width 270 height 25
click at [470, 73] on input "% of financial assistance referrals Submitted Within 14 days" at bounding box center [508, 76] width 270 height 25
click at [416, 73] on input "% of financial assistance Referrals Submitted Within 14 days" at bounding box center [508, 76] width 270 height 25
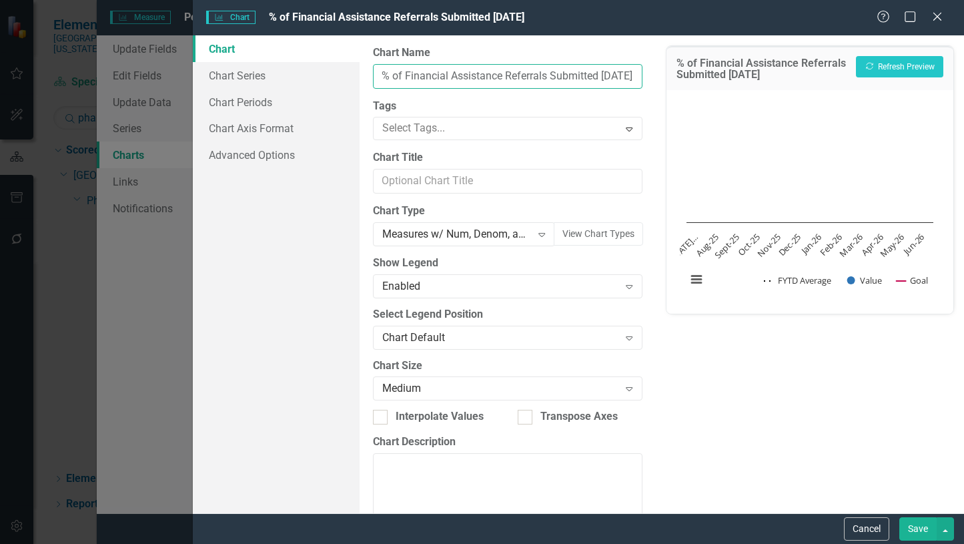
scroll to position [0, 0]
type input "Percent of Financial Assistance Referrals Submitted Within 14 days"
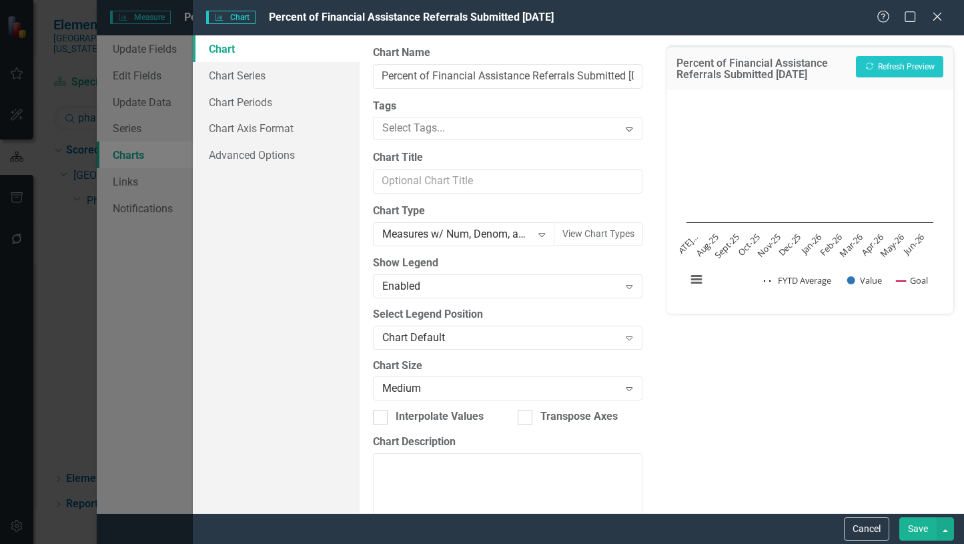
click at [927, 530] on button "Save" at bounding box center [918, 528] width 37 height 23
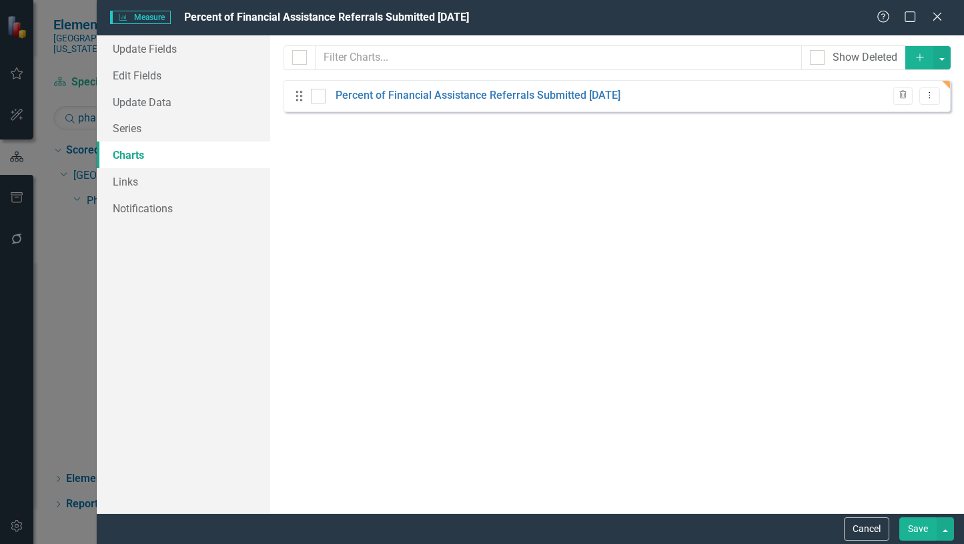
click at [909, 528] on button "Save" at bounding box center [918, 528] width 37 height 23
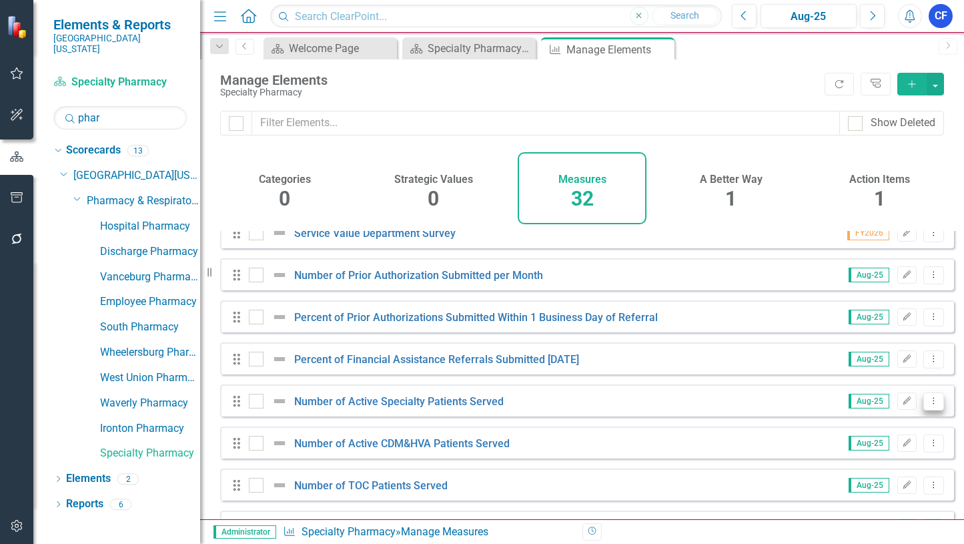
click at [928, 405] on icon "Dropdown Menu" at bounding box center [933, 400] width 11 height 9
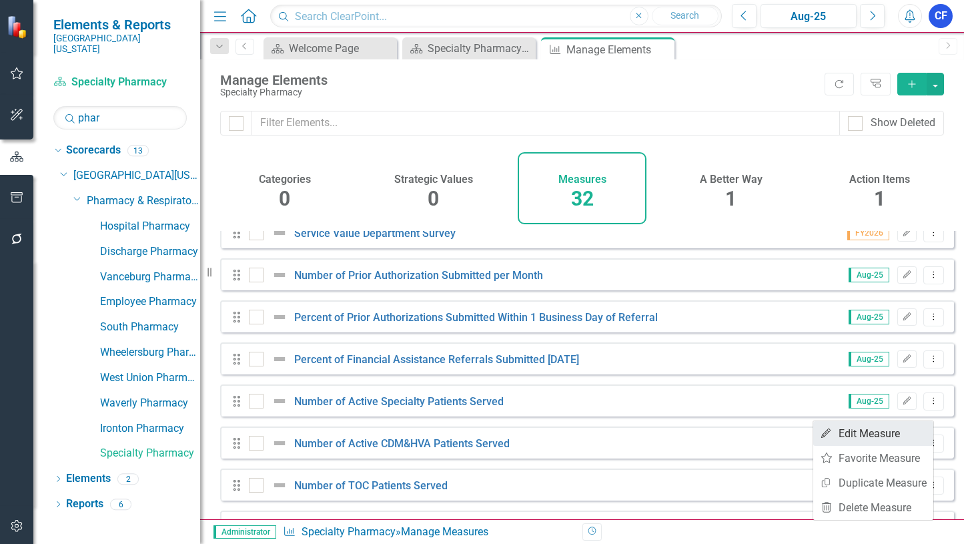
click at [885, 436] on link "Edit Edit Measure" at bounding box center [873, 433] width 120 height 25
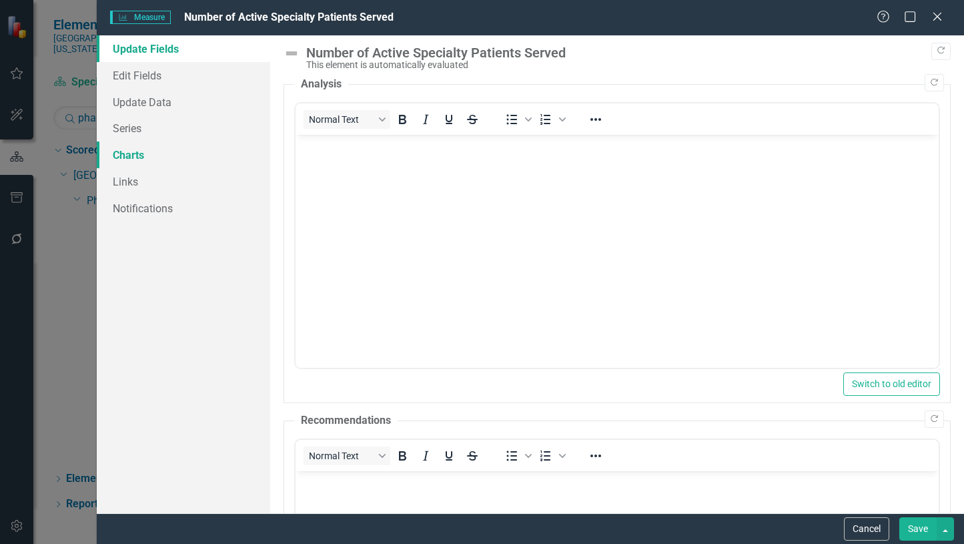
click at [140, 156] on link "Charts" at bounding box center [183, 154] width 173 height 27
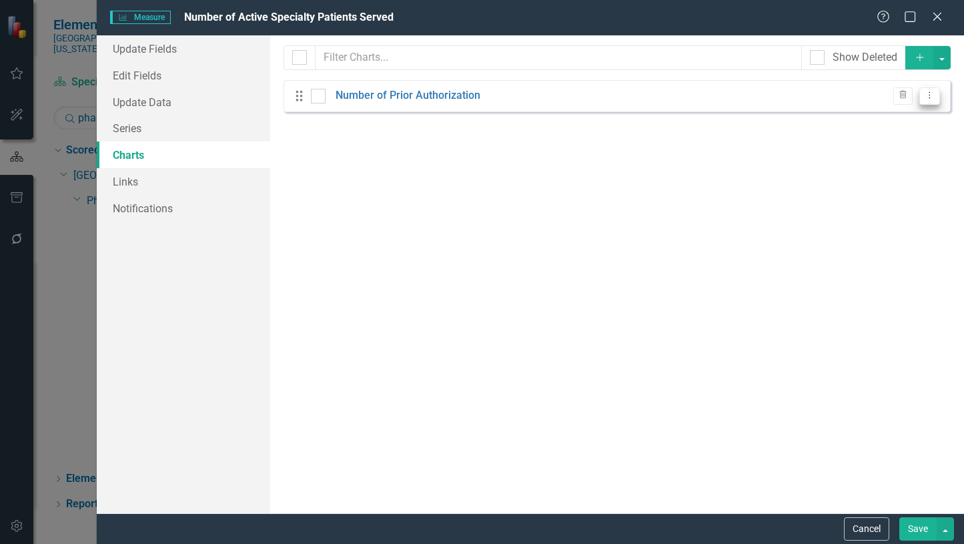
click at [934, 97] on icon "Dropdown Menu" at bounding box center [929, 95] width 11 height 9
click at [899, 119] on link "Edit Edit Chart" at bounding box center [886, 117] width 105 height 25
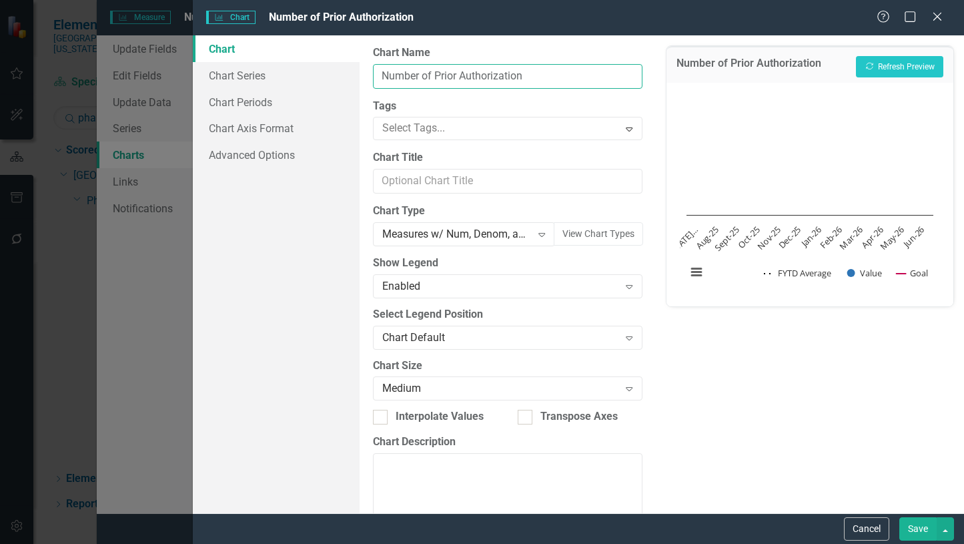
drag, startPoint x: 541, startPoint y: 77, endPoint x: 382, endPoint y: 75, distance: 158.8
click at [382, 75] on input "Number of Prior Authorization" at bounding box center [508, 76] width 270 height 25
paste input "# of active specialty patients served"
click at [520, 71] on input "# of active specialty patients served" at bounding box center [508, 76] width 270 height 25
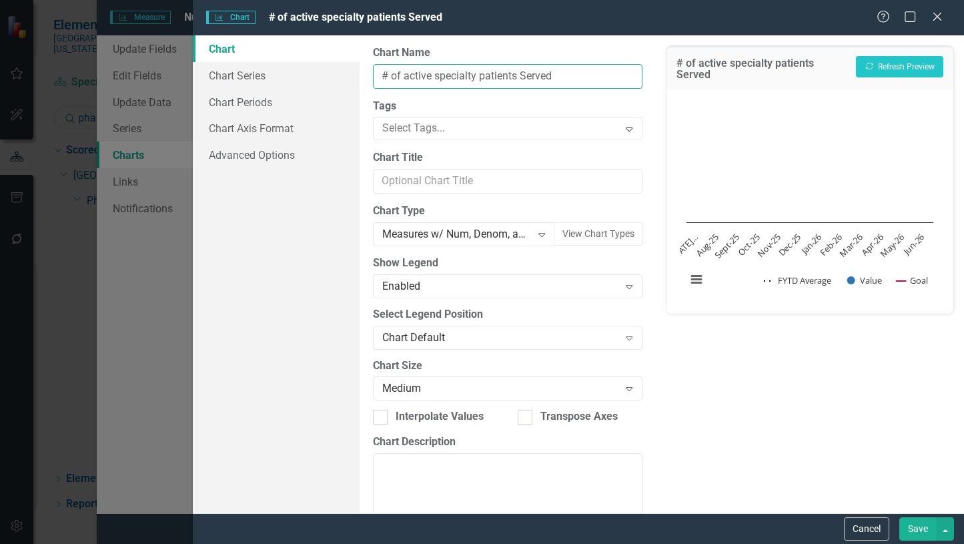
click at [479, 74] on input "# of active specialty patients Served" at bounding box center [508, 76] width 270 height 25
click at [434, 74] on input "# of active specialty Patients Served" at bounding box center [508, 76] width 270 height 25
click at [404, 77] on input "# of active Specialty Patients Served" at bounding box center [508, 76] width 270 height 25
click at [384, 71] on input "# of Active Specialty Patients Served" at bounding box center [508, 76] width 270 height 25
type input "Number of Active Specialty Patients Served"
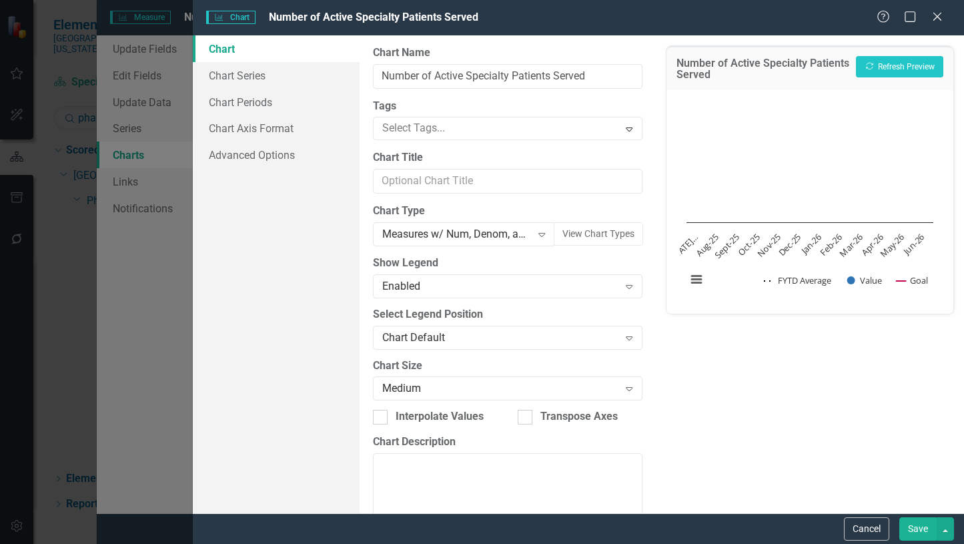
click at [921, 528] on button "Save" at bounding box center [918, 528] width 37 height 23
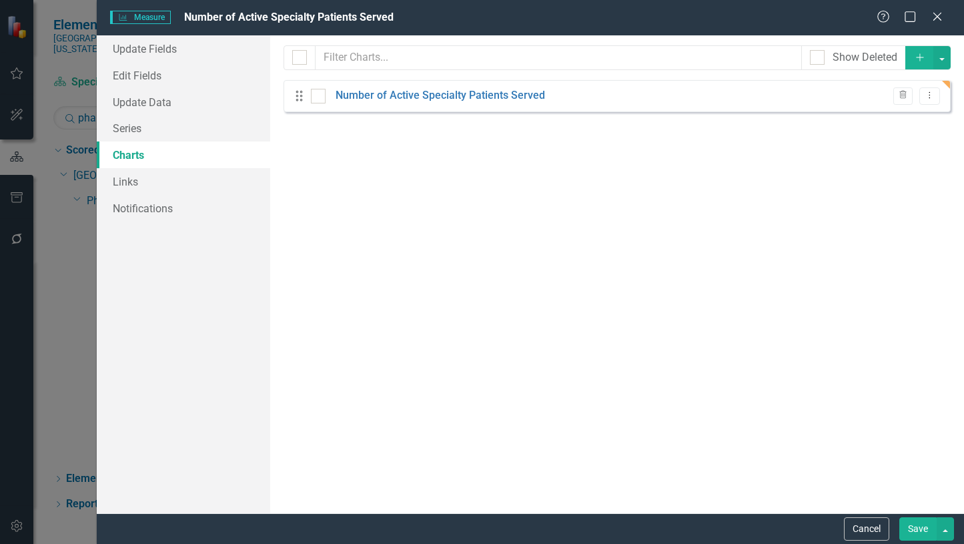
click at [914, 530] on button "Save" at bounding box center [918, 528] width 37 height 23
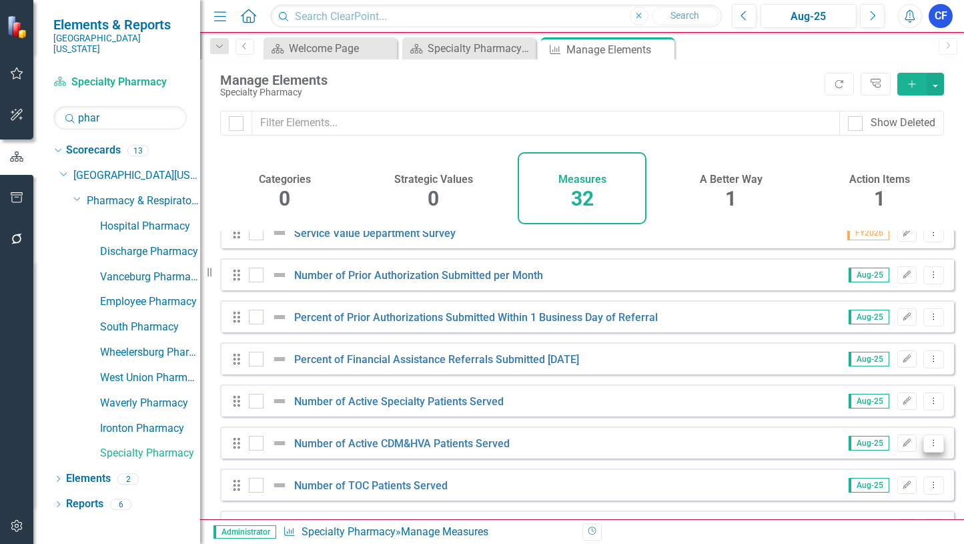
click at [928, 447] on icon "Dropdown Menu" at bounding box center [933, 442] width 11 height 9
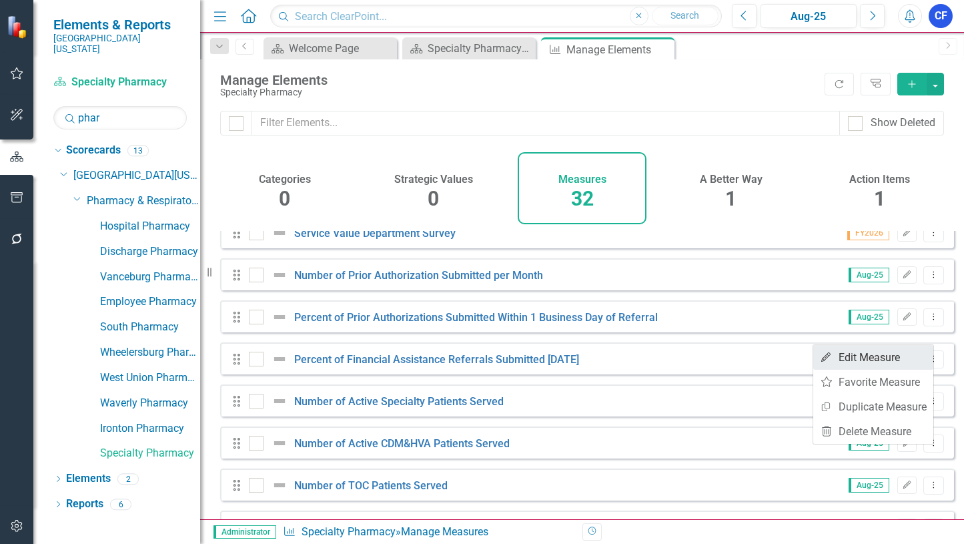
click at [869, 356] on link "Edit Edit Measure" at bounding box center [873, 357] width 120 height 25
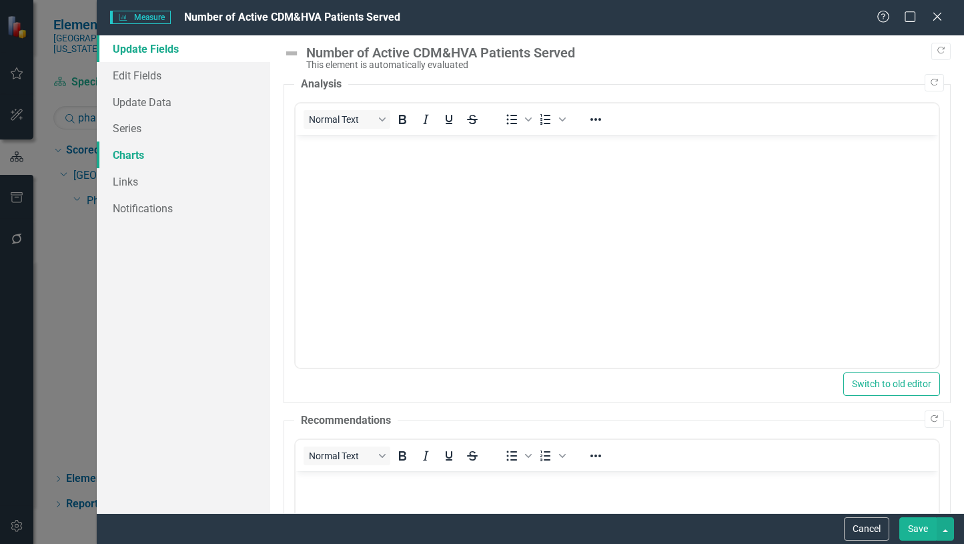
click at [137, 155] on link "Charts" at bounding box center [183, 154] width 173 height 27
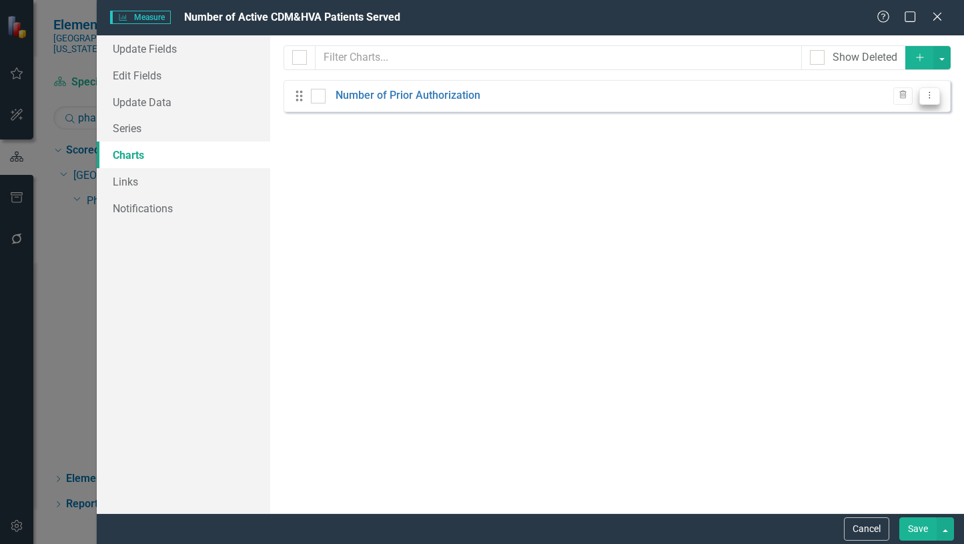
click at [930, 93] on icon "Dropdown Menu" at bounding box center [929, 95] width 11 height 9
click at [889, 124] on link "Edit Edit Chart" at bounding box center [886, 117] width 105 height 25
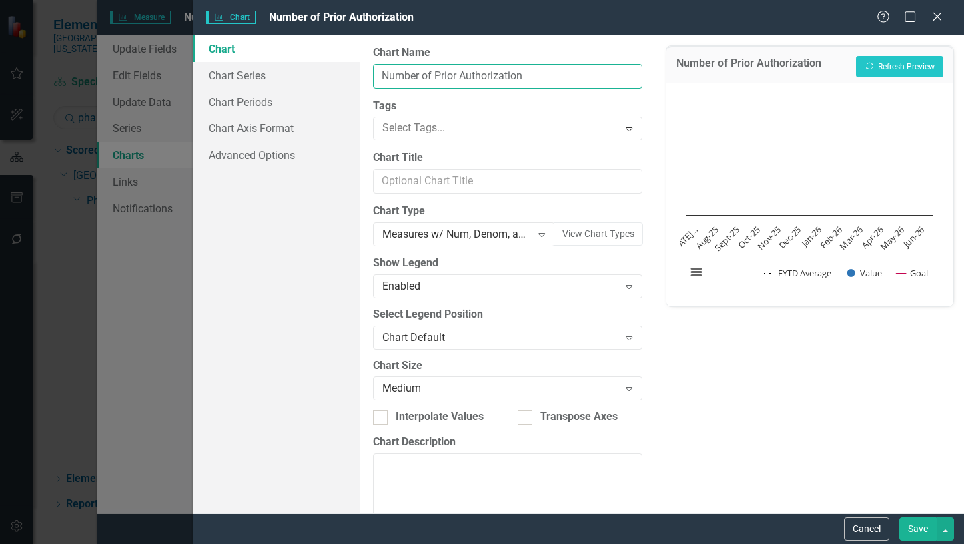
drag, startPoint x: 547, startPoint y: 72, endPoint x: 382, endPoint y: 68, distance: 165.5
click at [382, 68] on input "Number of Prior Authorization" at bounding box center [508, 76] width 270 height 25
paste input "# of active CDM&HVA patients served"
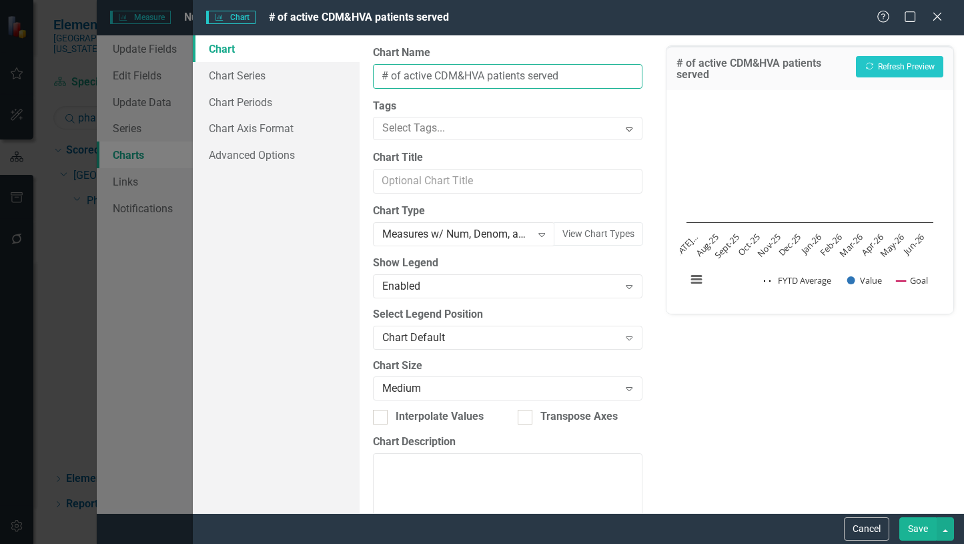
click at [382, 74] on input "# of active CDM&HVA patients served" at bounding box center [508, 76] width 270 height 25
click at [436, 72] on input "Number of active CDM&HVA patients served" at bounding box center [508, 76] width 270 height 25
click at [522, 71] on input "Number of Active CDM&HVA patients served" at bounding box center [508, 76] width 270 height 25
type input "Number of Active CDM&HVA Patients Served"
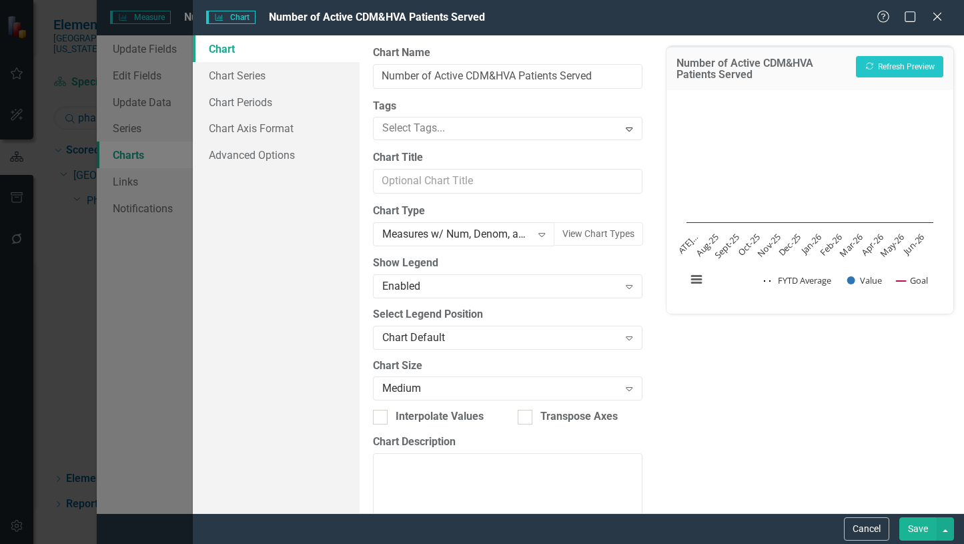
click at [919, 529] on button "Save" at bounding box center [918, 528] width 37 height 23
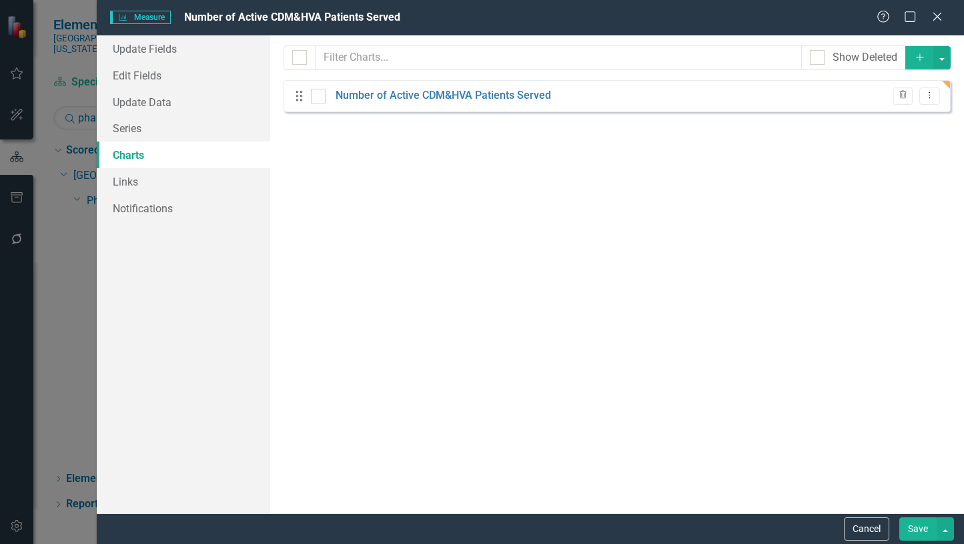
click at [920, 528] on button "Save" at bounding box center [918, 528] width 37 height 23
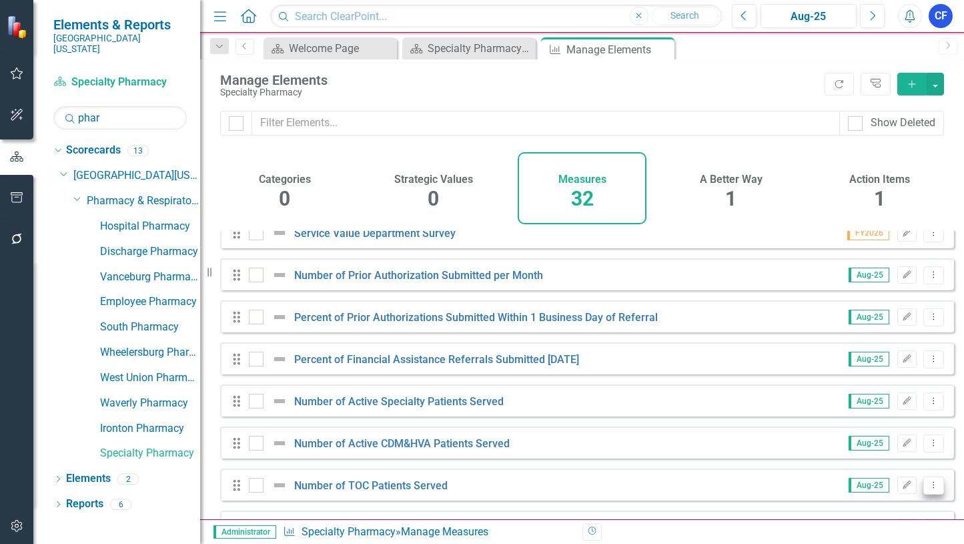
click at [928, 489] on icon "Dropdown Menu" at bounding box center [933, 484] width 11 height 9
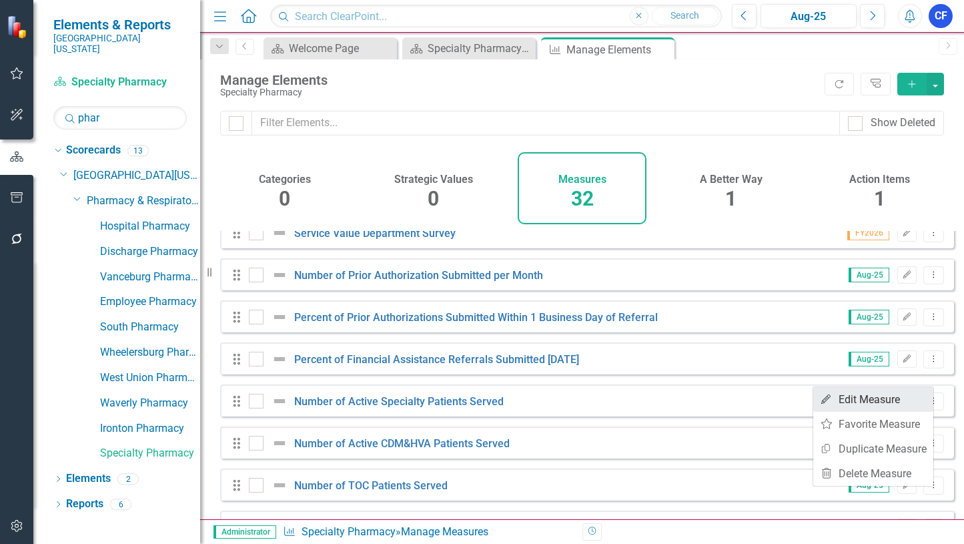
click at [894, 399] on link "Edit Edit Measure" at bounding box center [873, 399] width 120 height 25
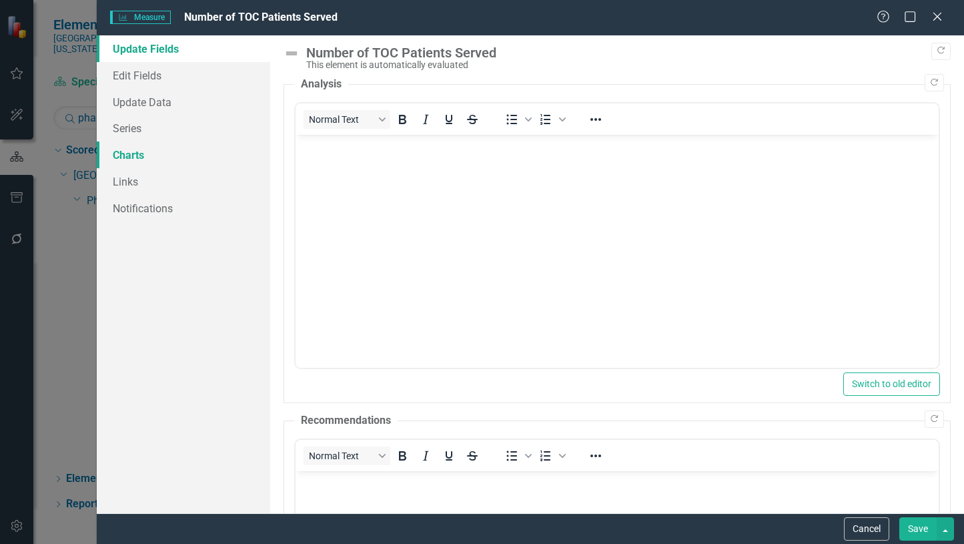
click at [133, 155] on link "Charts" at bounding box center [183, 154] width 173 height 27
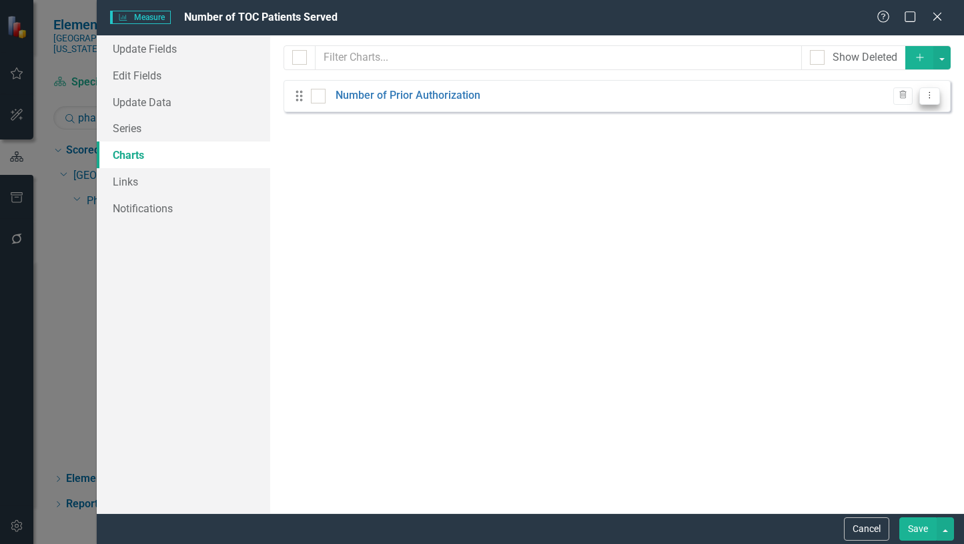
click at [928, 95] on icon "Dropdown Menu" at bounding box center [929, 95] width 11 height 9
click at [885, 121] on link "Edit Edit Chart" at bounding box center [886, 117] width 105 height 25
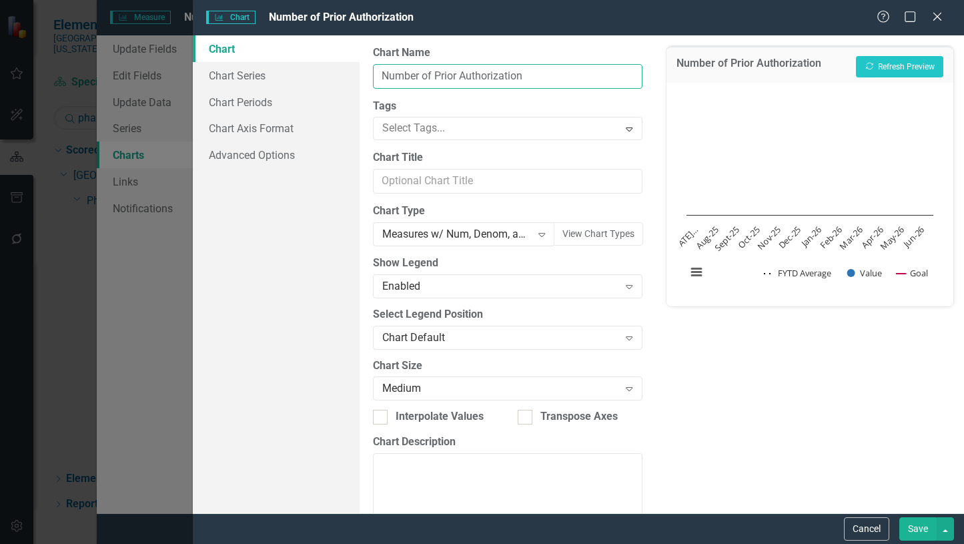
click at [523, 75] on input "Number of Prior Authorization" at bounding box center [508, 76] width 270 height 25
drag, startPoint x: 526, startPoint y: 77, endPoint x: 436, endPoint y: 75, distance: 90.8
click at [436, 75] on input "Number of Prior Authorization" at bounding box center [508, 76] width 270 height 25
type input "Number of TOC Patients Served"
click at [920, 530] on button "Save" at bounding box center [918, 528] width 37 height 23
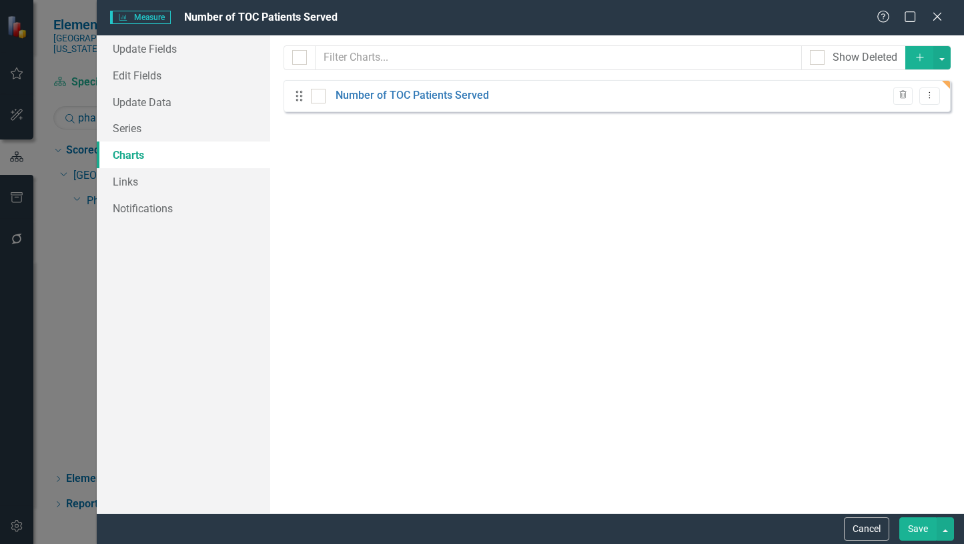
click at [919, 527] on button "Save" at bounding box center [918, 528] width 37 height 23
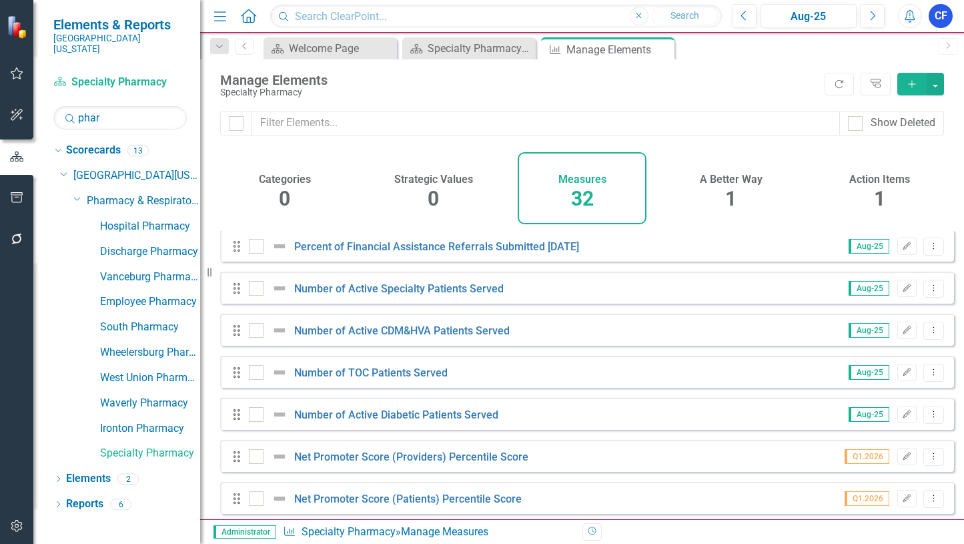
scroll to position [400, 0]
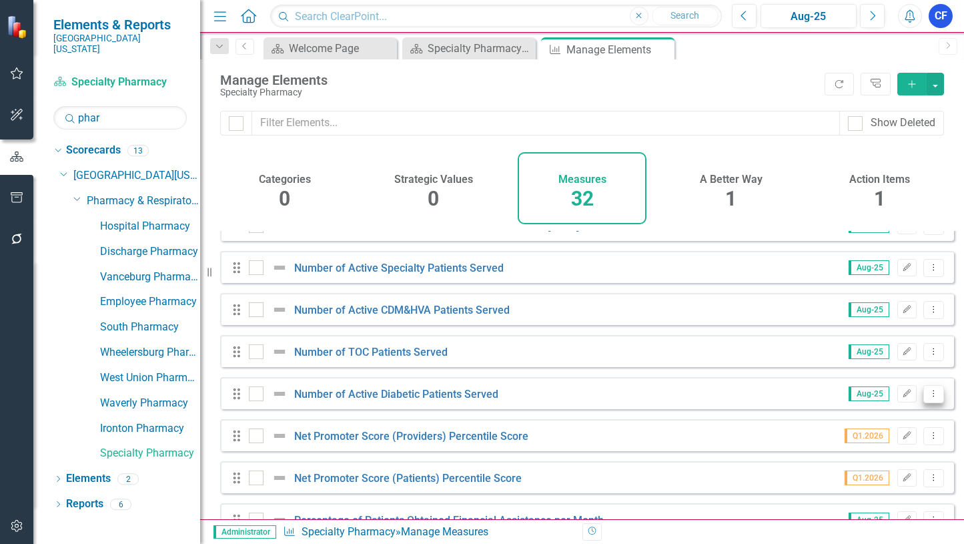
click at [928, 398] on icon "Dropdown Menu" at bounding box center [933, 393] width 11 height 9
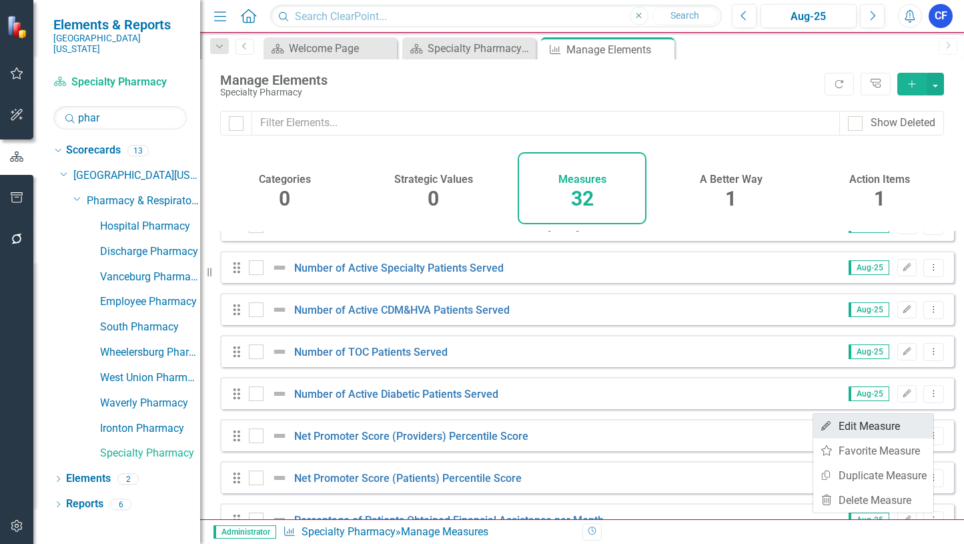
click at [881, 426] on link "Edit Edit Measure" at bounding box center [873, 426] width 120 height 25
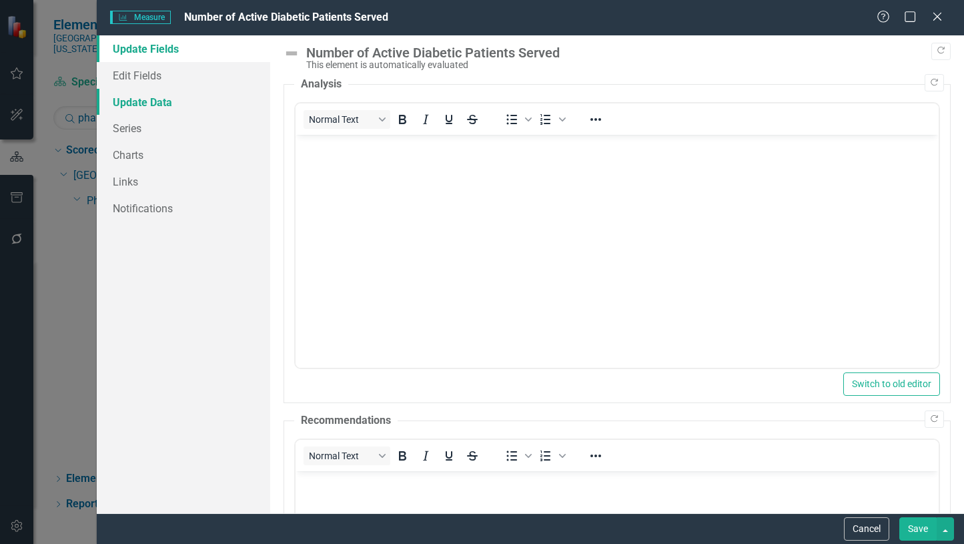
scroll to position [0, 0]
click at [117, 160] on link "Charts" at bounding box center [183, 154] width 173 height 27
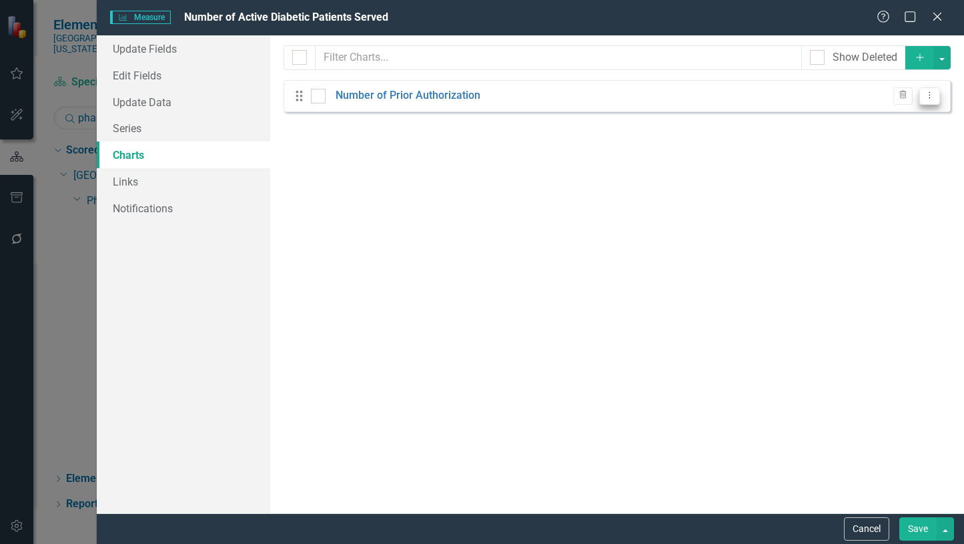
click at [930, 95] on icon at bounding box center [930, 95] width 1 height 7
click at [885, 117] on link "Edit Edit Chart" at bounding box center [886, 117] width 105 height 25
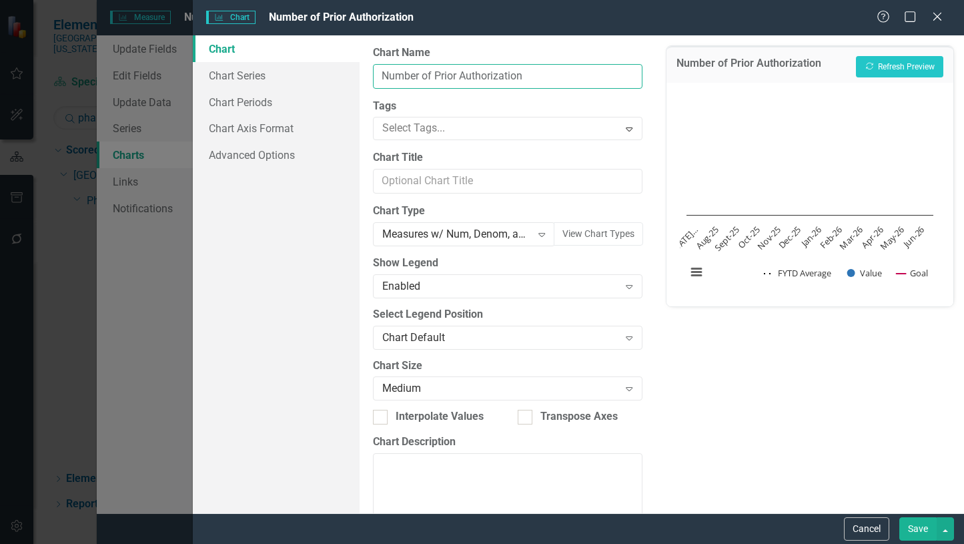
drag, startPoint x: 529, startPoint y: 75, endPoint x: 437, endPoint y: 69, distance: 92.3
click at [437, 69] on input "Number of Prior Authorization" at bounding box center [508, 76] width 270 height 25
type input "Number of Active Diabetic Patients Served"
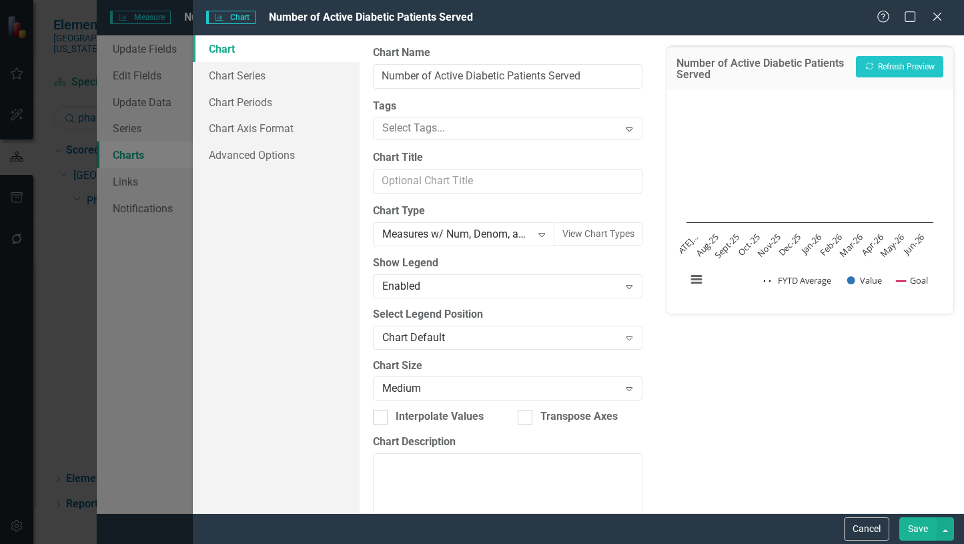
click at [915, 529] on button "Save" at bounding box center [918, 528] width 37 height 23
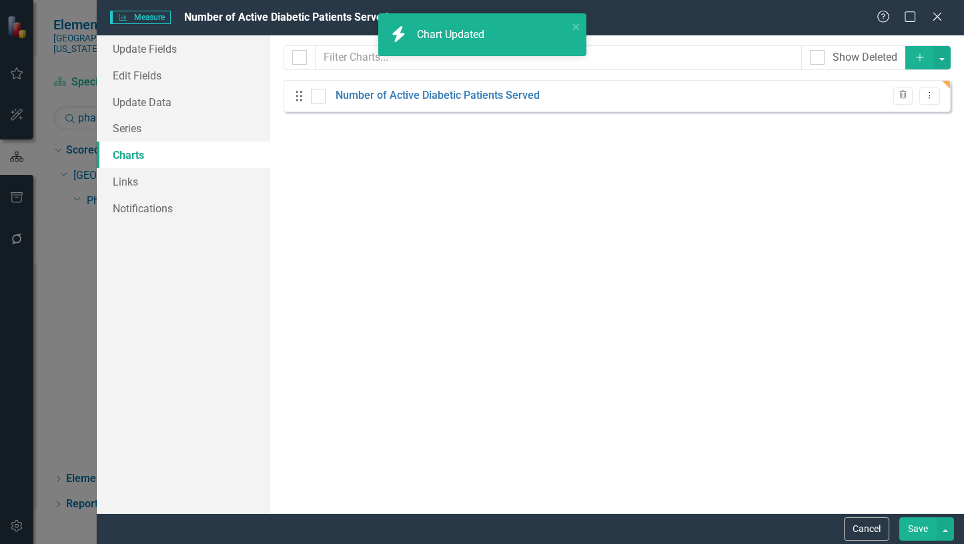
click at [920, 530] on button "Save" at bounding box center [918, 528] width 37 height 23
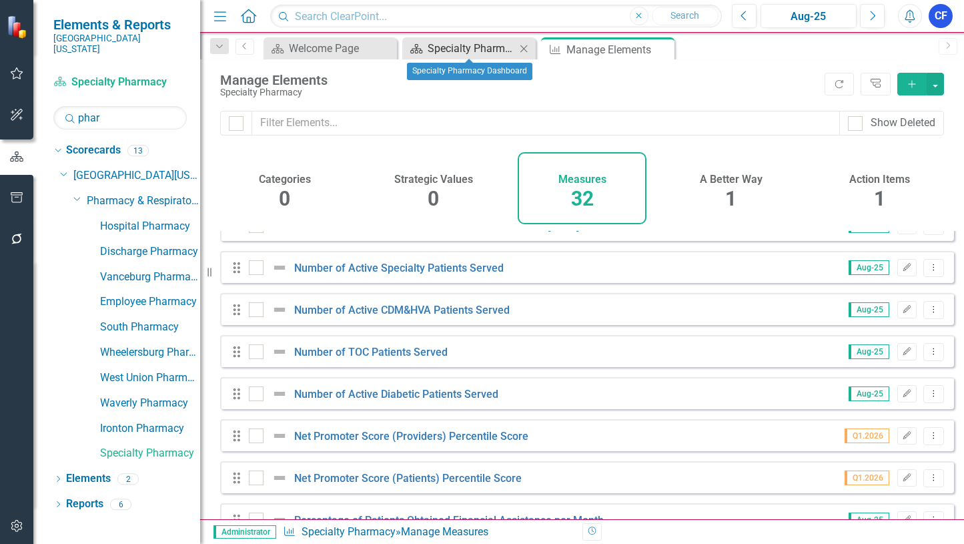
click at [459, 48] on div "Specialty Pharmacy Dashboard" at bounding box center [472, 48] width 88 height 17
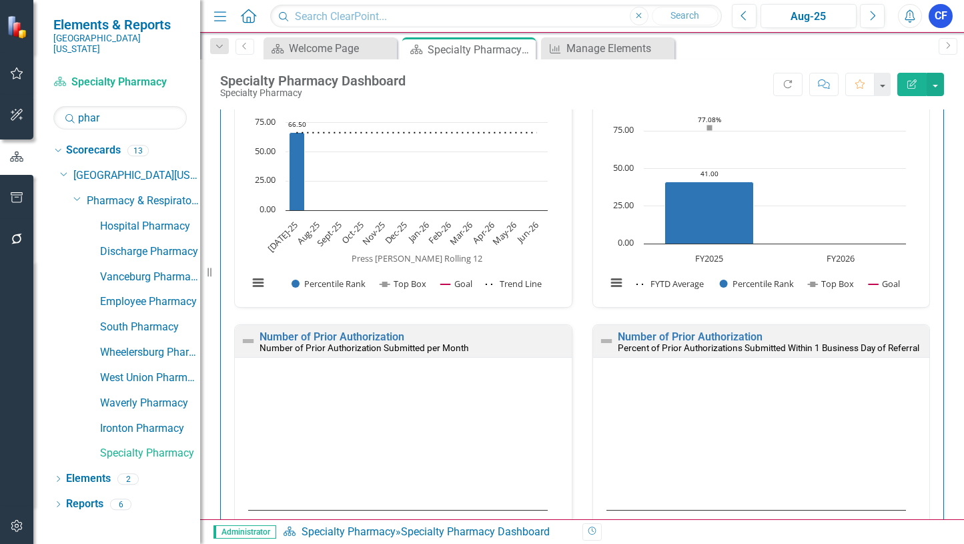
scroll to position [1134, 0]
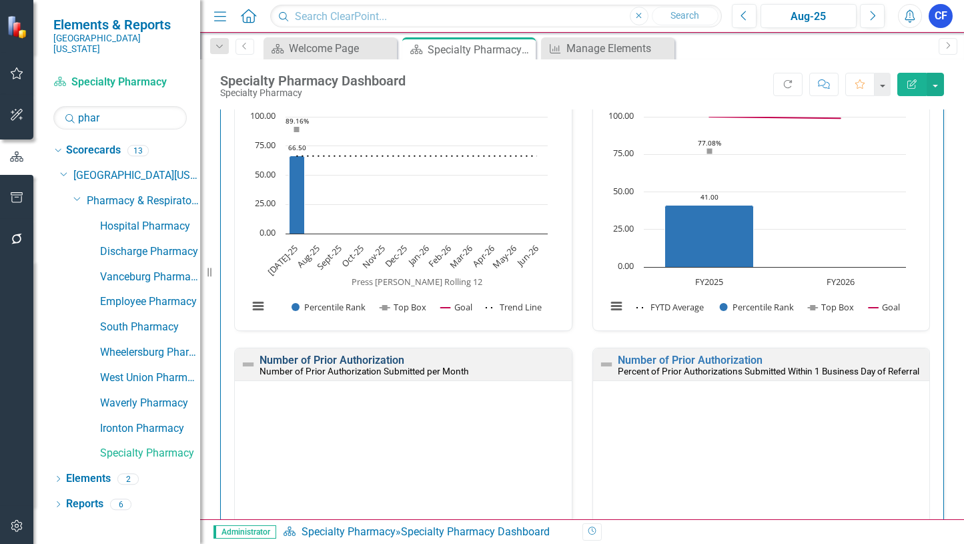
click at [344, 361] on link "Number of Prior Authorization" at bounding box center [332, 360] width 145 height 13
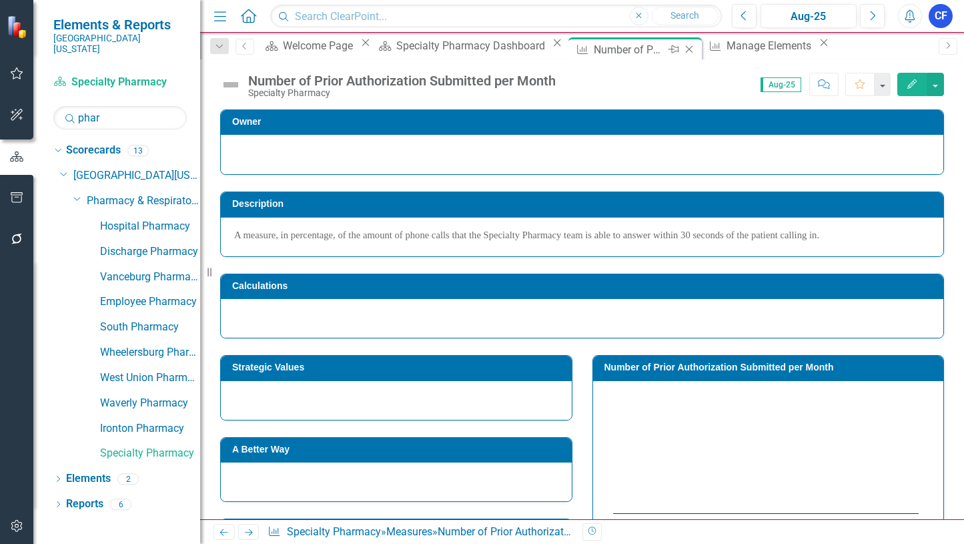
click at [683, 48] on icon "Close" at bounding box center [689, 49] width 13 height 11
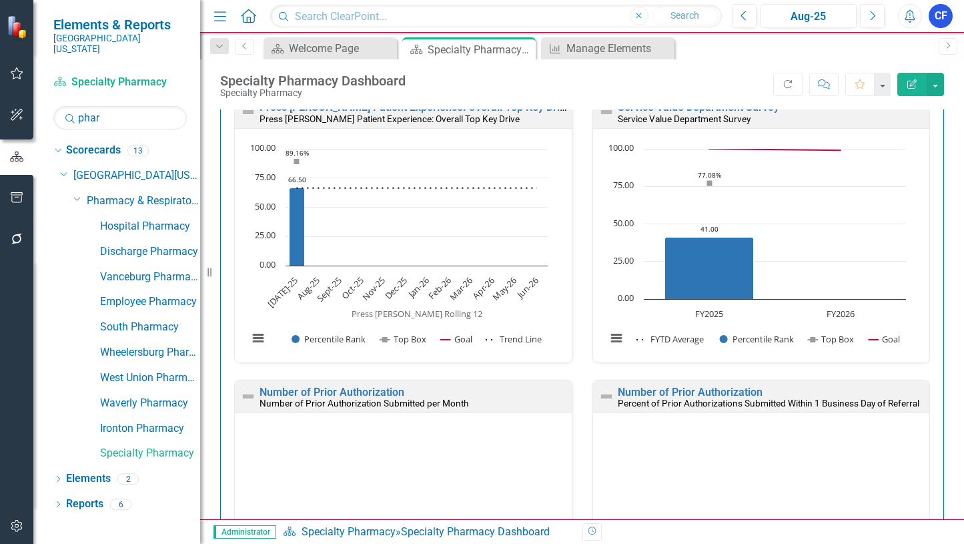
scroll to position [1162, 0]
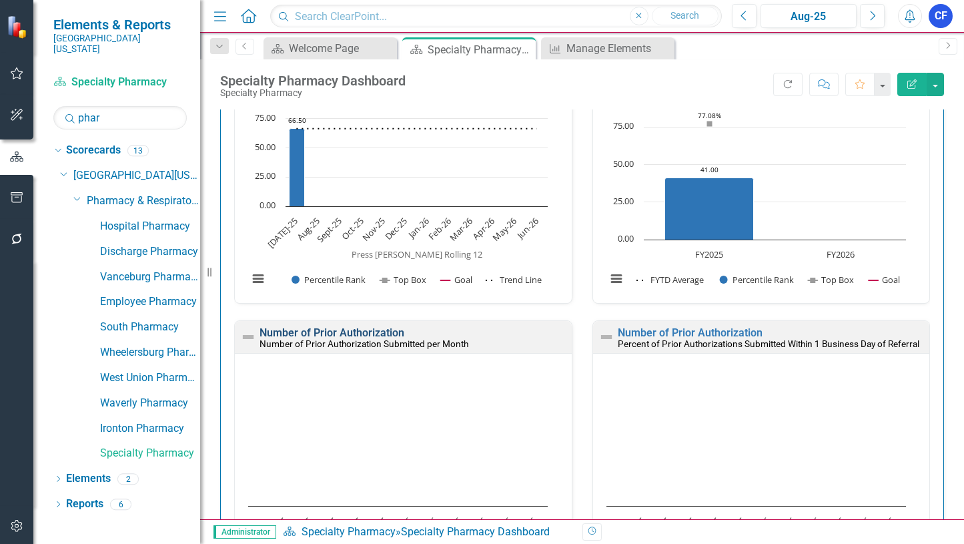
drag, startPoint x: 358, startPoint y: 334, endPoint x: 312, endPoint y: 333, distance: 46.7
click at [312, 333] on link "Number of Prior Authorization" at bounding box center [332, 332] width 145 height 13
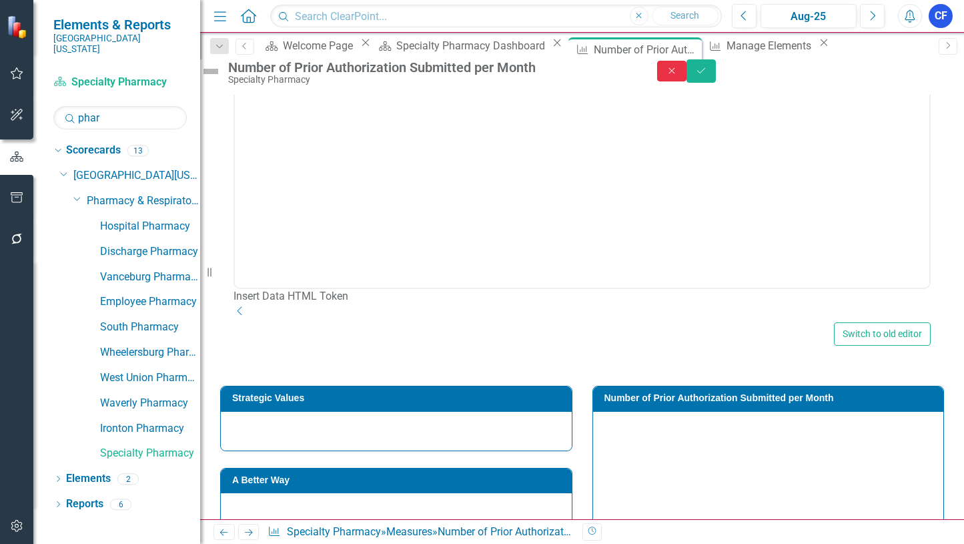
scroll to position [117, 0]
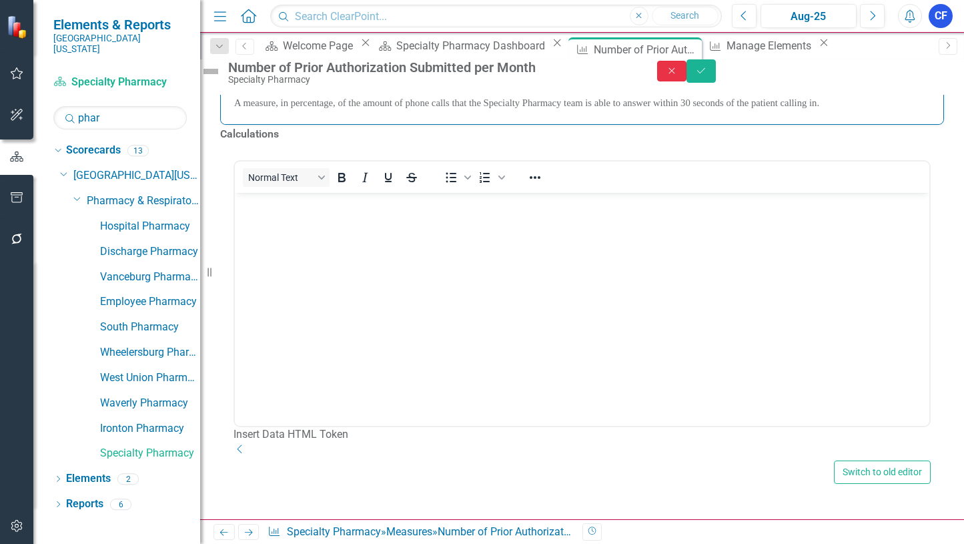
drag, startPoint x: 882, startPoint y: 77, endPoint x: 894, endPoint y: 79, distance: 11.5
click at [687, 79] on button "Close" at bounding box center [671, 71] width 29 height 21
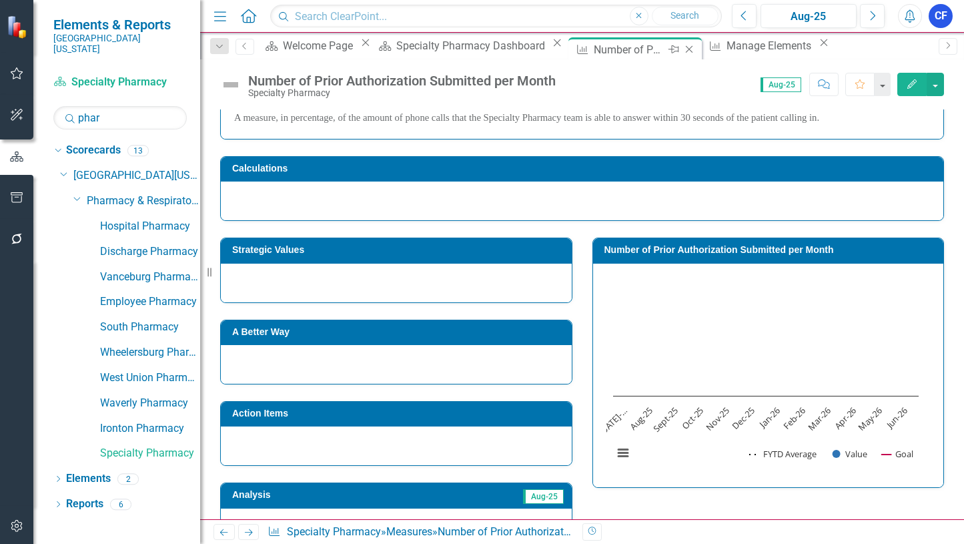
click at [683, 47] on icon "Close" at bounding box center [689, 49] width 13 height 11
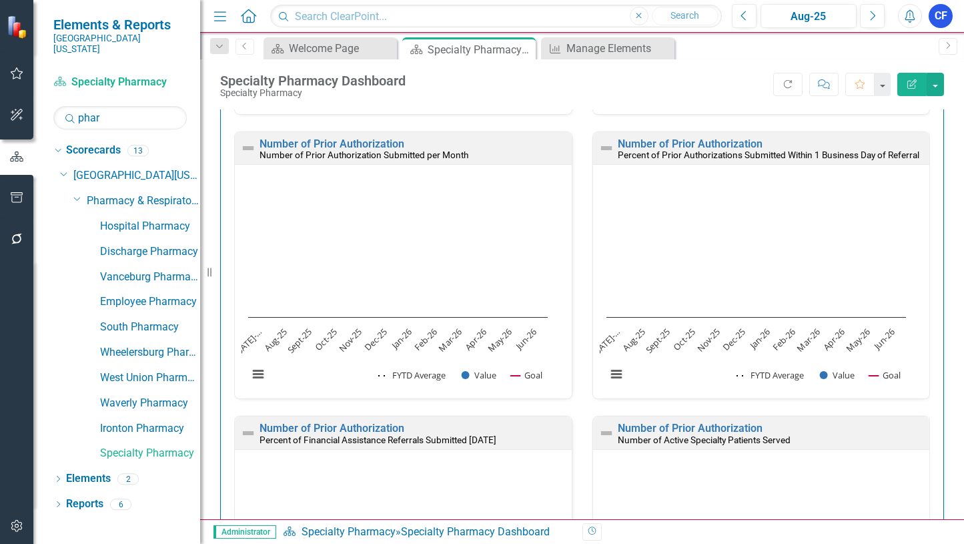
scroll to position [1321, 0]
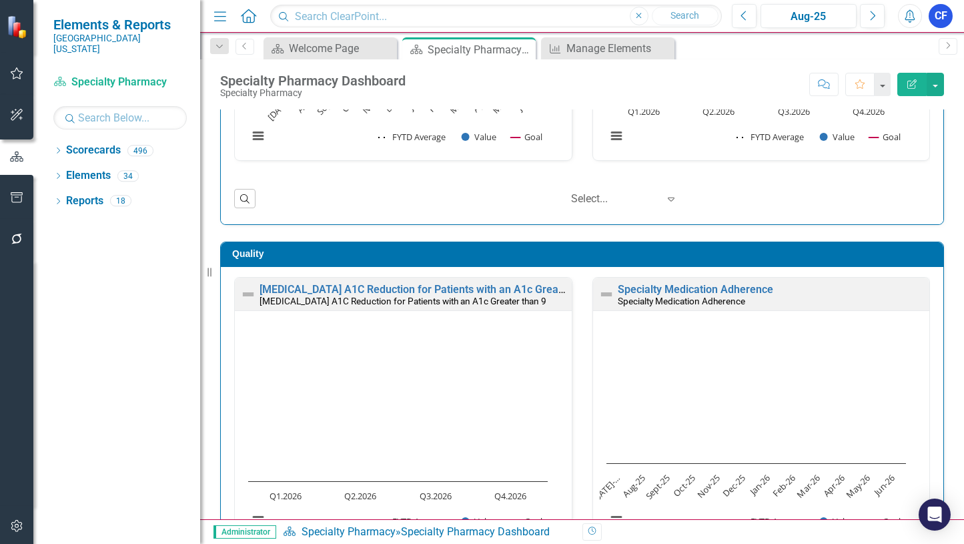
scroll to position [267, 0]
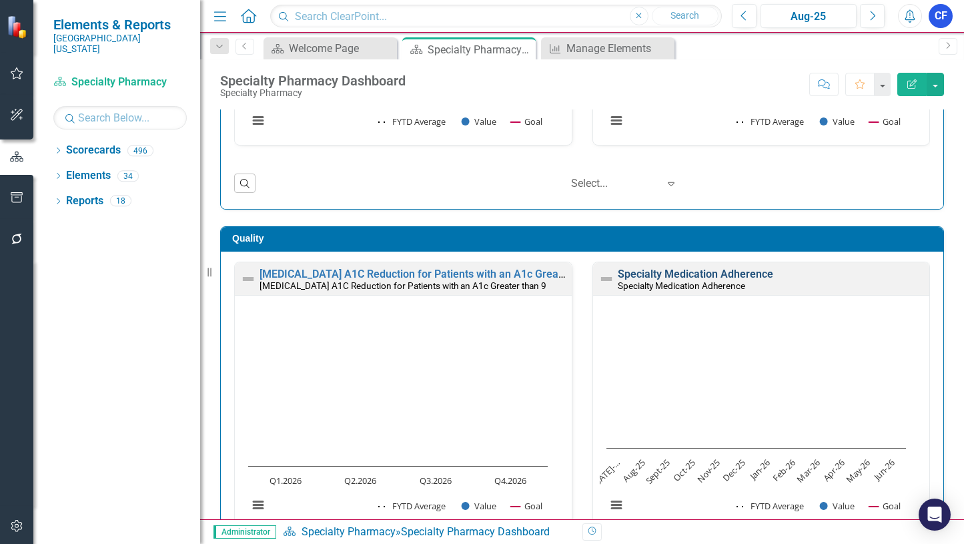
click at [698, 275] on link "Specialty Medication Adherence" at bounding box center [695, 274] width 155 height 13
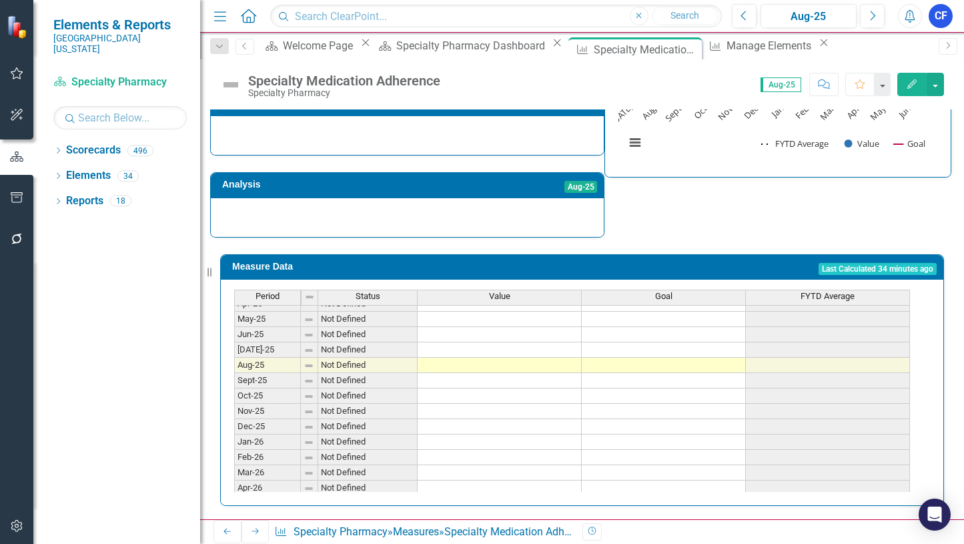
scroll to position [534, 0]
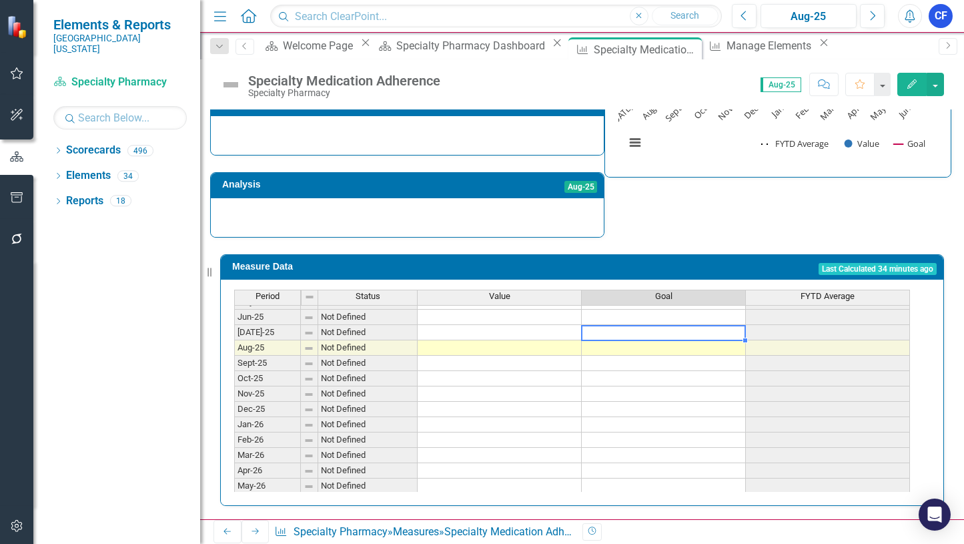
click at [684, 324] on tbody "May-24 Not Defined Jun-24 Not Defined [DATE]-24 Not Defined Aug-24 Not Defined …" at bounding box center [572, 309] width 676 height 400
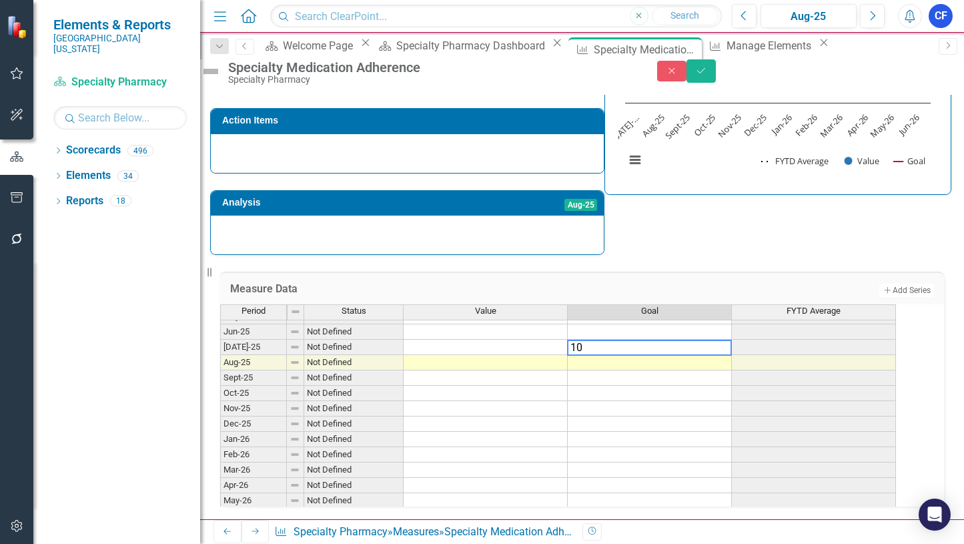
type textarea "100"
click at [715, 340] on td "100.00" at bounding box center [650, 347] width 164 height 15
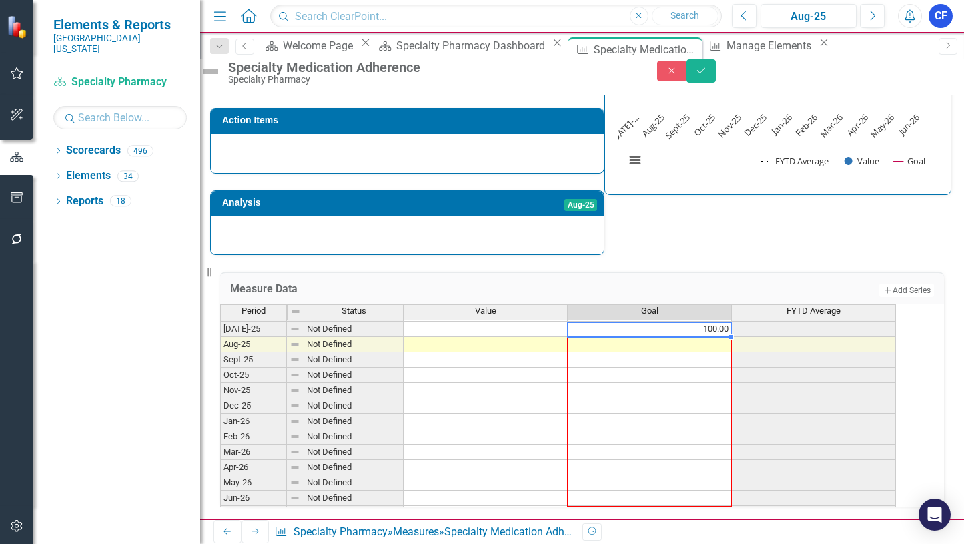
drag, startPoint x: 745, startPoint y: 344, endPoint x: 731, endPoint y: 484, distance: 140.8
click at [220, 484] on div "Period Status Value Goal FYTD Average Jun-24 Not Defined [DATE]-24 Not Defined …" at bounding box center [220, 313] width 0 height 416
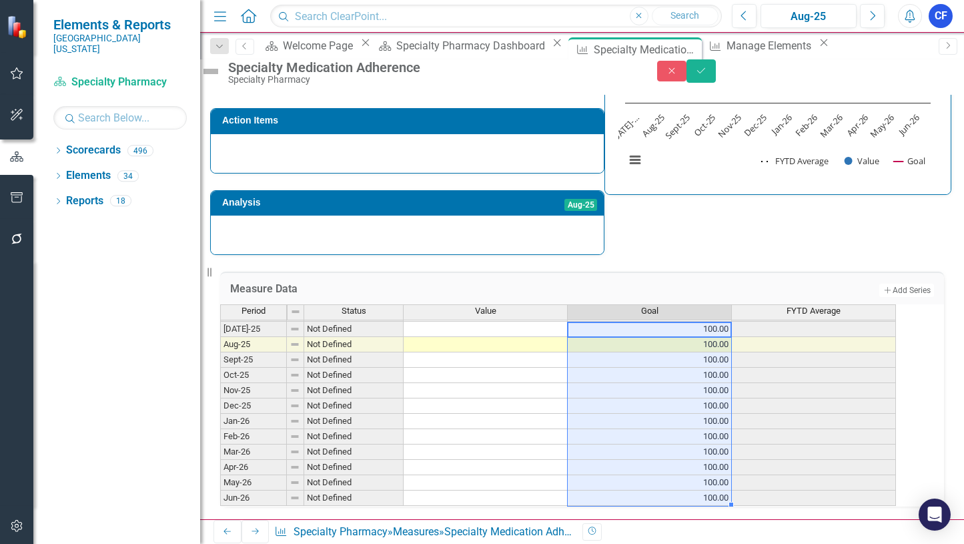
click at [511, 322] on td at bounding box center [486, 329] width 164 height 15
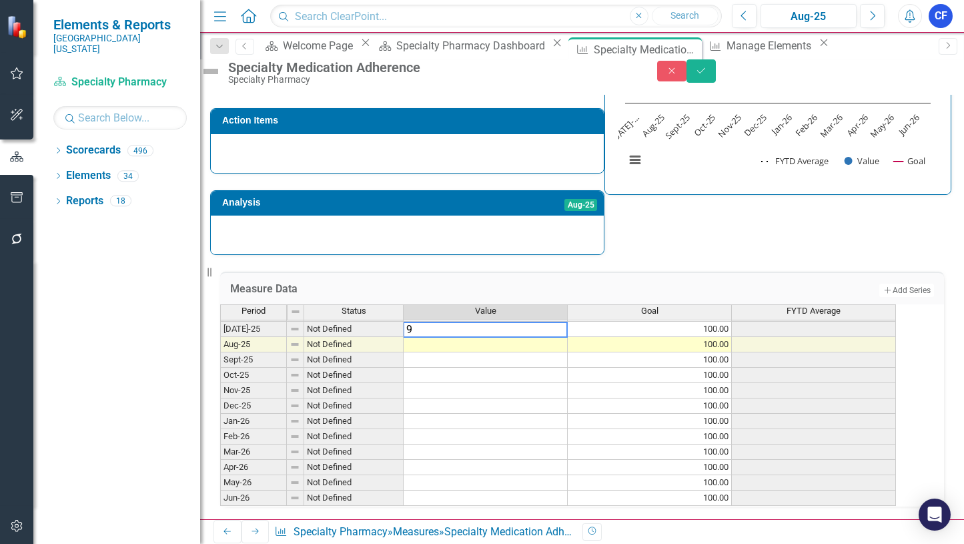
type textarea "93"
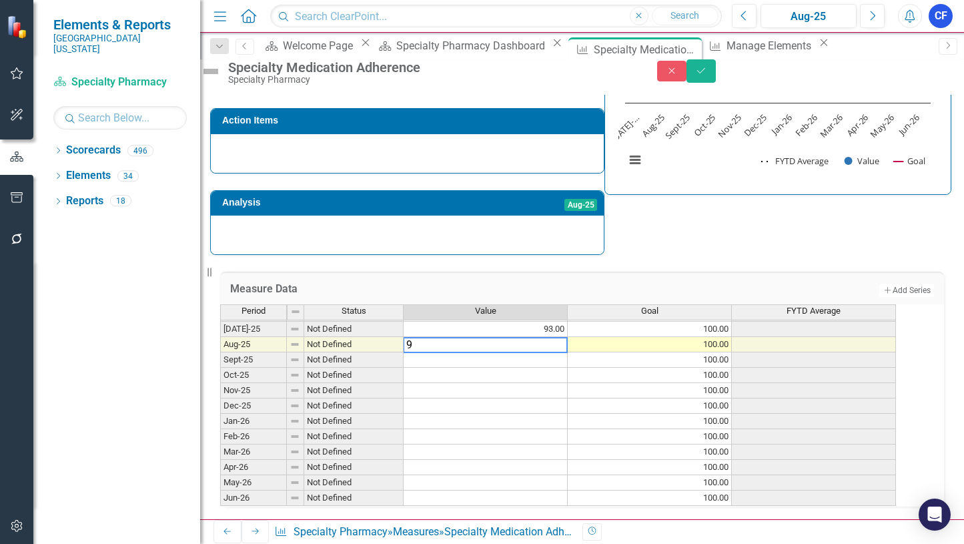
type textarea "92"
click at [707, 75] on icon "Save" at bounding box center [701, 70] width 12 height 9
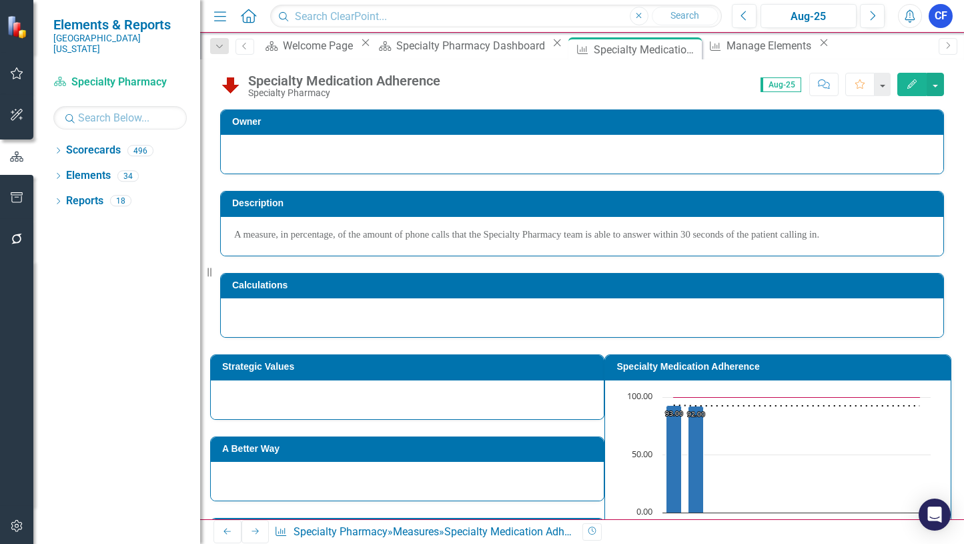
click at [251, 532] on icon "Next" at bounding box center [255, 531] width 11 height 8
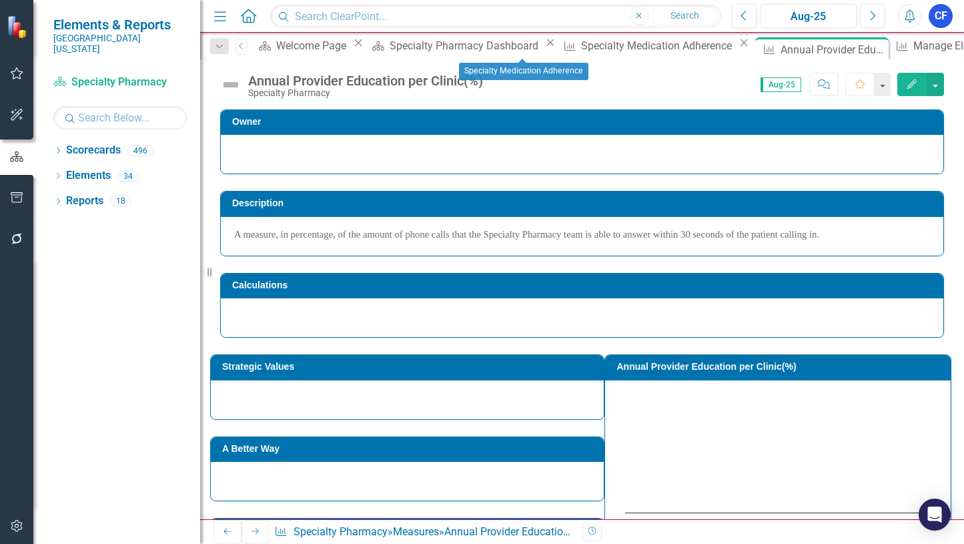
click at [737, 47] on icon "Close" at bounding box center [743, 42] width 13 height 11
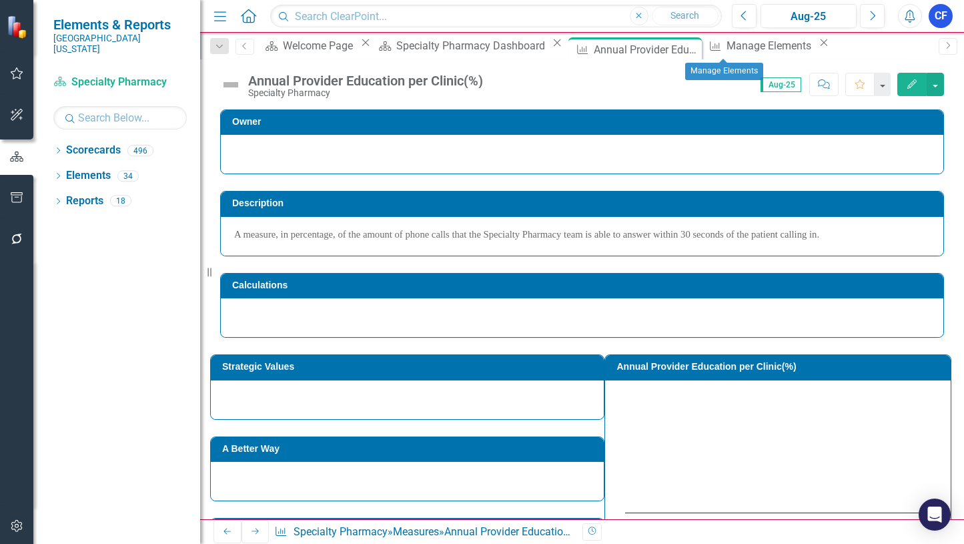
click at [817, 48] on icon "Close" at bounding box center [823, 42] width 13 height 11
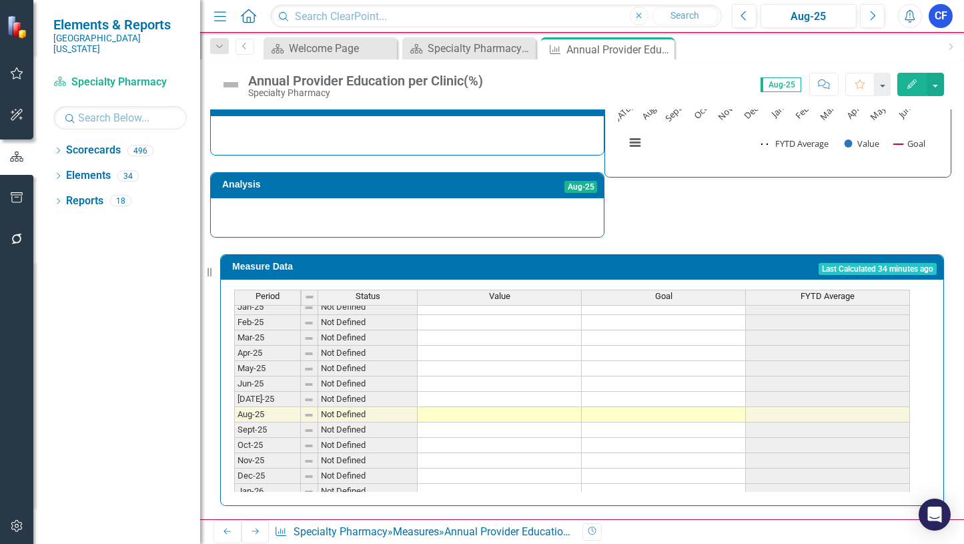
click at [697, 396] on tbody "Jan-24 Not Defined Feb-24 Not Defined Mar-24 Not Defined Apr-24 Not Defined May…" at bounding box center [572, 345] width 676 height 461
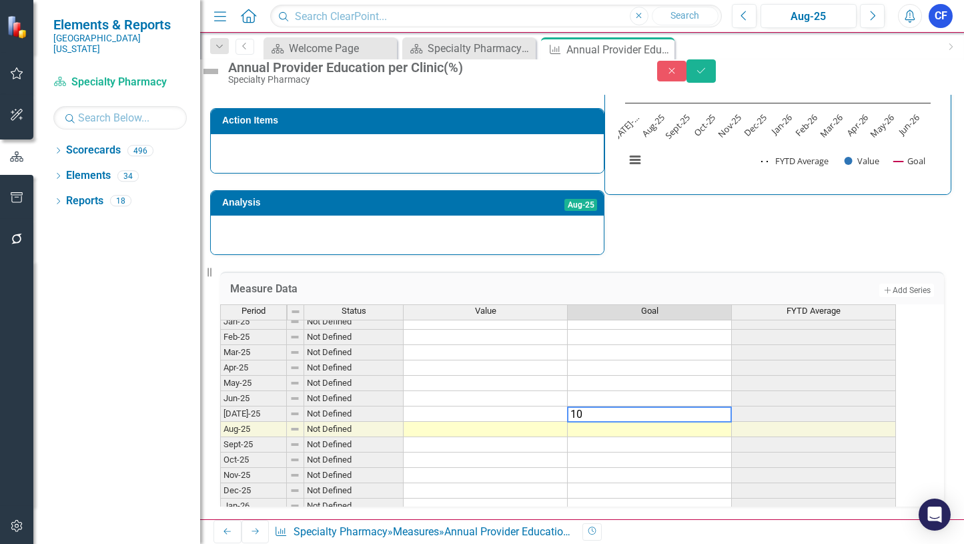
type textarea "100"
click at [676, 406] on td "100.00" at bounding box center [650, 413] width 164 height 15
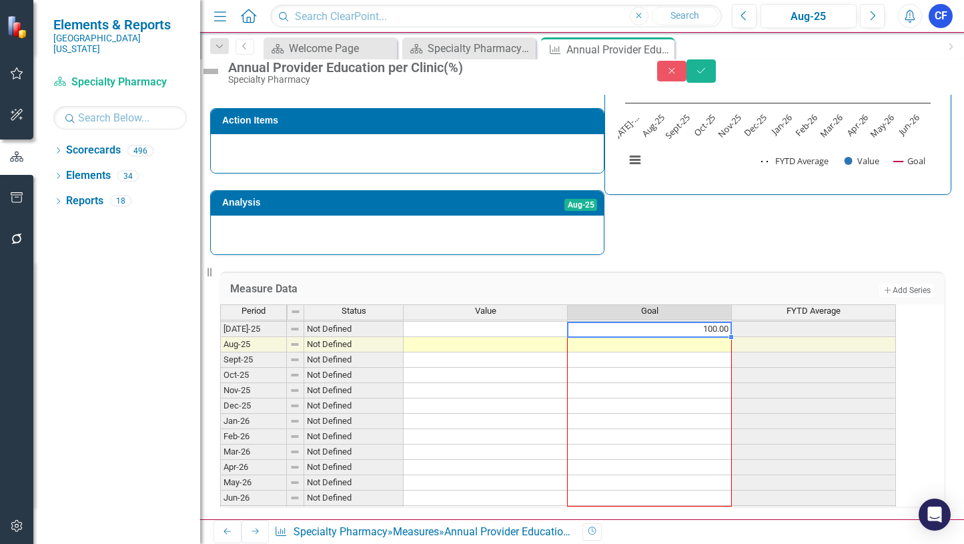
drag, startPoint x: 743, startPoint y: 410, endPoint x: 733, endPoint y: 486, distance: 76.0
click at [220, 486] on div "Period Status Value Goal FYTD Average Jun-24 Not Defined [DATE]-24 Not Defined …" at bounding box center [220, 313] width 0 height 416
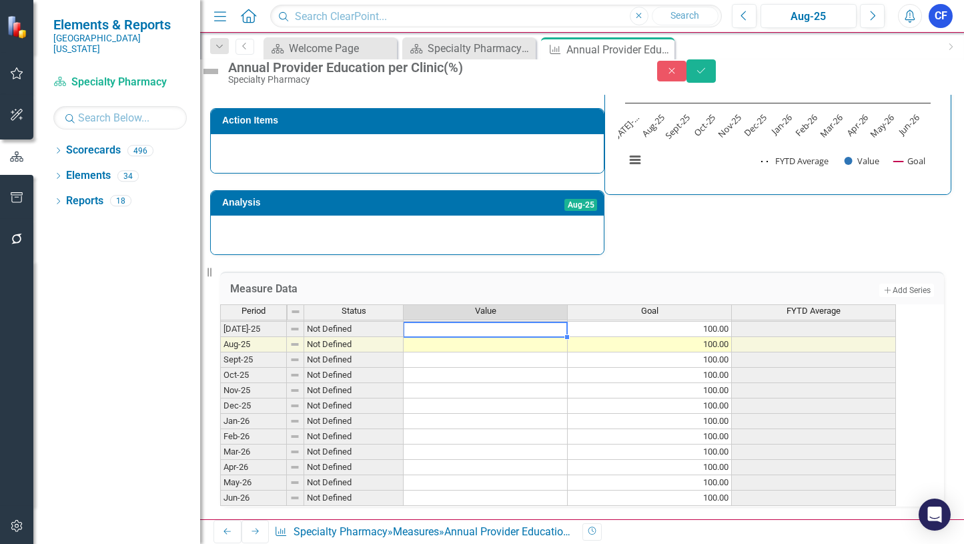
click at [532, 322] on td at bounding box center [486, 329] width 164 height 15
type textarea "6"
click at [707, 75] on icon "Save" at bounding box center [701, 70] width 12 height 9
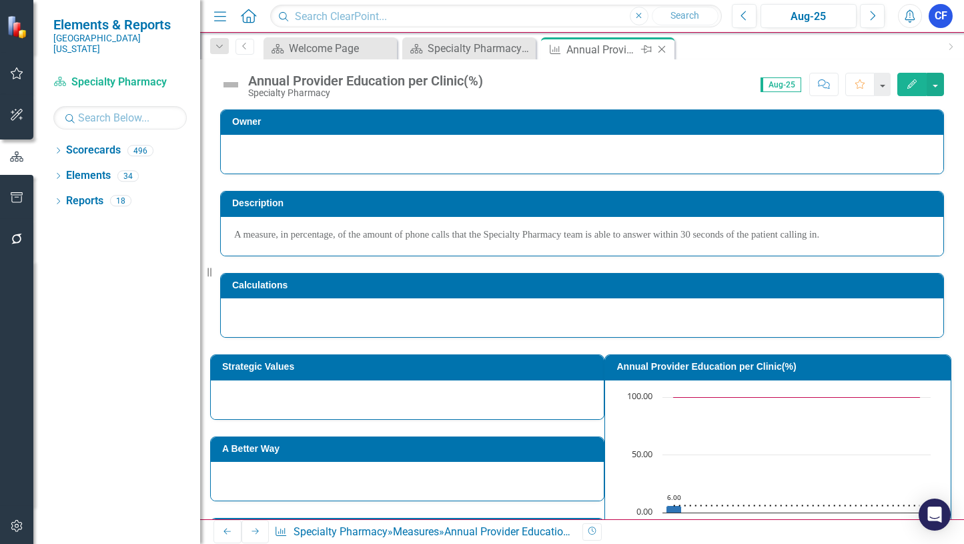
click at [665, 49] on icon "Close" at bounding box center [661, 49] width 13 height 11
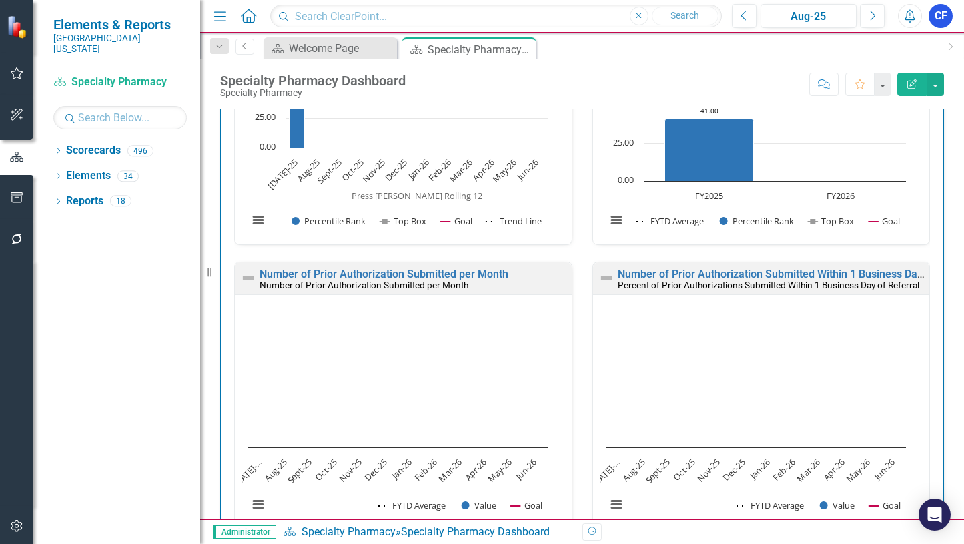
scroll to position [1232, 0]
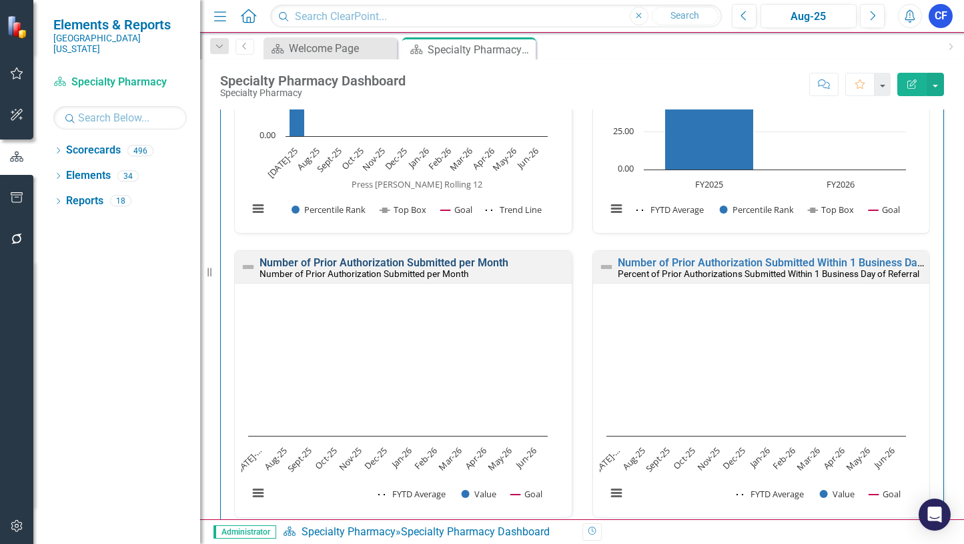
click at [372, 262] on link "Number of Prior Authorization Submitted per Month" at bounding box center [384, 262] width 249 height 13
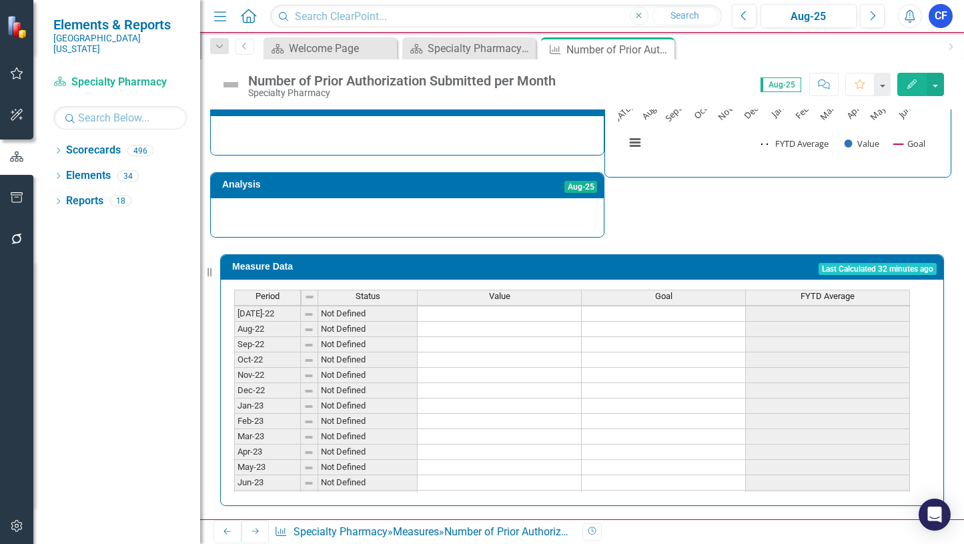
scroll to position [133, 0]
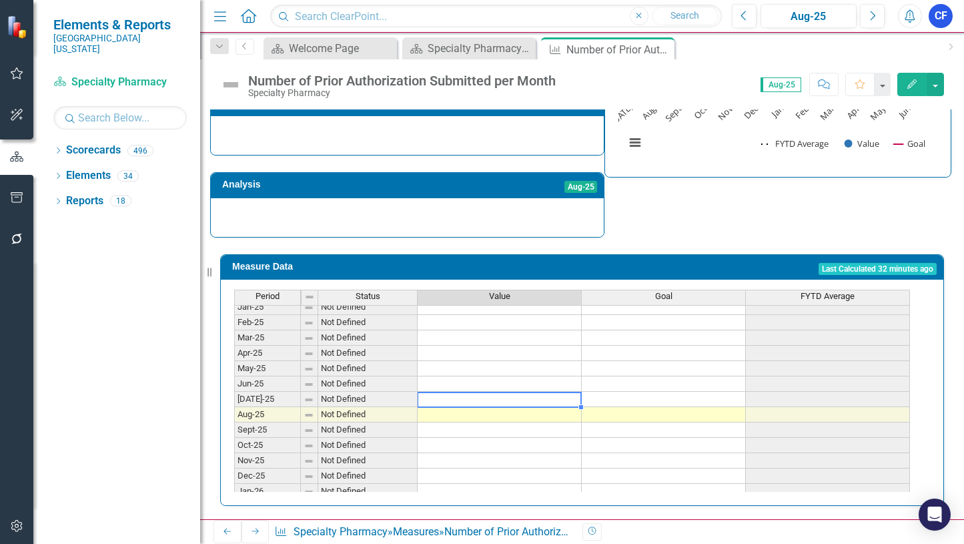
click at [549, 392] on tbody "Feb-24 Not Defined Mar-24 Not Defined Apr-24 Not Defined May-24 Not Defined Jun…" at bounding box center [572, 353] width 676 height 446
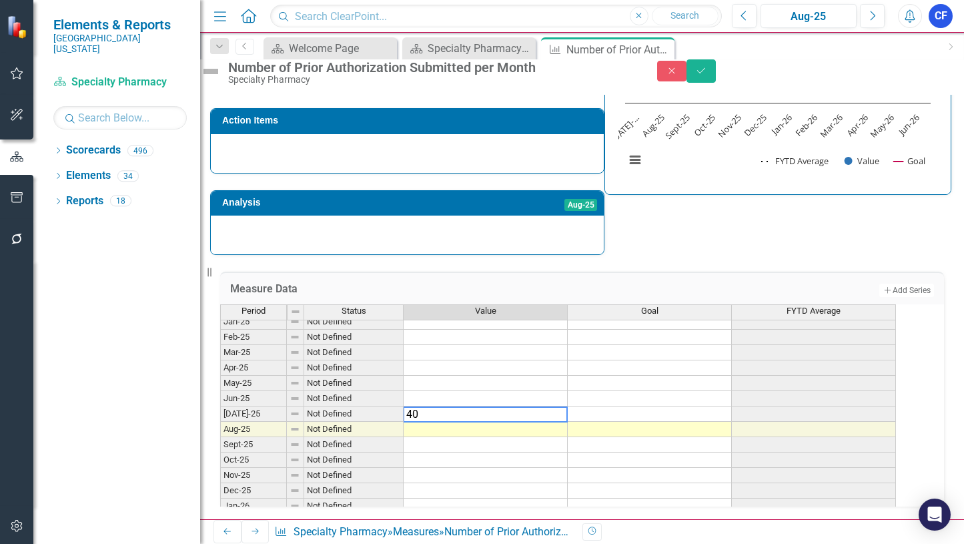
type textarea "404"
type textarea "442"
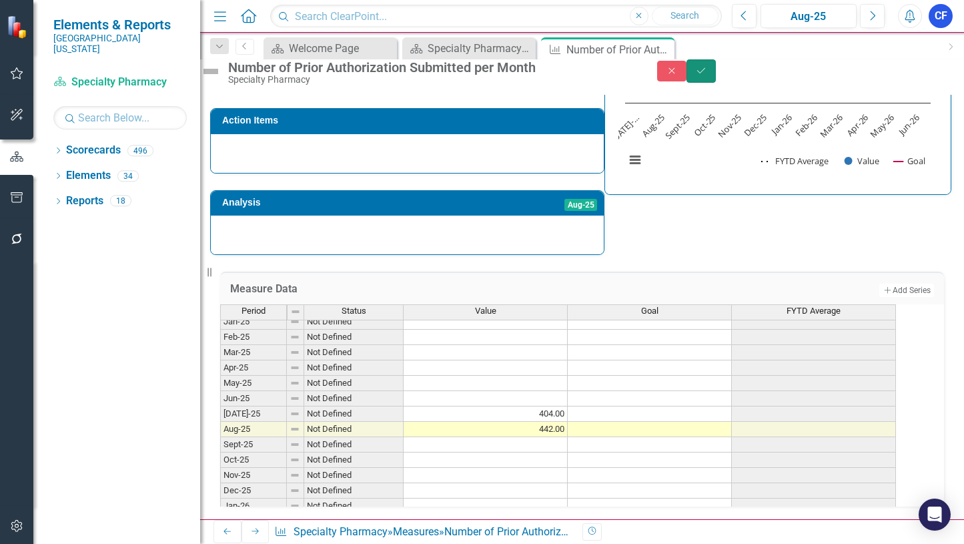
click at [707, 75] on icon "Save" at bounding box center [701, 70] width 12 height 9
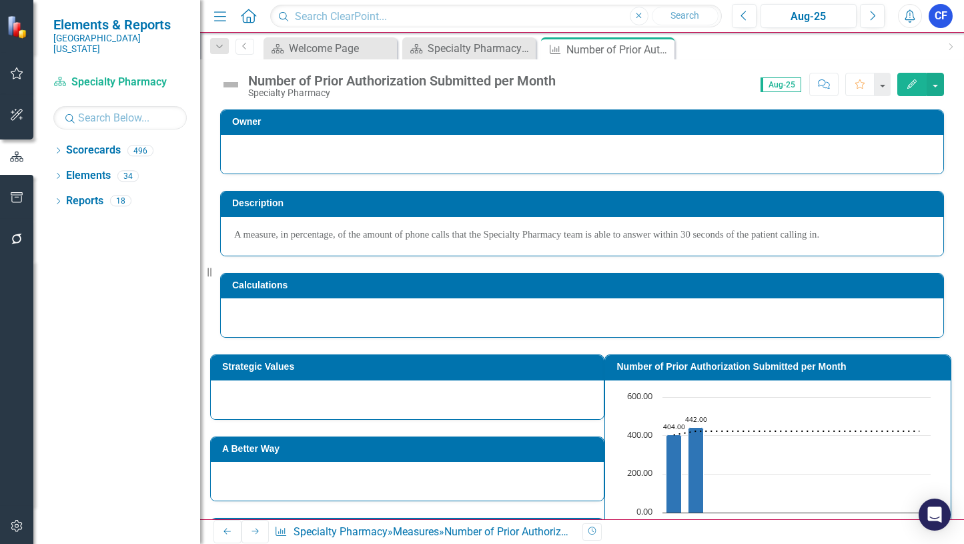
click at [250, 532] on icon "Next" at bounding box center [255, 531] width 11 height 8
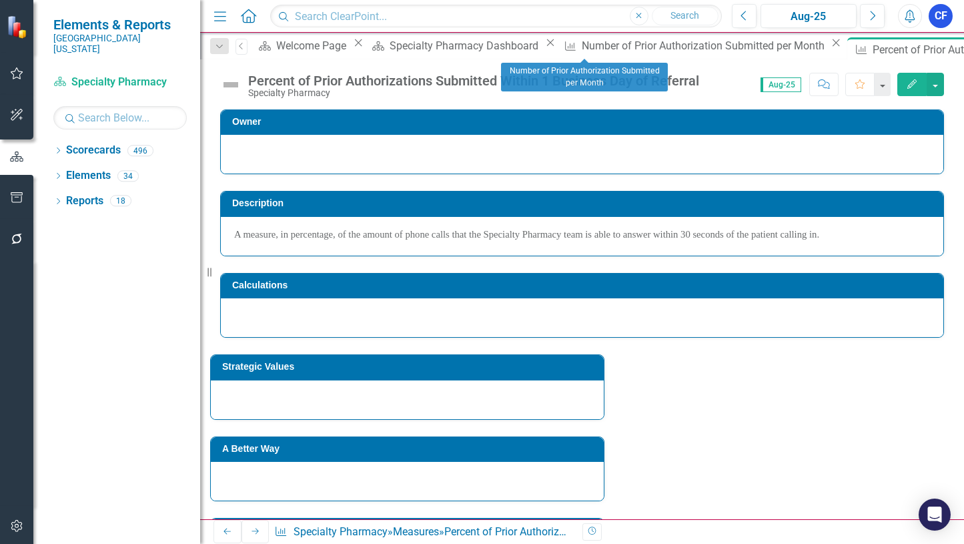
click at [829, 48] on icon "Close" at bounding box center [835, 42] width 13 height 11
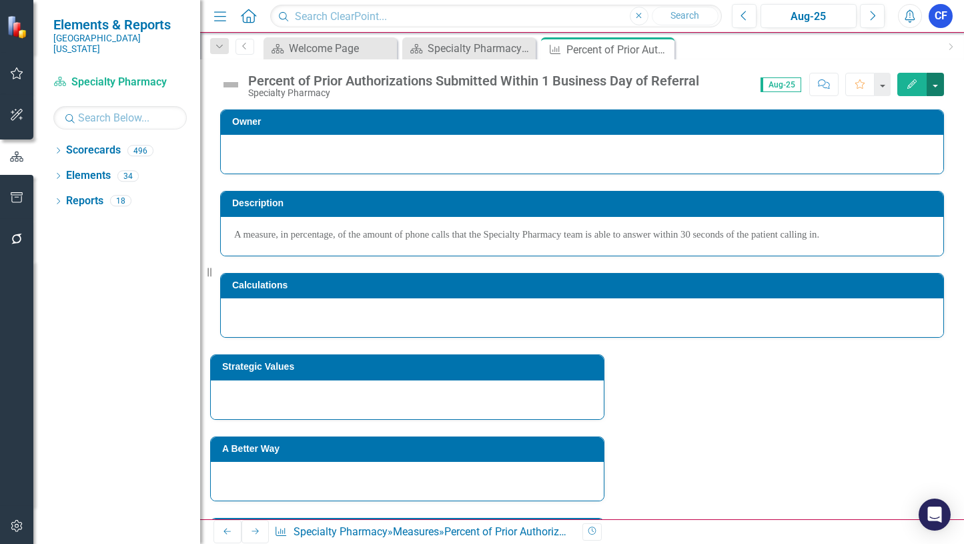
click at [934, 83] on button "button" at bounding box center [935, 84] width 17 height 23
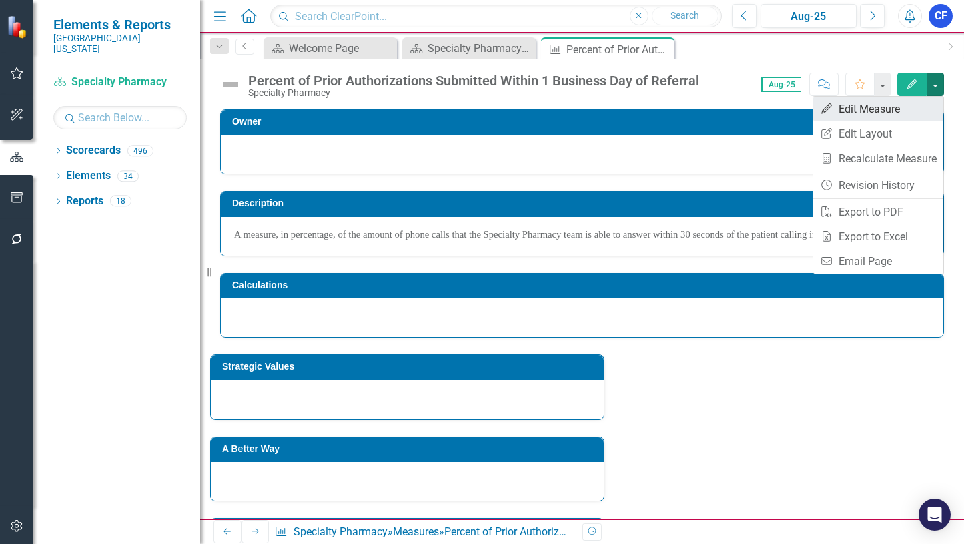
click at [881, 108] on link "Edit Edit Measure" at bounding box center [878, 109] width 130 height 25
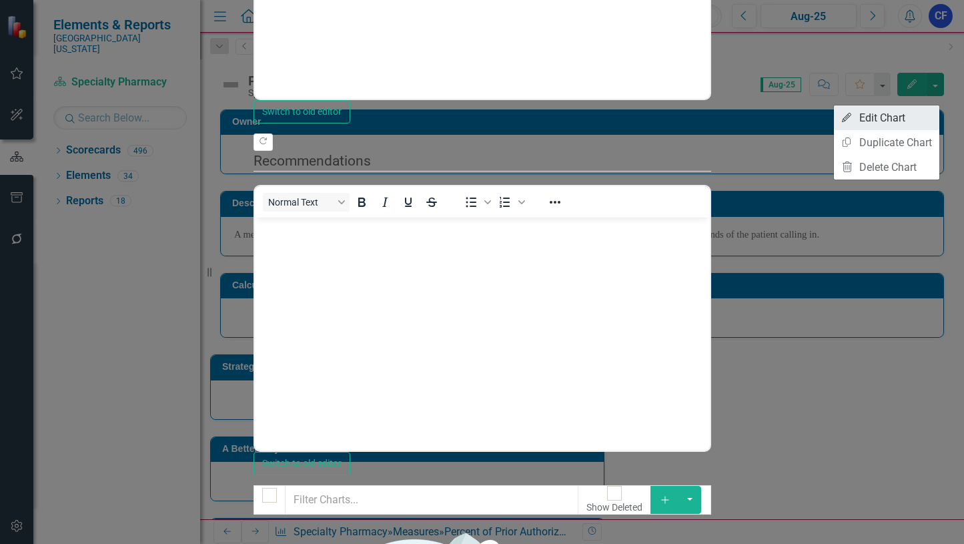
click at [888, 118] on link "Edit Edit Chart" at bounding box center [886, 117] width 105 height 25
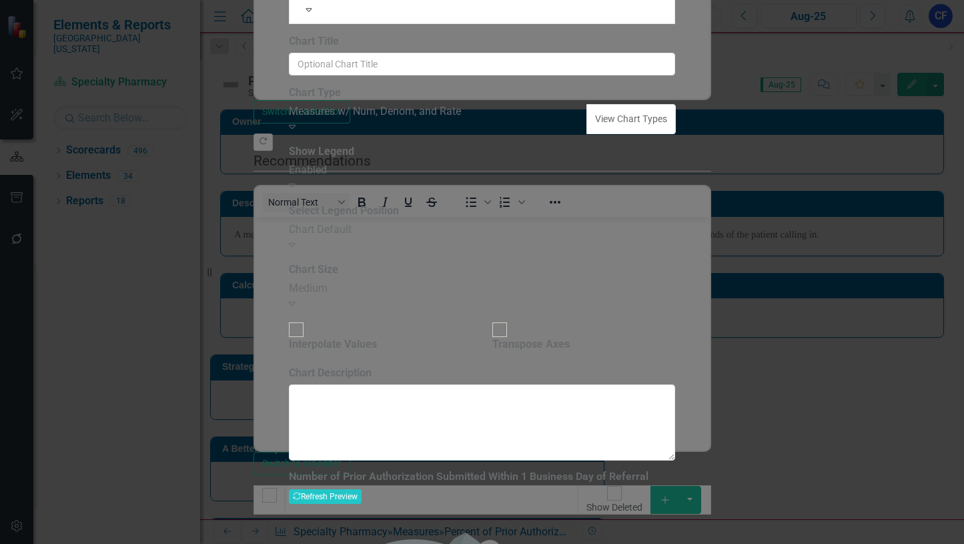
drag, startPoint x: 379, startPoint y: 74, endPoint x: 418, endPoint y: 69, distance: 39.6
type input "Percent of Prior Authorization Submitted Within 1 Business Day of Referral"
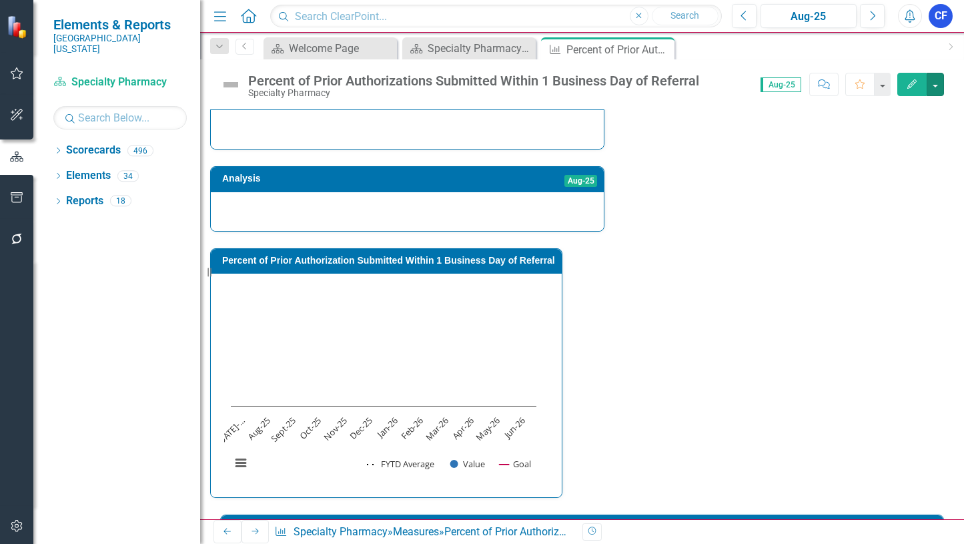
scroll to position [534, 0]
click at [571, 330] on tbody "Jan-24 Not Defined Feb-24 Not Defined Mar-24 Not Defined Apr-24 Not Defined May…" at bounding box center [572, 539] width 676 height 461
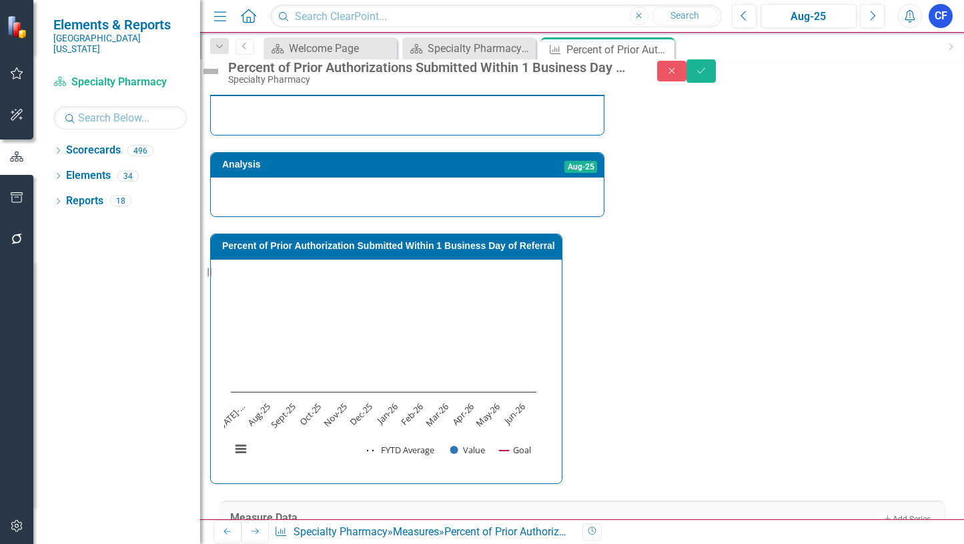
type textarea "97"
type textarea "98"
click at [707, 75] on icon "Save" at bounding box center [701, 70] width 12 height 9
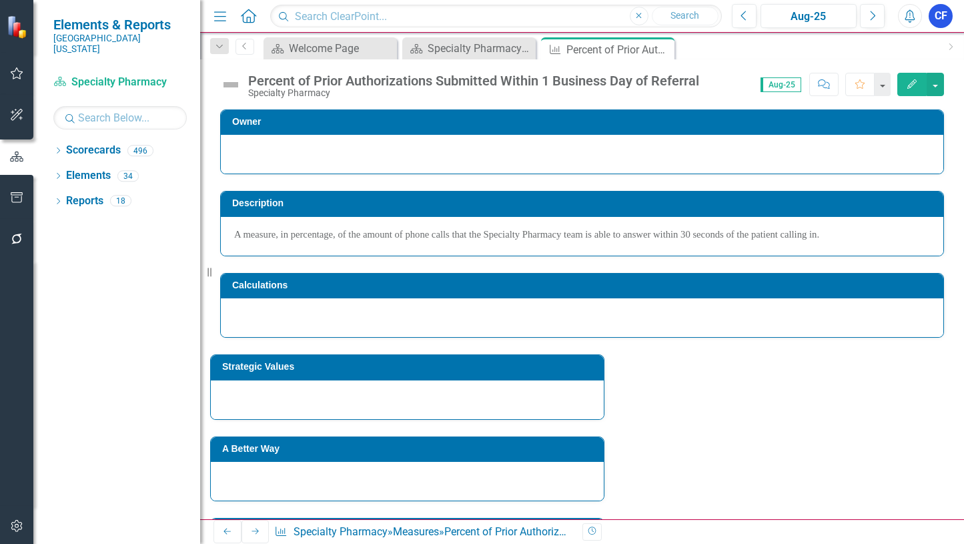
click at [252, 530] on icon at bounding box center [255, 531] width 7 height 6
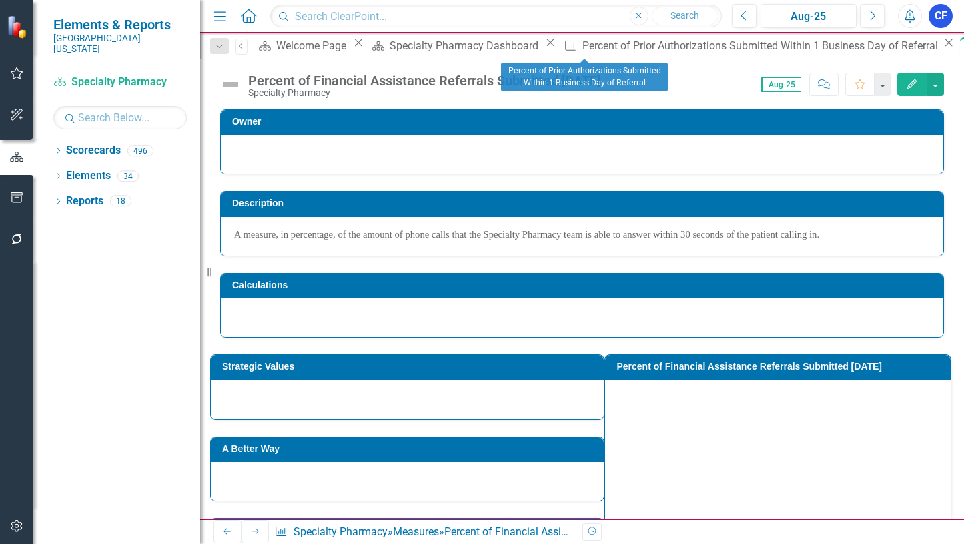
click at [946, 47] on icon at bounding box center [949, 42] width 7 height 7
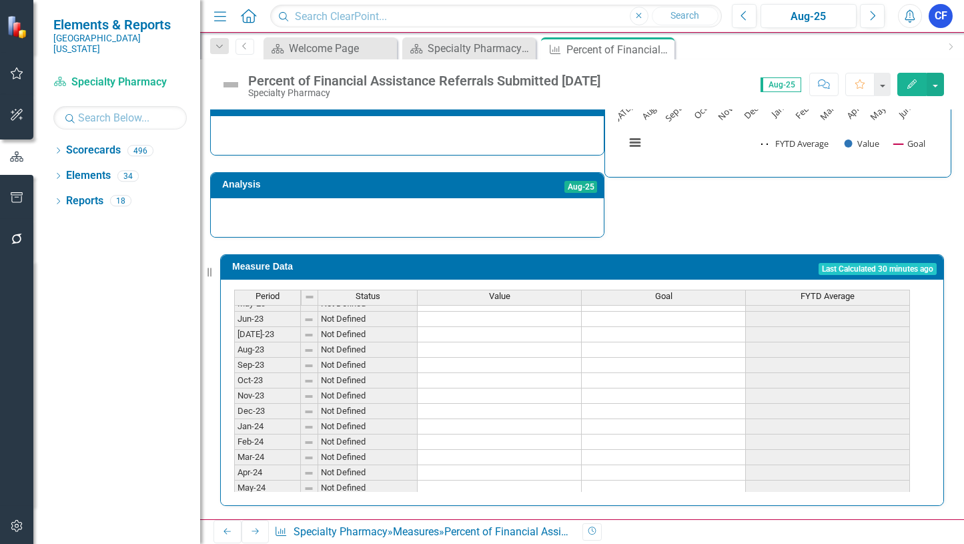
scroll to position [263, 0]
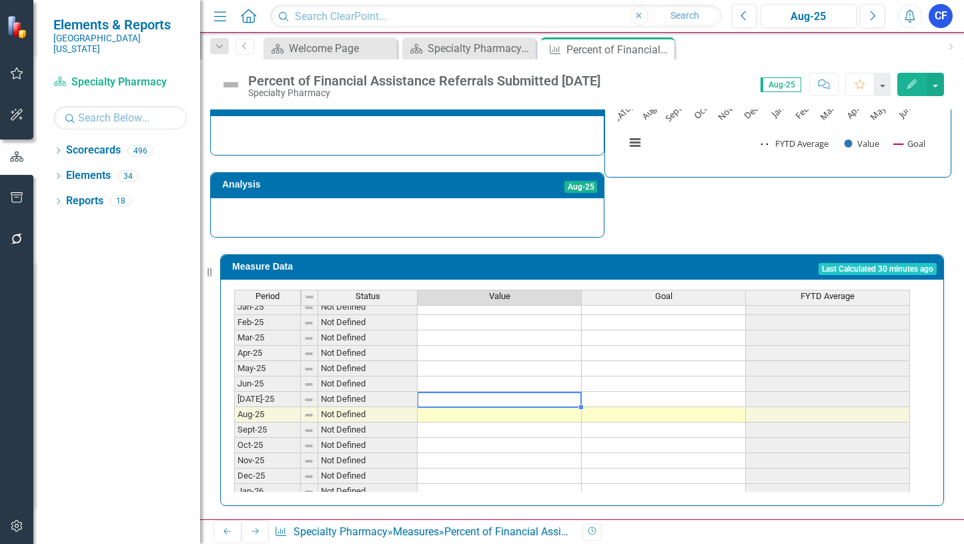
click at [558, 395] on tbody "Feb-24 Not Defined Mar-24 Not Defined Apr-24 Not Defined May-24 Not Defined Jun…" at bounding box center [572, 353] width 676 height 446
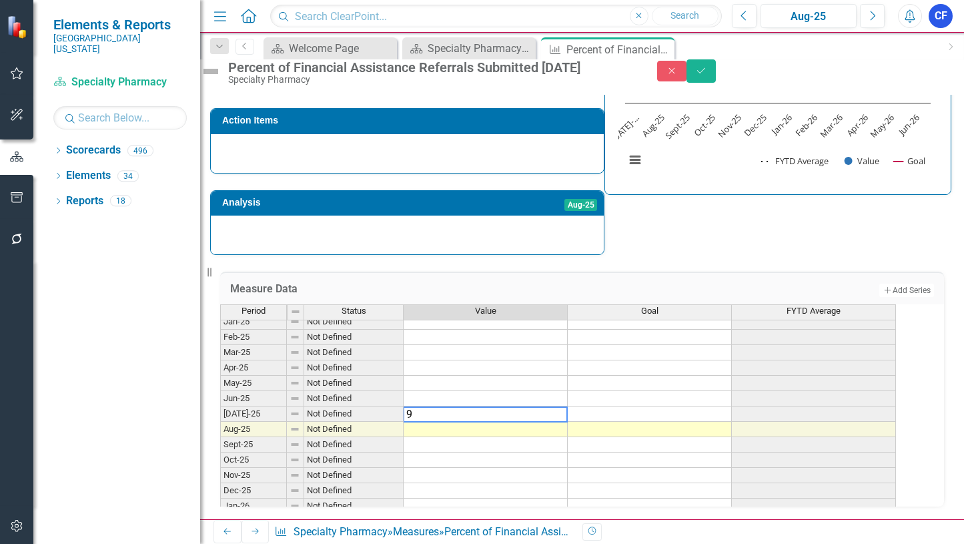
type textarea "99"
type textarea "100"
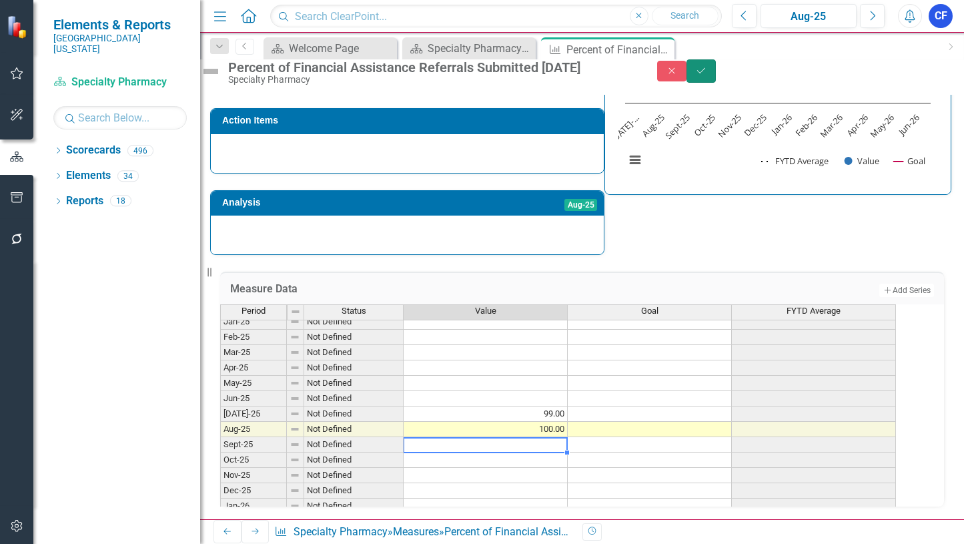
click at [707, 75] on icon "Save" at bounding box center [701, 70] width 12 height 9
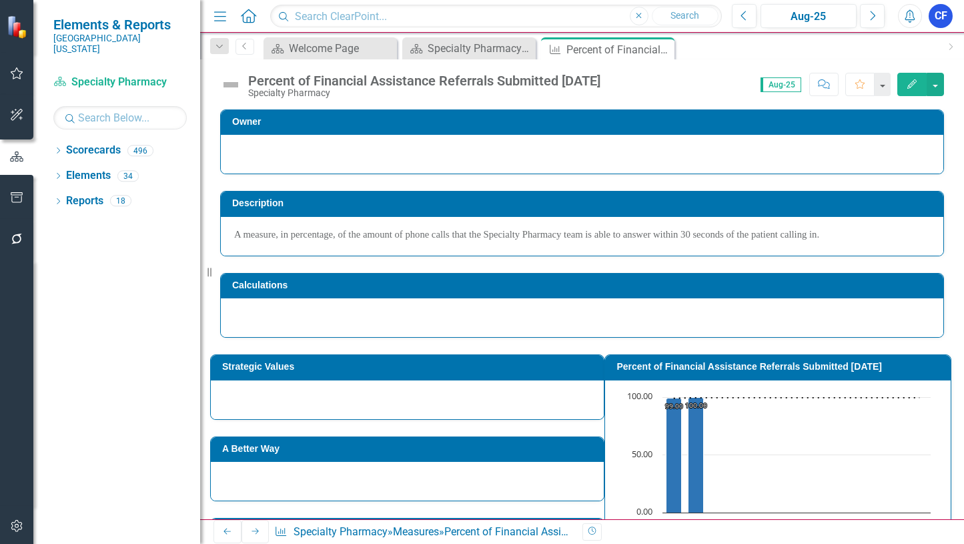
click at [252, 529] on icon at bounding box center [255, 531] width 7 height 6
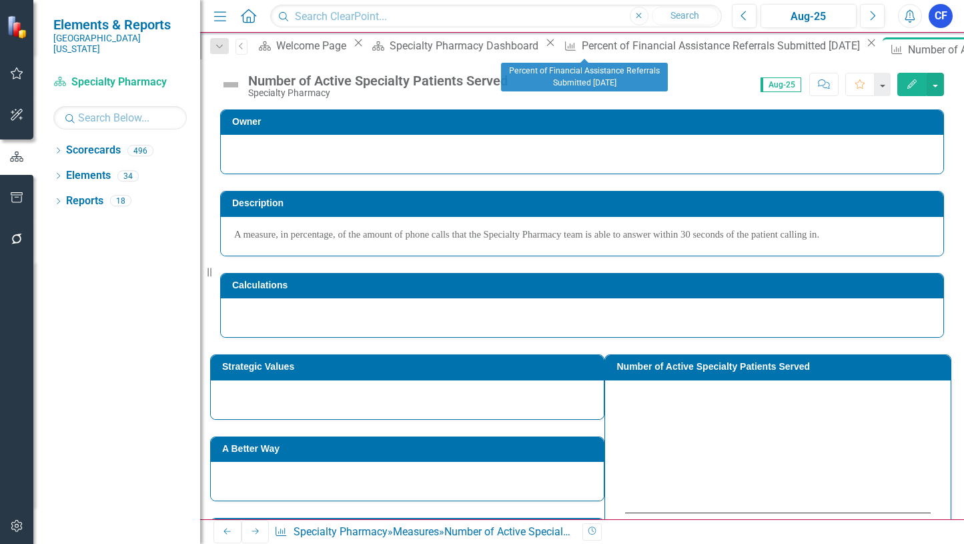
click at [865, 48] on icon "Close" at bounding box center [871, 42] width 13 height 11
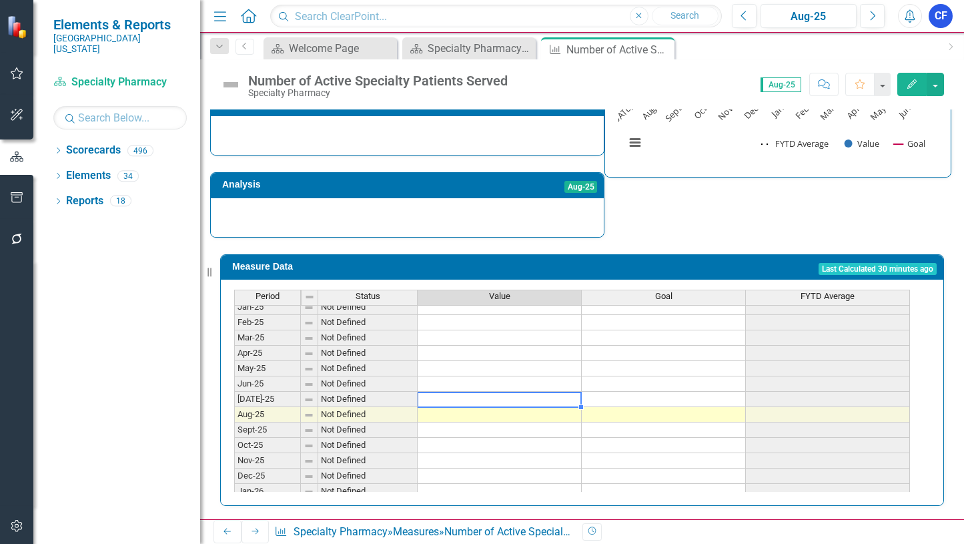
click at [562, 394] on tbody "Feb-24 Not Defined Mar-24 Not Defined Apr-24 Not Defined May-24 Not Defined Jun…" at bounding box center [572, 353] width 676 height 446
type textarea "1"
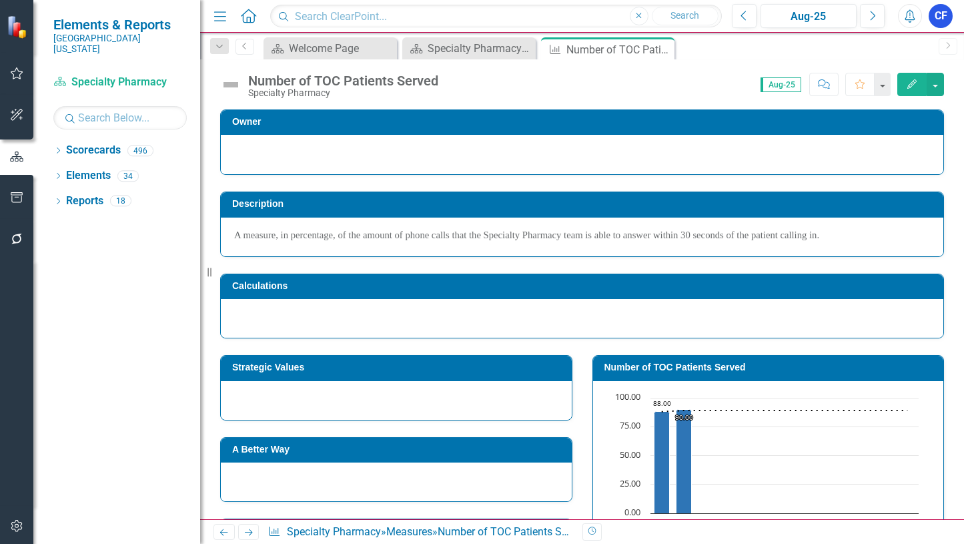
click at [246, 535] on icon "Next" at bounding box center [248, 532] width 11 height 9
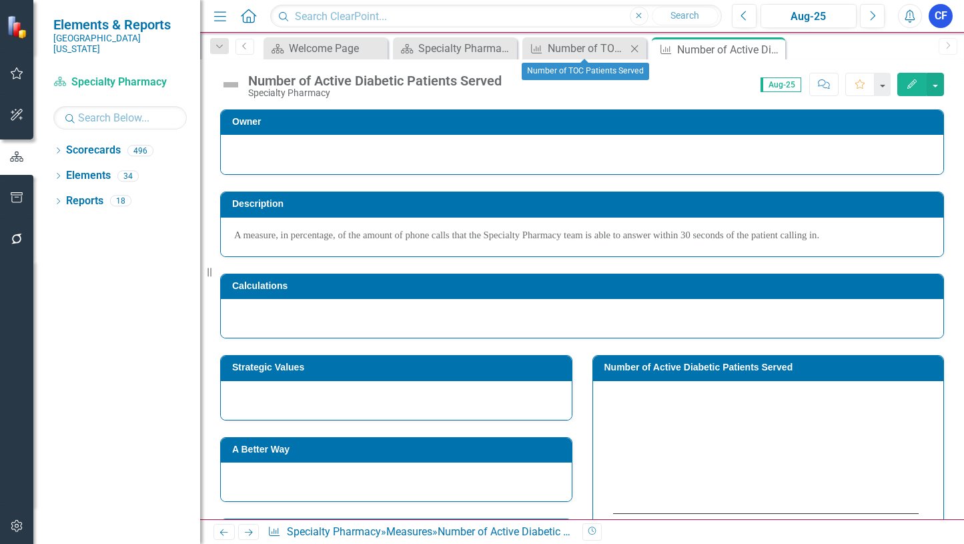
click at [635, 51] on icon "Close" at bounding box center [634, 48] width 13 height 11
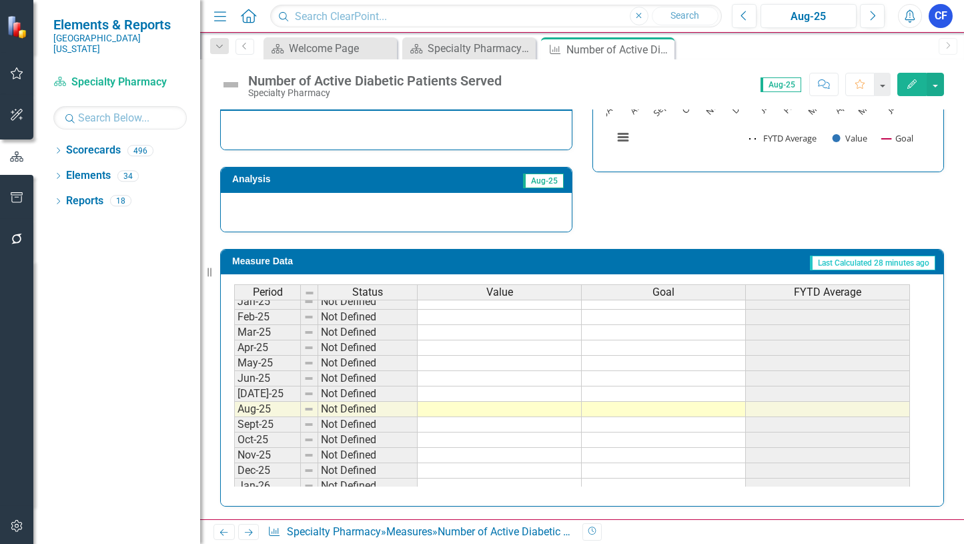
click at [548, 394] on tbody "Jan-24 Not Defined Feb-24 Not Defined Mar-24 Not Defined Apr-24 Not Defined May…" at bounding box center [572, 339] width 676 height 461
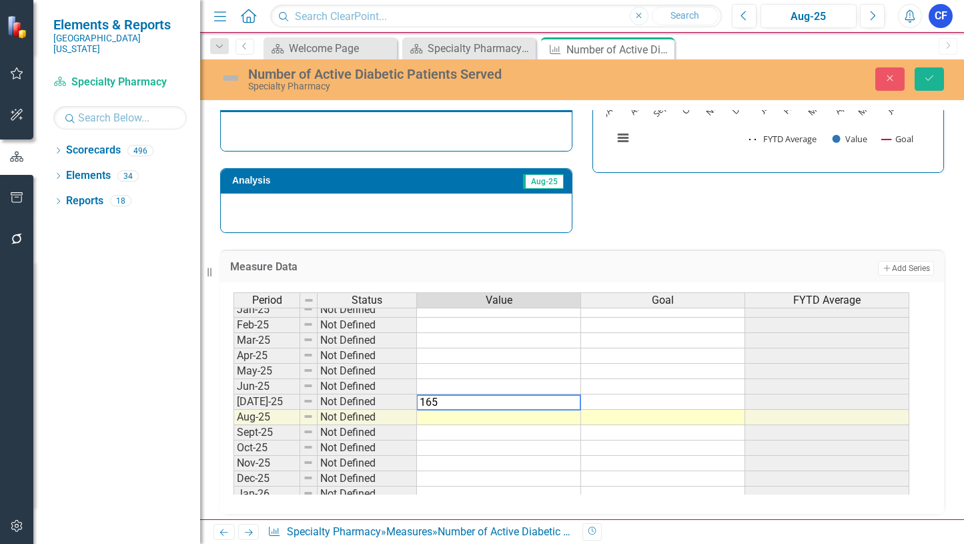
type textarea "1654"
type textarea "1662"
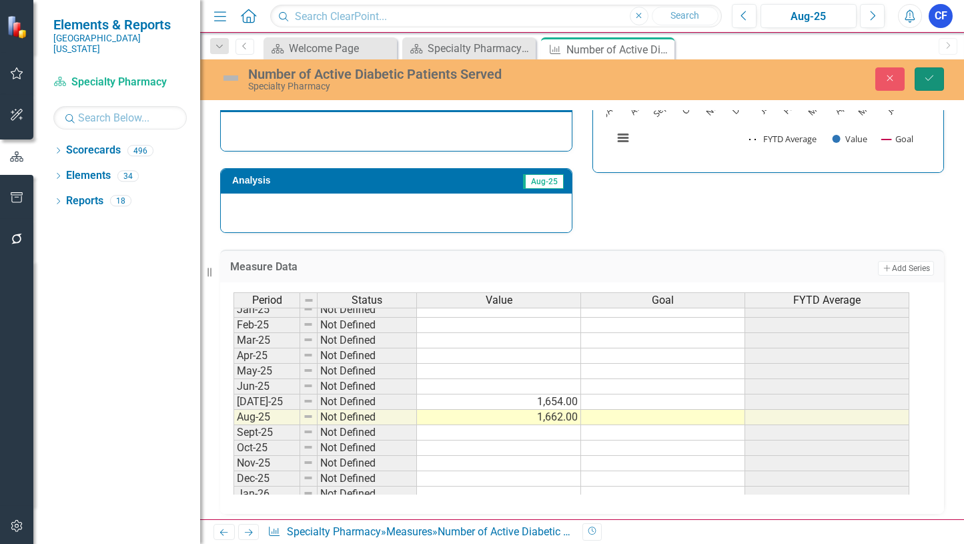
click at [932, 82] on icon "Save" at bounding box center [930, 77] width 12 height 9
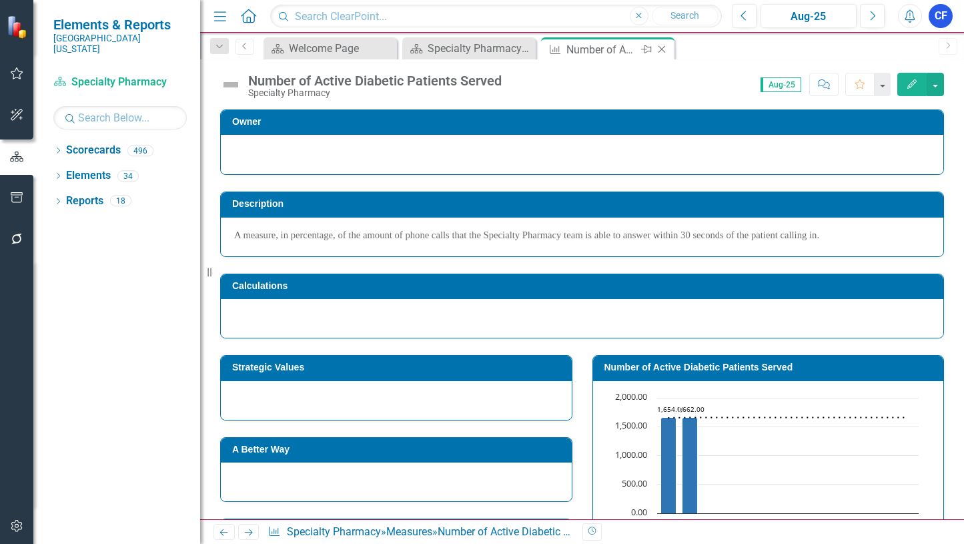
click at [664, 48] on icon "Close" at bounding box center [661, 49] width 13 height 11
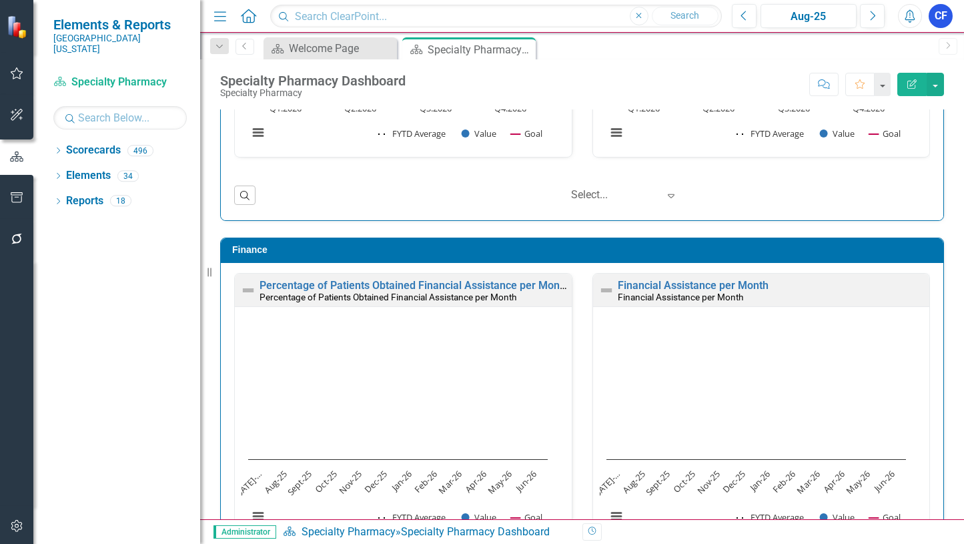
scroll to position [2835, 0]
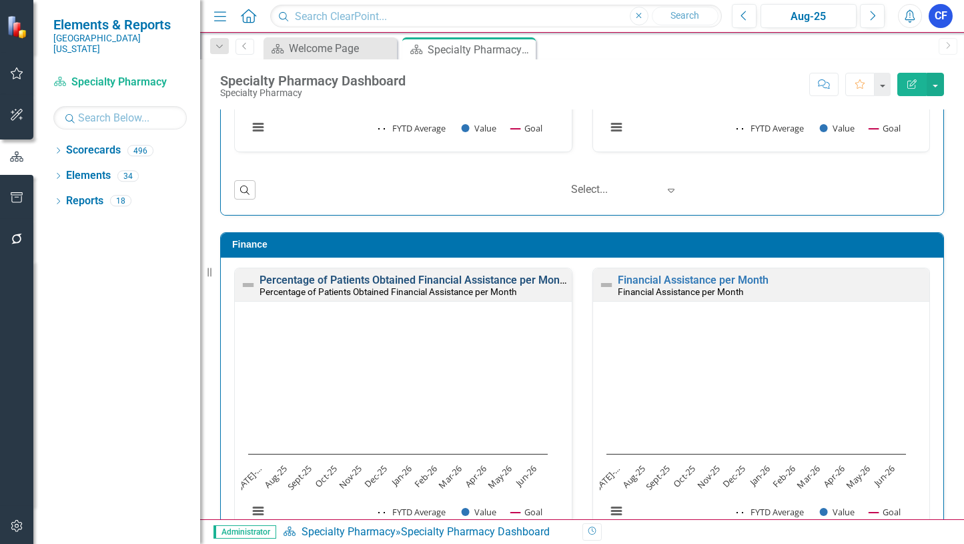
click at [400, 280] on link "Percentage of Patients Obtained Financial Assistance per Month" at bounding box center [415, 280] width 310 height 13
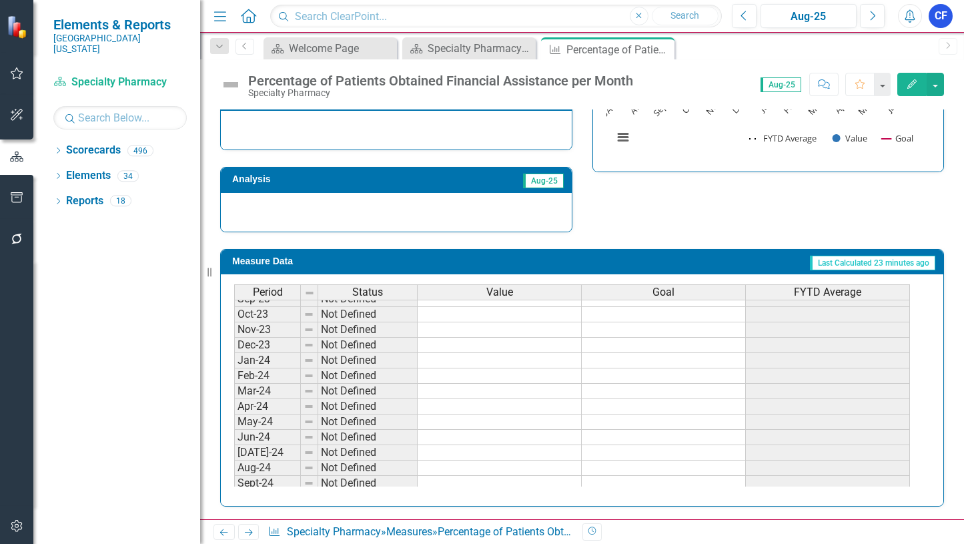
scroll to position [283, 0]
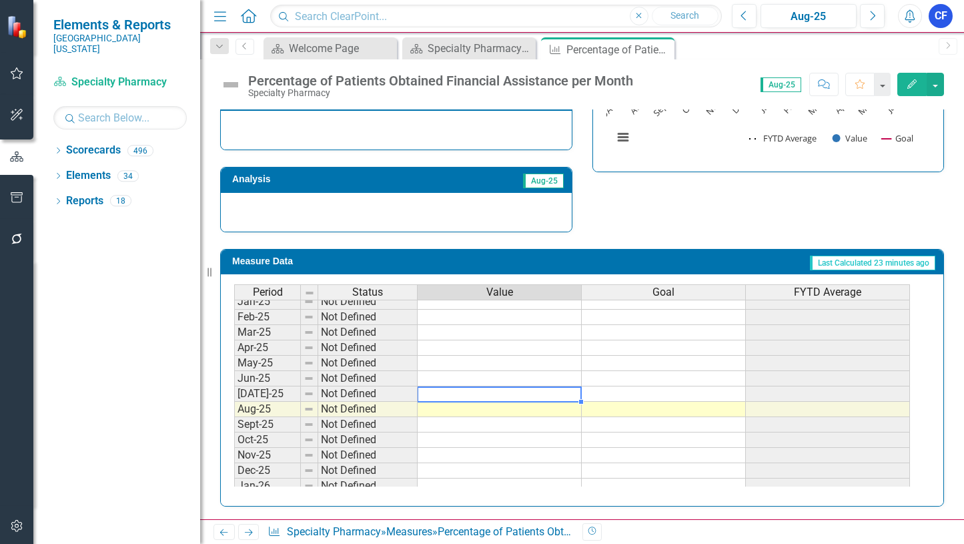
click at [566, 390] on tbody "Feb-24 Not Defined Mar-24 Not Defined Apr-24 Not Defined May-24 Not Defined Jun…" at bounding box center [572, 348] width 676 height 446
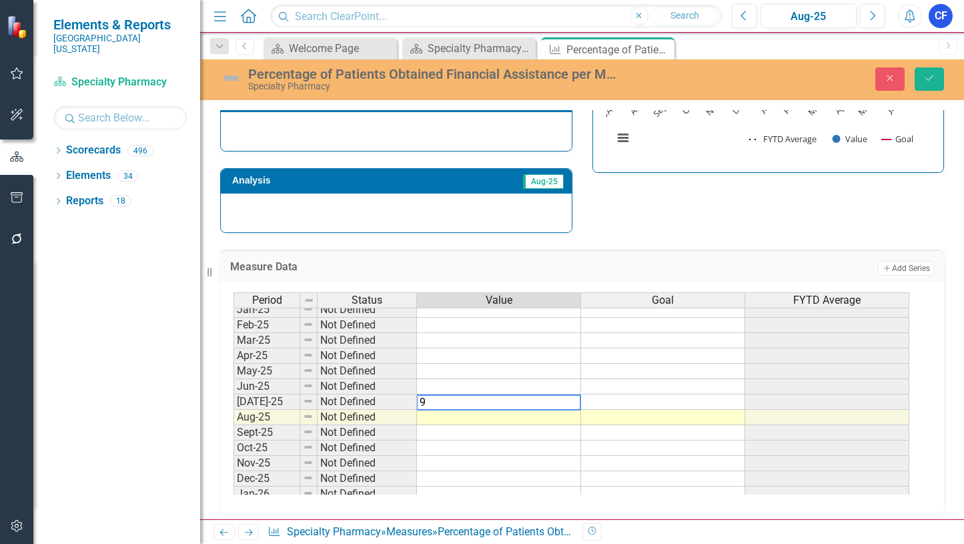
type textarea "93"
type textarea "92"
click at [936, 78] on button "Save" at bounding box center [929, 78] width 29 height 23
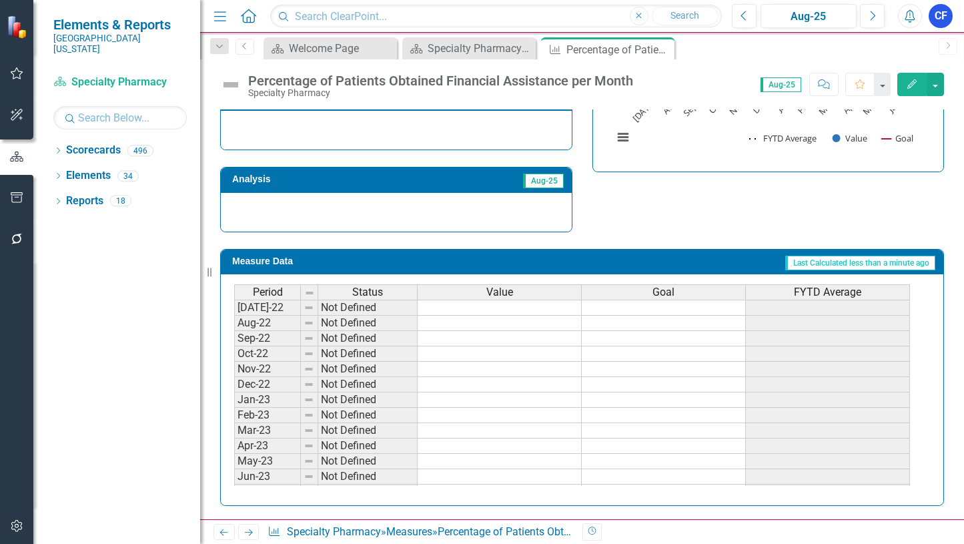
scroll to position [73, 0]
click at [663, 49] on icon "Close" at bounding box center [661, 49] width 13 height 11
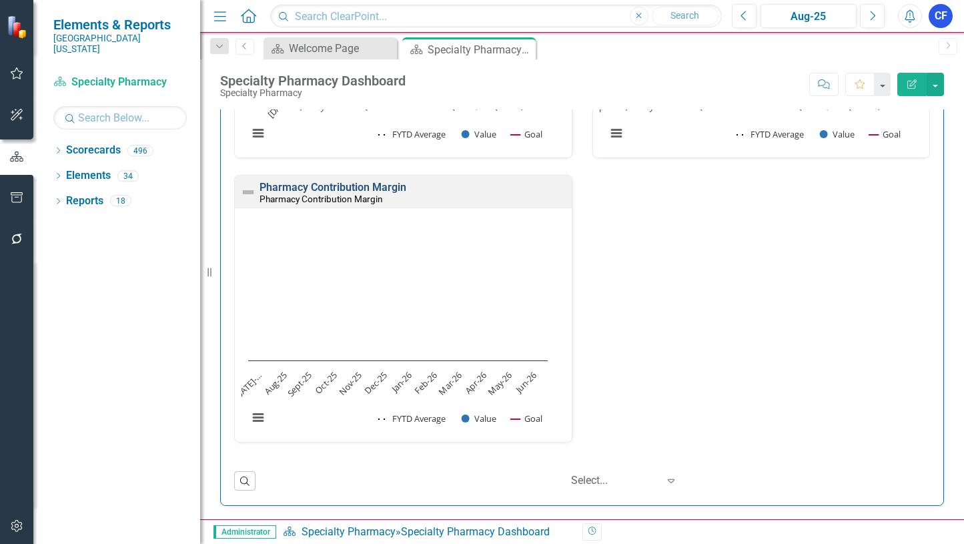
click at [315, 188] on link "Pharmacy Contribution Margin" at bounding box center [333, 187] width 147 height 13
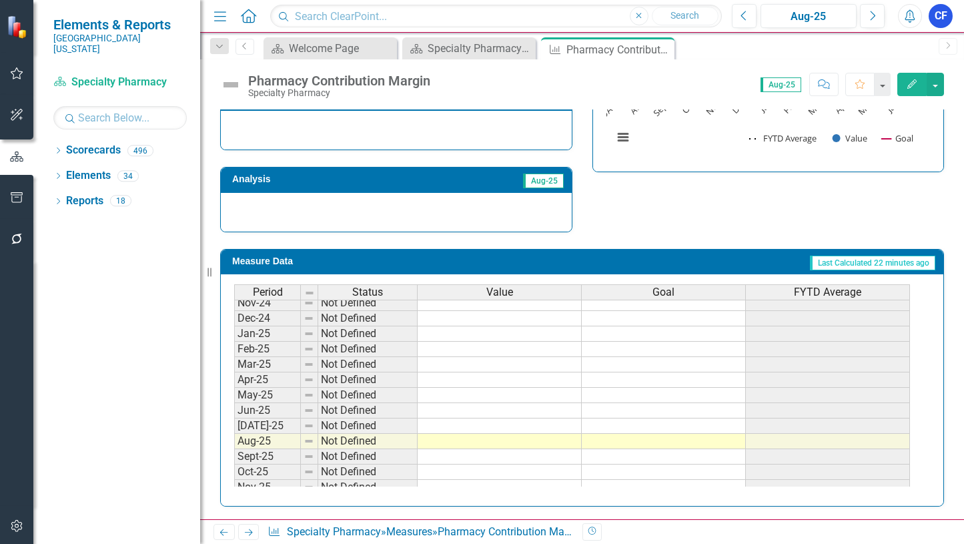
click at [528, 427] on tbody "Oct-23 Not Defined Nov-23 Not Defined Dec-23 Not Defined Jan-24 Not Defined Feb…" at bounding box center [572, 348] width 676 height 507
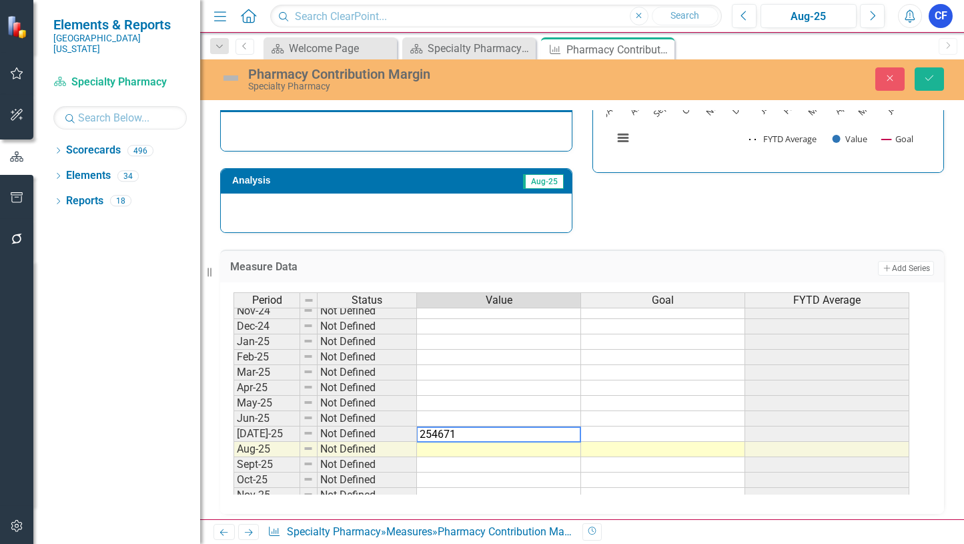
type textarea "2546719"
type textarea "2355898"
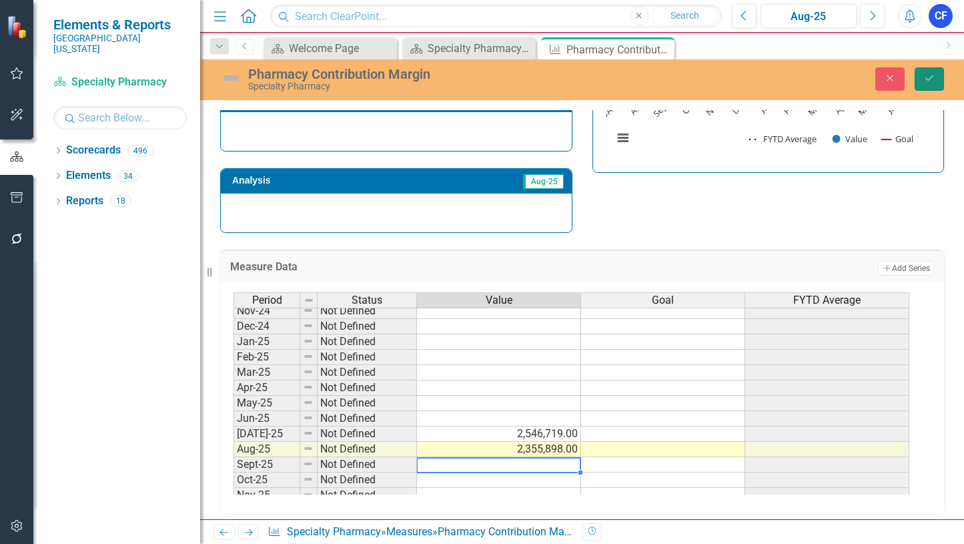
click at [935, 76] on icon "Save" at bounding box center [930, 77] width 12 height 9
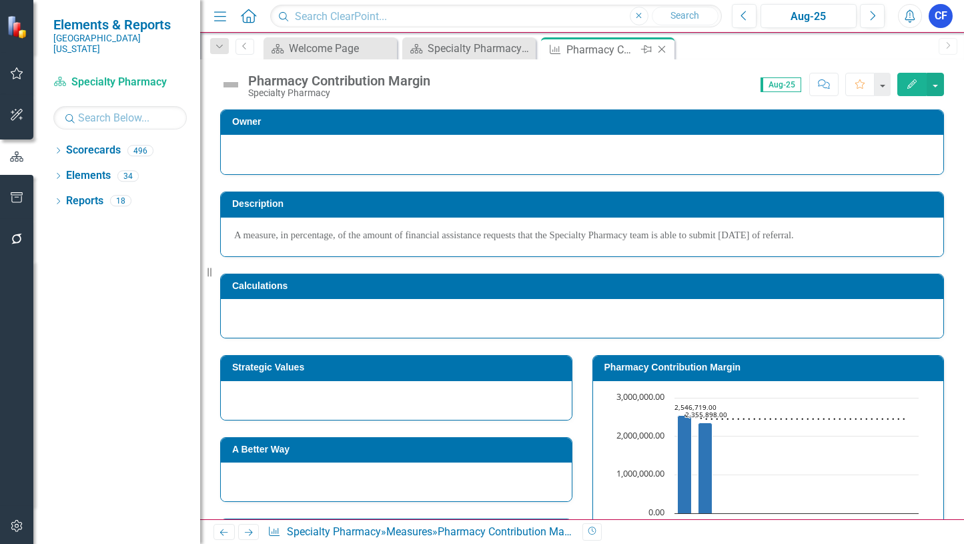
click at [660, 51] on icon "Close" at bounding box center [661, 49] width 13 height 11
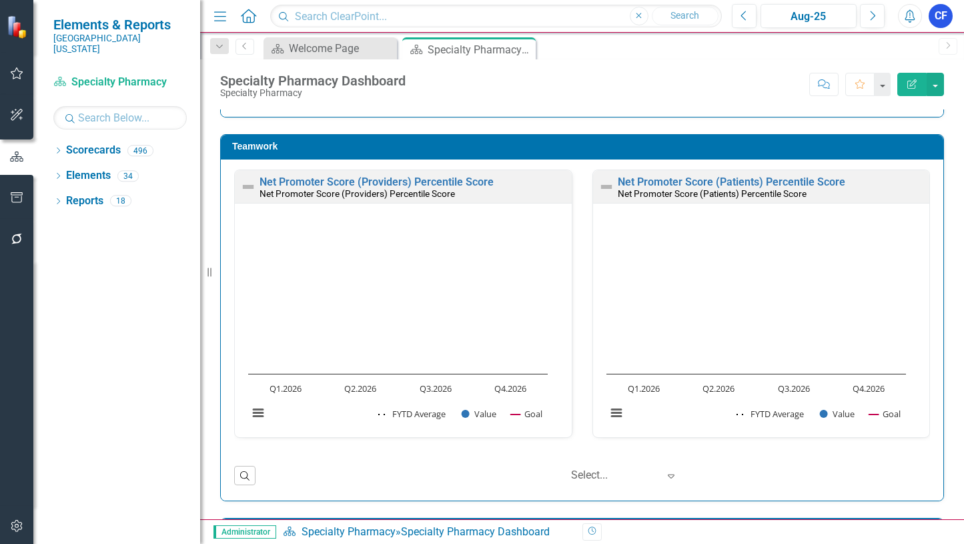
scroll to position [2526, 0]
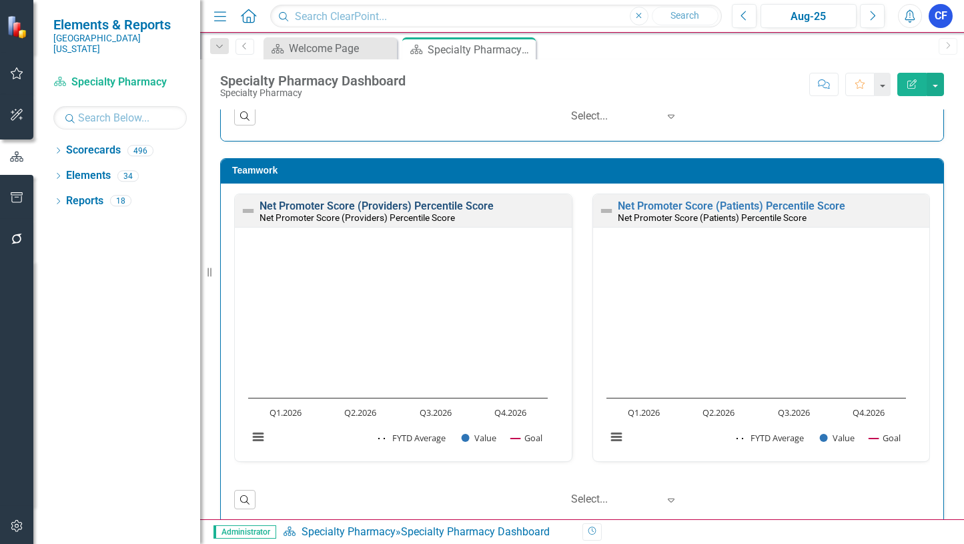
click at [336, 204] on link "Net Promoter Score (Providers) Percentile Score" at bounding box center [377, 206] width 234 height 13
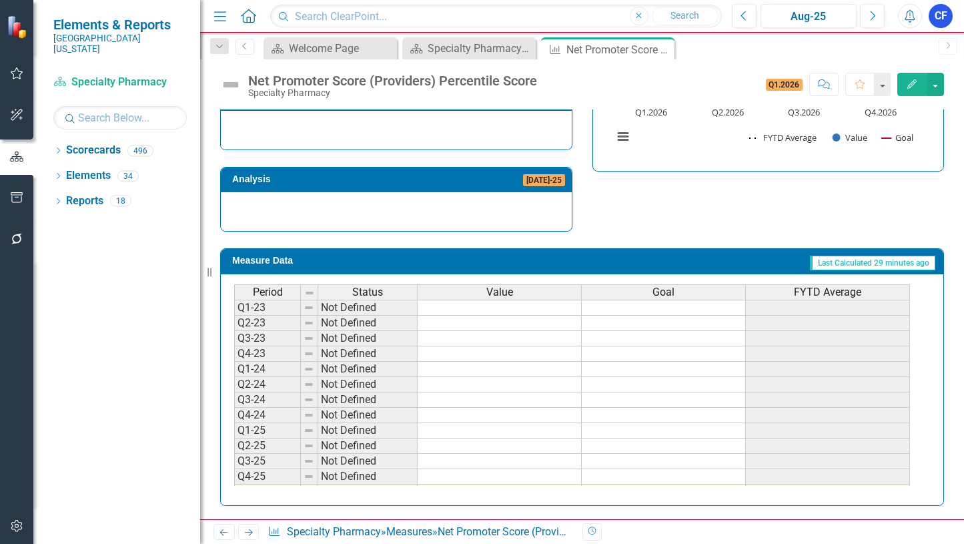
scroll to position [49, 0]
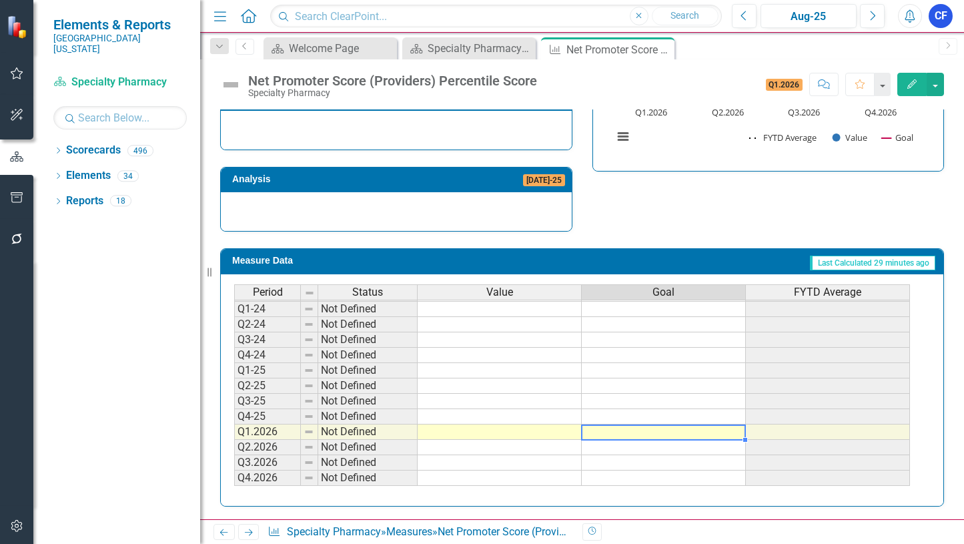
click at [704, 432] on td at bounding box center [664, 431] width 164 height 15
click at [719, 403] on td at bounding box center [664, 401] width 164 height 15
click at [266, 436] on td "Q1.2026" at bounding box center [267, 431] width 67 height 15
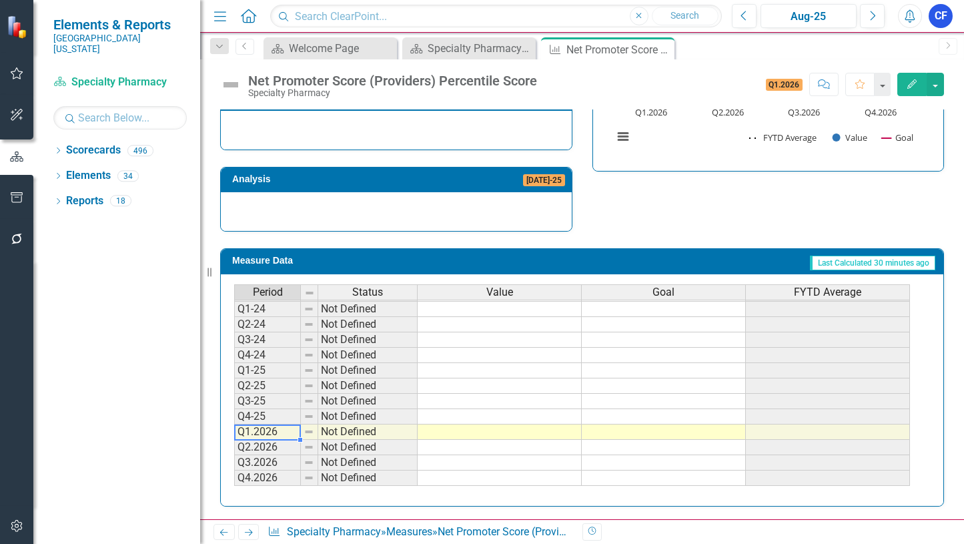
click at [268, 432] on td "Q1.2026" at bounding box center [267, 431] width 67 height 15
click at [264, 432] on td "Q1.2026" at bounding box center [267, 431] width 67 height 15
click at [266, 431] on td "Q1.2026" at bounding box center [267, 431] width 67 height 15
click at [267, 432] on td "Q1.2026" at bounding box center [267, 431] width 67 height 15
click at [939, 89] on button "button" at bounding box center [935, 84] width 17 height 23
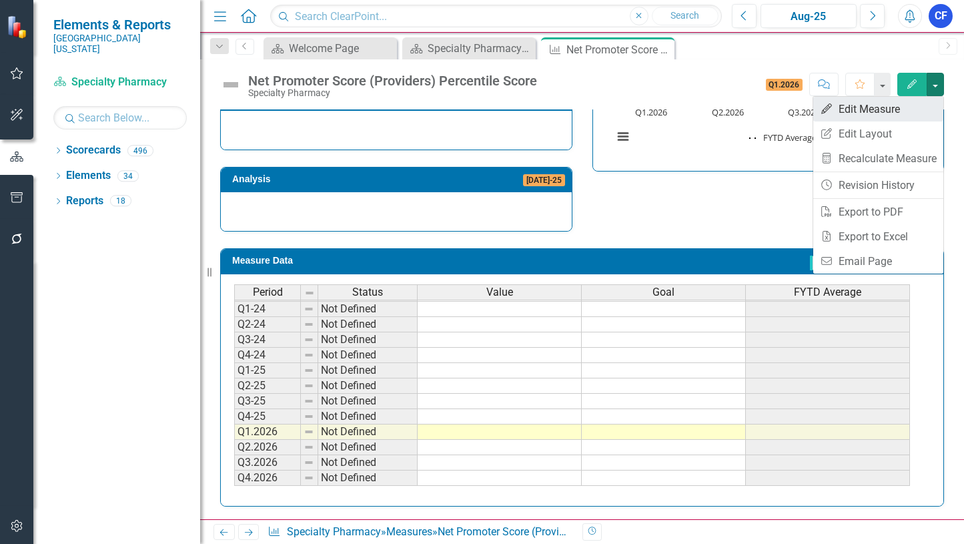
click at [888, 111] on link "Edit Edit Measure" at bounding box center [878, 109] width 130 height 25
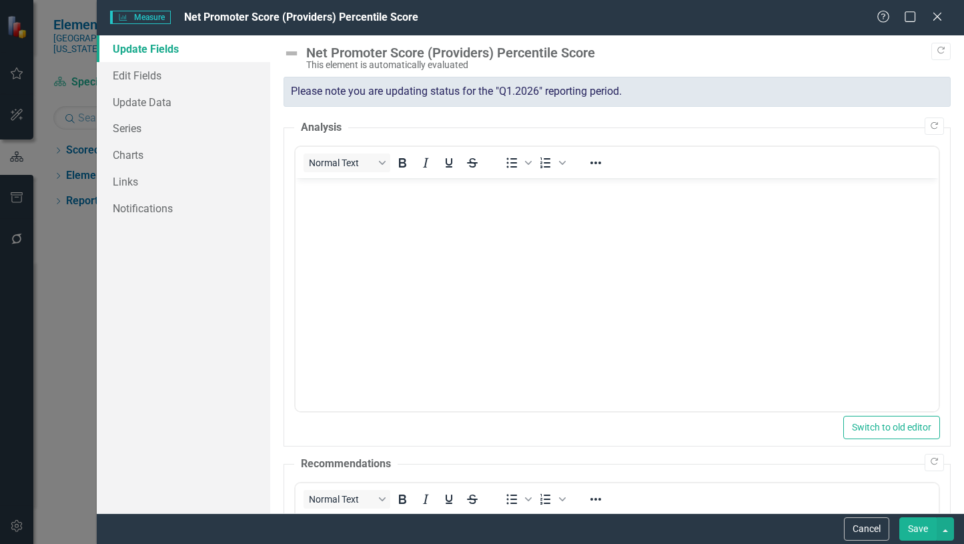
scroll to position [0, 0]
click at [133, 155] on link "Charts" at bounding box center [183, 154] width 173 height 27
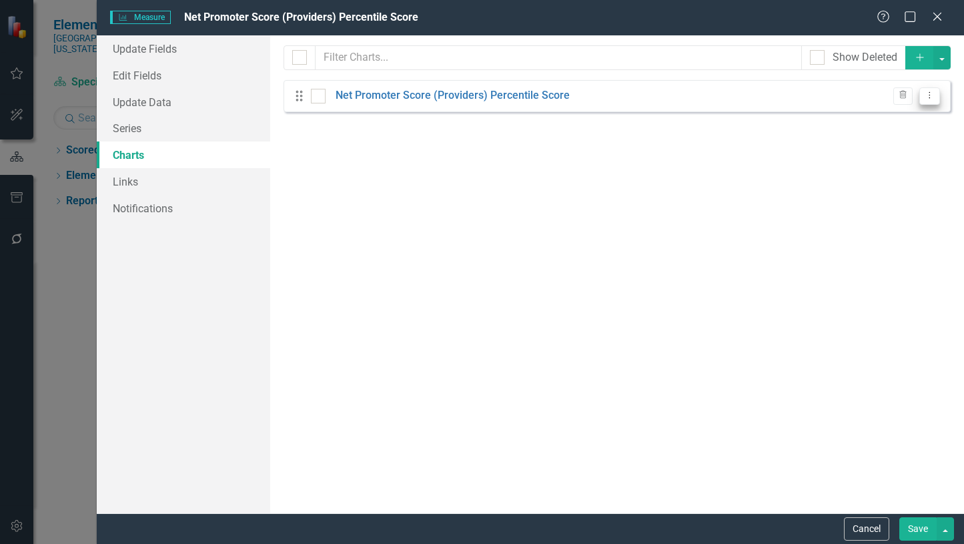
click at [932, 97] on icon "Dropdown Menu" at bounding box center [929, 95] width 11 height 9
click at [892, 115] on link "Edit Edit Chart" at bounding box center [886, 117] width 105 height 25
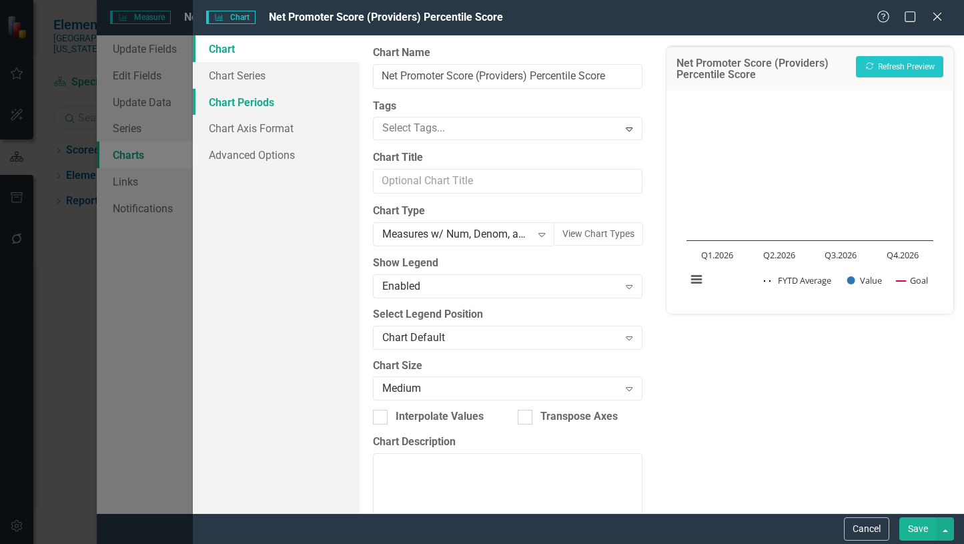
click at [244, 103] on link "Chart Periods" at bounding box center [276, 102] width 167 height 27
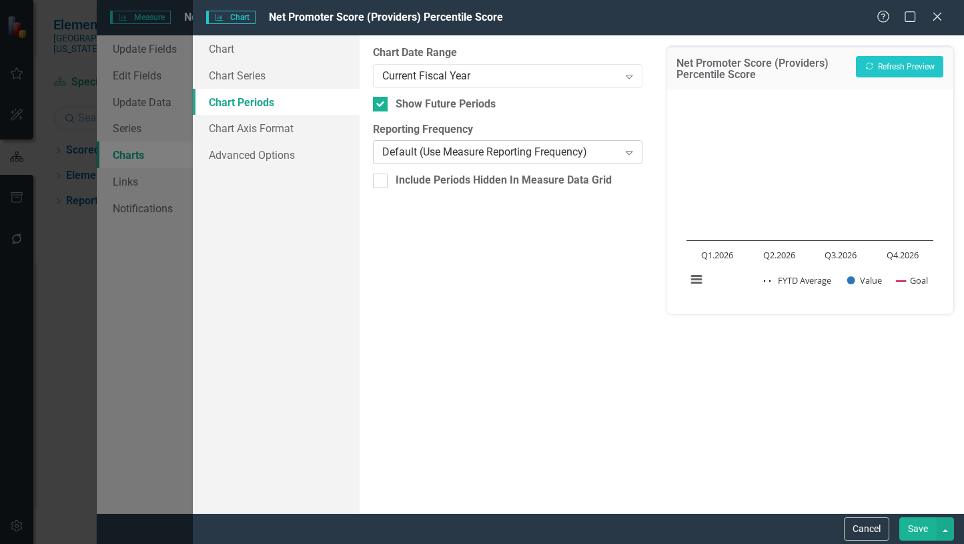
click at [627, 152] on icon "Expand" at bounding box center [629, 152] width 13 height 11
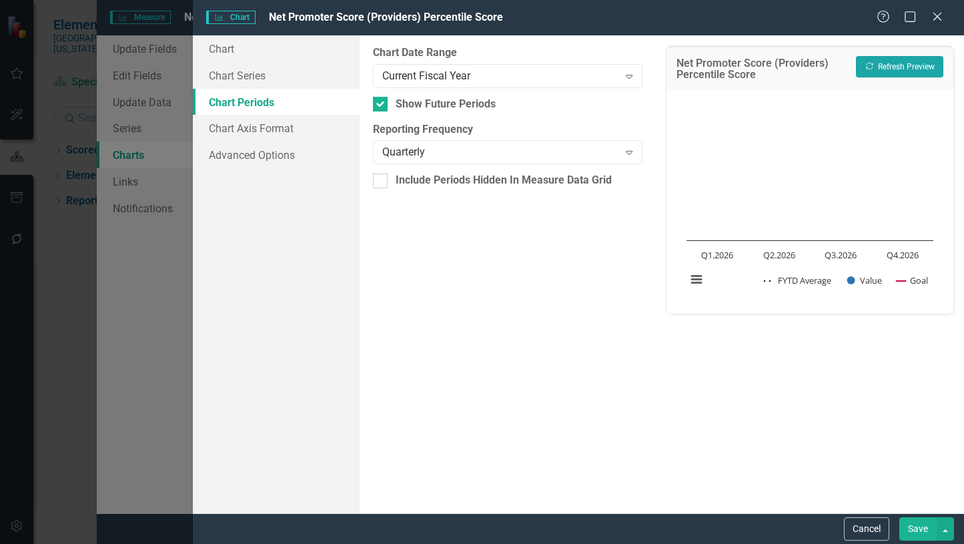
click at [912, 64] on button "Recalculate Refresh Preview" at bounding box center [899, 66] width 87 height 21
click at [631, 77] on icon at bounding box center [629, 77] width 7 height 4
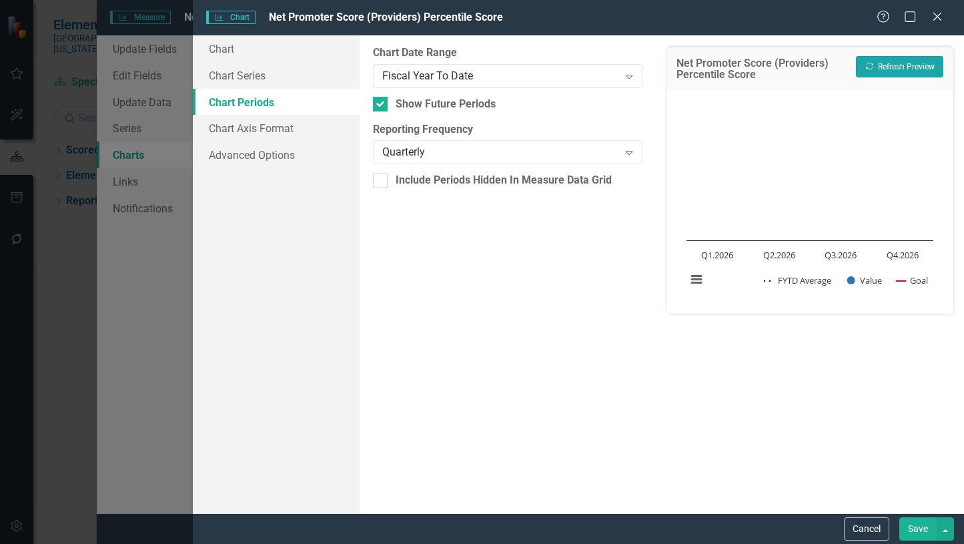
click at [905, 64] on button "Recalculate Refresh Preview" at bounding box center [899, 66] width 87 height 21
click at [631, 77] on icon "Expand" at bounding box center [629, 76] width 13 height 11
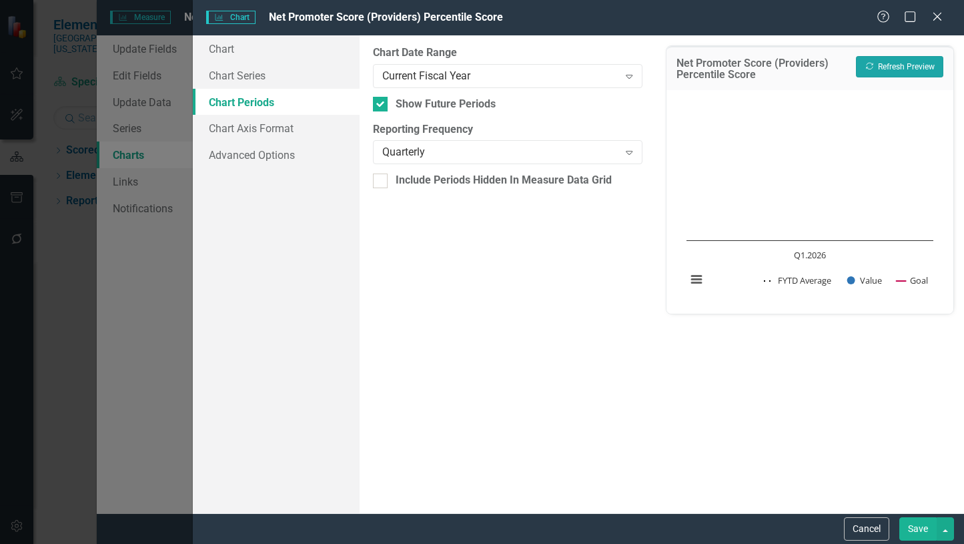
click at [892, 69] on button "Recalculate Refresh Preview" at bounding box center [899, 66] width 87 height 21
click at [253, 79] on link "Chart Series" at bounding box center [276, 75] width 167 height 27
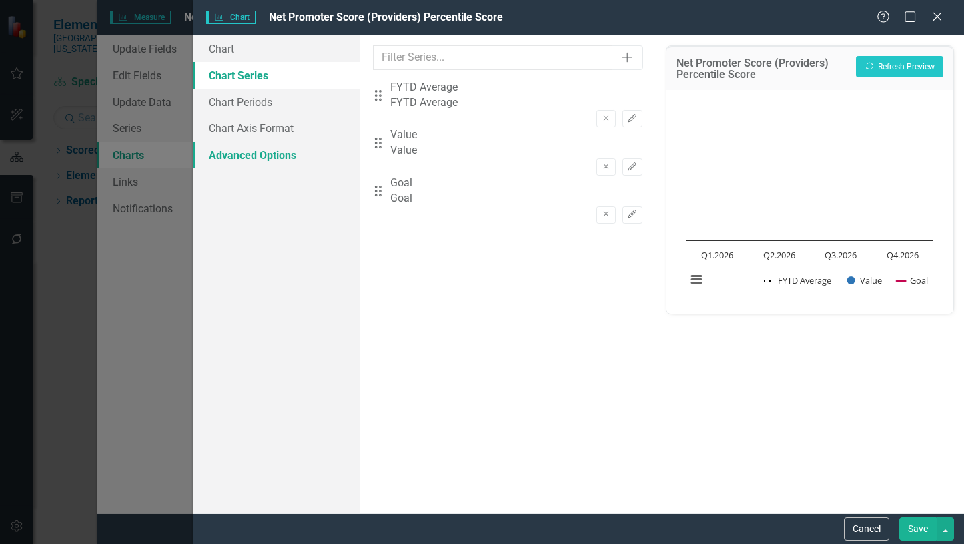
click at [260, 151] on link "Advanced Options" at bounding box center [276, 154] width 167 height 27
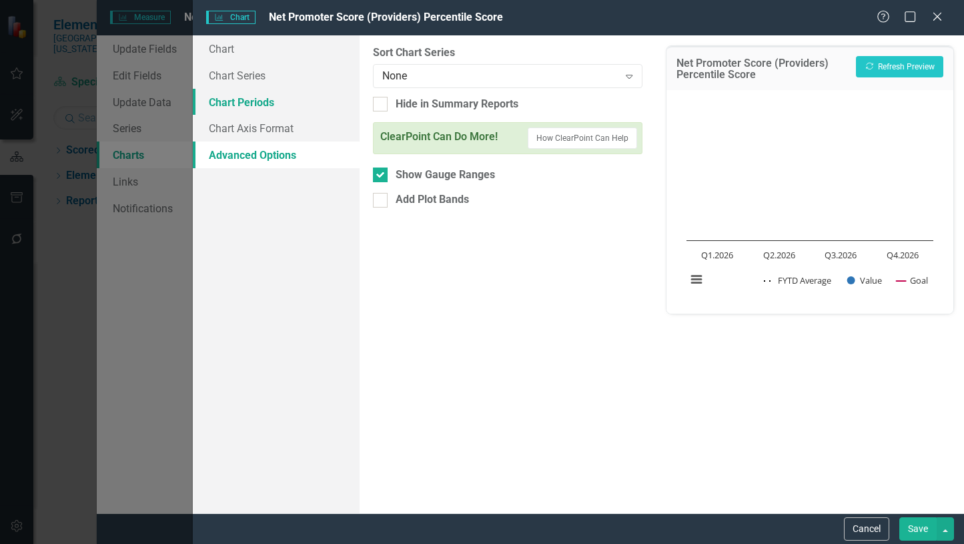
click at [264, 103] on link "Chart Periods" at bounding box center [276, 102] width 167 height 27
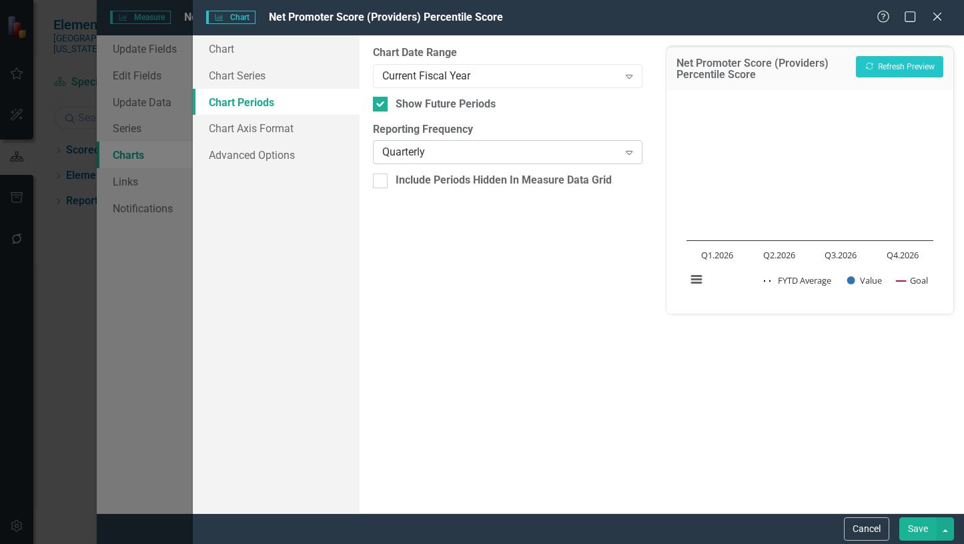
click at [629, 155] on icon at bounding box center [629, 153] width 7 height 4
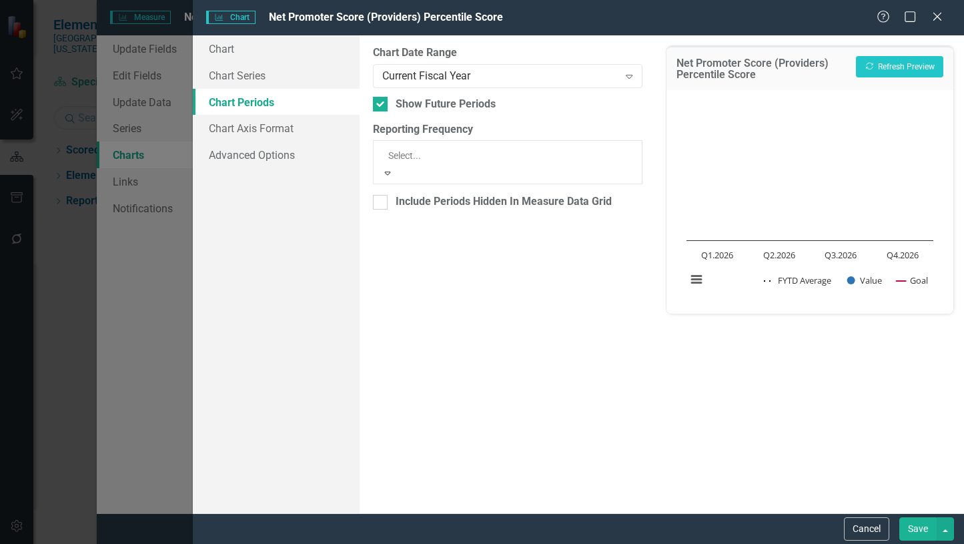
scroll to position [19, 0]
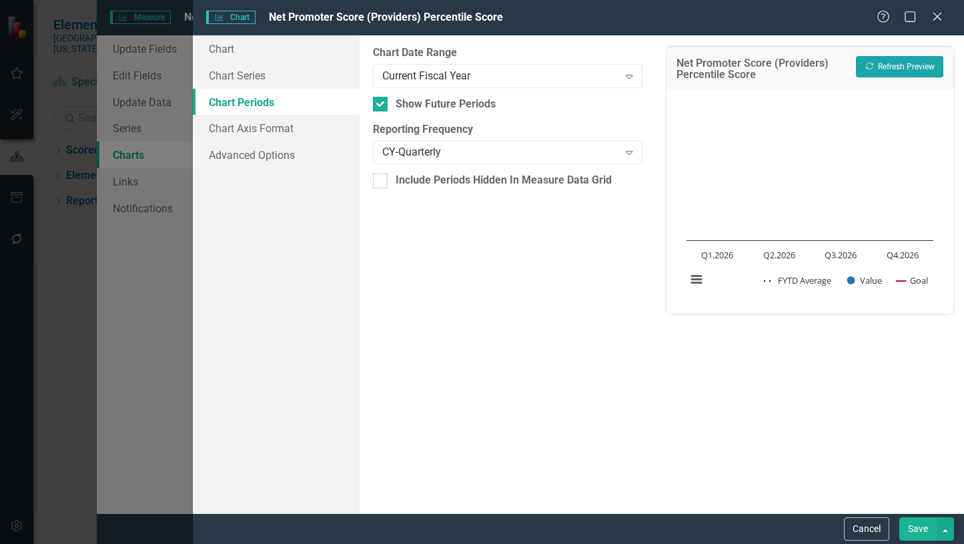
click at [910, 67] on button "Recalculate Refresh Preview" at bounding box center [899, 66] width 87 height 21
click at [910, 530] on button "Save" at bounding box center [918, 528] width 37 height 23
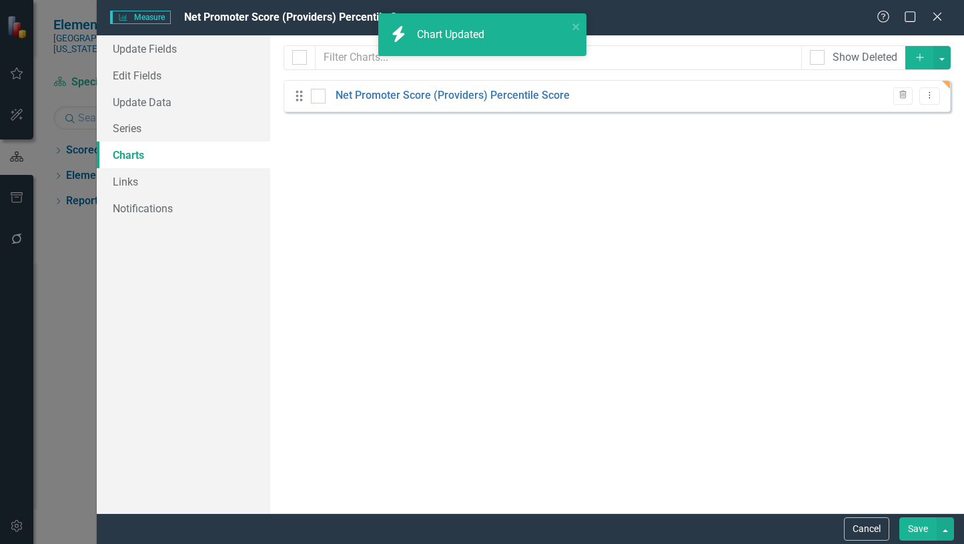
click at [920, 529] on button "Save" at bounding box center [918, 528] width 37 height 23
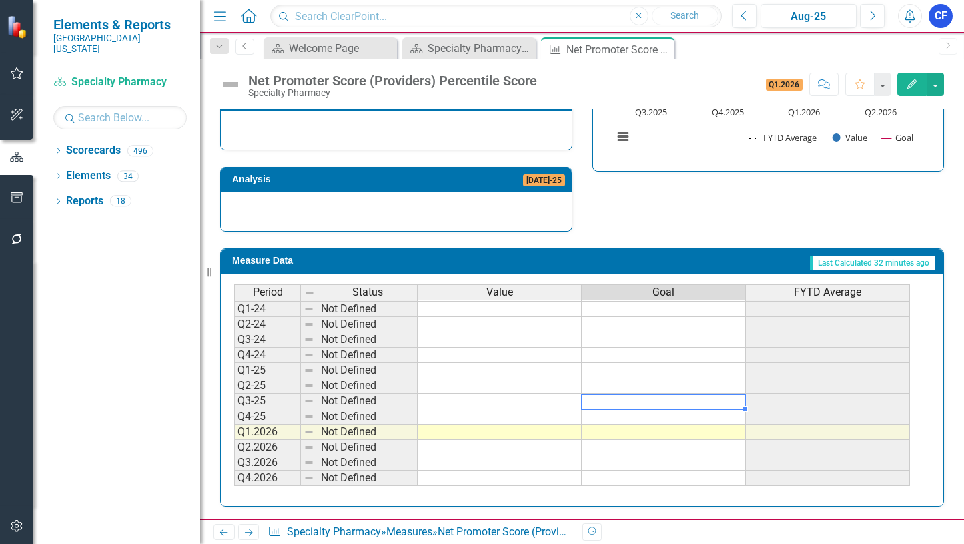
click at [668, 403] on td at bounding box center [664, 401] width 164 height 15
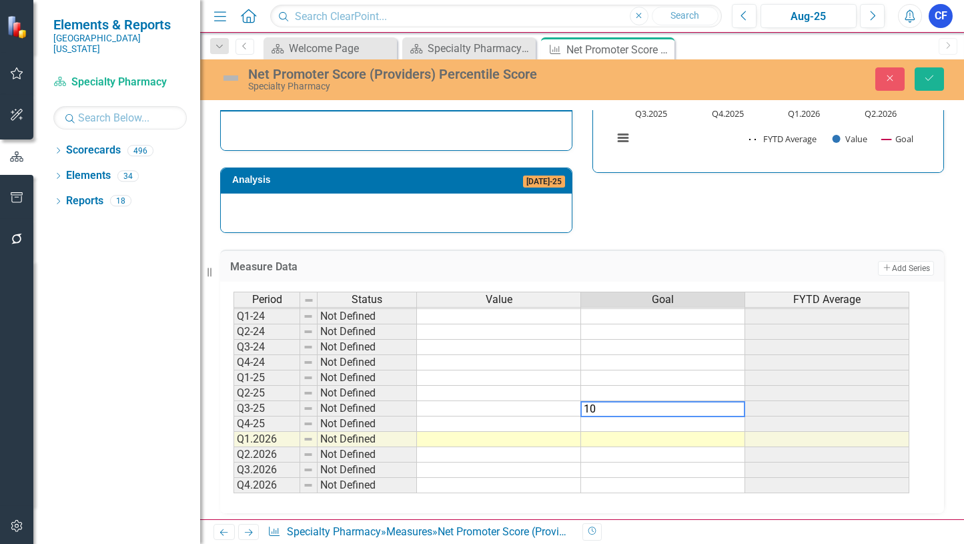
type textarea "100"
drag, startPoint x: 721, startPoint y: 405, endPoint x: 723, endPoint y: 397, distance: 8.1
click at [721, 405] on td "100.00" at bounding box center [663, 408] width 164 height 15
drag, startPoint x: 746, startPoint y: 417, endPoint x: 737, endPoint y: 490, distance: 73.9
click at [234, 492] on div "Period Status Value Goal FYTD Average Q1-23 Not Defined Q2-23 Not Defined Q3-23…" at bounding box center [234, 370] width 0 height 278
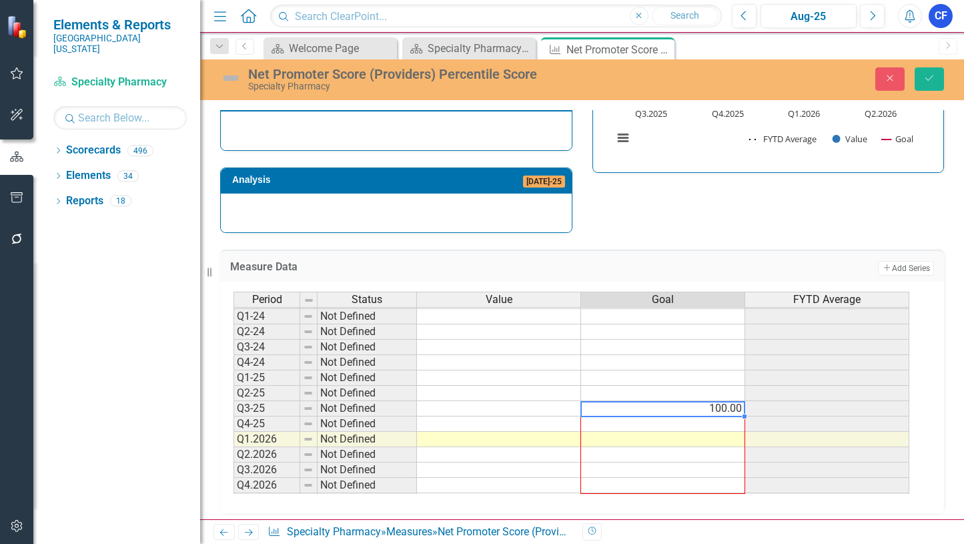
type textarea "100"
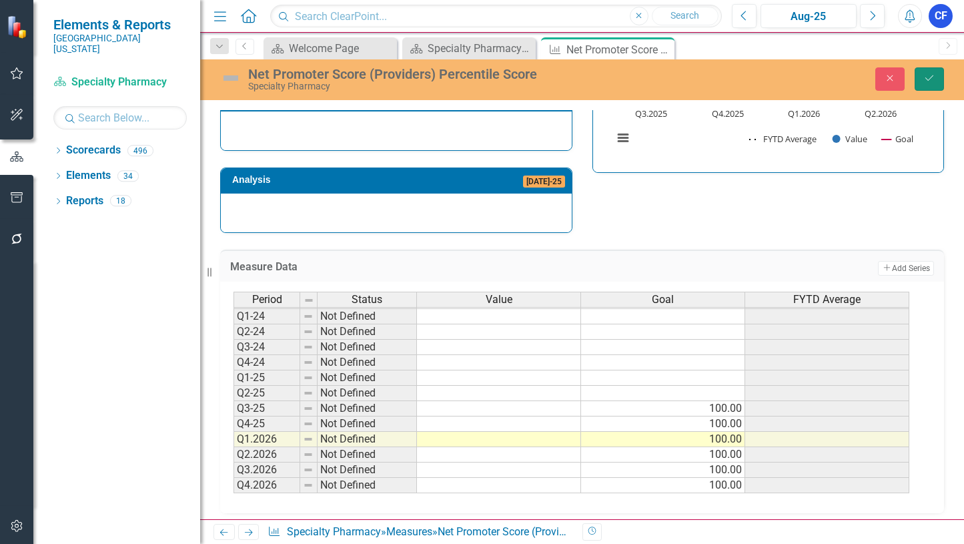
click at [930, 83] on icon "Save" at bounding box center [930, 77] width 12 height 9
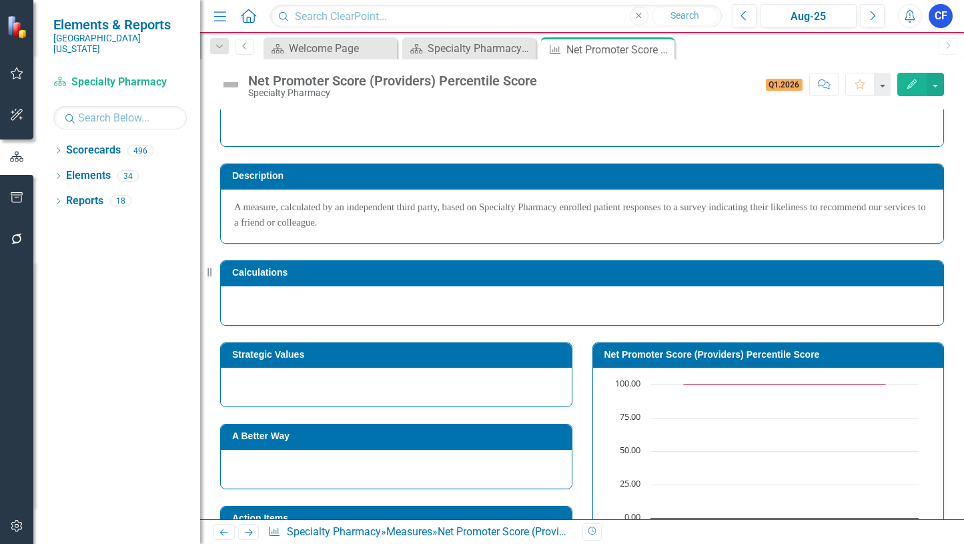
scroll to position [0, 0]
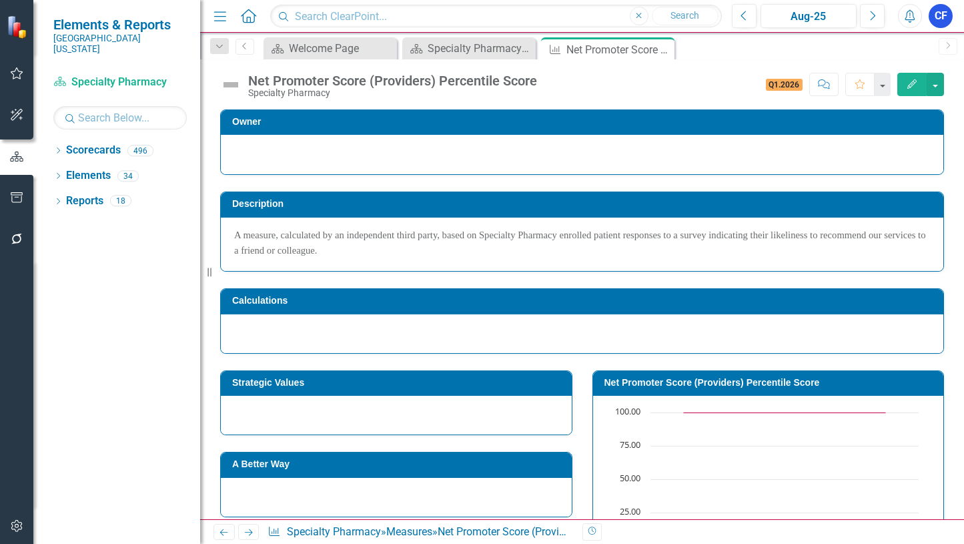
click at [254, 530] on icon "Next" at bounding box center [248, 532] width 11 height 9
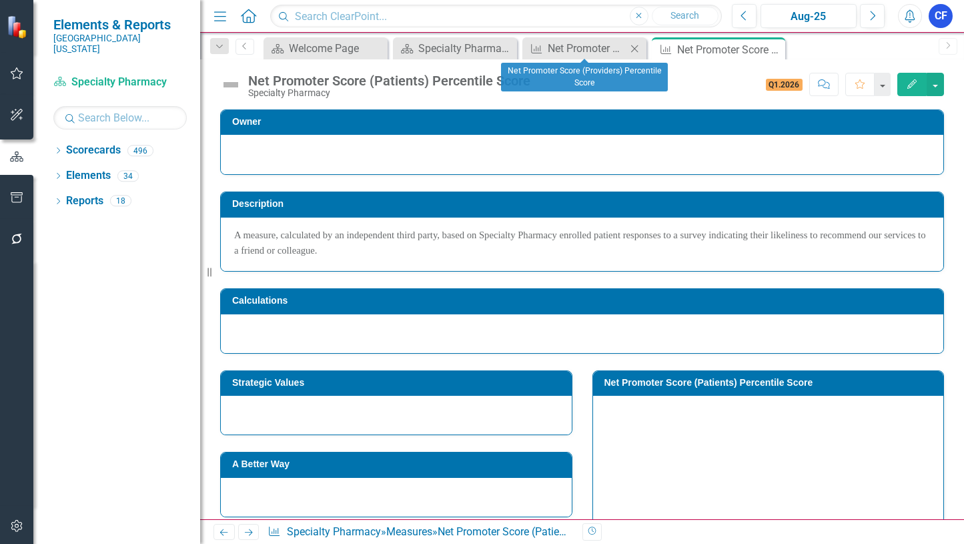
click at [637, 50] on icon at bounding box center [634, 48] width 7 height 7
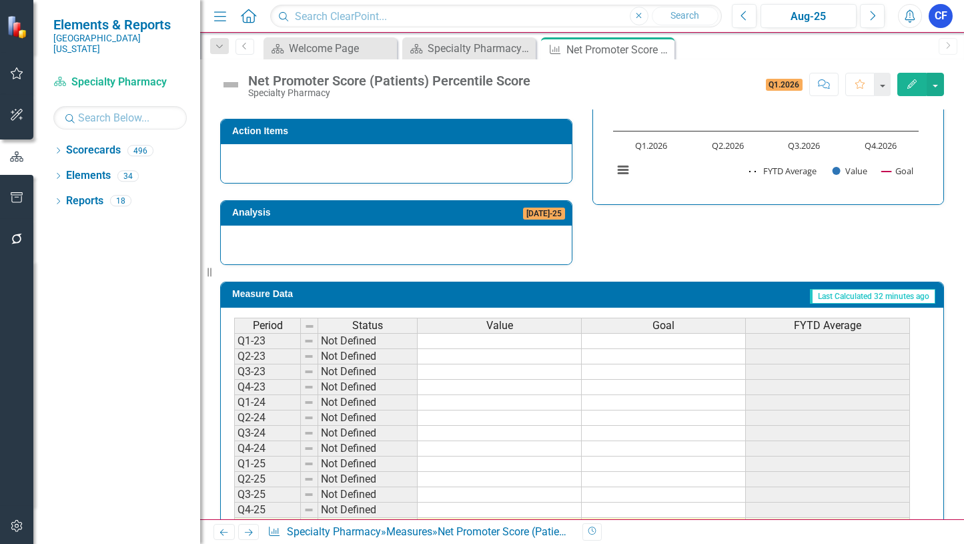
scroll to position [448, 0]
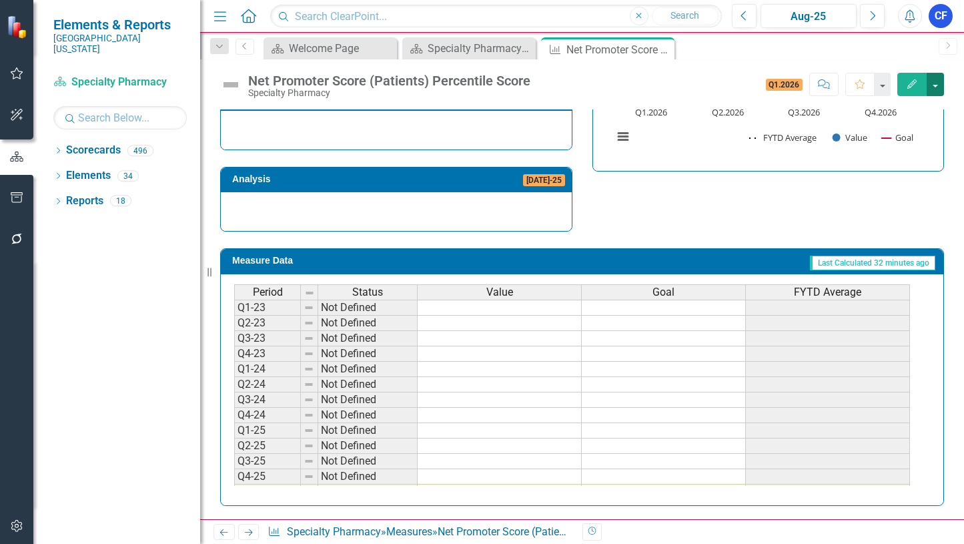
click at [936, 87] on button "button" at bounding box center [935, 84] width 17 height 23
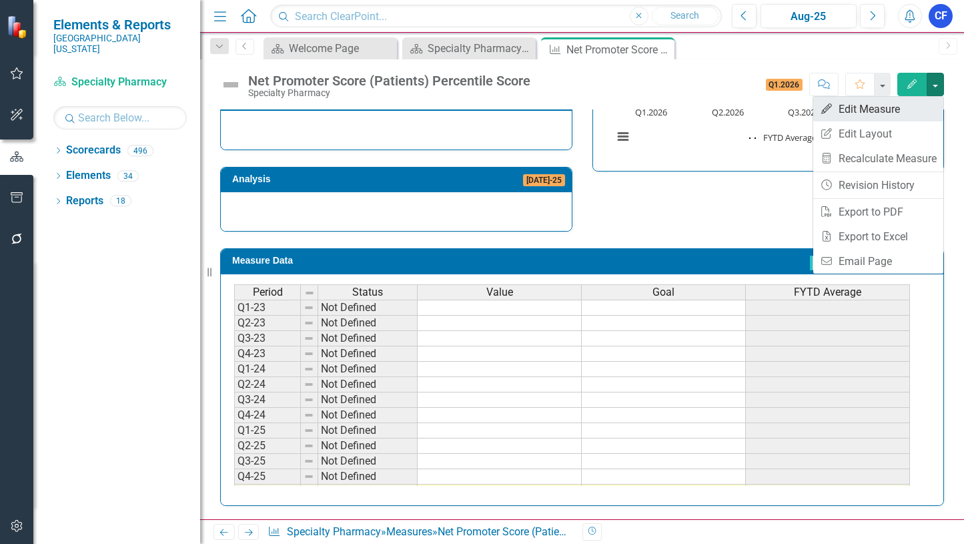
click at [866, 110] on link "Edit Edit Measure" at bounding box center [878, 109] width 130 height 25
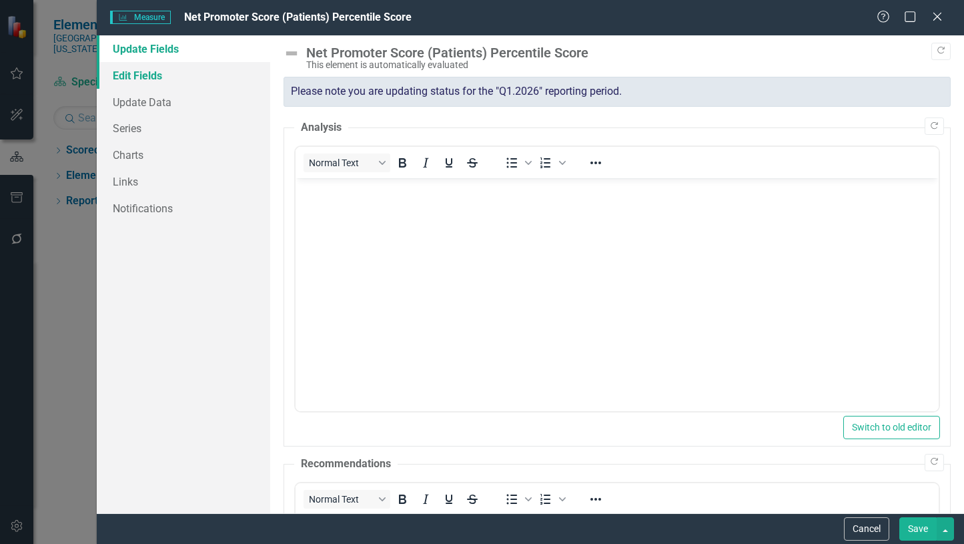
scroll to position [0, 0]
click at [135, 159] on link "Charts" at bounding box center [183, 154] width 173 height 27
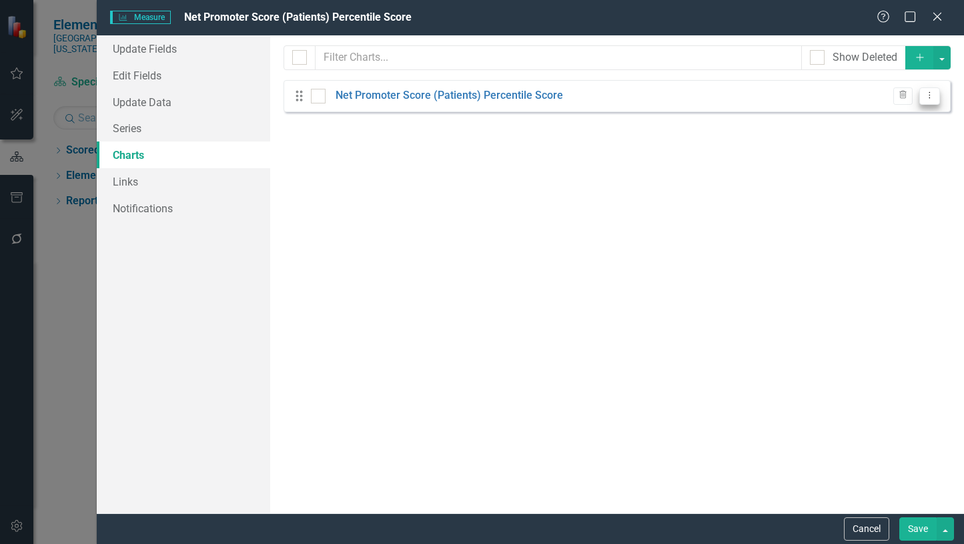
click at [934, 94] on icon "Dropdown Menu" at bounding box center [929, 95] width 11 height 9
click at [902, 117] on link "Edit Edit Chart" at bounding box center [886, 117] width 105 height 25
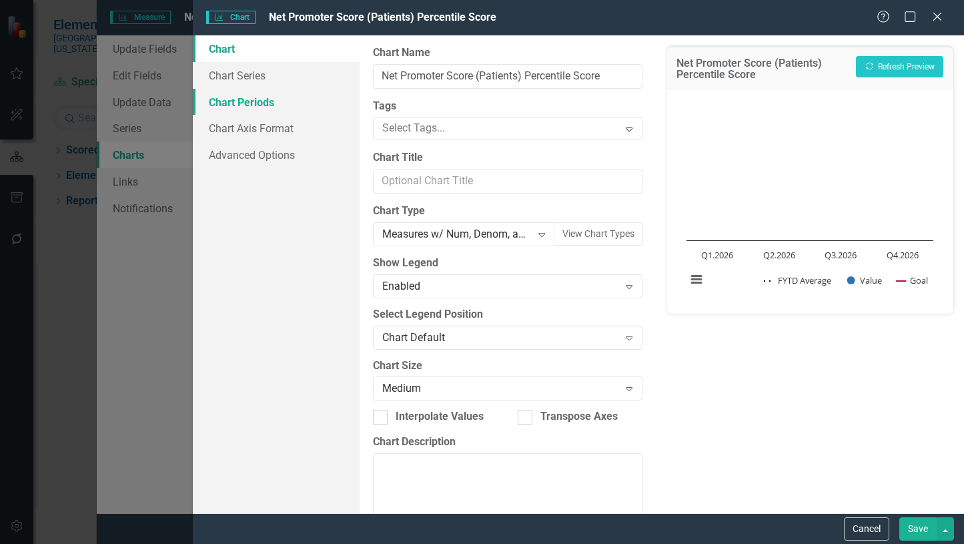
click at [258, 102] on link "Chart Periods" at bounding box center [276, 102] width 167 height 27
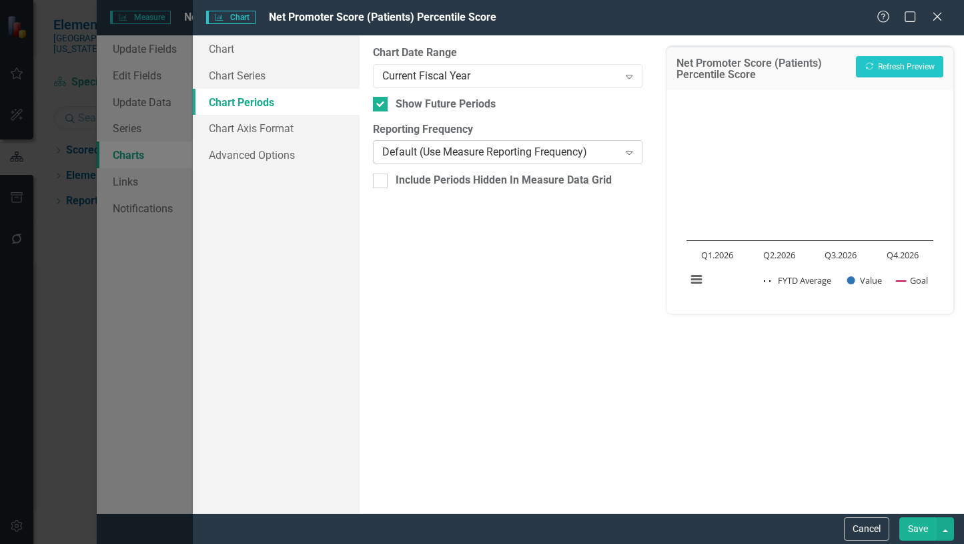
click at [632, 153] on icon "Expand" at bounding box center [629, 152] width 13 height 11
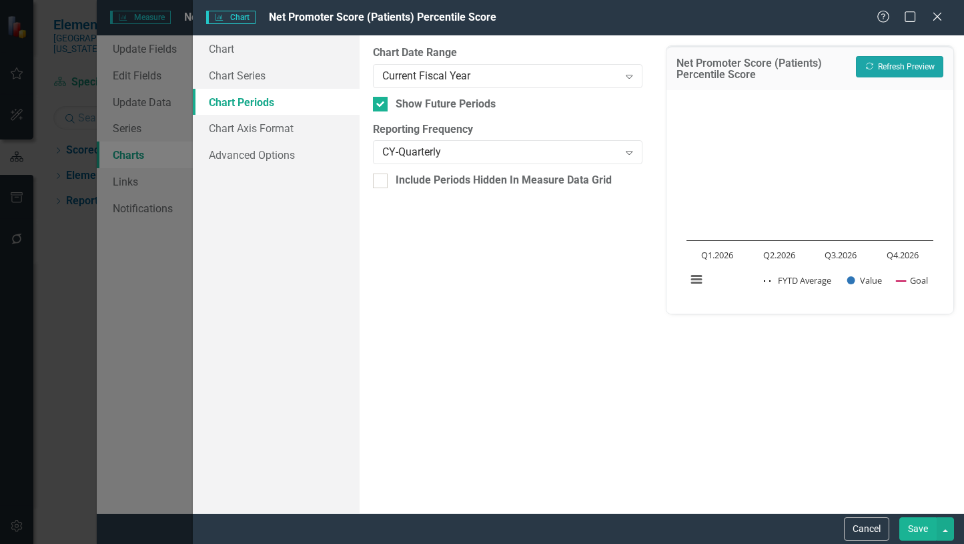
click at [899, 65] on button "Recalculate Refresh Preview" at bounding box center [899, 66] width 87 height 21
click at [913, 532] on button "Save" at bounding box center [918, 528] width 37 height 23
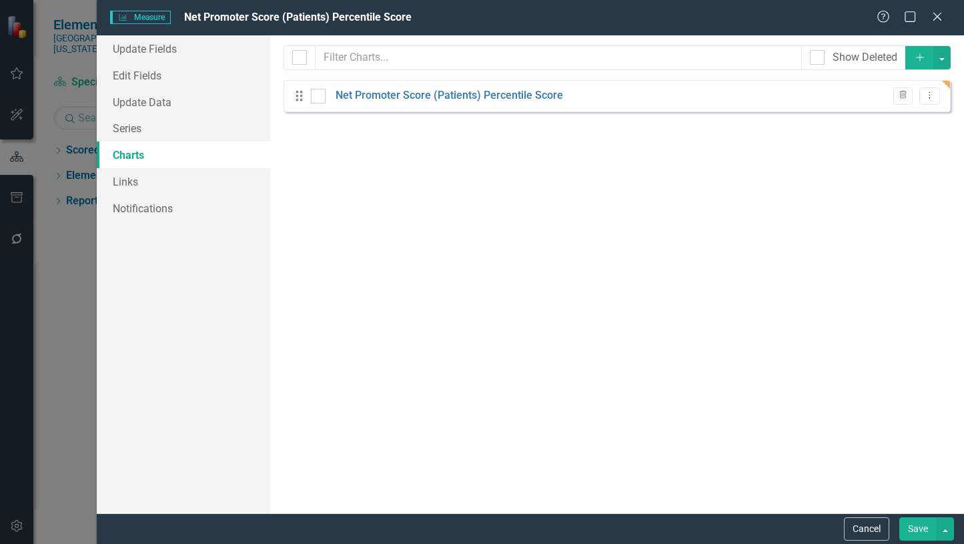
click at [916, 528] on button "Save" at bounding box center [918, 528] width 37 height 23
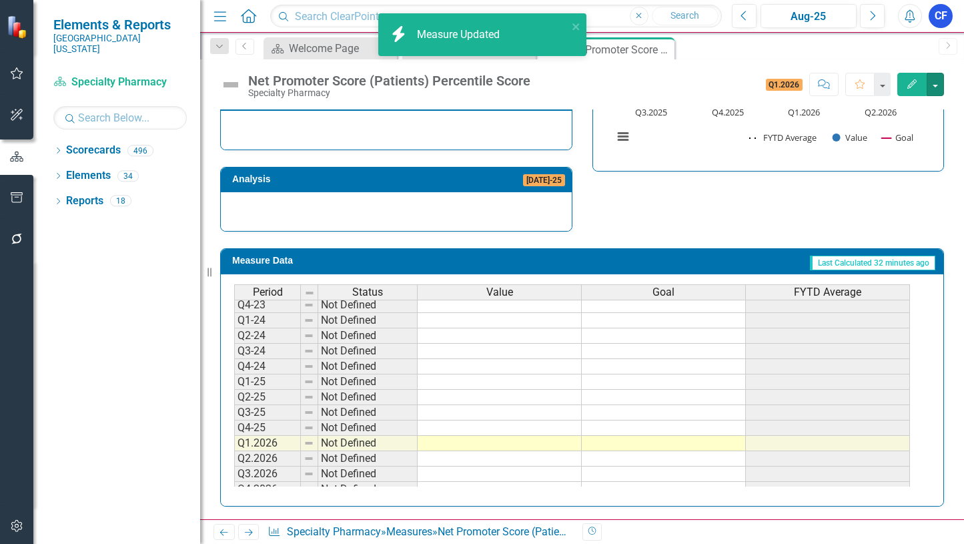
scroll to position [61, 0]
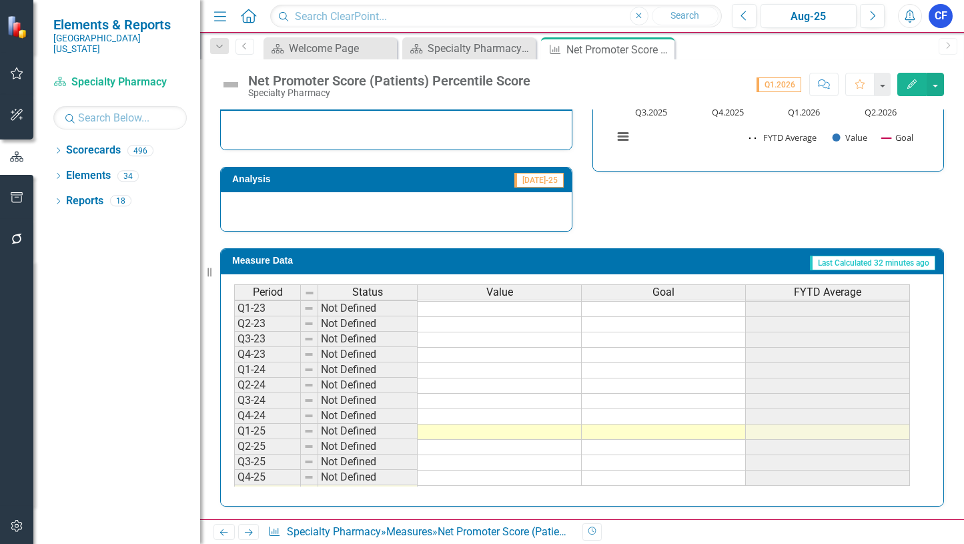
scroll to position [61, 0]
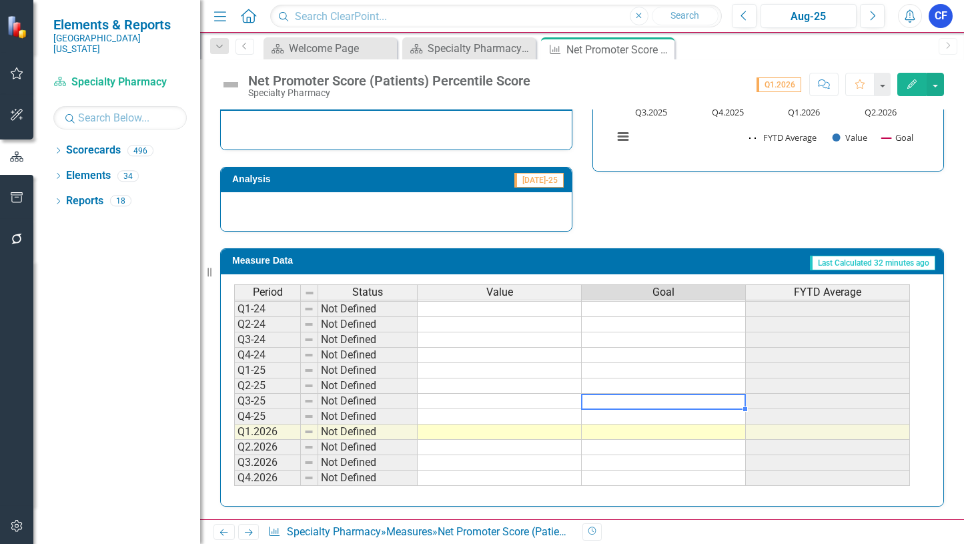
click at [687, 403] on td at bounding box center [664, 401] width 164 height 15
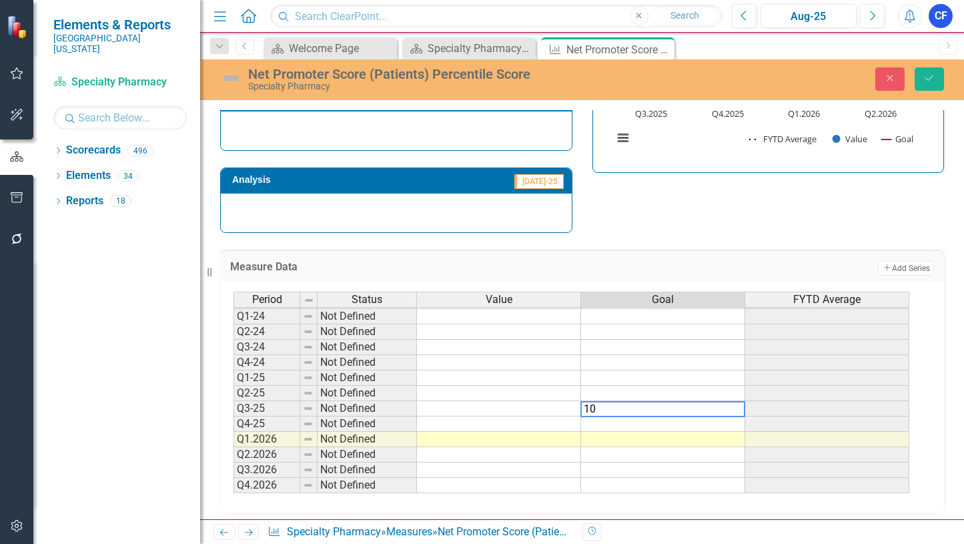
type textarea "100"
click at [725, 408] on td "100.00" at bounding box center [663, 408] width 164 height 15
drag, startPoint x: 745, startPoint y: 418, endPoint x: 742, endPoint y: 484, distance: 66.8
click at [234, 484] on div "Period Status Value Goal FYTD Average Q1-23 Not Defined Q2-23 Not Defined Q3-23…" at bounding box center [234, 370] width 0 height 278
type textarea "100"
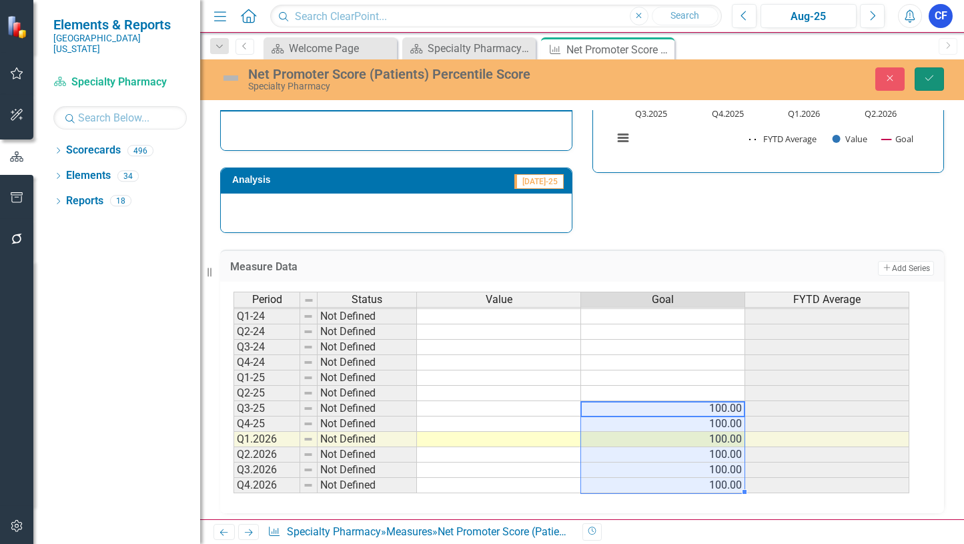
click at [932, 76] on icon "Save" at bounding box center [930, 77] width 12 height 9
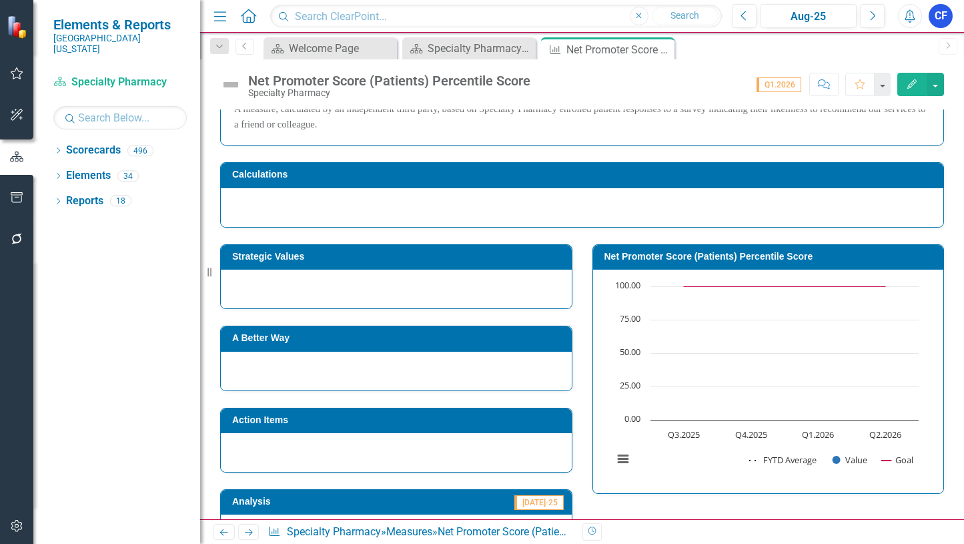
scroll to position [127, 0]
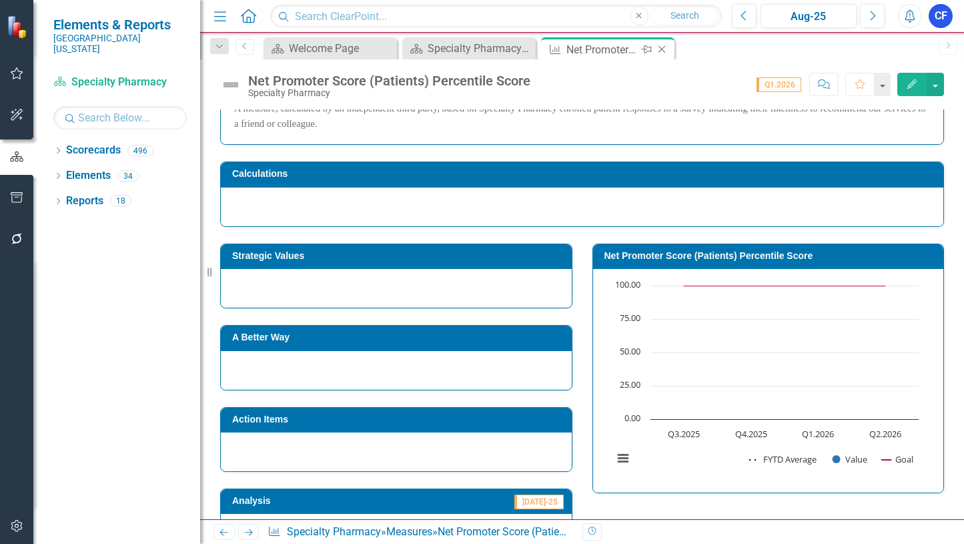
click at [663, 50] on icon "Close" at bounding box center [661, 49] width 13 height 11
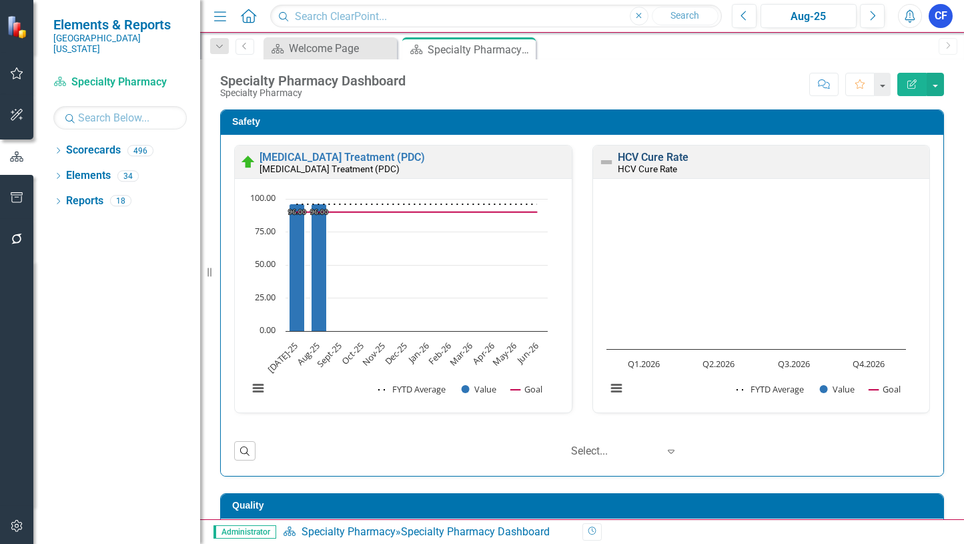
click at [657, 156] on link "HCV Cure Rate" at bounding box center [653, 157] width 71 height 13
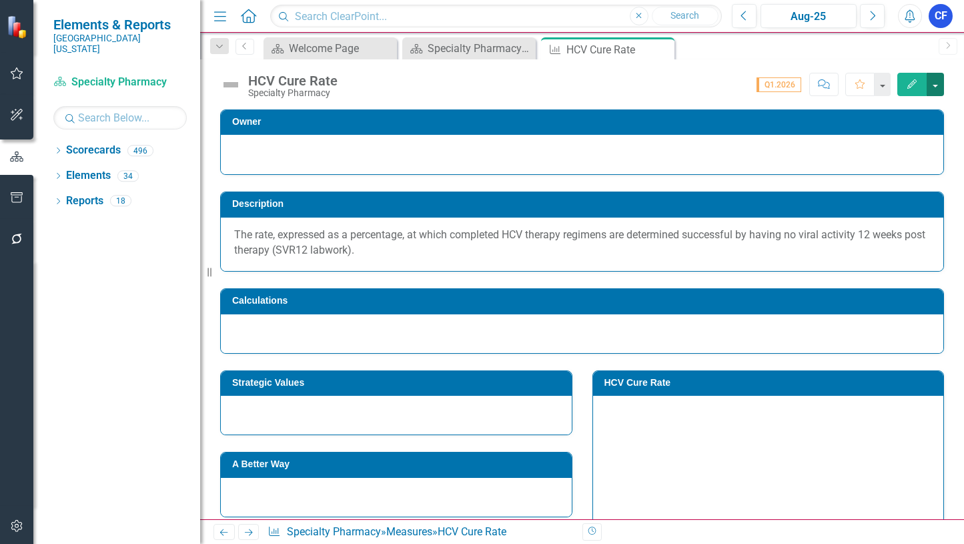
click at [937, 82] on button "button" at bounding box center [935, 84] width 17 height 23
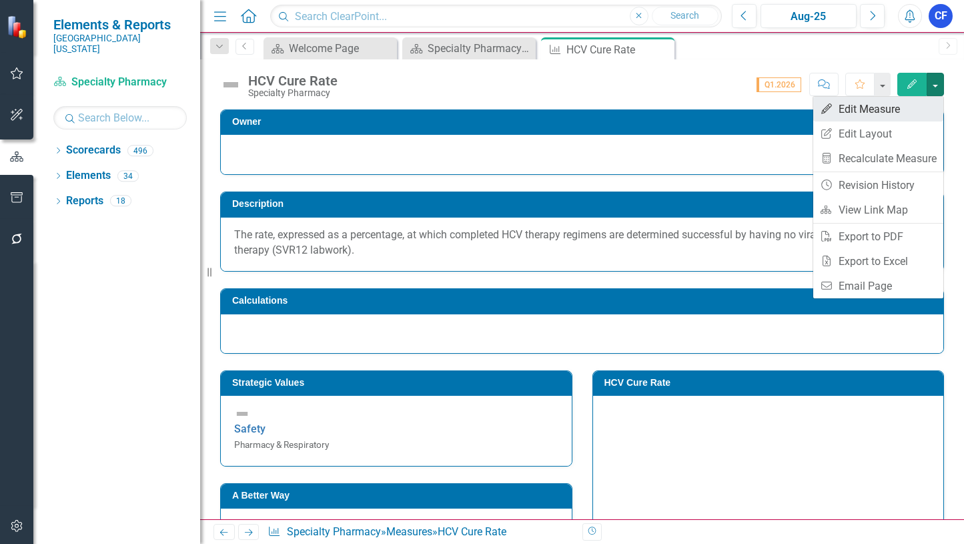
click at [881, 113] on link "Edit Edit Measure" at bounding box center [878, 109] width 130 height 25
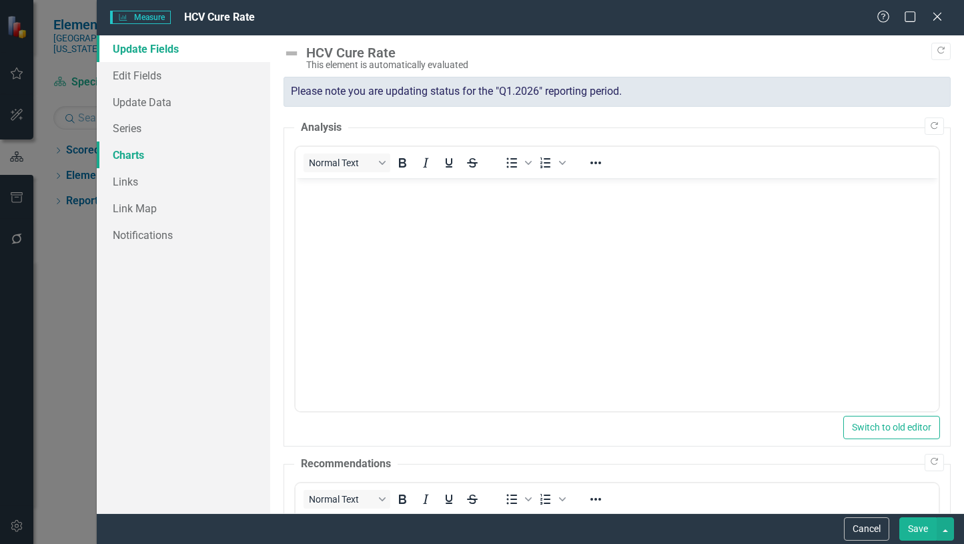
click at [131, 152] on link "Charts" at bounding box center [183, 154] width 173 height 27
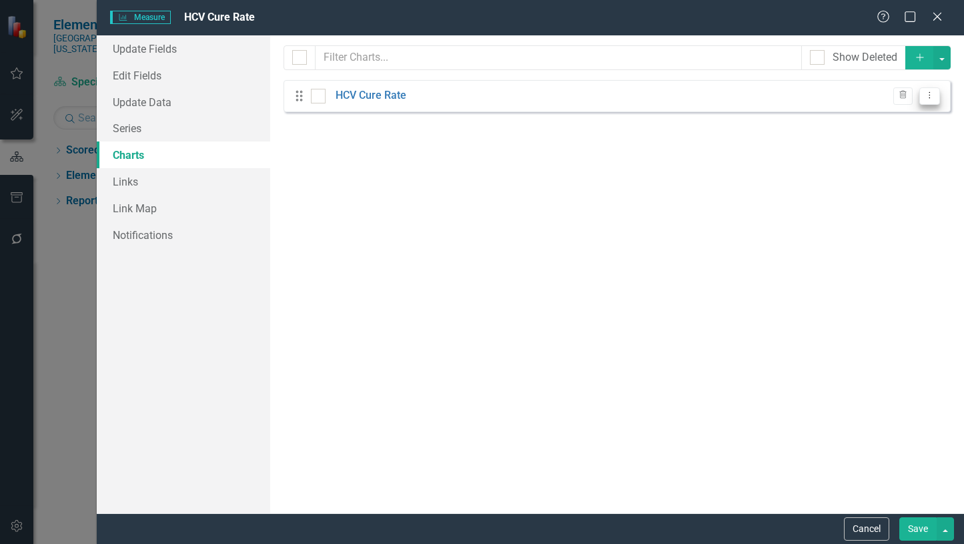
click at [935, 95] on icon "Dropdown Menu" at bounding box center [929, 95] width 11 height 9
click at [898, 119] on link "Edit Edit Chart" at bounding box center [886, 117] width 105 height 25
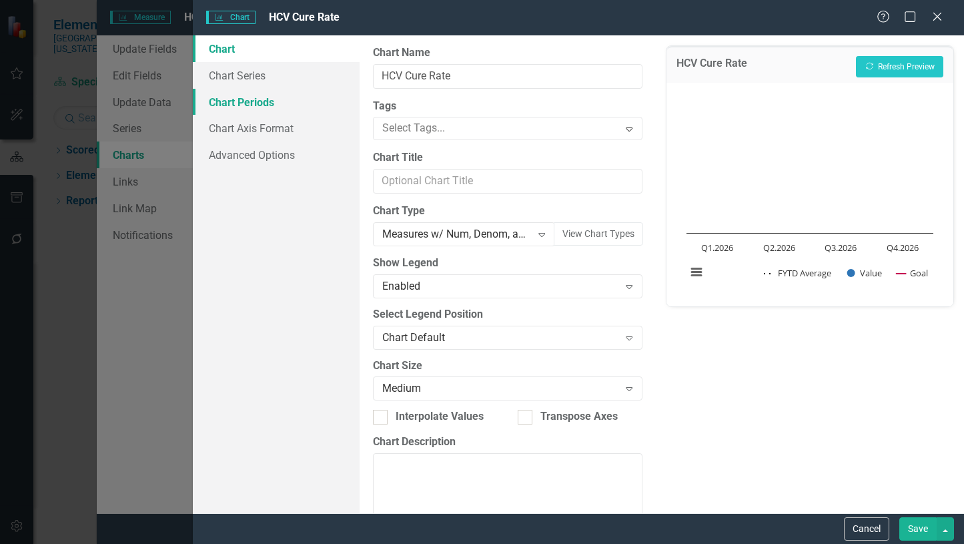
click at [247, 100] on link "Chart Periods" at bounding box center [276, 102] width 167 height 27
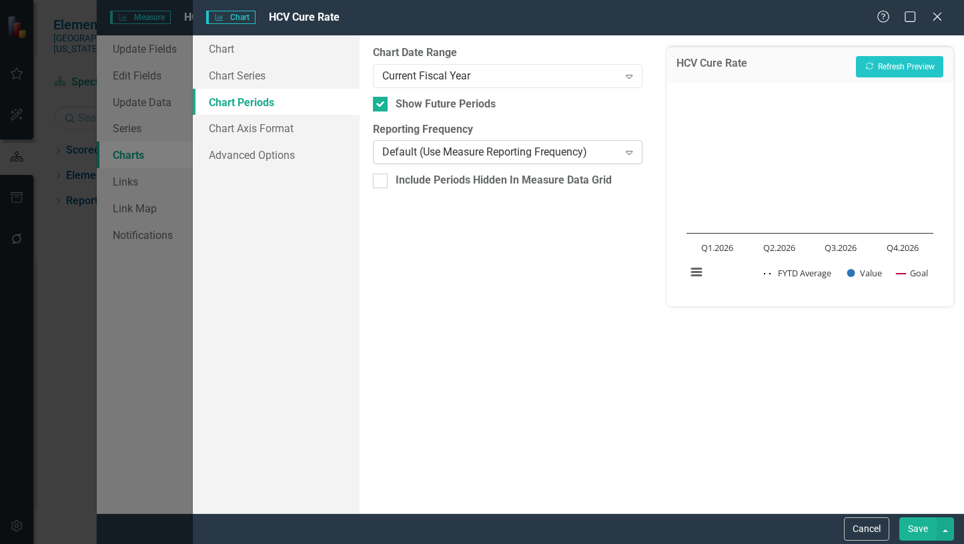
click at [629, 151] on icon at bounding box center [629, 153] width 7 height 4
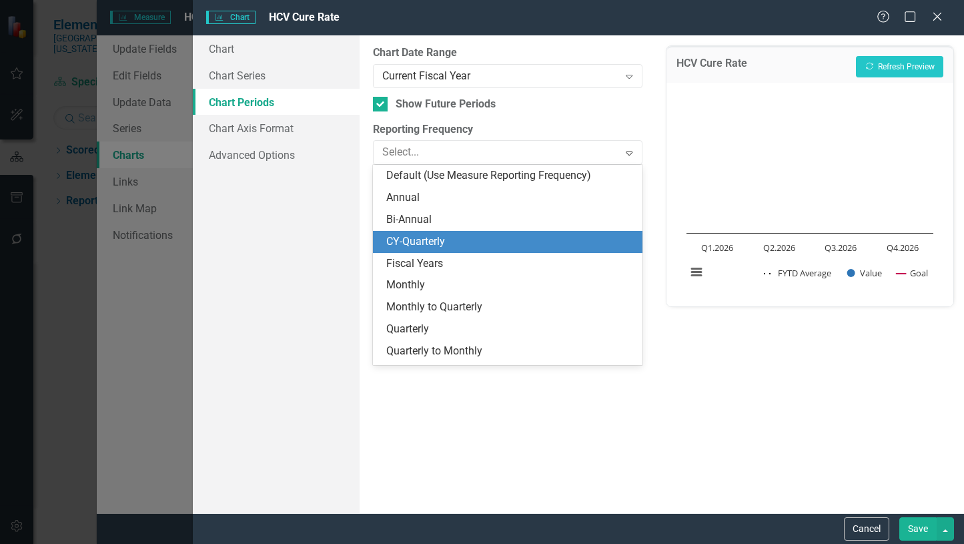
click at [438, 238] on div "CY-Quarterly" at bounding box center [510, 241] width 248 height 15
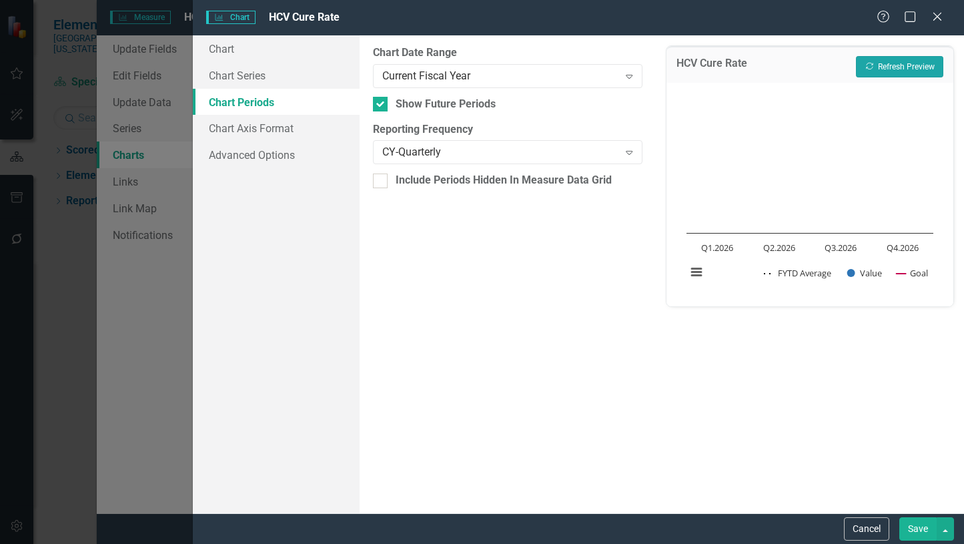
click at [908, 65] on button "Recalculate Refresh Preview" at bounding box center [899, 66] width 87 height 21
click at [917, 528] on button "Save" at bounding box center [918, 528] width 37 height 23
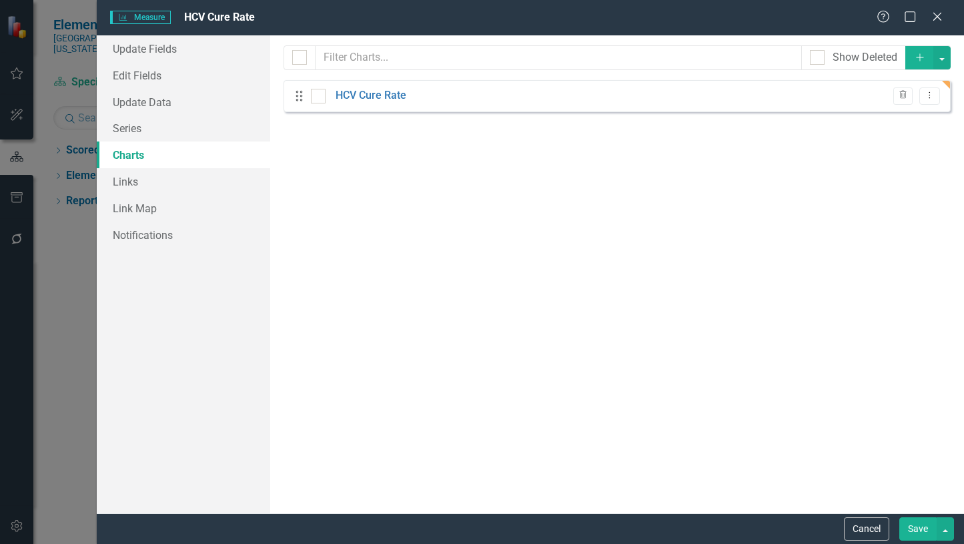
click at [915, 526] on button "Save" at bounding box center [918, 528] width 37 height 23
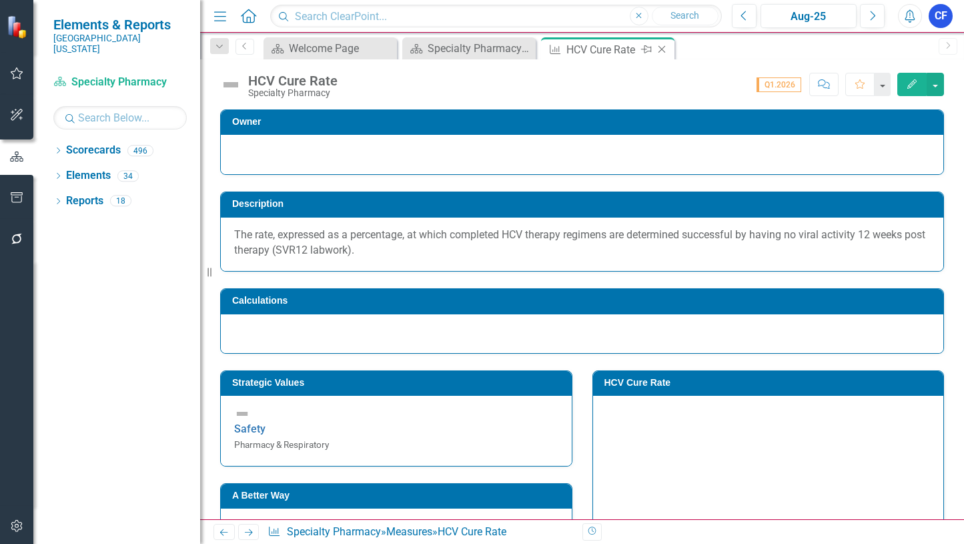
click at [661, 47] on icon "Close" at bounding box center [661, 49] width 13 height 11
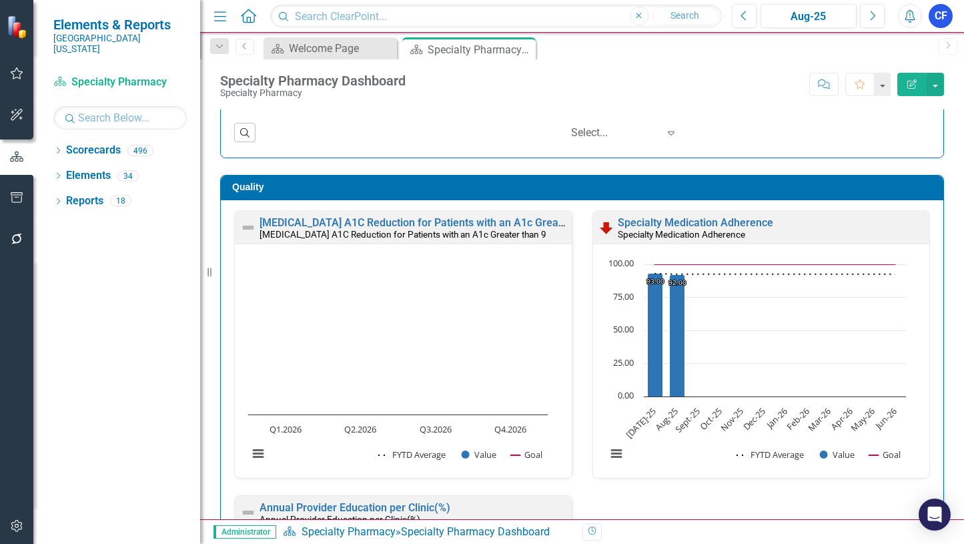
scroll to position [336, 0]
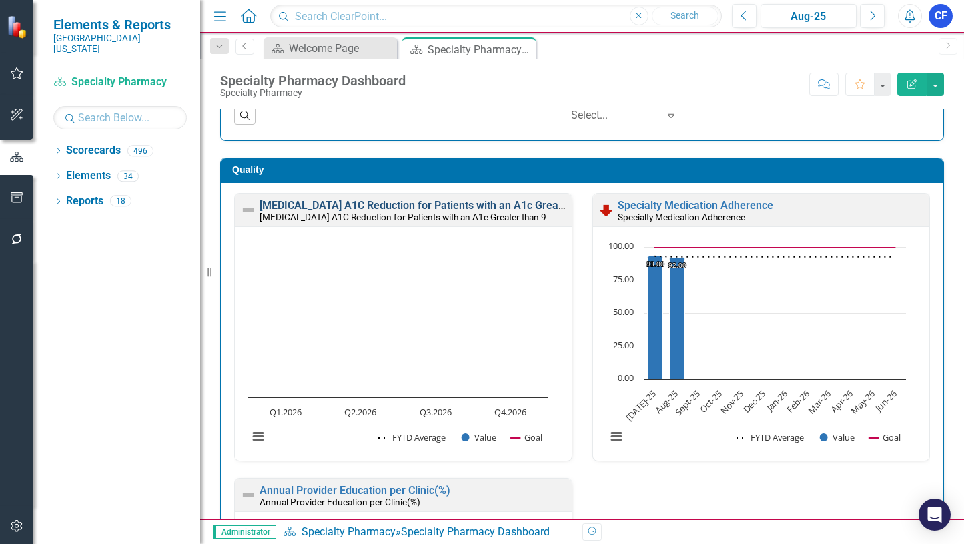
click at [363, 207] on link "[MEDICAL_DATA] A1C Reduction for Patients with an A1c Greater than 9" at bounding box center [432, 205] width 345 height 13
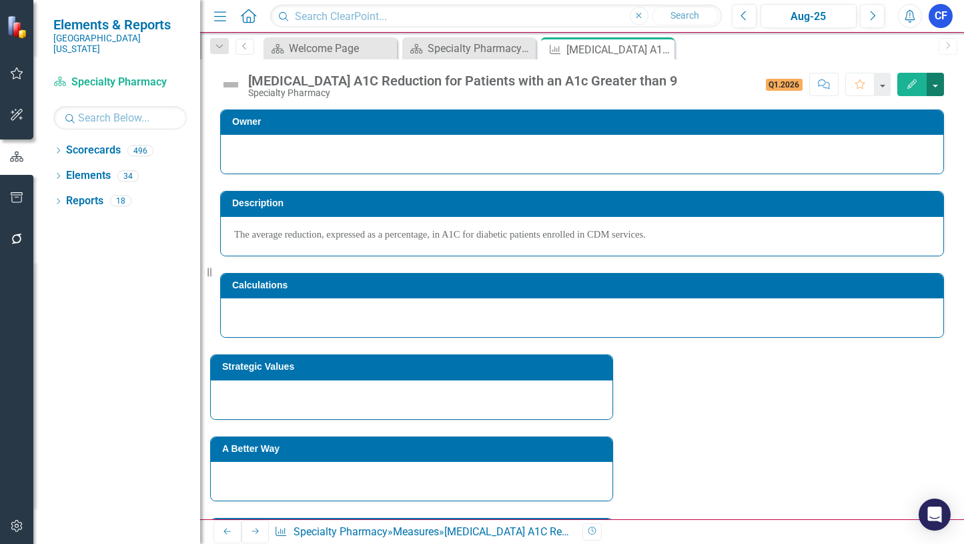
click at [934, 79] on button "button" at bounding box center [935, 84] width 17 height 23
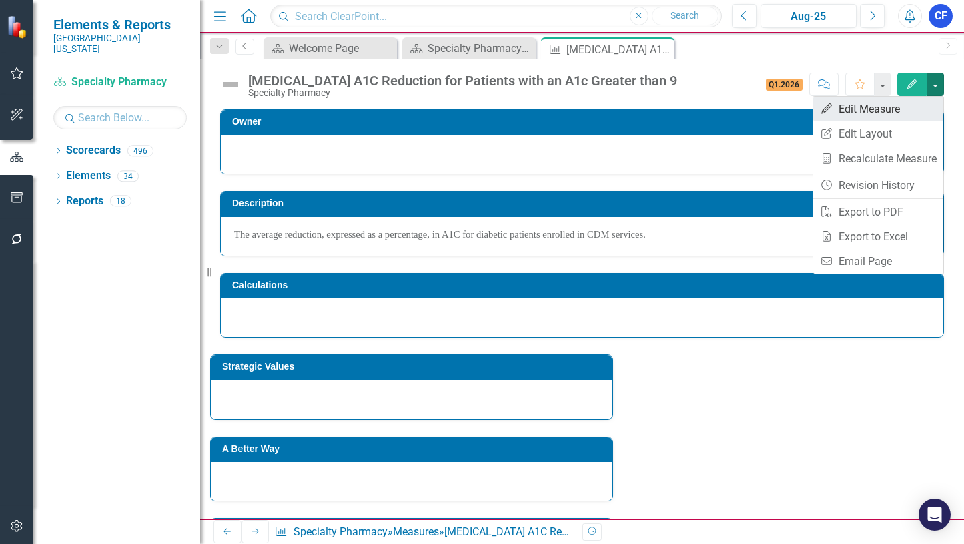
click at [896, 111] on link "Edit Edit Measure" at bounding box center [878, 109] width 130 height 25
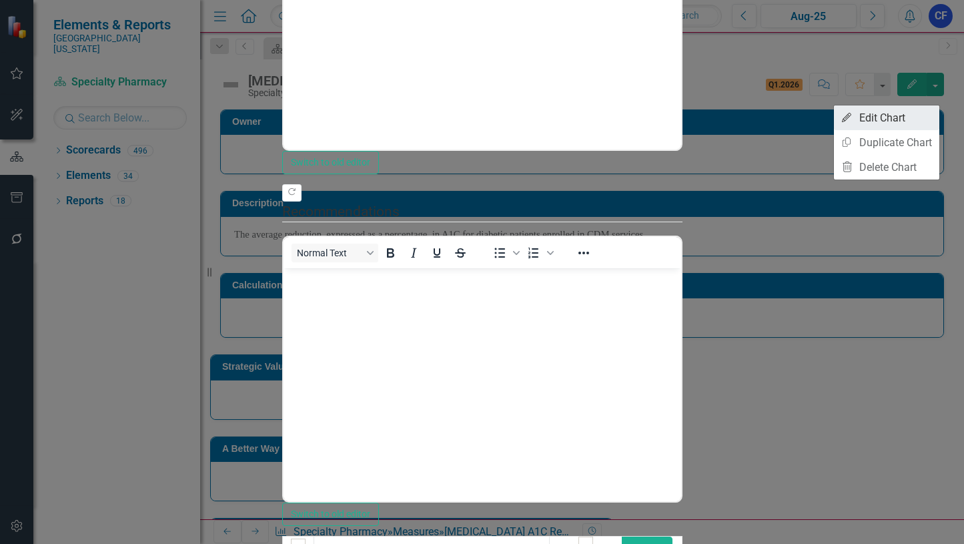
click at [894, 117] on link "Edit Edit Chart" at bounding box center [886, 117] width 105 height 25
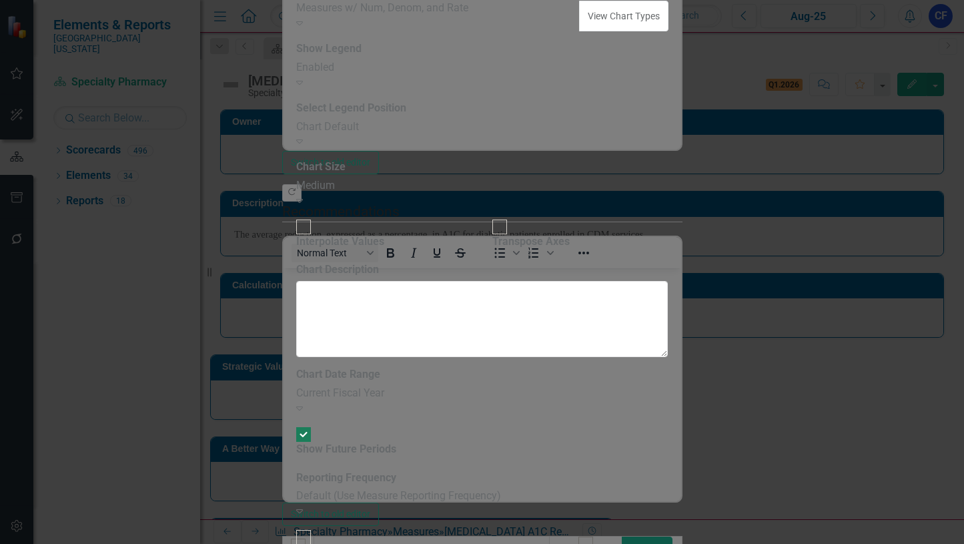
click at [303, 509] on icon at bounding box center [299, 511] width 7 height 4
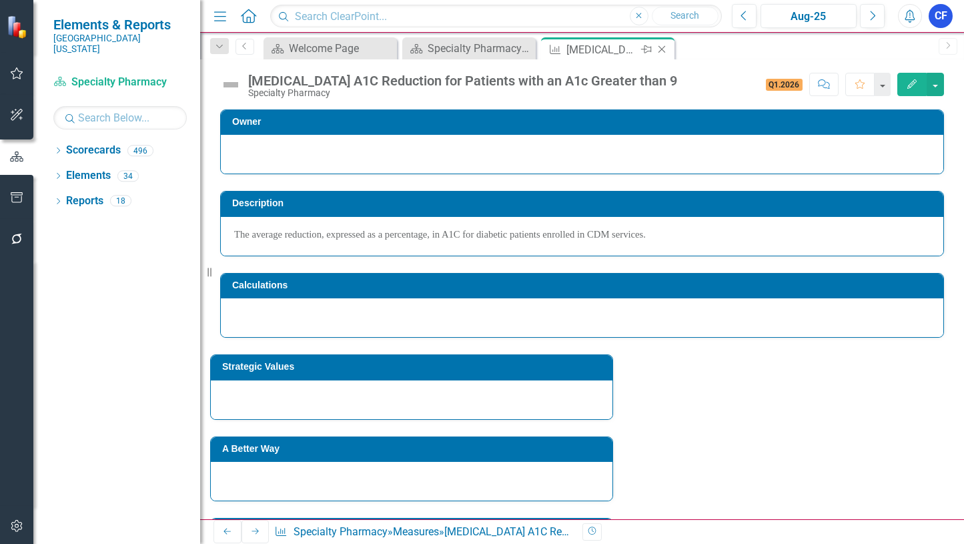
click at [660, 51] on icon "Close" at bounding box center [661, 49] width 13 height 11
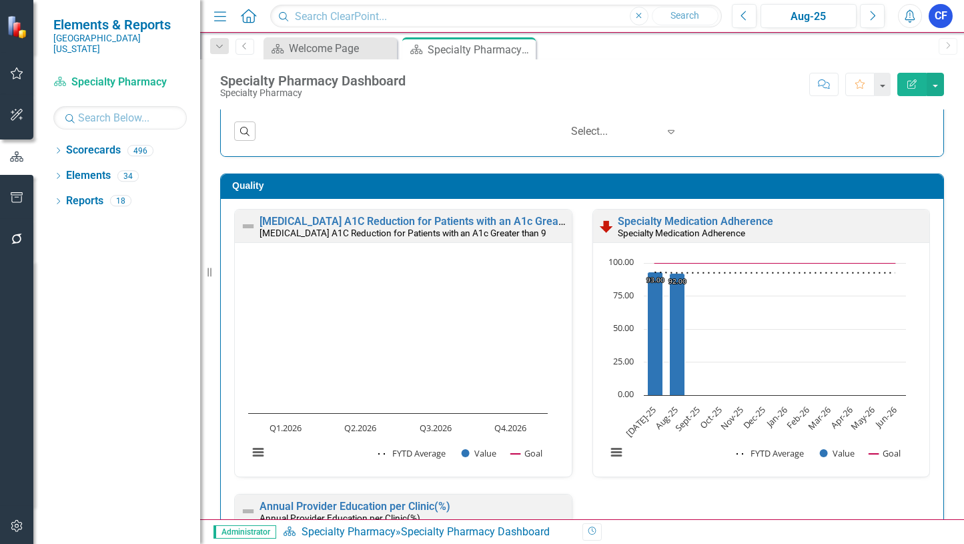
scroll to position [334, 0]
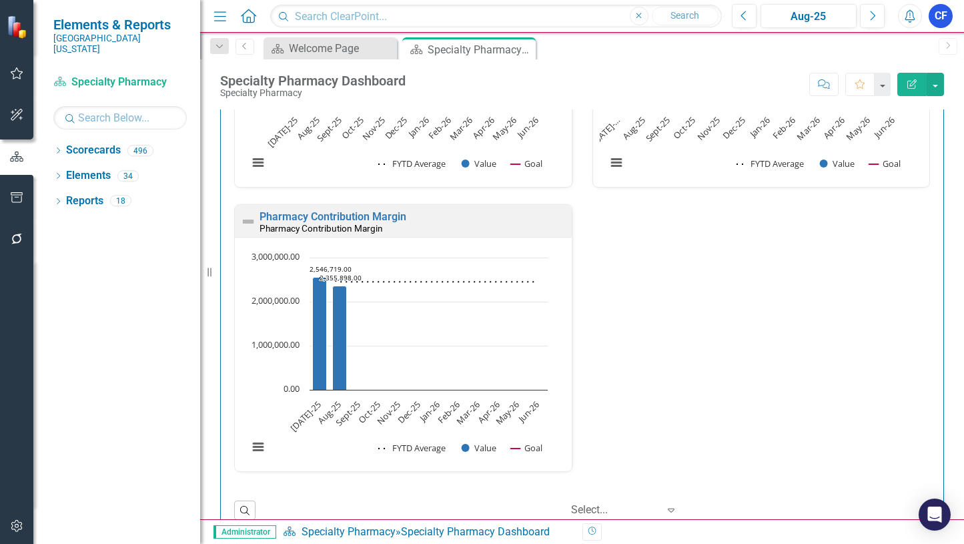
scroll to position [3213, 0]
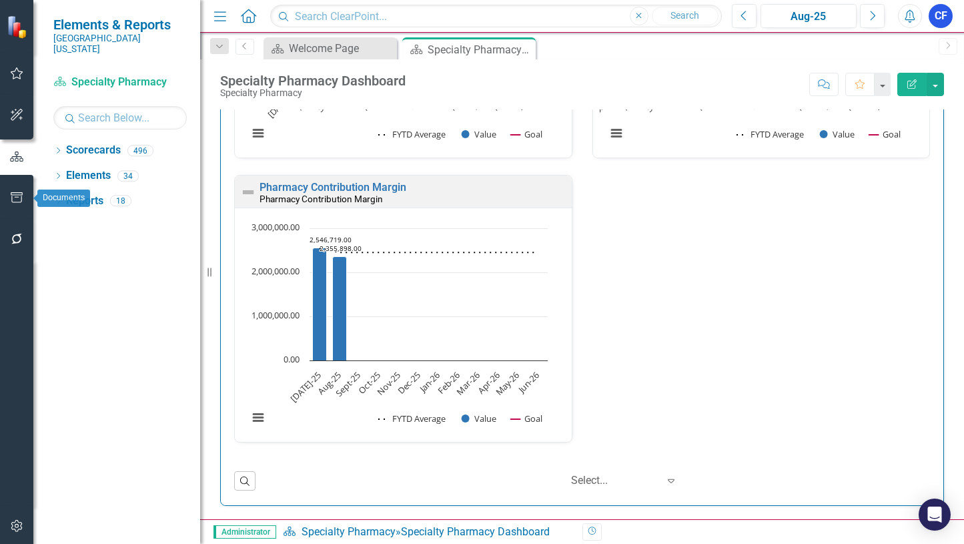
click at [21, 194] on icon "button" at bounding box center [17, 197] width 14 height 11
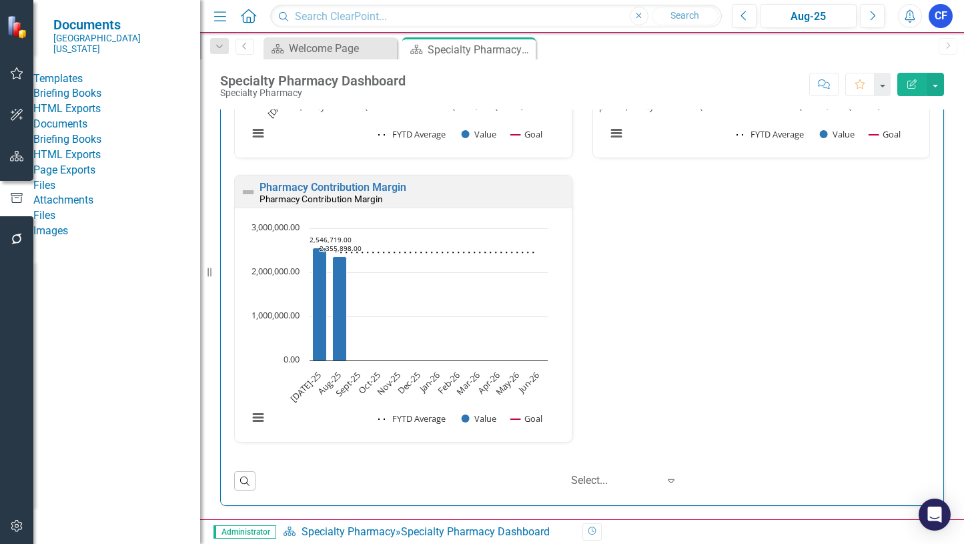
click at [111, 113] on link "HTML Exports" at bounding box center [116, 108] width 167 height 15
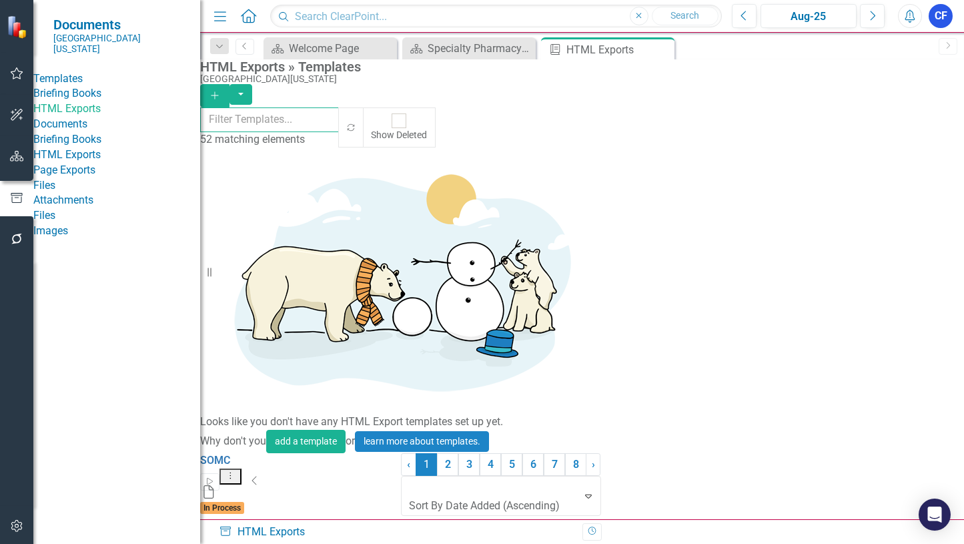
click at [292, 118] on input "text" at bounding box center [269, 119] width 139 height 25
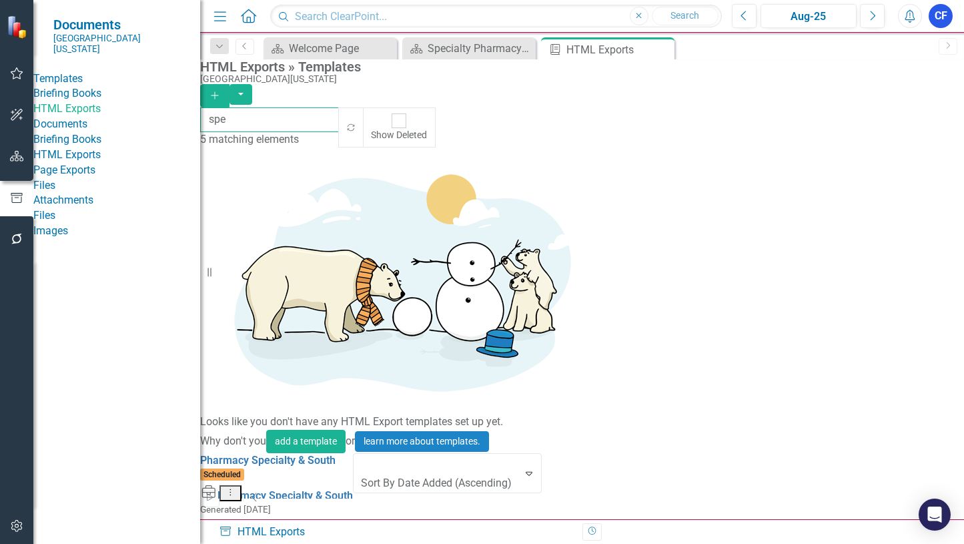
type input "spe"
click at [236, 488] on icon "Dropdown Menu" at bounding box center [230, 492] width 11 height 9
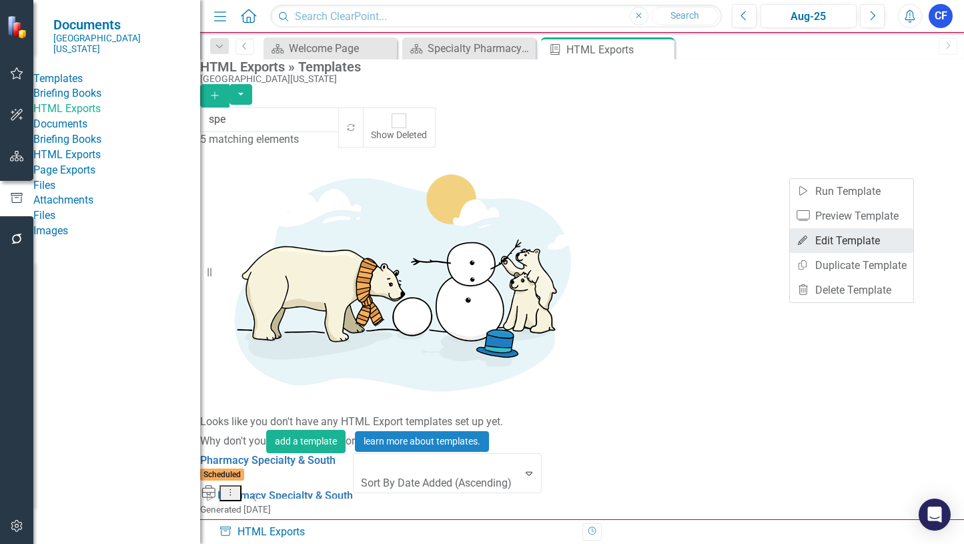
click at [867, 237] on link "Edit Edit Template" at bounding box center [851, 240] width 123 height 25
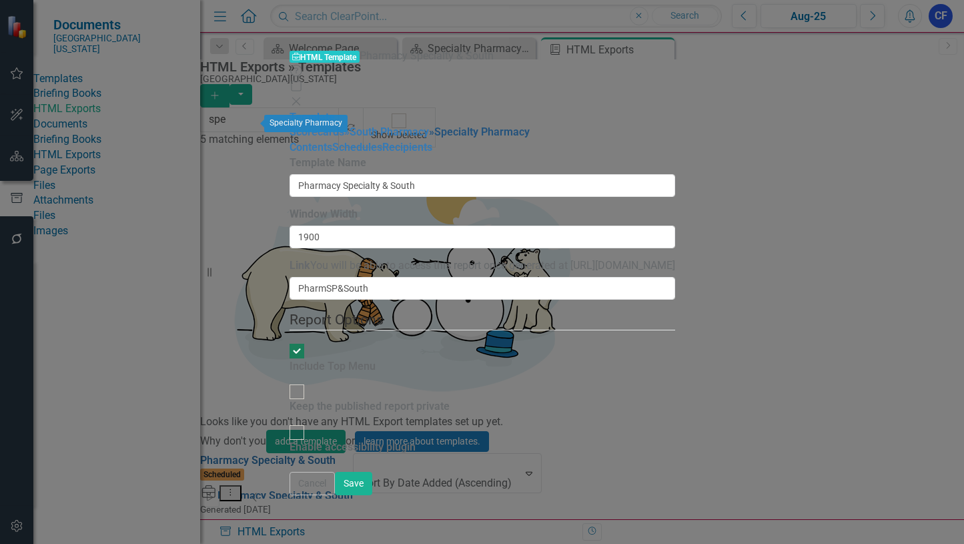
click at [429, 125] on link "» Specialty Pharmacy" at bounding box center [479, 131] width 101 height 13
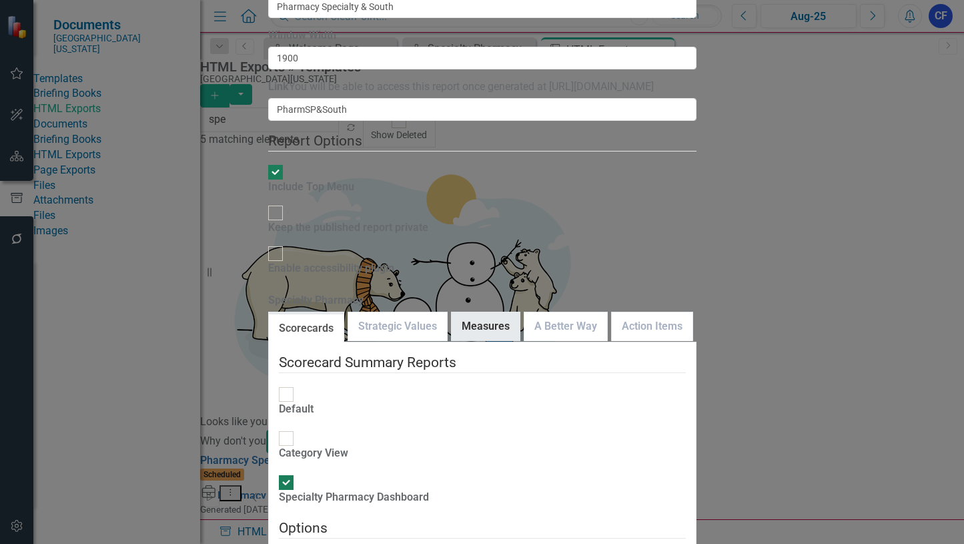
click at [506, 312] on link "Measures" at bounding box center [486, 326] width 68 height 29
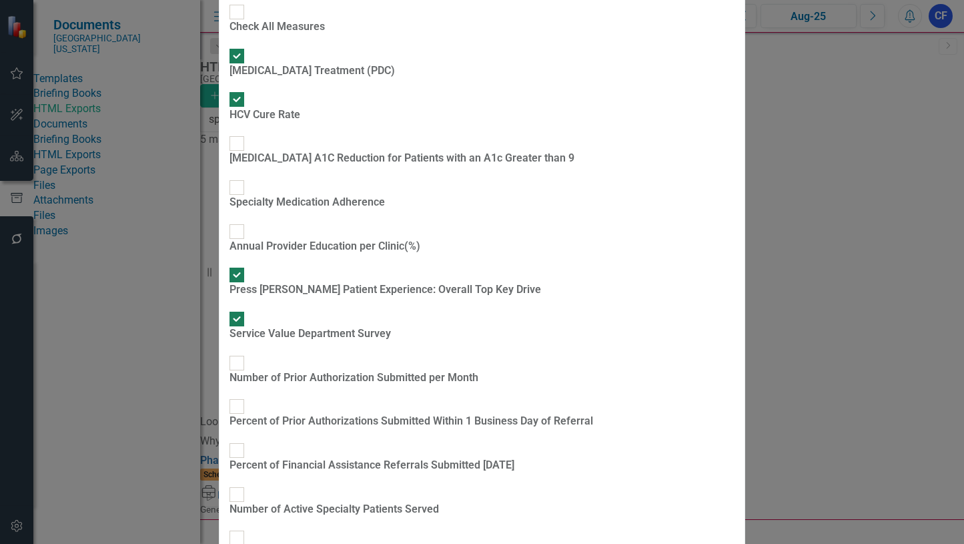
scroll to position [611, 0]
drag, startPoint x: 313, startPoint y: 404, endPoint x: 314, endPoint y: 418, distance: 14.1
checkbox input "false"
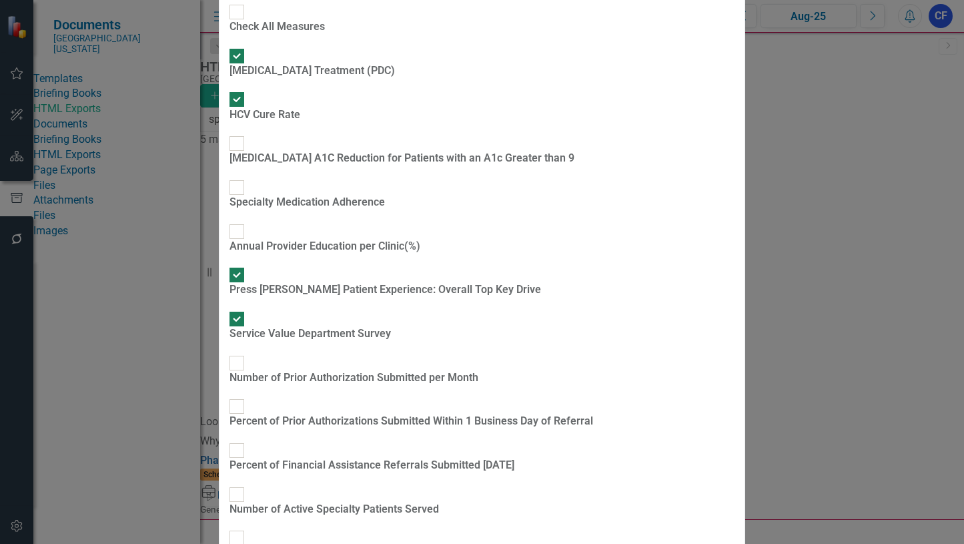
checkbox input "false"
drag, startPoint x: 312, startPoint y: 469, endPoint x: 318, endPoint y: 464, distance: 8.0
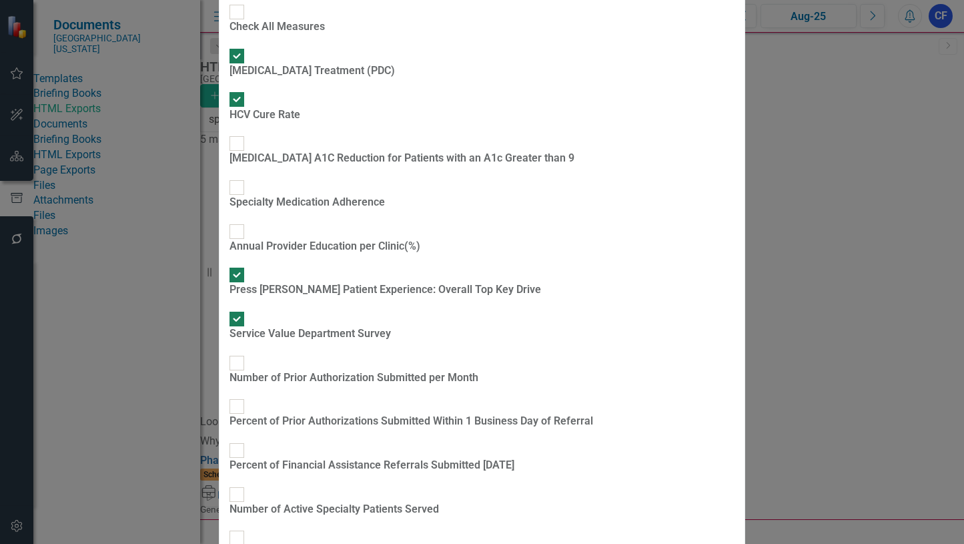
checkbox input "false"
drag, startPoint x: 314, startPoint y: 204, endPoint x: 316, endPoint y: 215, distance: 10.8
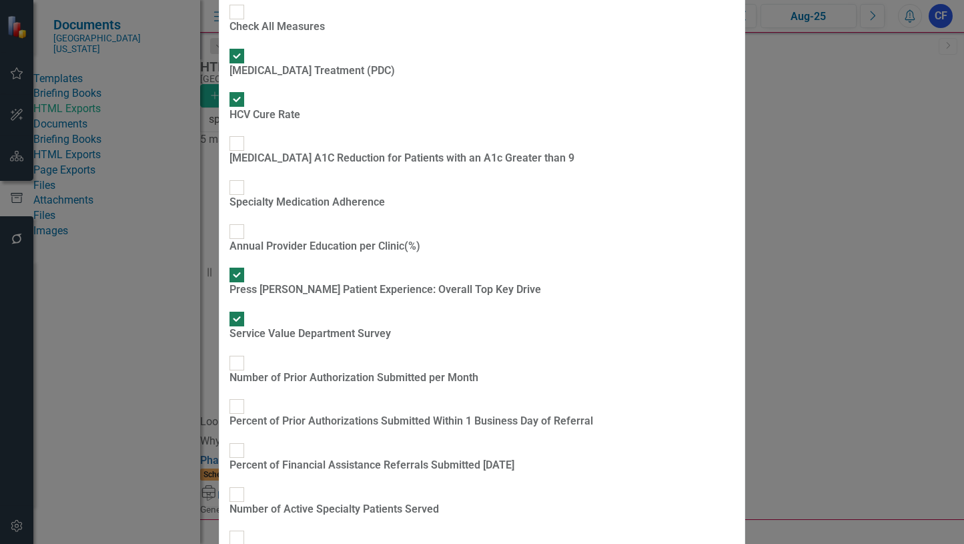
checkbox input "false"
drag, startPoint x: 311, startPoint y: 229, endPoint x: 314, endPoint y: 242, distance: 13.6
checkbox input "false"
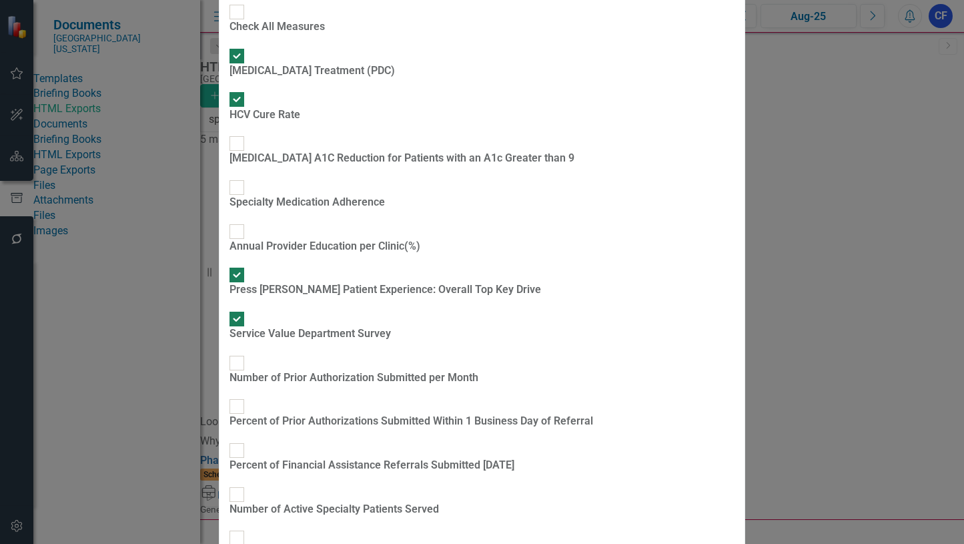
checkbox input "false"
click at [248, 154] on input "[MEDICAL_DATA] A1C Reduction for Patients with an A1c Greater than 9" at bounding box center [237, 143] width 21 height 21
checkbox input "true"
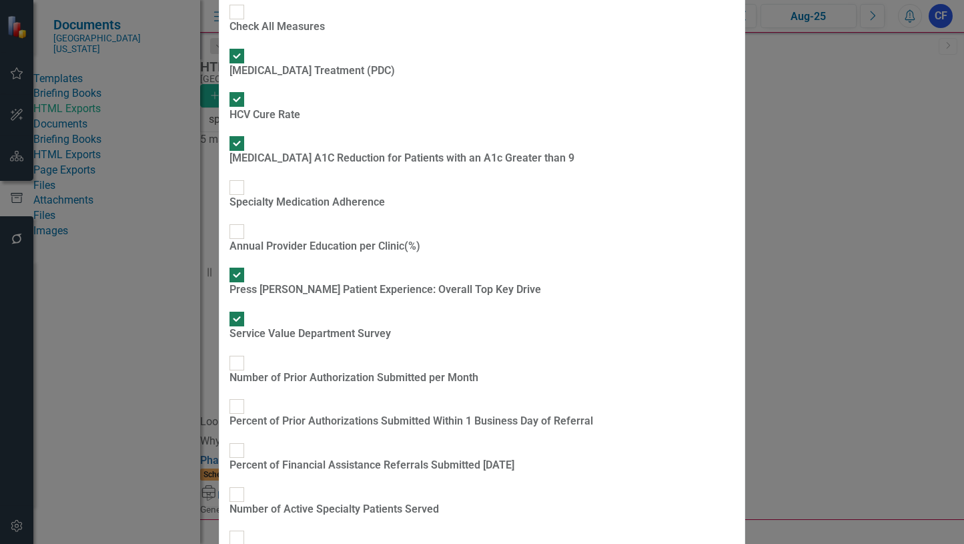
click at [248, 198] on input "Specialty Medication Adherence" at bounding box center [237, 187] width 21 height 21
checkbox input "true"
click at [248, 242] on input "Annual Provider Education per Clinic(%)" at bounding box center [237, 231] width 21 height 21
checkbox input "true"
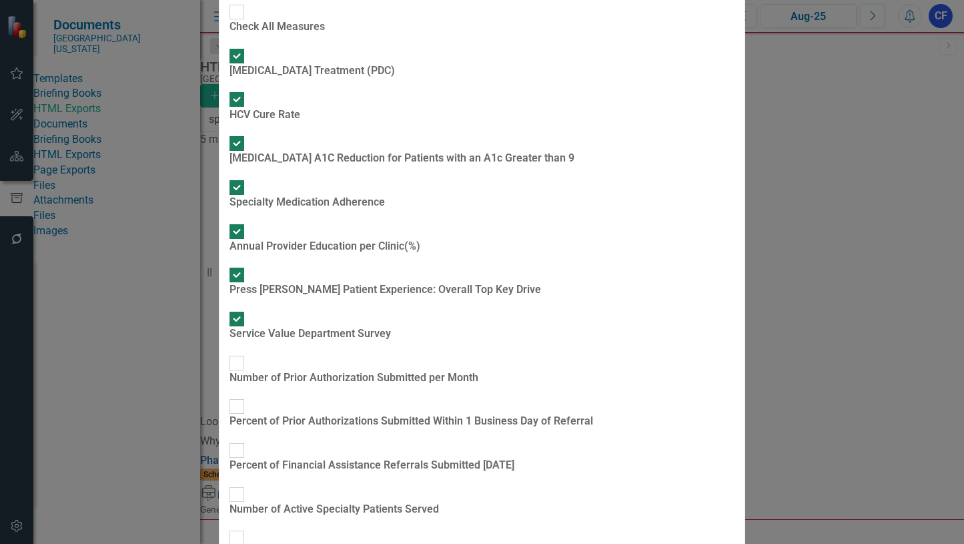
click at [248, 352] on input "Number of Prior Authorization Submitted per Month" at bounding box center [237, 362] width 21 height 21
checkbox input "true"
click at [248, 396] on input "Percent of Prior Authorizations Submitted Within 1 Business Day of Referral" at bounding box center [237, 406] width 21 height 21
checkbox input "true"
click at [244, 443] on div at bounding box center [237, 450] width 15 height 15
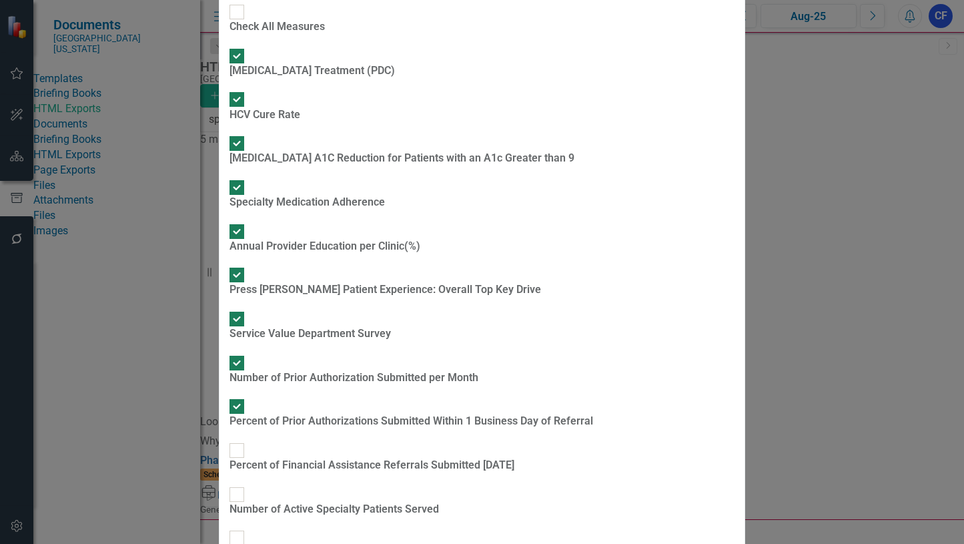
click at [248, 440] on input "Percent of Financial Assistance Referrals Submitted [DATE]" at bounding box center [237, 450] width 21 height 21
checkbox input "true"
drag, startPoint x: 307, startPoint y: 342, endPoint x: 314, endPoint y: 367, distance: 25.8
click at [244, 487] on div at bounding box center [237, 494] width 15 height 15
click at [248, 484] on input "Number of Active Specialty Patients Served" at bounding box center [237, 494] width 21 height 21
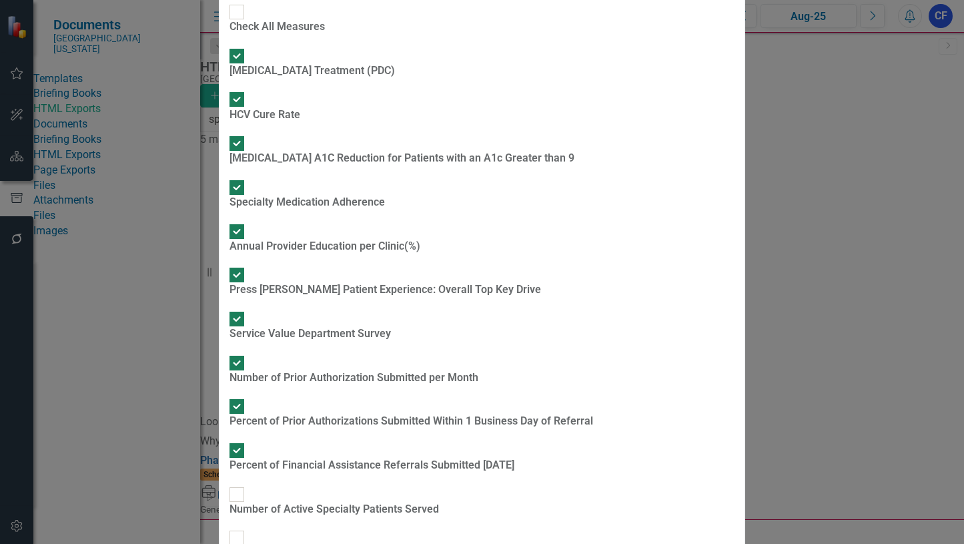
checkbox input "true"
click at [248, 528] on input "Number of Active CDM&HVA Patients Served" at bounding box center [237, 538] width 21 height 21
checkbox input "true"
drag, startPoint x: 314, startPoint y: 392, endPoint x: 309, endPoint y: 402, distance: 11.0
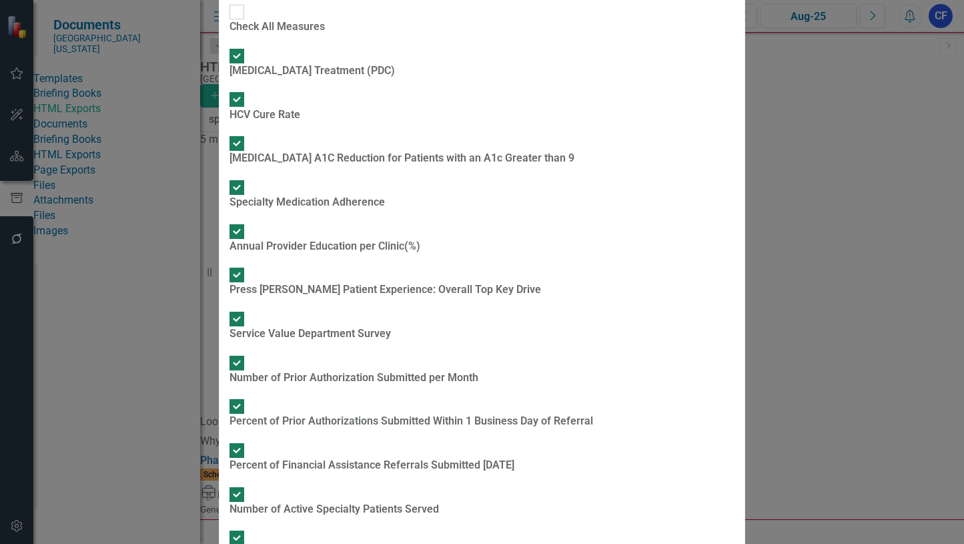
checkbox input "true"
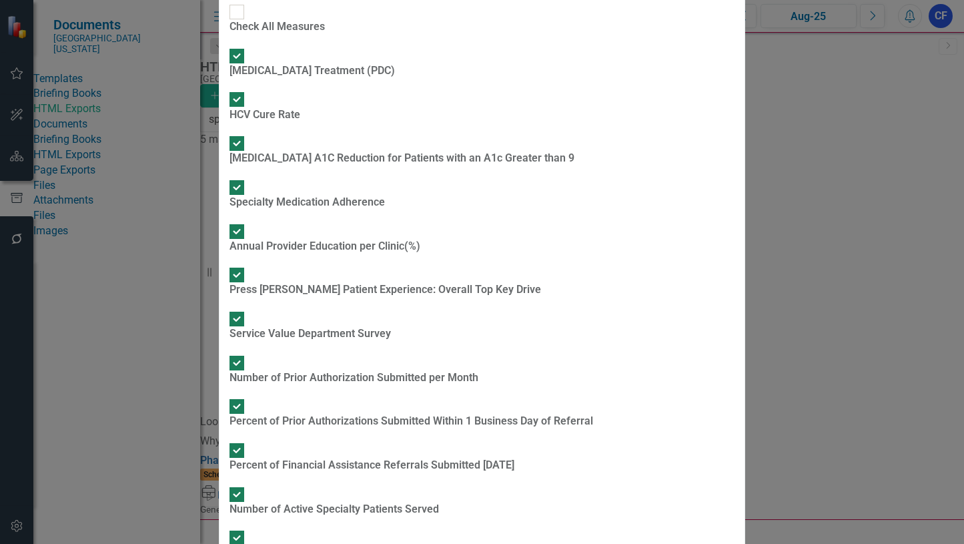
checkbox input "true"
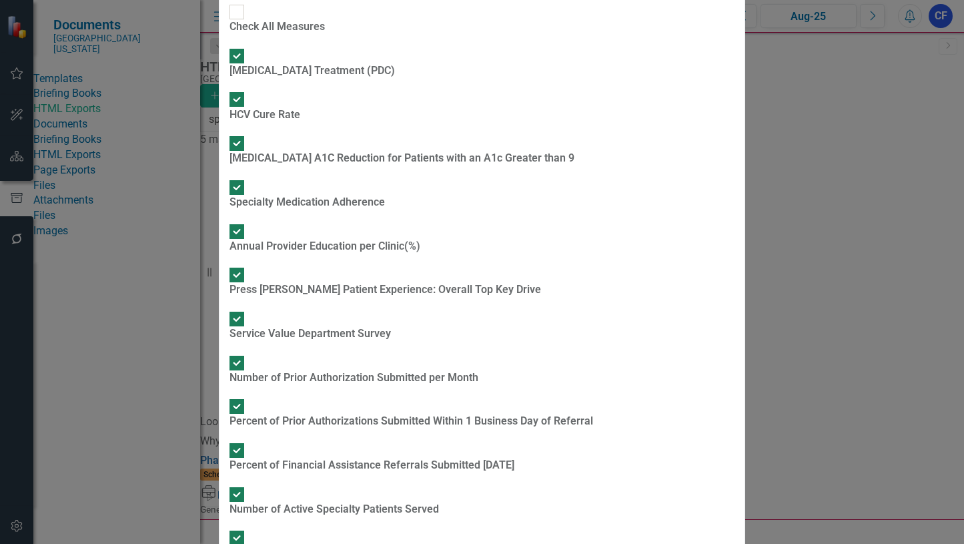
checkbox input "true"
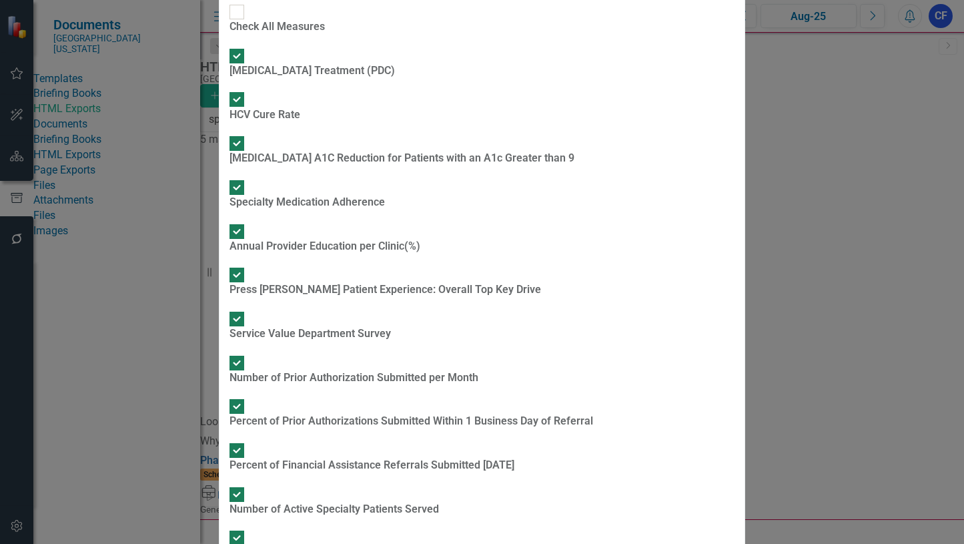
checkbox input "true"
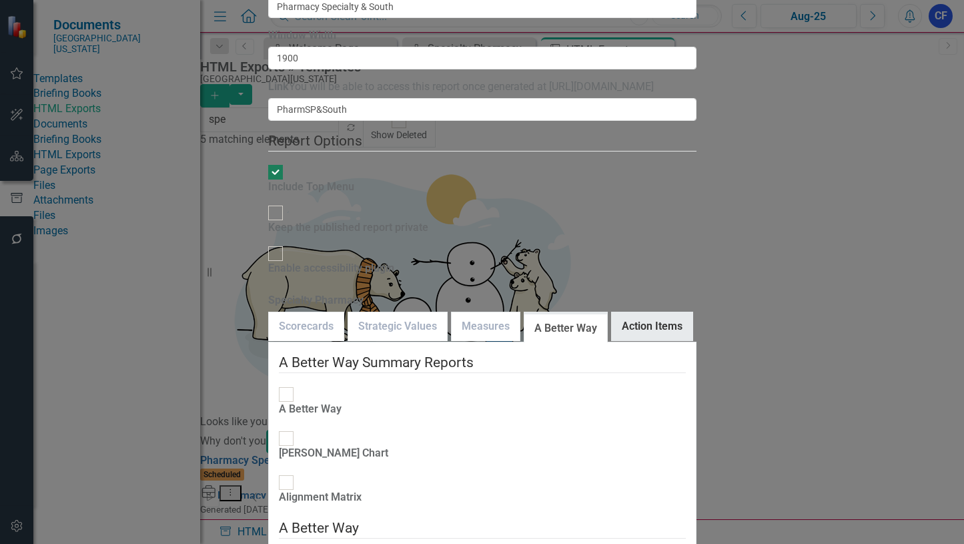
click at [675, 312] on link "Action Items" at bounding box center [652, 326] width 81 height 29
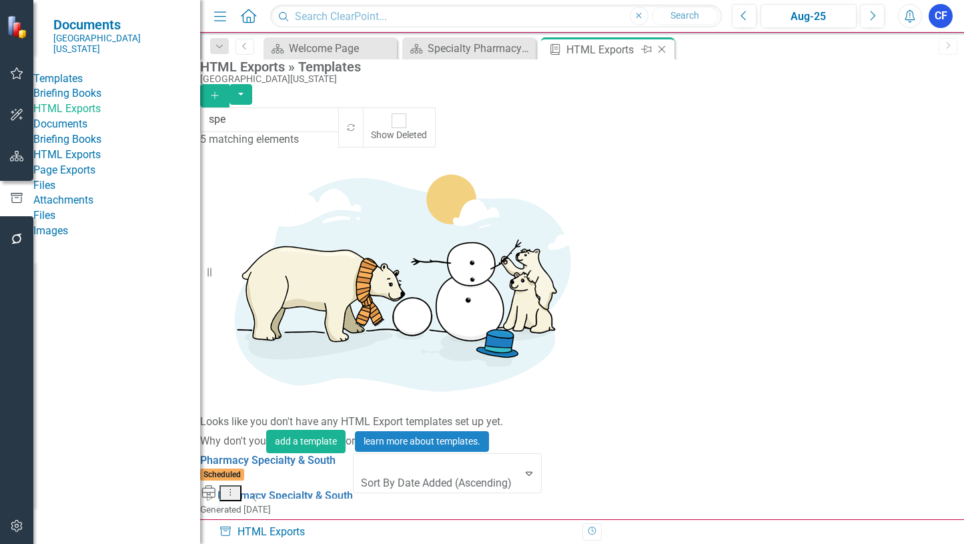
click at [663, 50] on icon "Close" at bounding box center [661, 49] width 13 height 11
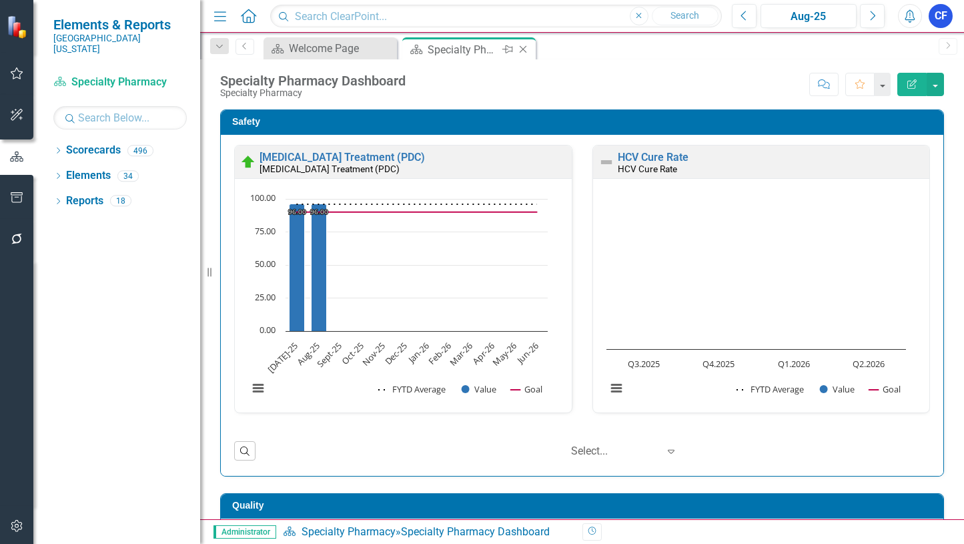
click at [527, 51] on icon "Close" at bounding box center [522, 49] width 13 height 11
